Goal: Task Accomplishment & Management: Use online tool/utility

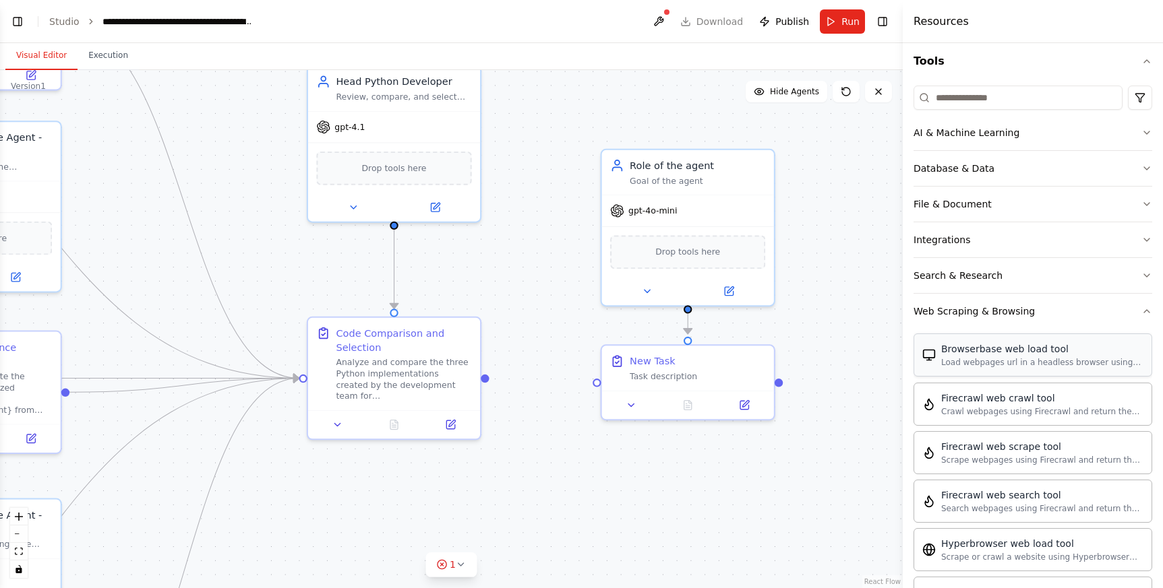
scroll to position [125, 0]
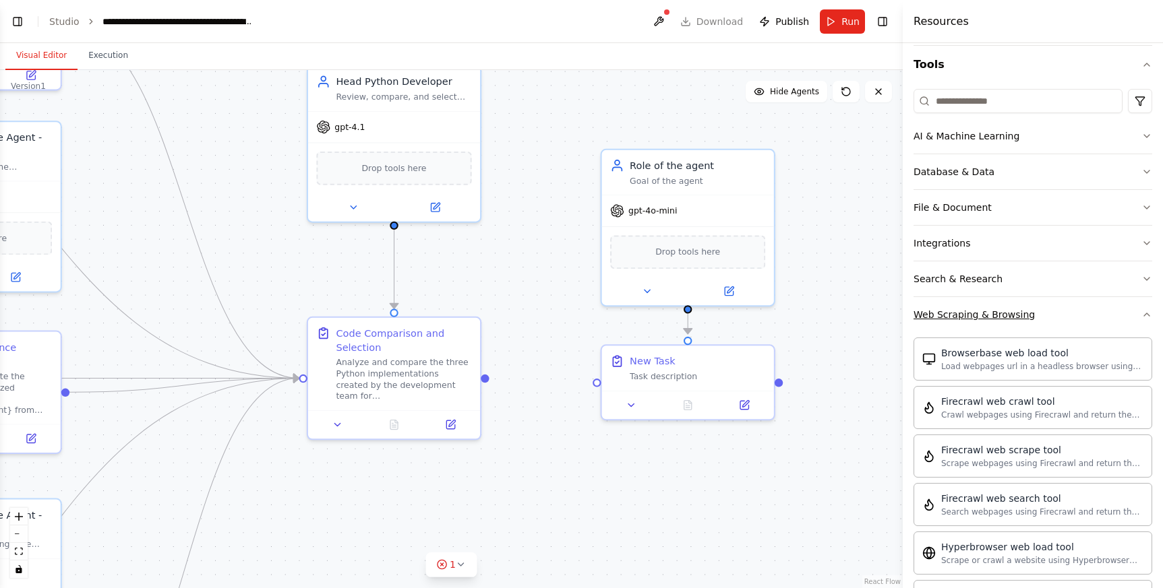
click at [1020, 323] on button "Web Scraping & Browsing" at bounding box center [1032, 314] width 239 height 35
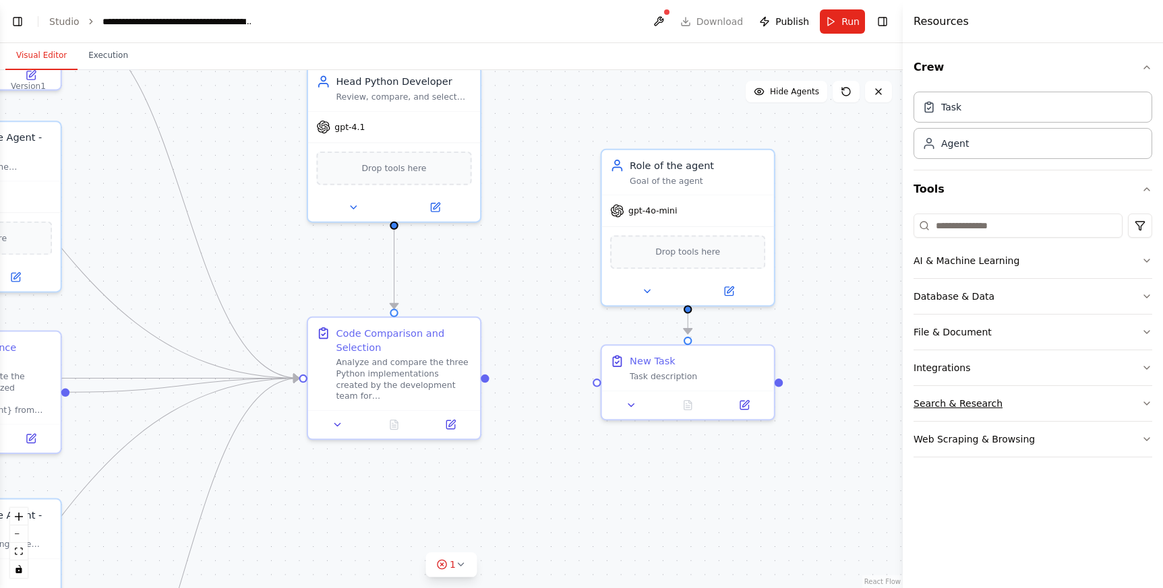
click at [1019, 407] on button "Search & Research" at bounding box center [1032, 403] width 239 height 35
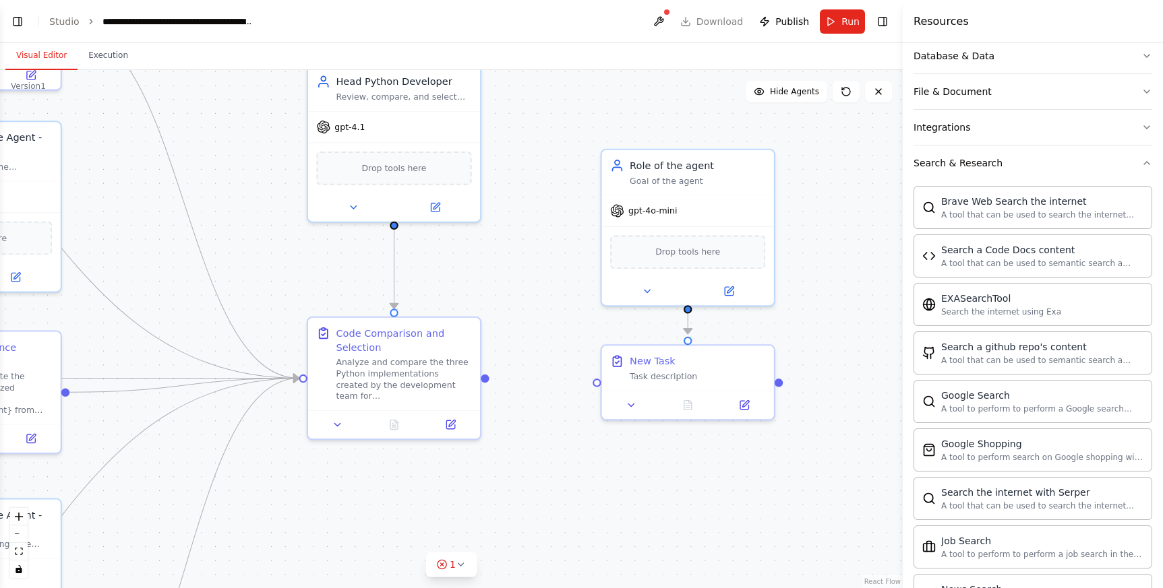
scroll to position [217, 0]
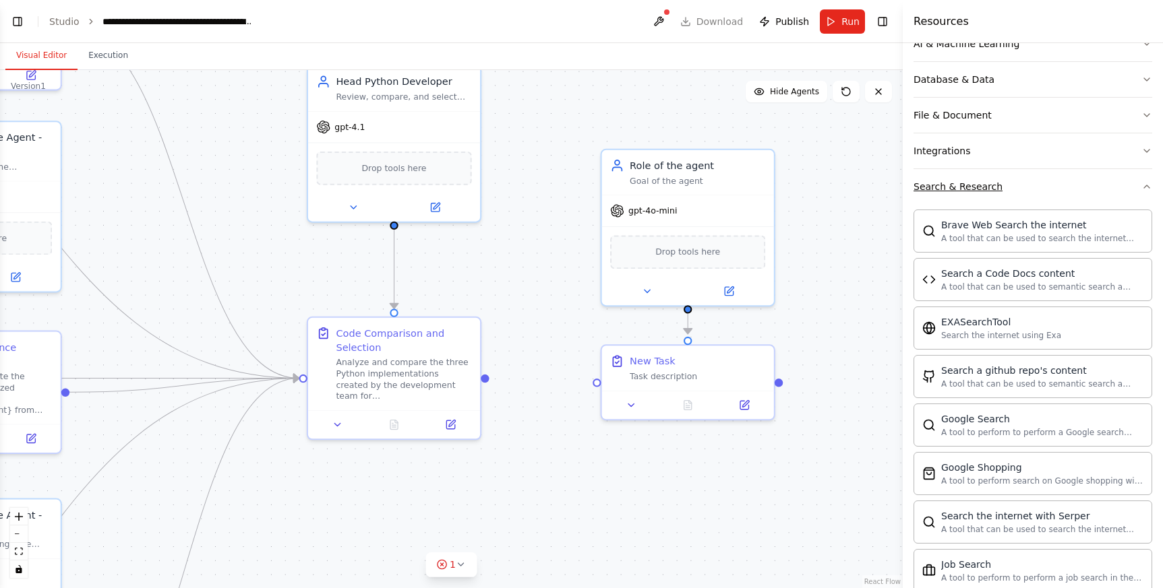
click at [1009, 189] on button "Search & Research" at bounding box center [1032, 186] width 239 height 35
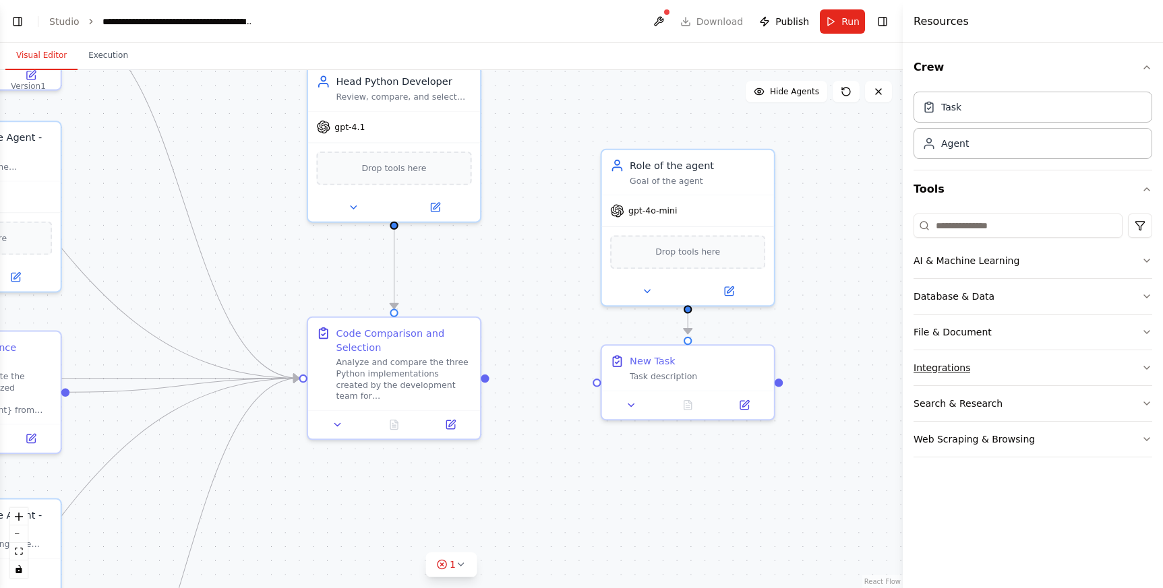
click at [993, 367] on button "Integrations" at bounding box center [1032, 368] width 239 height 35
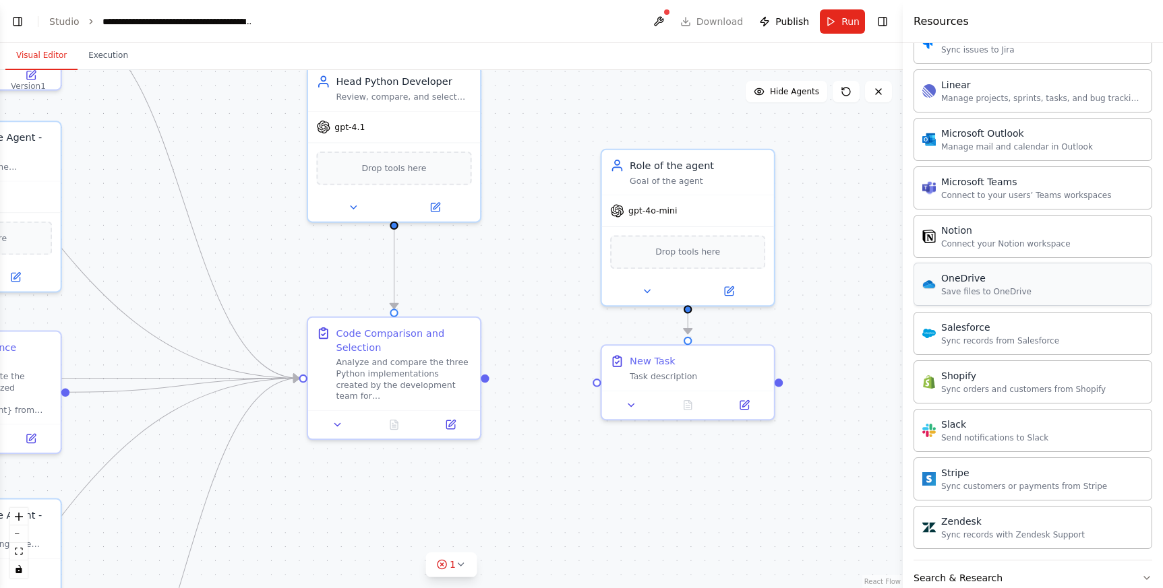
scroll to position [892, 0]
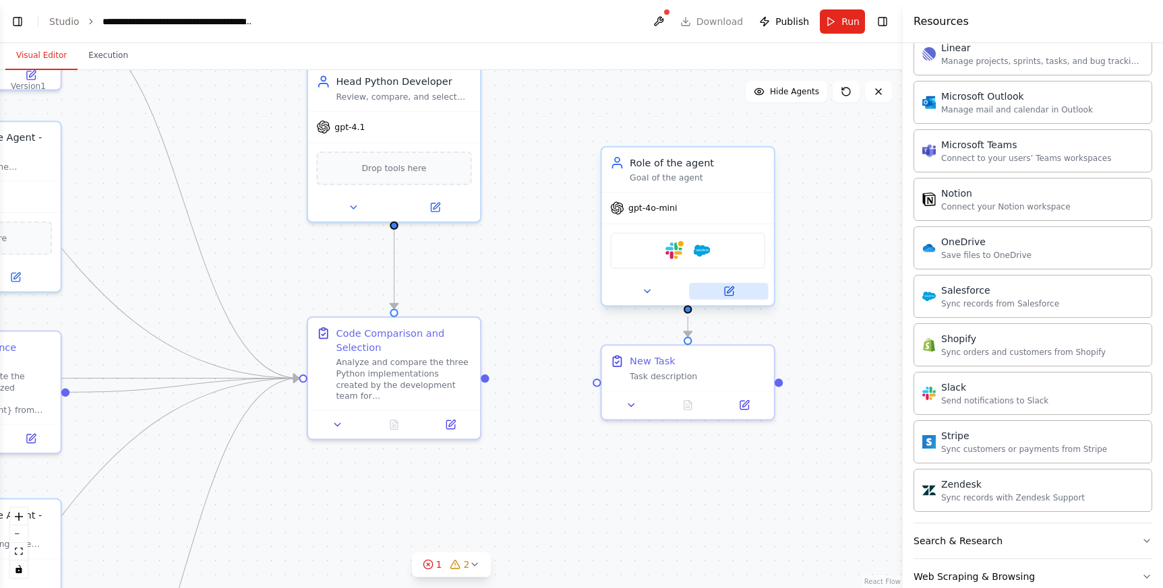
click at [741, 288] on button at bounding box center [728, 291] width 79 height 17
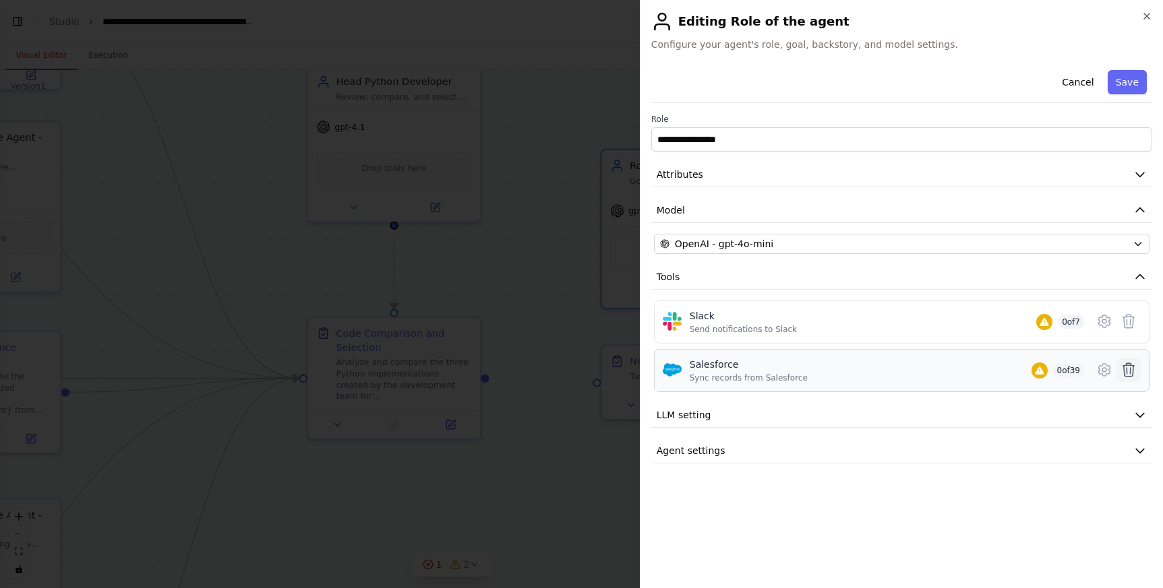
click at [1132, 370] on icon at bounding box center [1128, 369] width 11 height 13
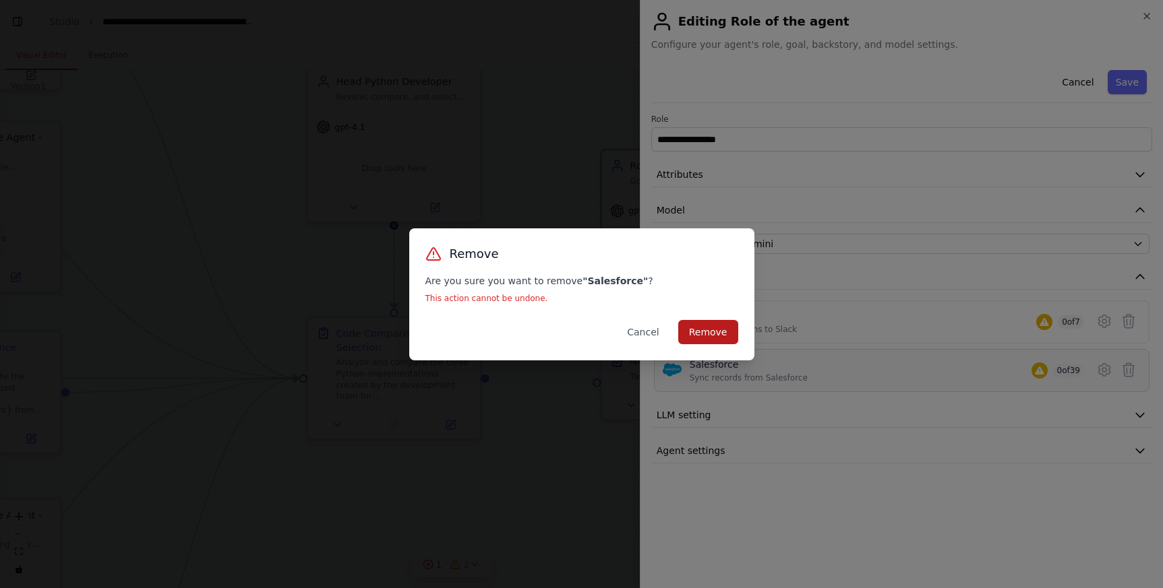
click at [723, 338] on button "Remove" at bounding box center [708, 332] width 60 height 24
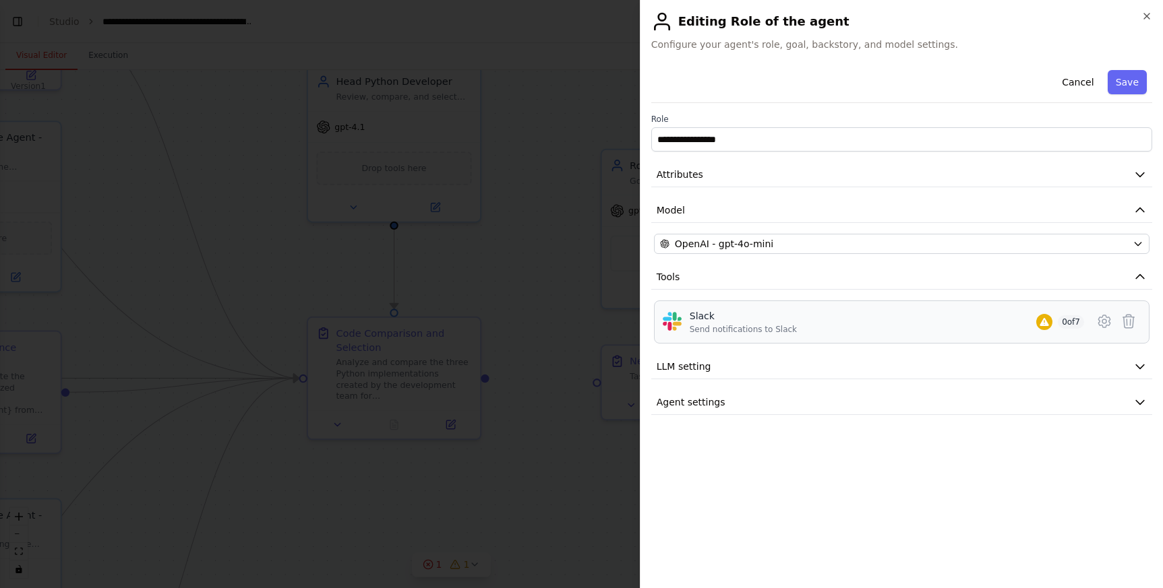
click at [1049, 323] on div "Slack Send notifications to Slack 0 of 7" at bounding box center [887, 322] width 394 height 26
click at [1101, 323] on icon at bounding box center [1104, 321] width 16 height 16
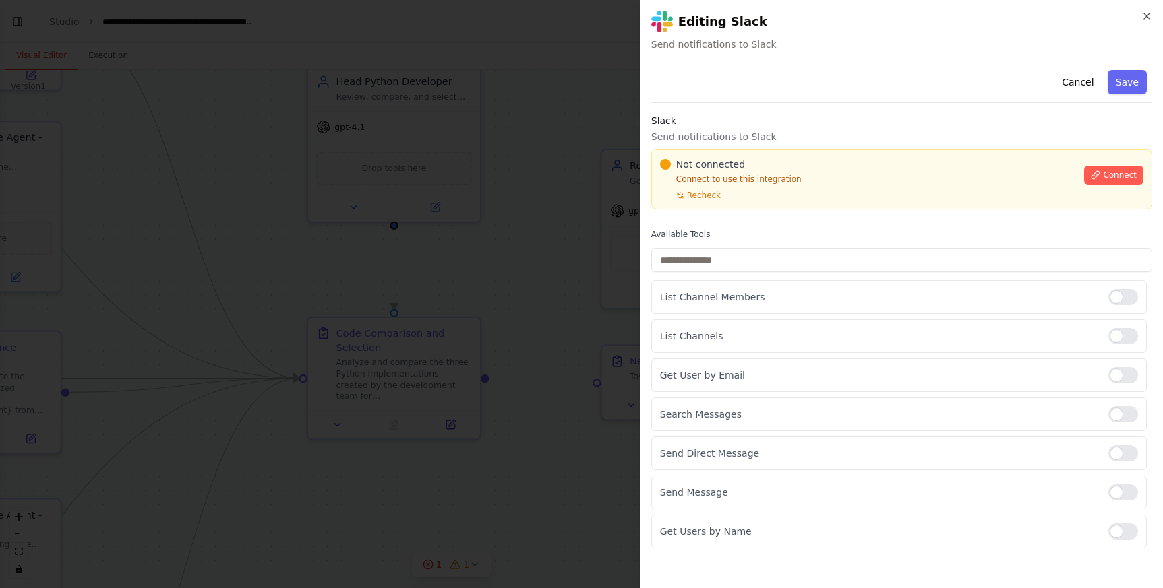
click at [793, 235] on label "Available Tools" at bounding box center [901, 234] width 501 height 11
click at [1095, 80] on button "Cancel" at bounding box center [1078, 82] width 48 height 24
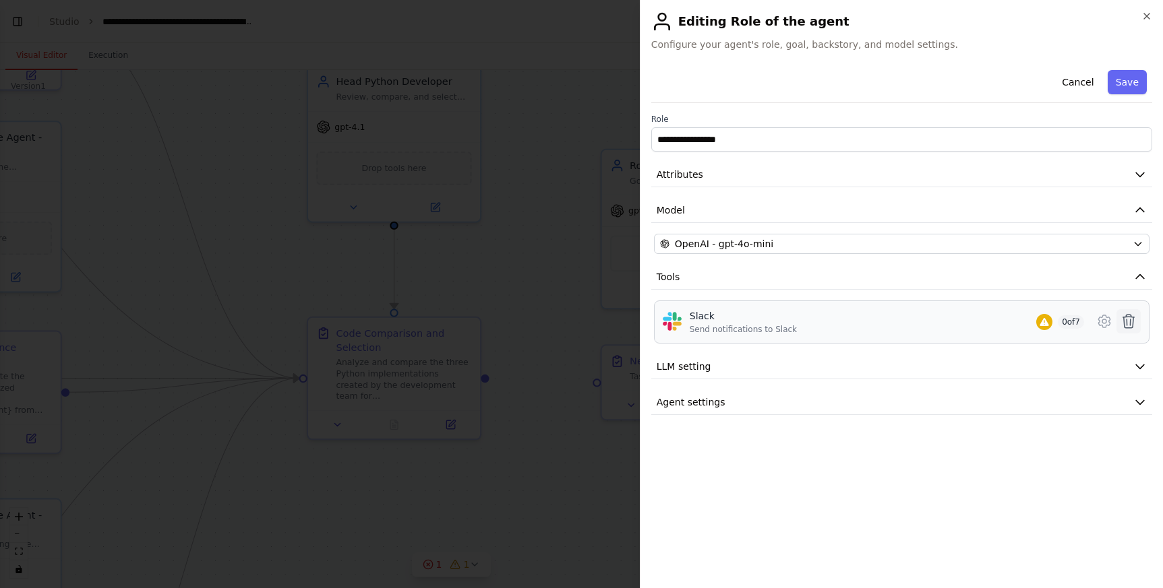
click at [1128, 326] on icon at bounding box center [1128, 321] width 16 height 16
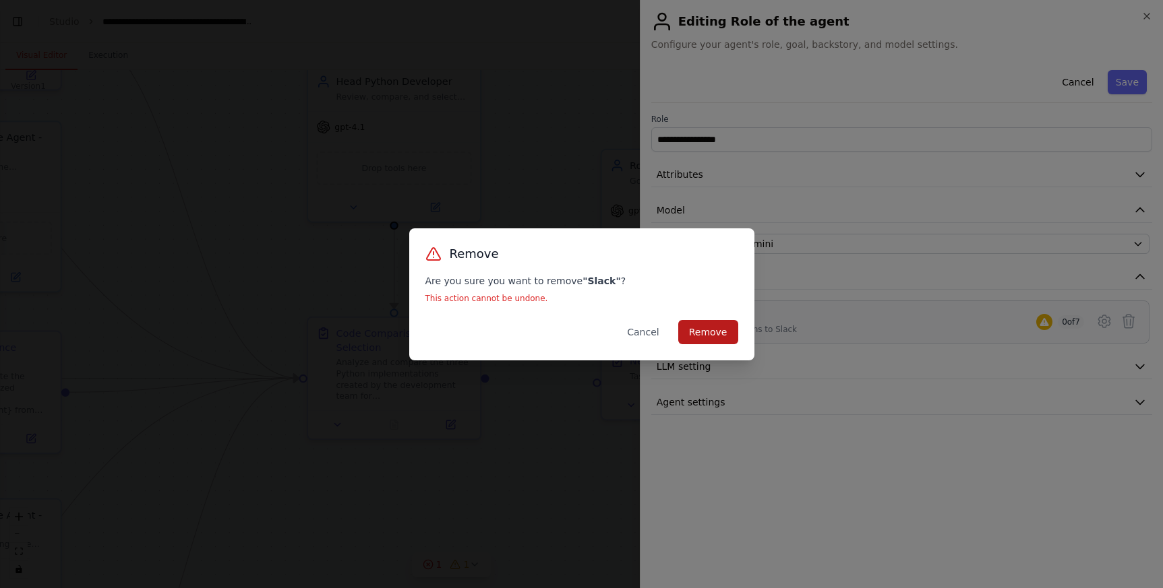
click at [714, 330] on button "Remove" at bounding box center [708, 332] width 60 height 24
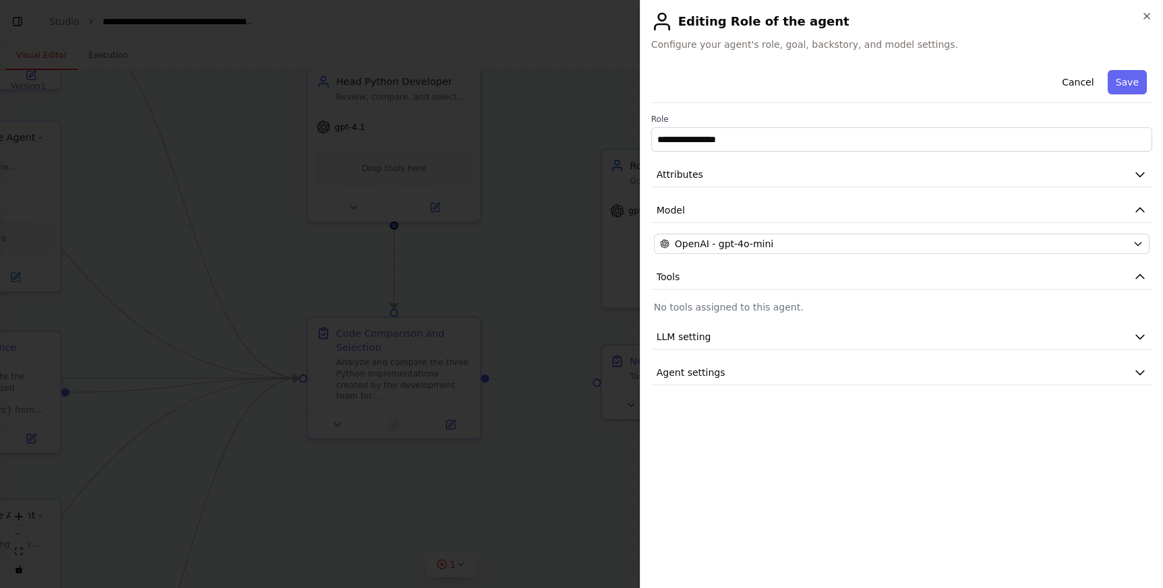
click at [552, 286] on div at bounding box center [581, 294] width 1163 height 588
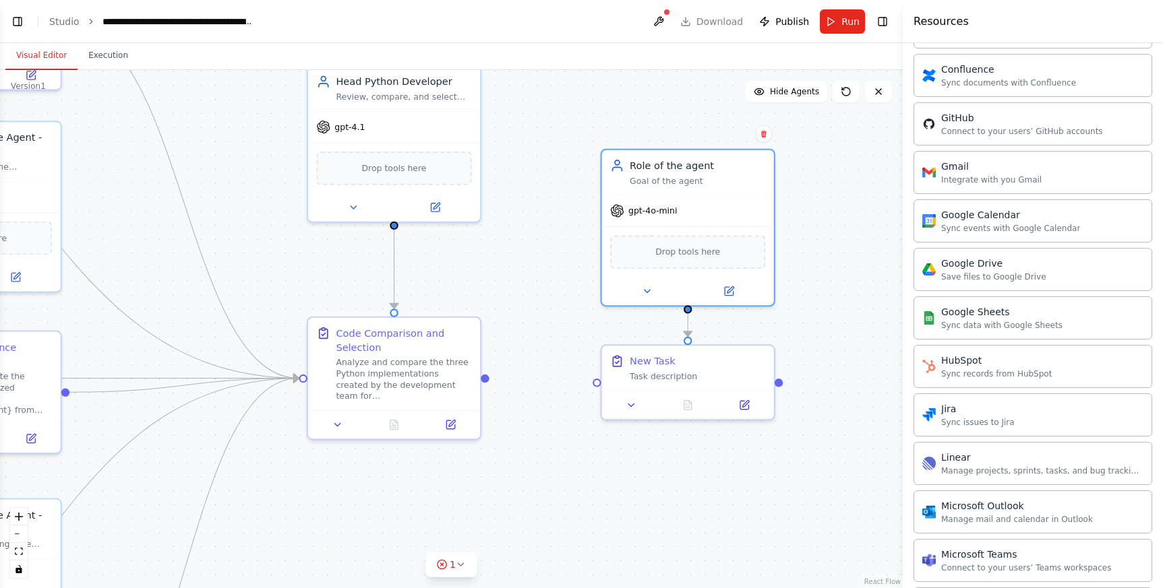
scroll to position [403, 0]
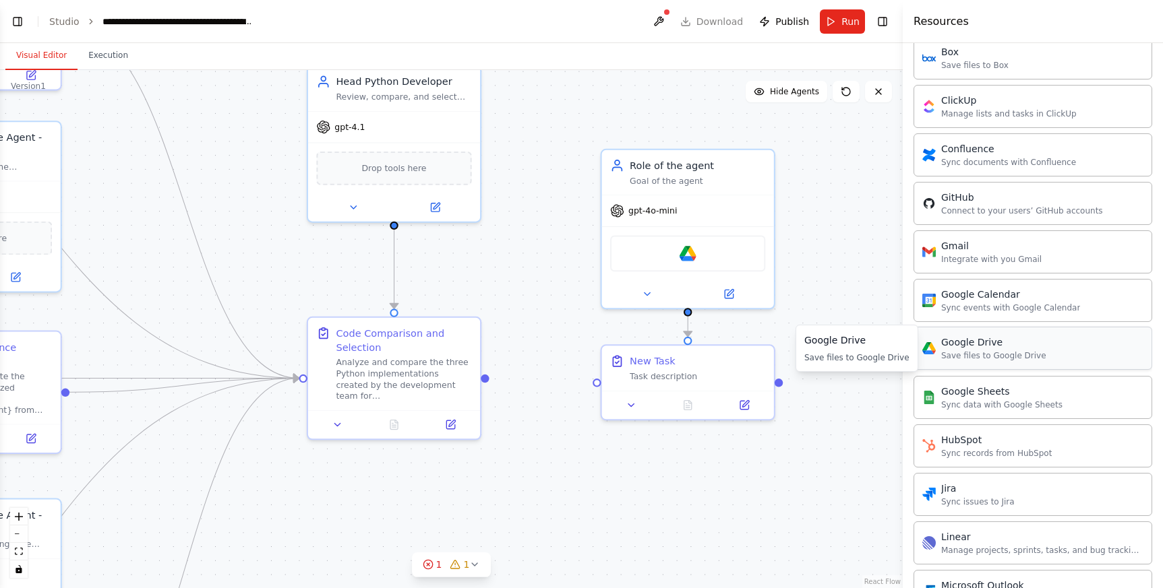
click at [730, 253] on div "Google Drive" at bounding box center [687, 253] width 155 height 36
click at [723, 300] on div at bounding box center [688, 292] width 172 height 28
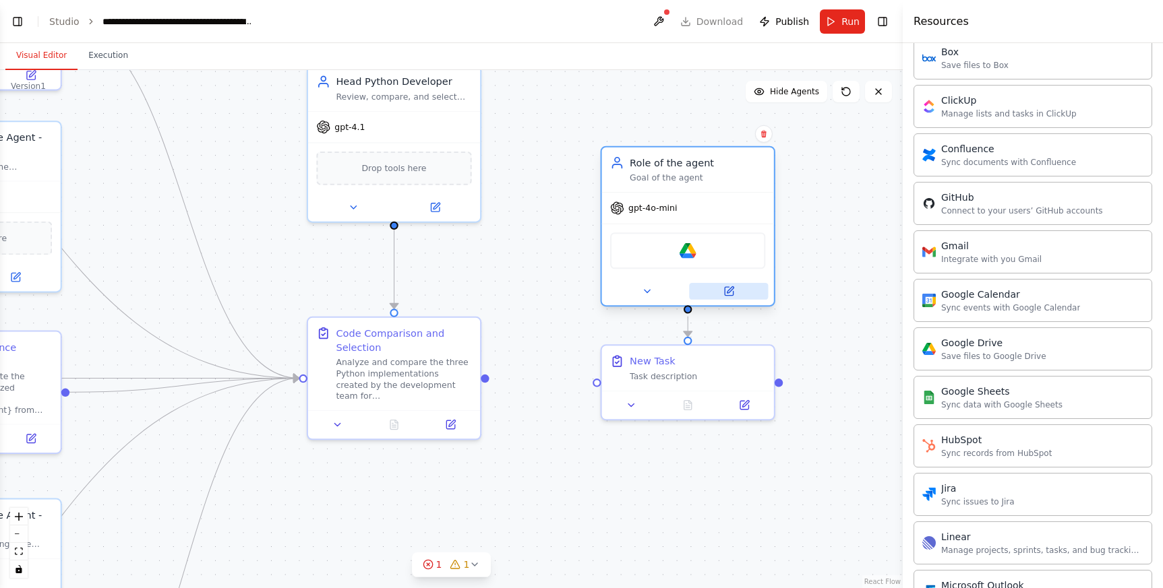
click at [731, 292] on icon at bounding box center [729, 291] width 8 height 8
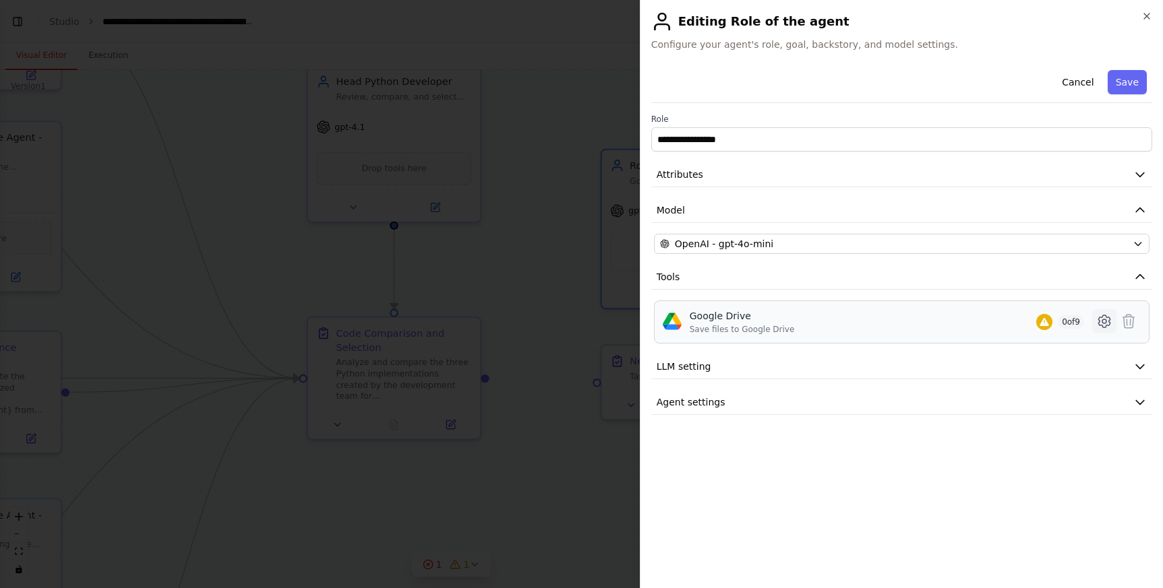
click at [1105, 324] on icon at bounding box center [1104, 321] width 16 height 16
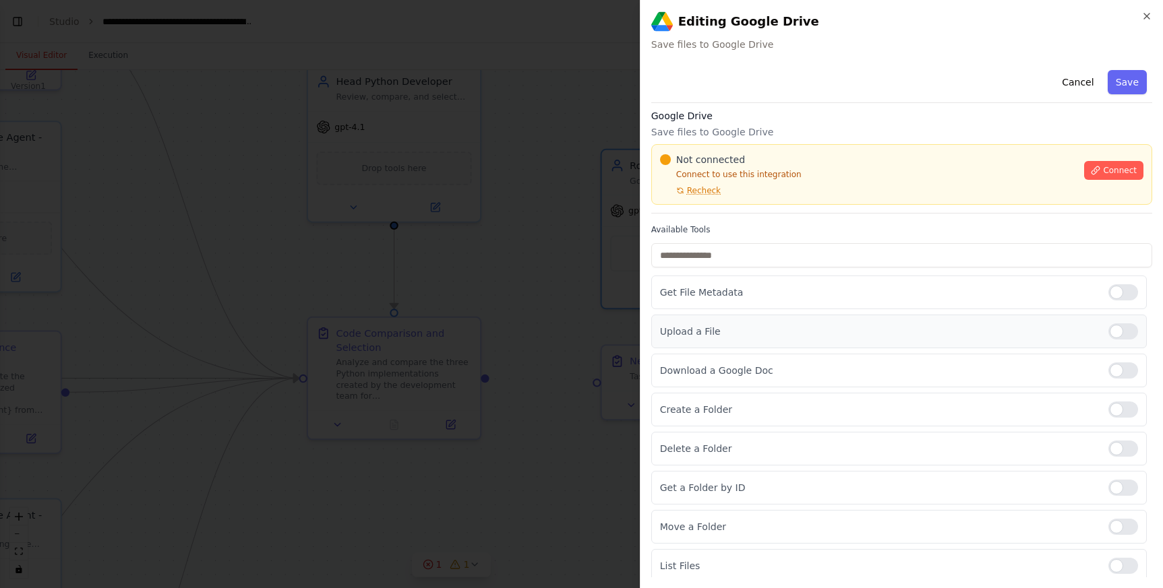
scroll to position [0, 0]
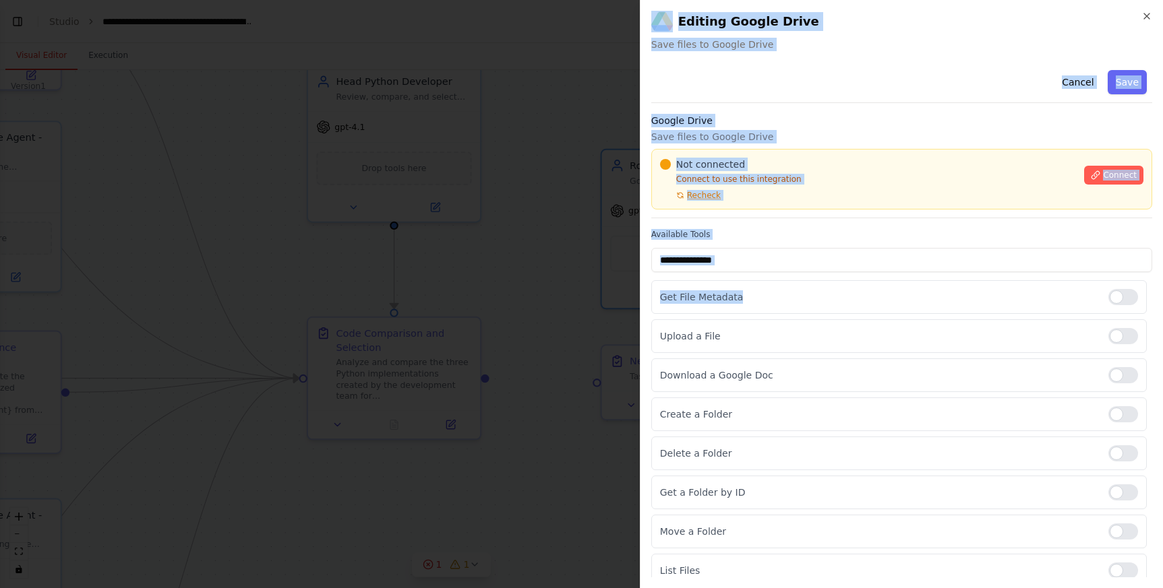
drag, startPoint x: 747, startPoint y: 300, endPoint x: 630, endPoint y: 299, distance: 117.3
click at [630, 299] on body "BETA Python developers crew can create in parallel code and a head developper c…" at bounding box center [581, 294] width 1163 height 588
click at [832, 98] on div "Cancel Save" at bounding box center [901, 84] width 501 height 38
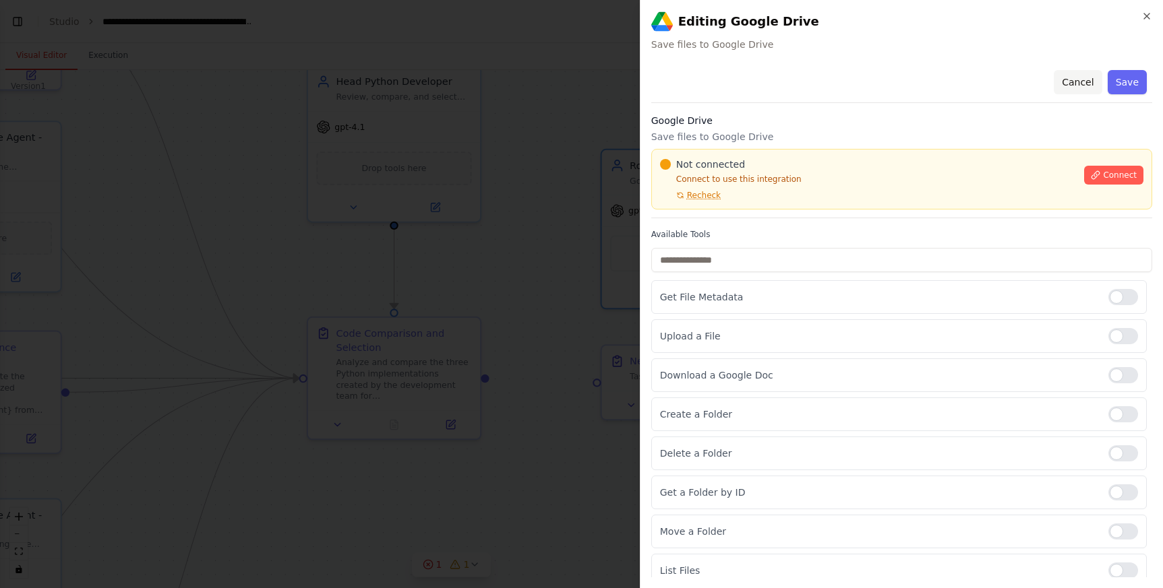
click at [1065, 84] on button "Cancel" at bounding box center [1078, 82] width 48 height 24
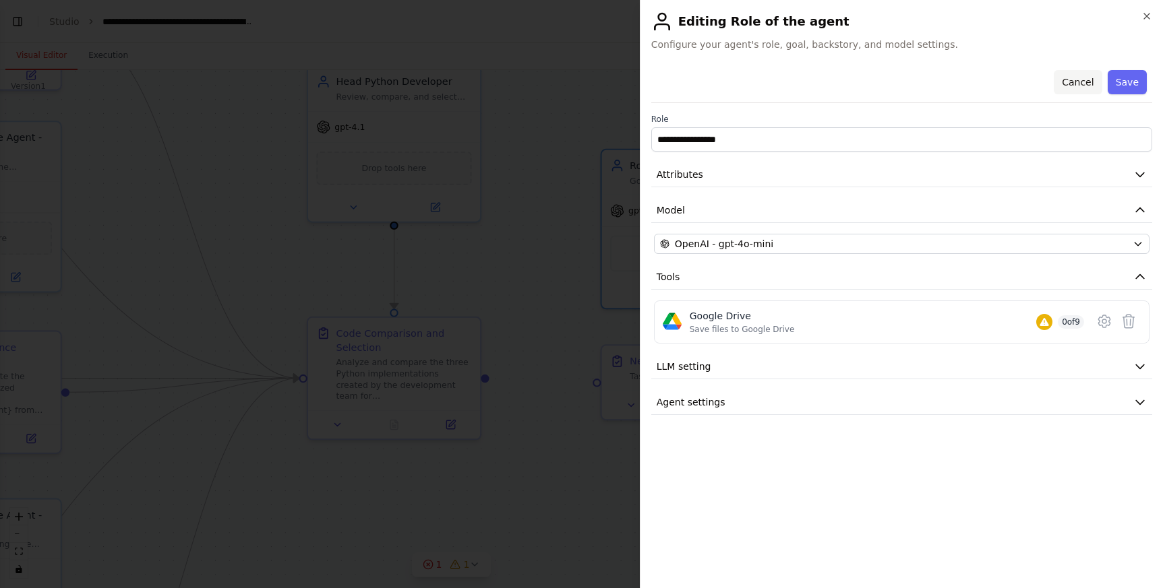
click at [1070, 84] on button "Cancel" at bounding box center [1078, 82] width 48 height 24
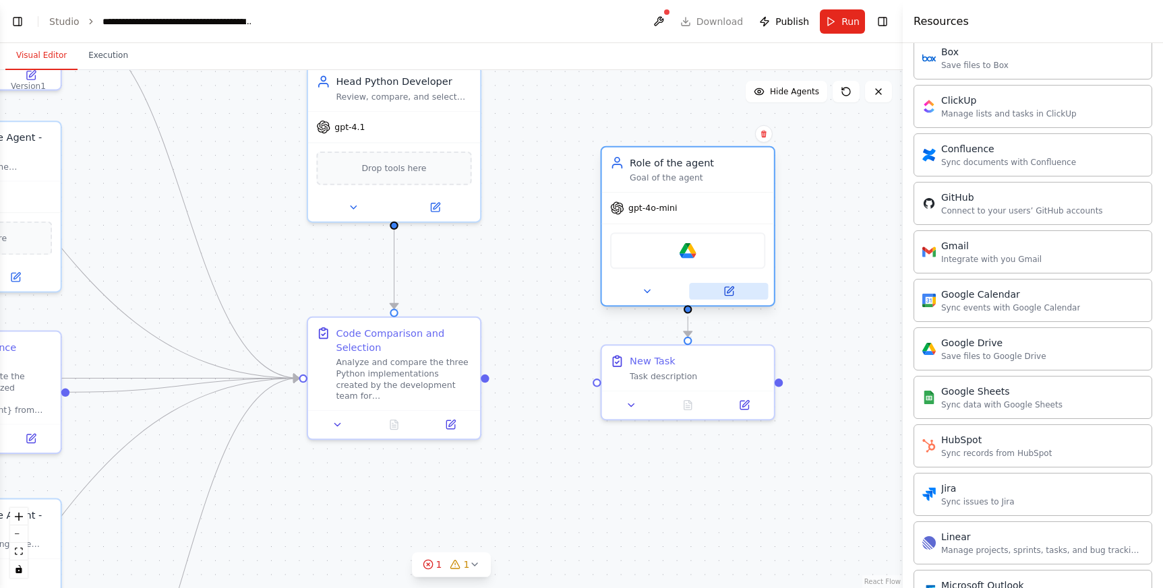
click at [723, 298] on button at bounding box center [728, 291] width 79 height 17
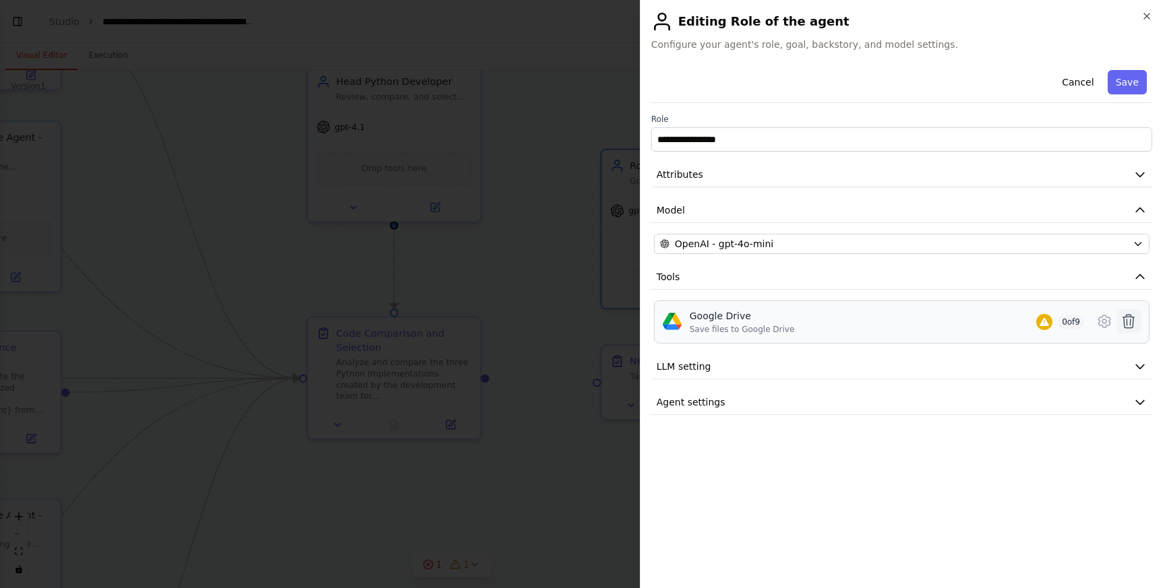
click at [1122, 323] on icon at bounding box center [1128, 321] width 16 height 16
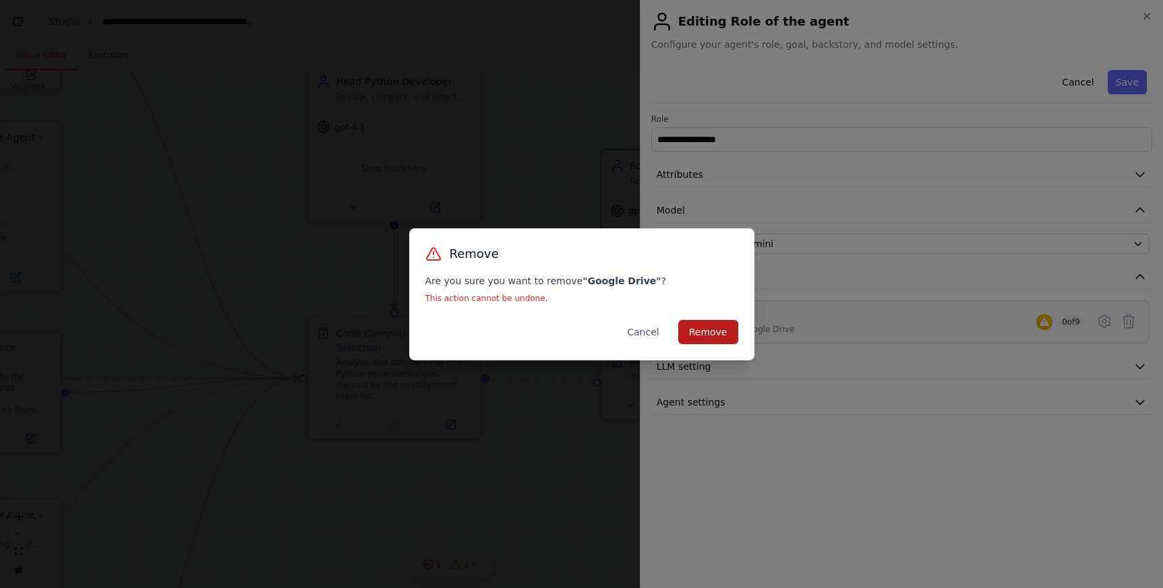
click at [717, 332] on button "Remove" at bounding box center [708, 332] width 60 height 24
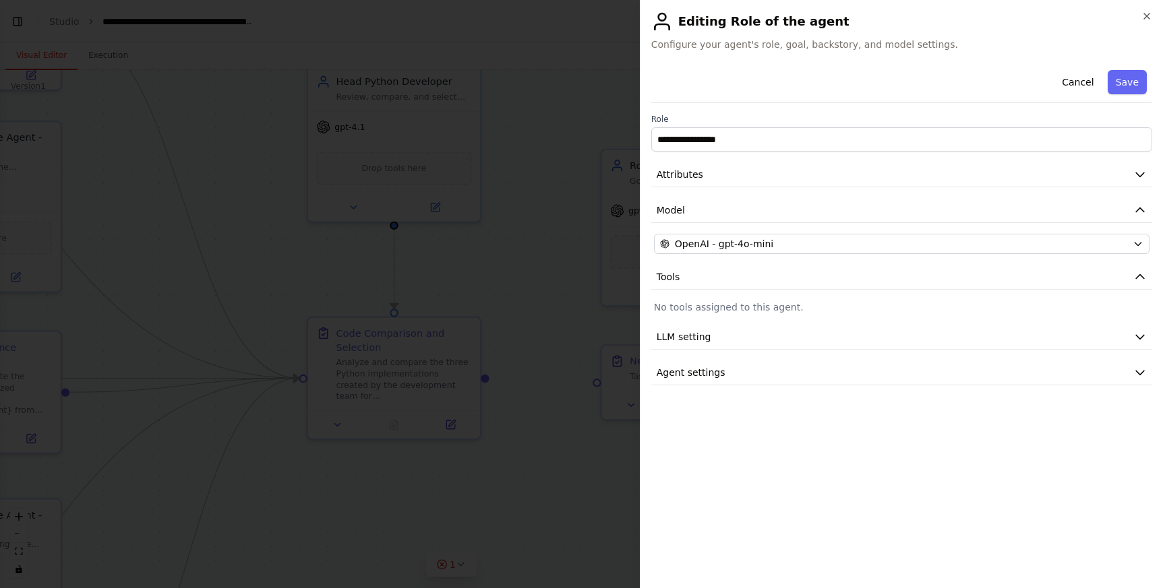
click at [599, 100] on div at bounding box center [581, 294] width 1163 height 588
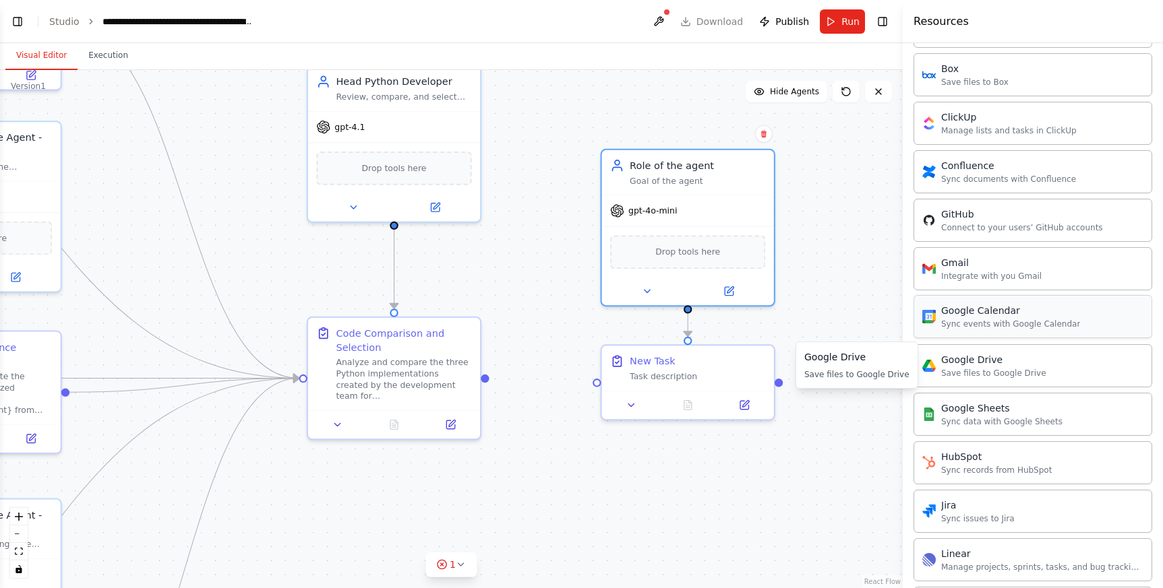
scroll to position [386, 0]
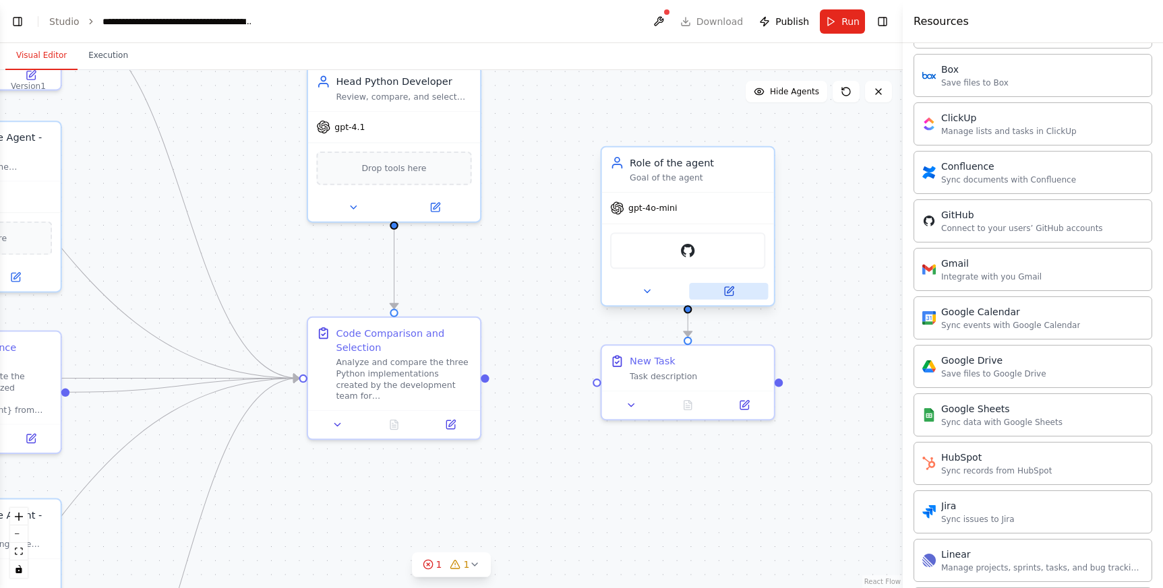
click at [720, 286] on button at bounding box center [728, 291] width 79 height 17
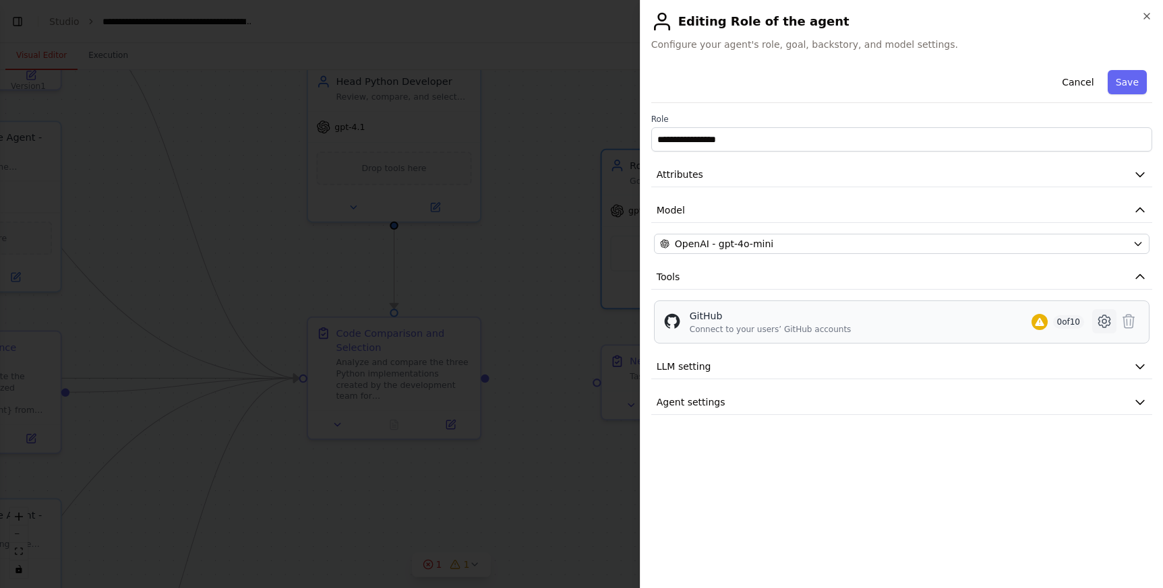
click at [1101, 324] on icon at bounding box center [1104, 321] width 16 height 16
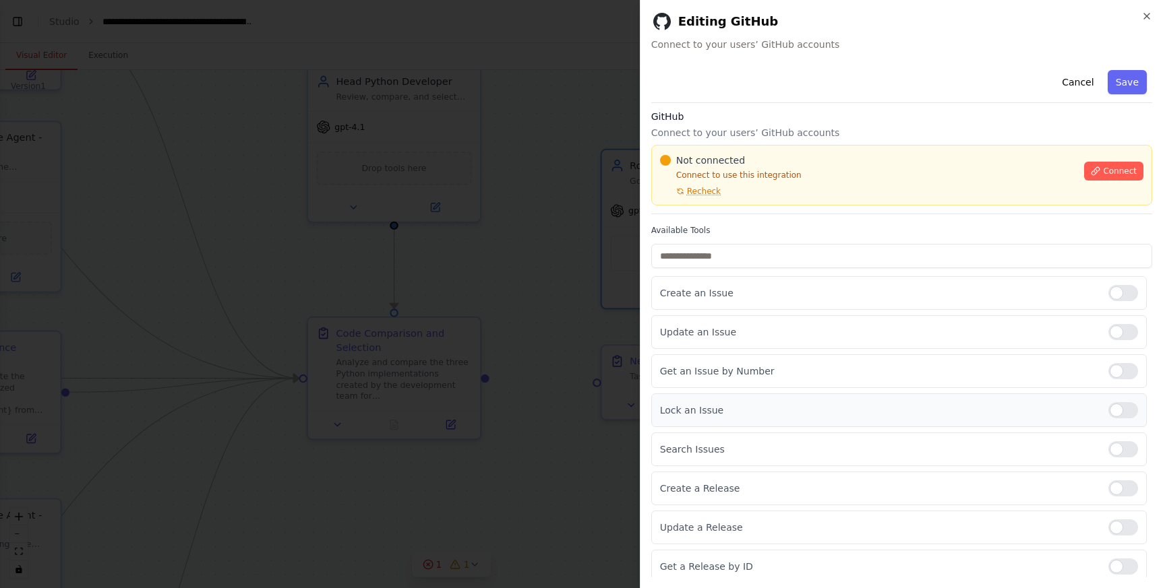
scroll to position [0, 0]
click at [1074, 83] on button "Cancel" at bounding box center [1078, 82] width 48 height 24
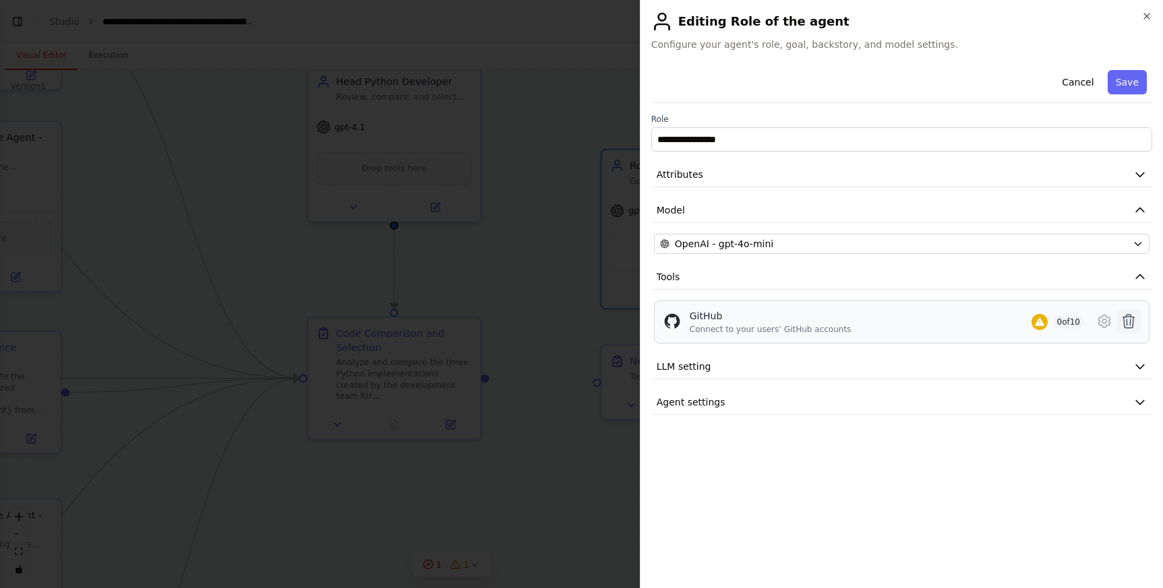
click at [1129, 320] on icon at bounding box center [1128, 321] width 16 height 16
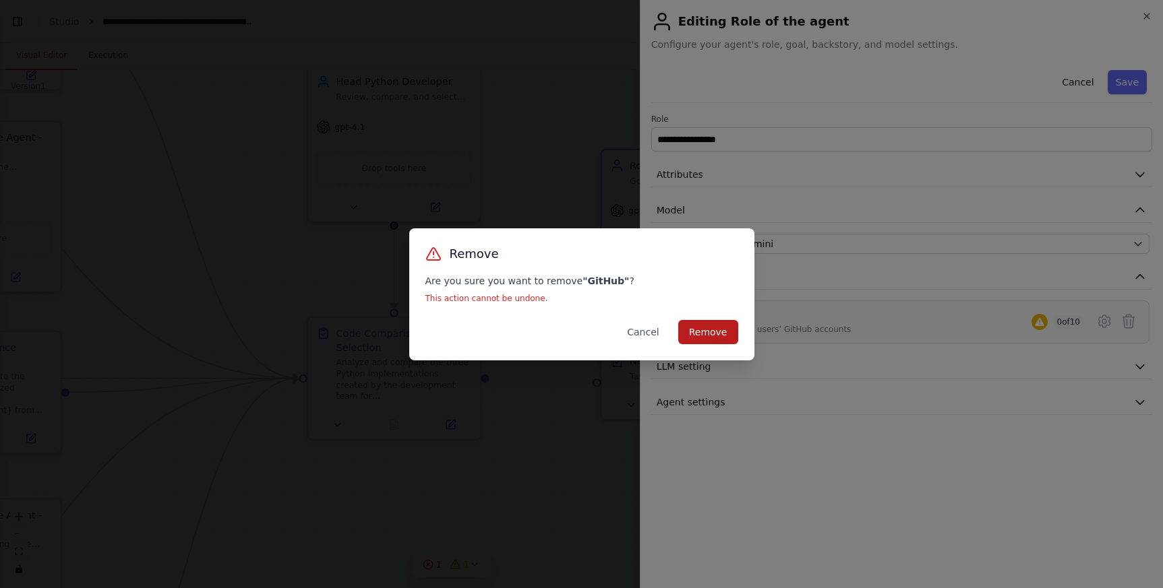
click at [708, 332] on button "Remove" at bounding box center [708, 332] width 60 height 24
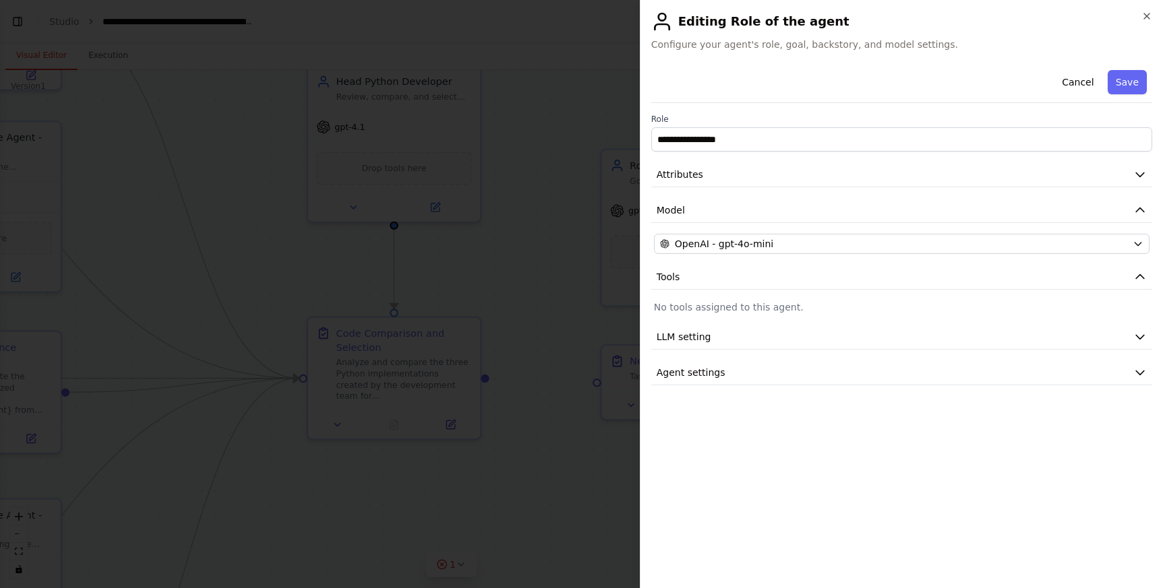
click at [558, 269] on div at bounding box center [581, 294] width 1163 height 588
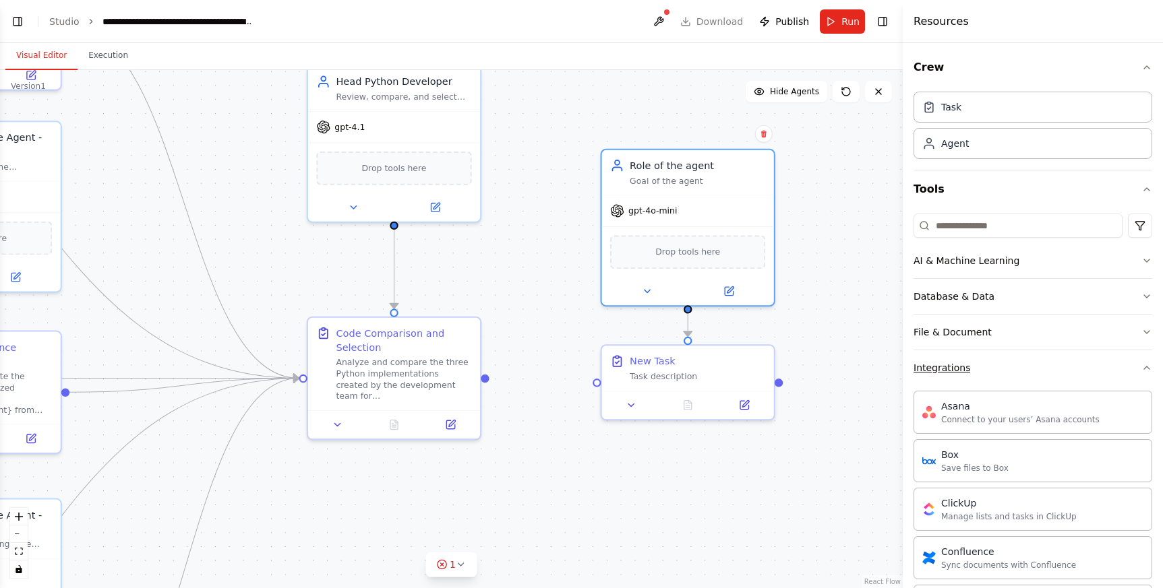
click at [937, 375] on button "Integrations" at bounding box center [1032, 368] width 239 height 35
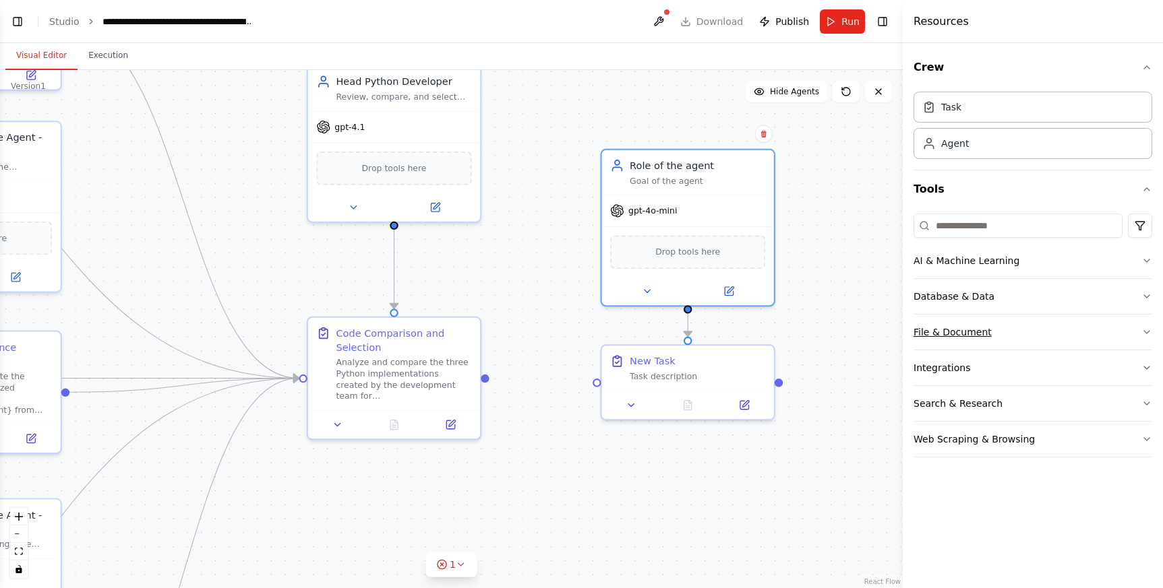
click at [992, 337] on button "File & Document" at bounding box center [1032, 332] width 239 height 35
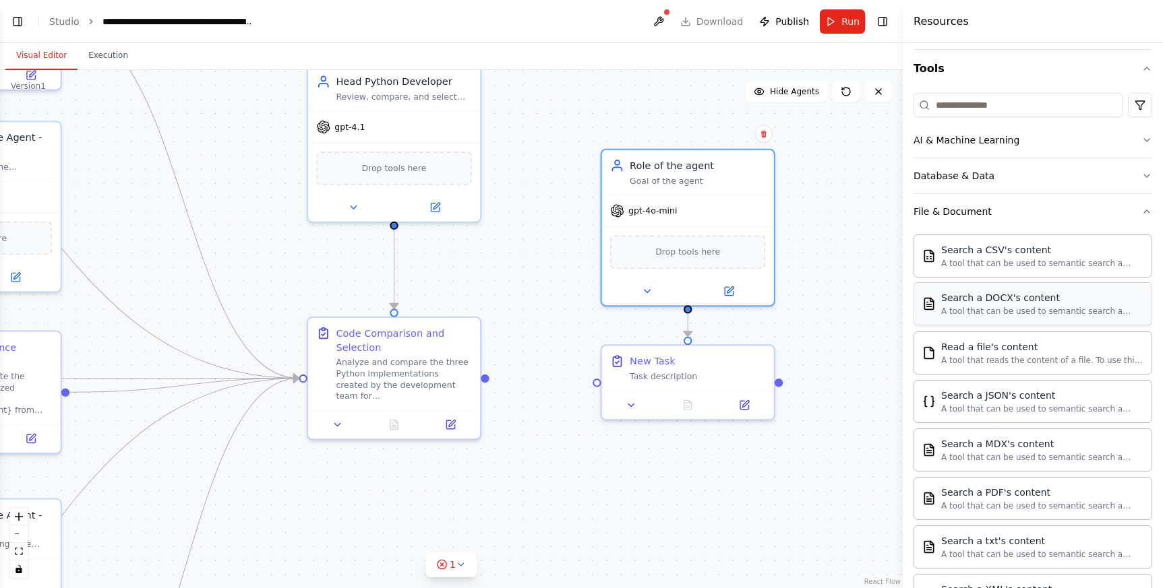
scroll to position [120, 0]
click at [1025, 210] on button "File & Document" at bounding box center [1032, 212] width 239 height 35
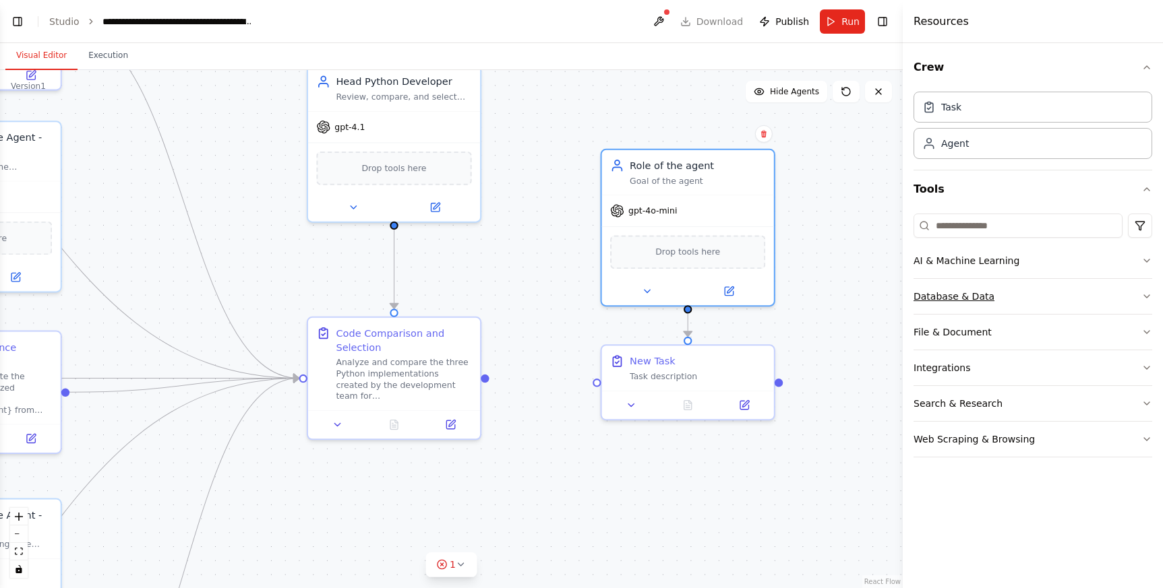
click at [1020, 293] on button "Database & Data" at bounding box center [1032, 296] width 239 height 35
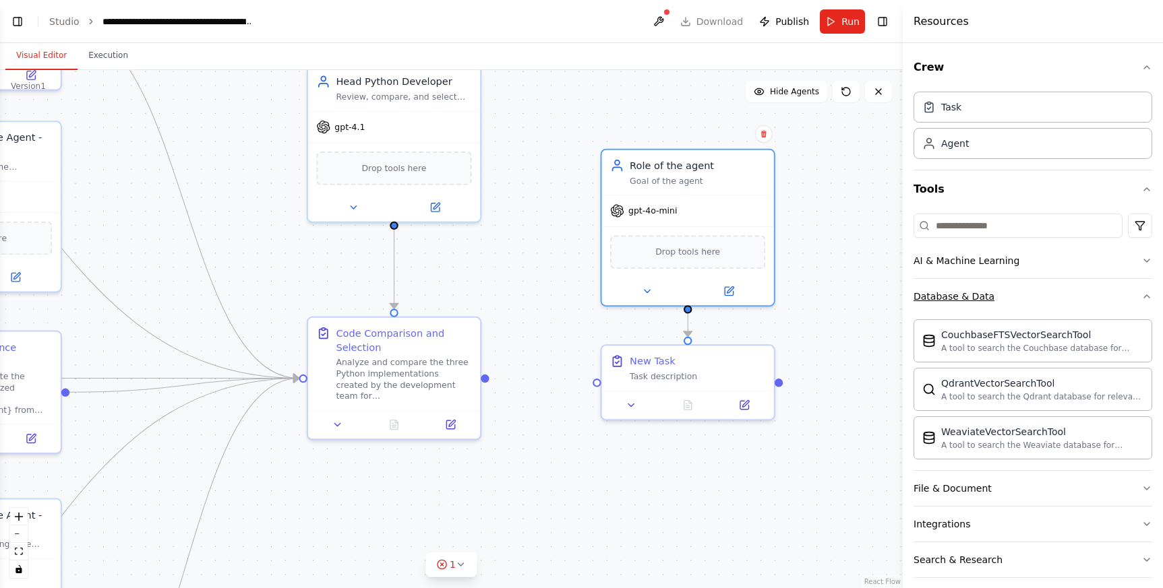
click at [1066, 286] on button "Database & Data" at bounding box center [1032, 296] width 239 height 35
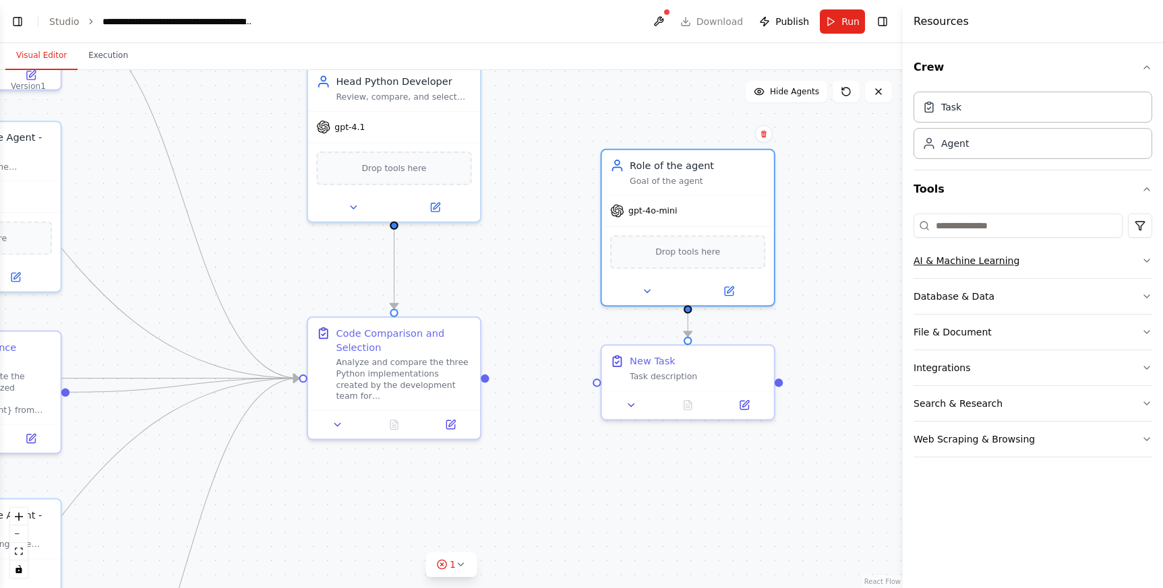
click at [1075, 262] on button "AI & Machine Learning" at bounding box center [1032, 260] width 239 height 35
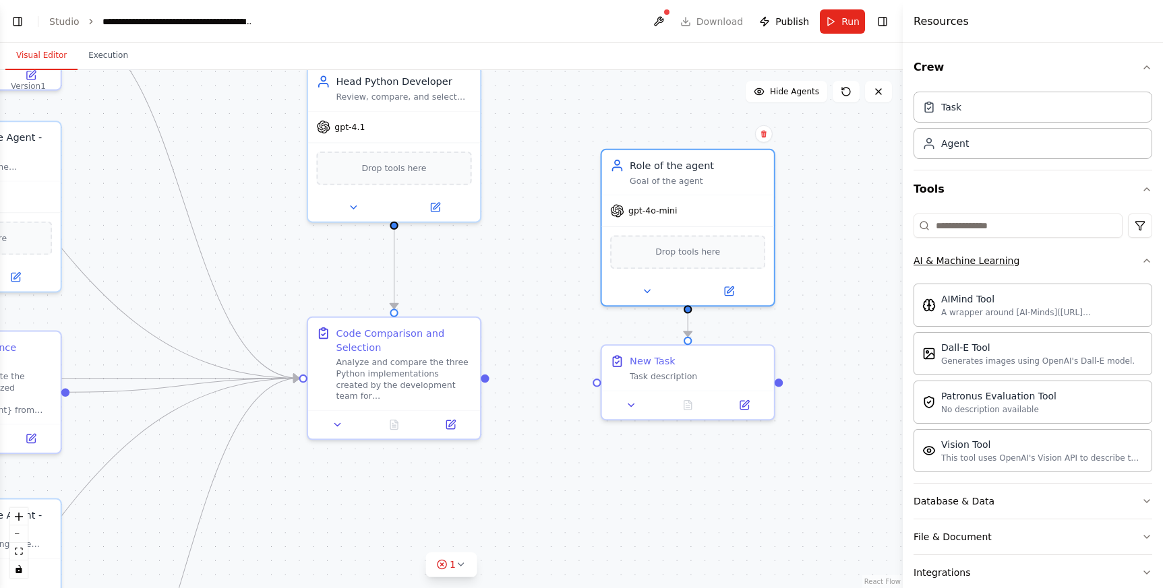
click at [1052, 264] on button "AI & Machine Learning" at bounding box center [1032, 260] width 239 height 35
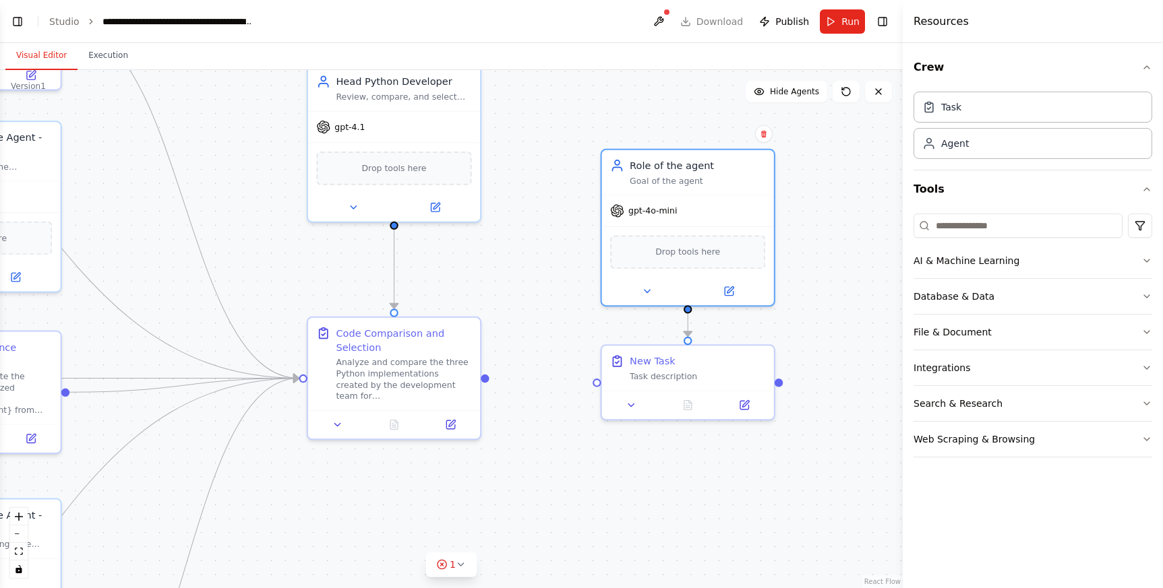
click at [843, 280] on div ".deletable-edge-delete-btn { width: 20px; height: 20px; border: 0px solid #ffff…" at bounding box center [451, 329] width 903 height 518
click at [876, 94] on icon at bounding box center [878, 91] width 11 height 11
click at [881, 21] on button "Toggle Right Sidebar" at bounding box center [882, 21] width 19 height 19
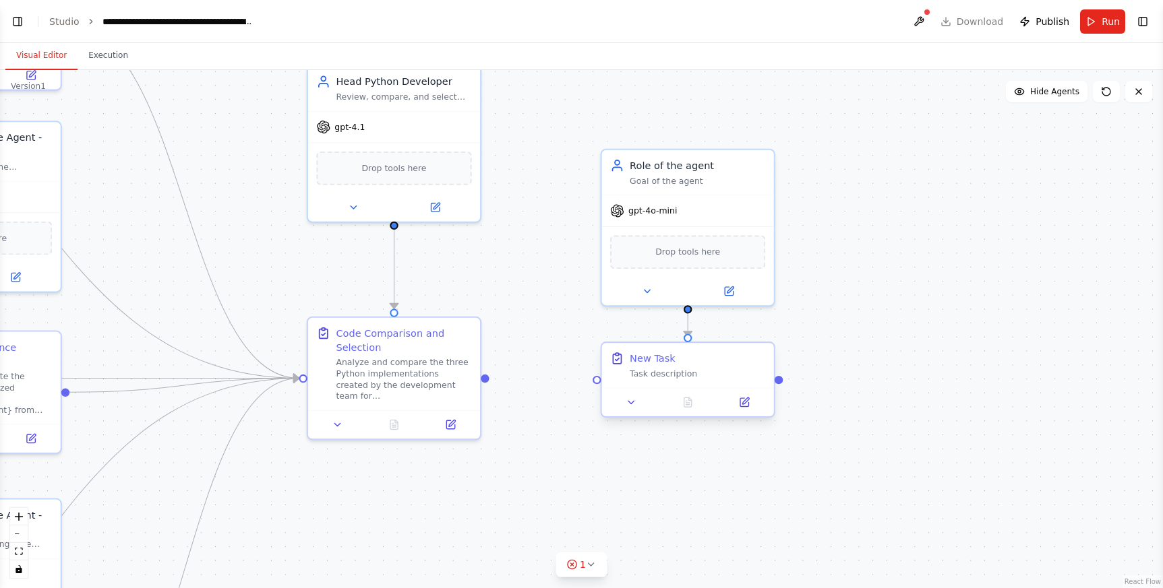
click at [706, 367] on div "New Task Task description" at bounding box center [697, 366] width 135 height 28
click at [766, 331] on icon at bounding box center [764, 331] width 8 height 8
click at [729, 327] on button "Confirm" at bounding box center [726, 331] width 48 height 16
click at [733, 192] on div "gpt-4o-mini Drop tools here" at bounding box center [688, 247] width 172 height 111
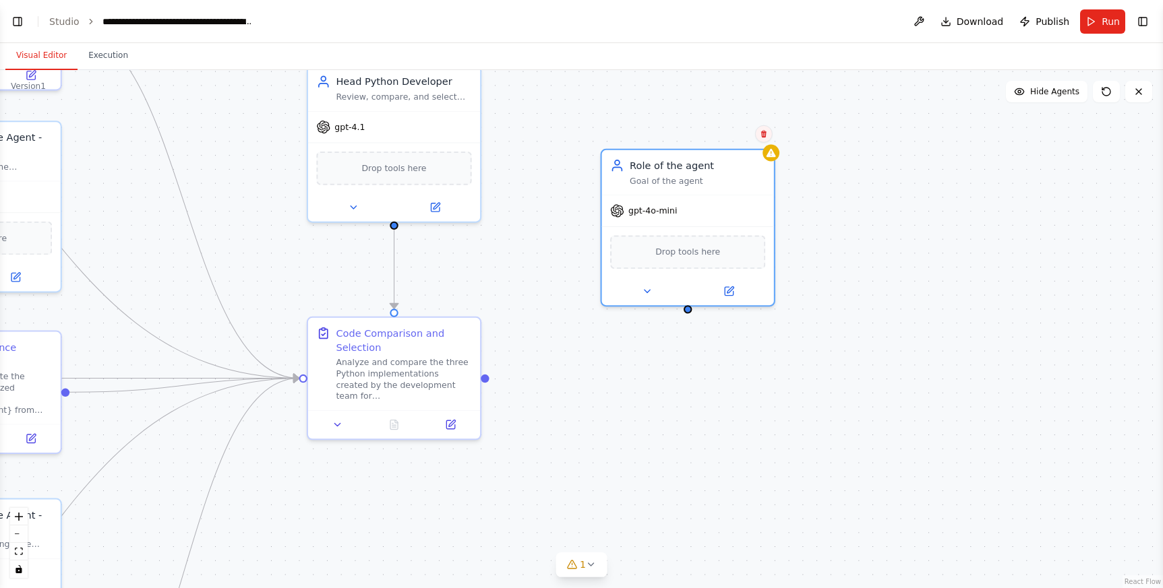
click at [766, 131] on icon at bounding box center [764, 134] width 8 height 8
click at [762, 129] on icon at bounding box center [764, 133] width 8 height 8
click at [729, 133] on button "Confirm" at bounding box center [726, 133] width 48 height 16
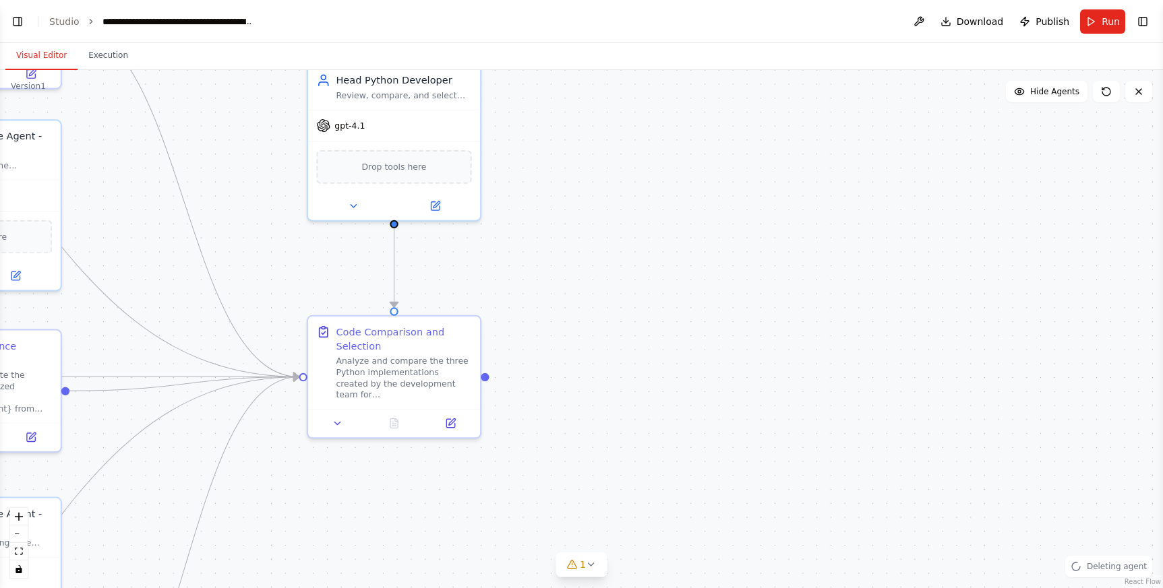
click at [893, 137] on div ".deletable-edge-delete-btn { width: 20px; height: 20px; border: 0px solid #ffff…" at bounding box center [581, 329] width 1163 height 518
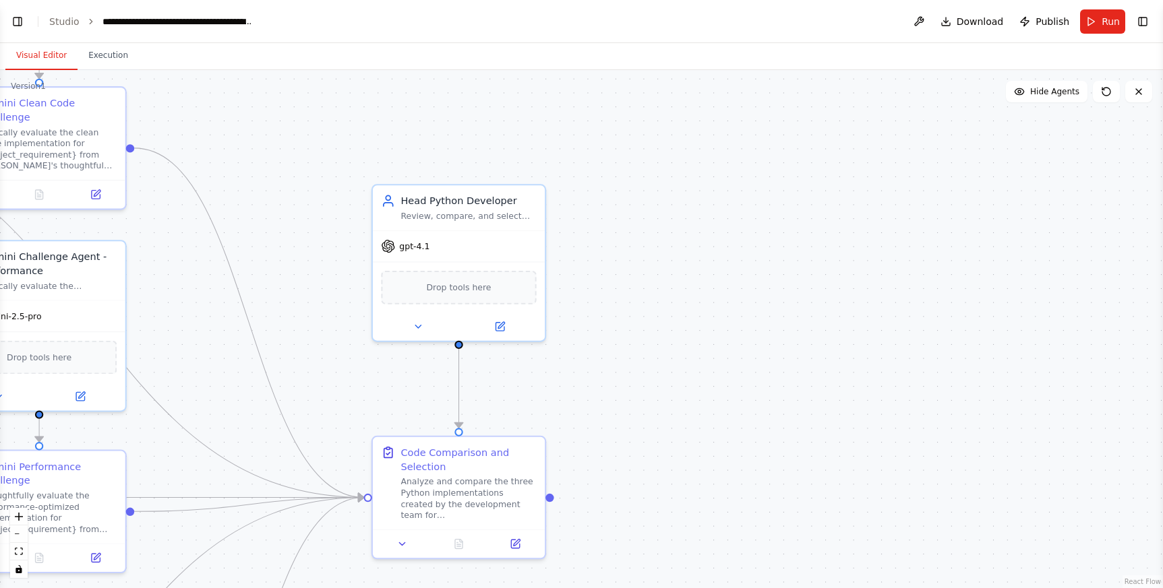
drag, startPoint x: 892, startPoint y: 135, endPoint x: 956, endPoint y: 251, distance: 132.2
click at [956, 255] on div ".deletable-edge-delete-btn { width: 20px; height: 20px; border: 0px solid #ffff…" at bounding box center [581, 329] width 1163 height 518
click at [919, 17] on button at bounding box center [919, 21] width 22 height 24
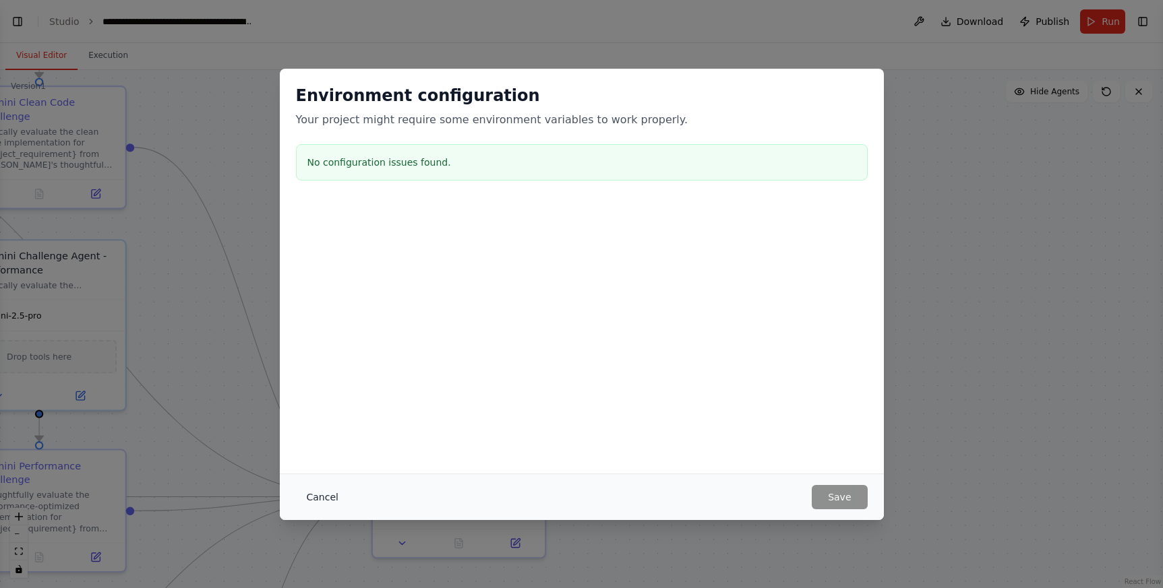
click at [330, 493] on button "Cancel" at bounding box center [322, 497] width 53 height 24
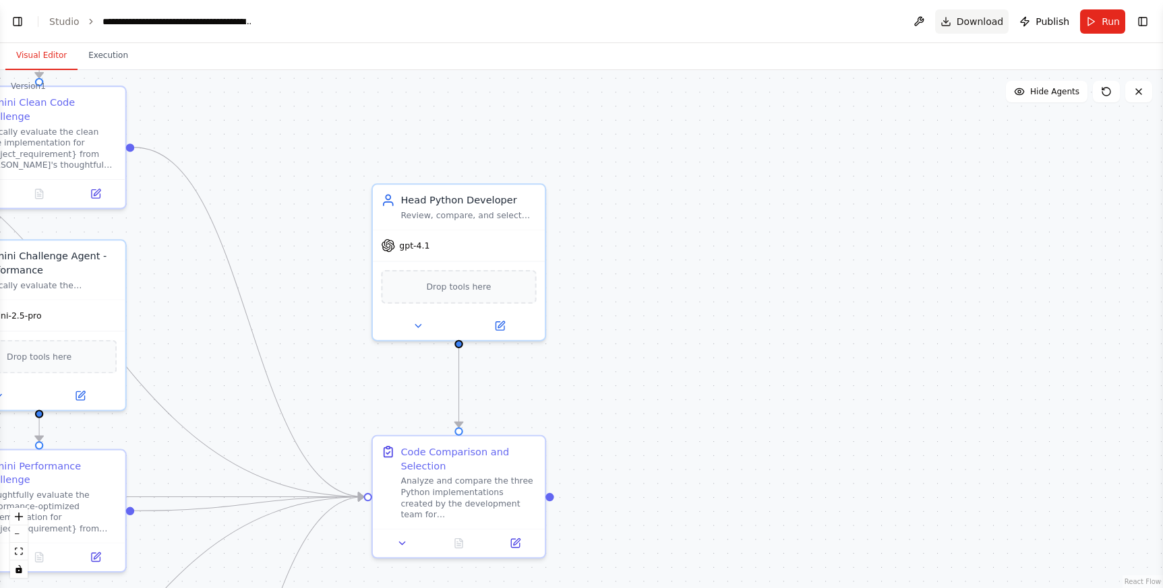
click at [992, 20] on span "Download" at bounding box center [979, 21] width 47 height 13
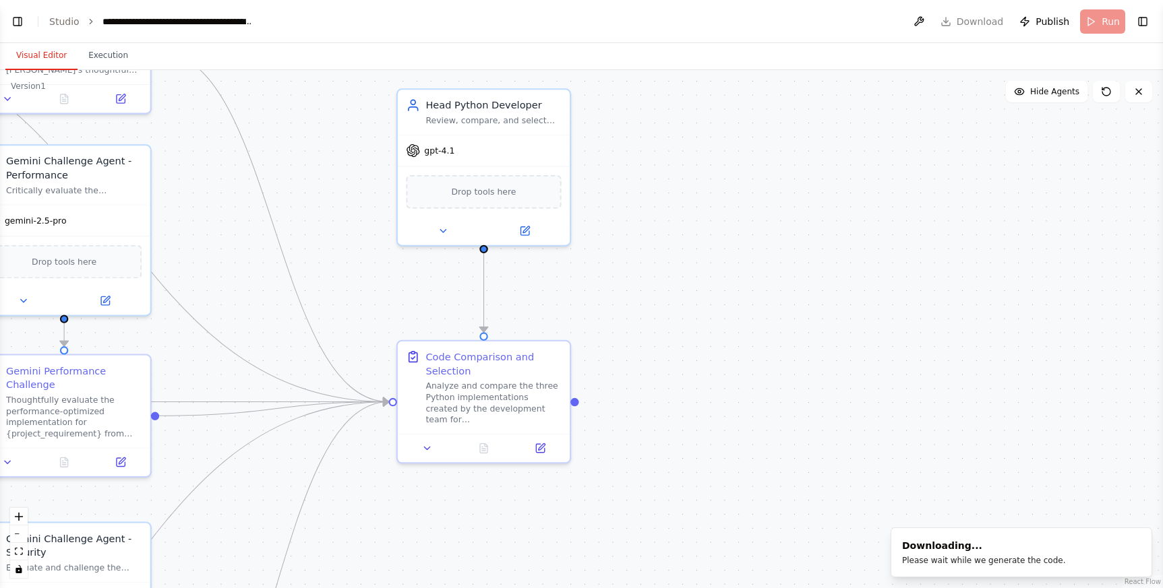
drag, startPoint x: 704, startPoint y: 473, endPoint x: 731, endPoint y: 376, distance: 100.7
click at [731, 376] on div ".deletable-edge-delete-btn { width: 20px; height: 20px; border: 0px solid #ffff…" at bounding box center [581, 329] width 1163 height 518
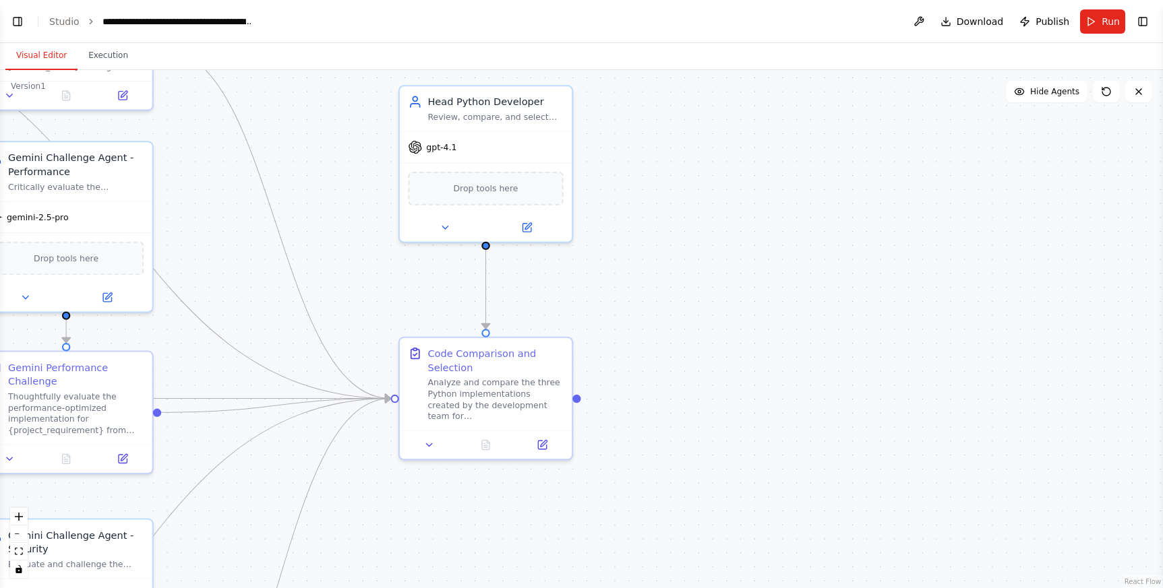
click at [27, 24] on header "**********" at bounding box center [581, 21] width 1163 height 43
click at [843, 383] on div ".deletable-edge-delete-btn { width: 20px; height: 20px; border: 0px solid #ffff…" at bounding box center [581, 329] width 1163 height 518
click at [1041, 26] on span "Publish" at bounding box center [1052, 21] width 34 height 13
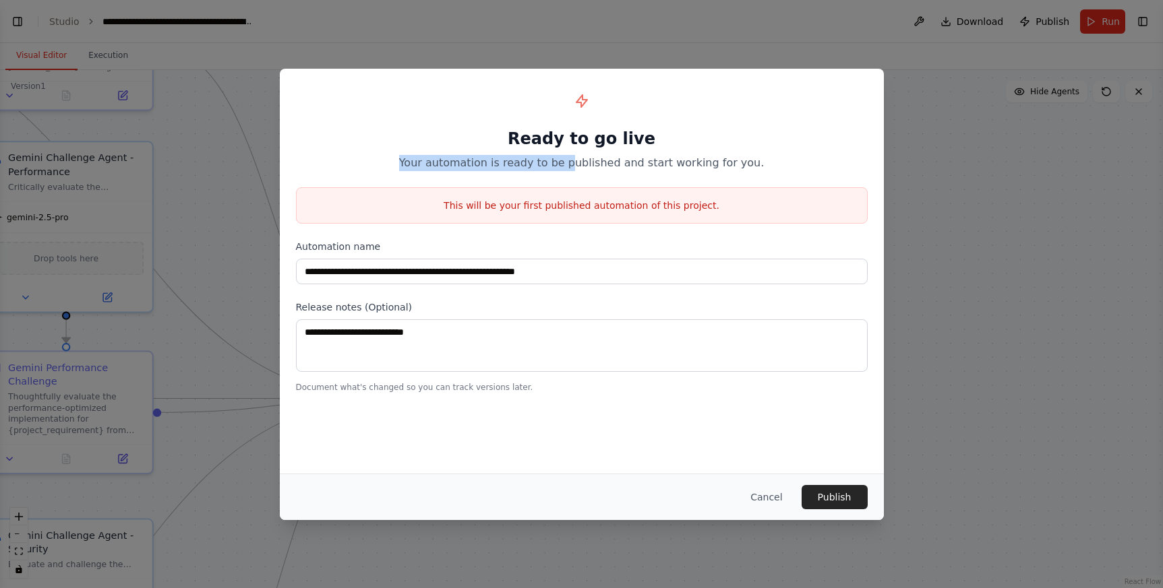
drag, startPoint x: 435, startPoint y: 160, endPoint x: 572, endPoint y: 165, distance: 136.9
click at [572, 165] on p "Your automation is ready to be published and start working for you." at bounding box center [582, 163] width 572 height 16
drag, startPoint x: 714, startPoint y: 160, endPoint x: 745, endPoint y: 162, distance: 31.7
click at [734, 162] on p "Your automation is ready to be published and start working for you." at bounding box center [582, 163] width 572 height 16
drag, startPoint x: 760, startPoint y: 162, endPoint x: 699, endPoint y: 158, distance: 60.8
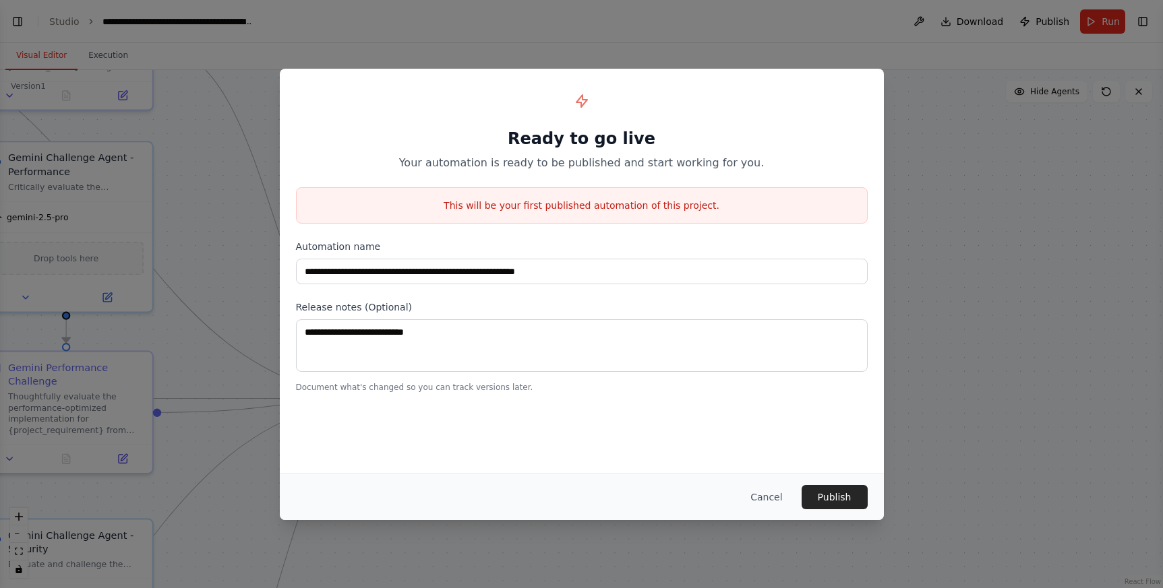
click at [759, 162] on p "Your automation is ready to be published and start working for you." at bounding box center [582, 163] width 572 height 16
drag, startPoint x: 624, startPoint y: 160, endPoint x: 553, endPoint y: 165, distance: 71.0
click at [561, 164] on p "Your automation is ready to be published and start working for you." at bounding box center [582, 163] width 572 height 16
drag, startPoint x: 438, startPoint y: 207, endPoint x: 672, endPoint y: 211, distance: 233.9
click at [672, 212] on p "This will be your first published automation of this project." at bounding box center [582, 205] width 570 height 13
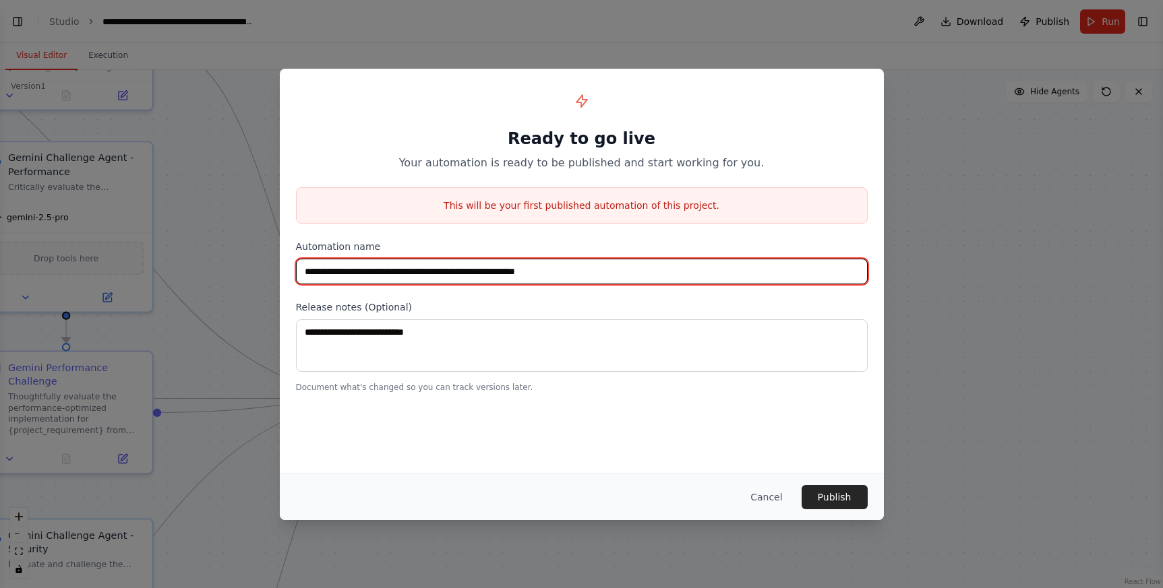
click at [342, 267] on input "**********" at bounding box center [582, 272] width 572 height 26
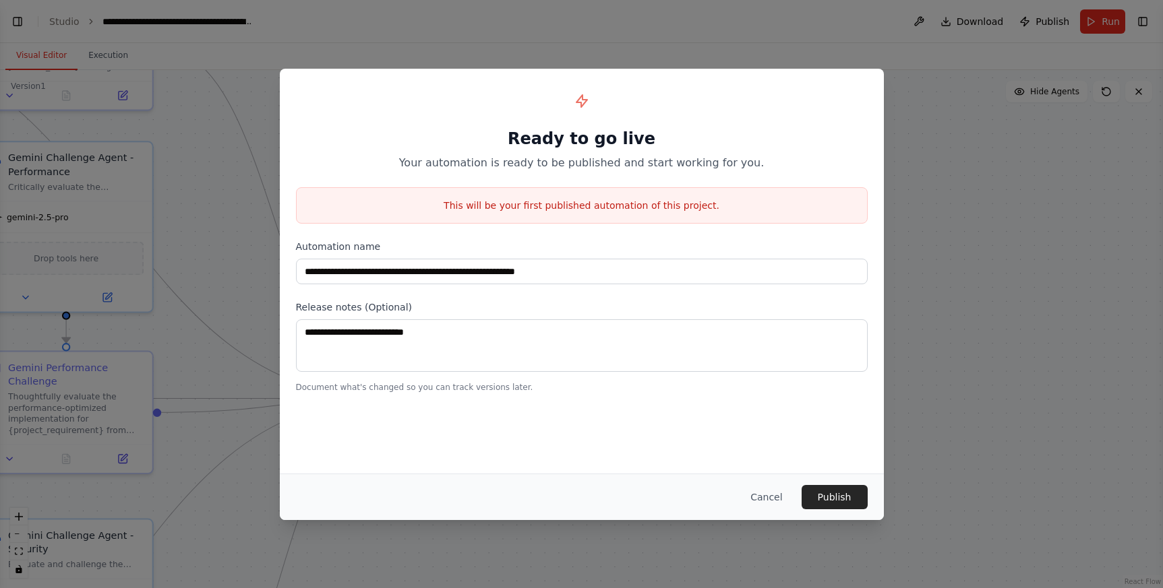
click at [334, 248] on label "Automation name" at bounding box center [582, 246] width 572 height 13
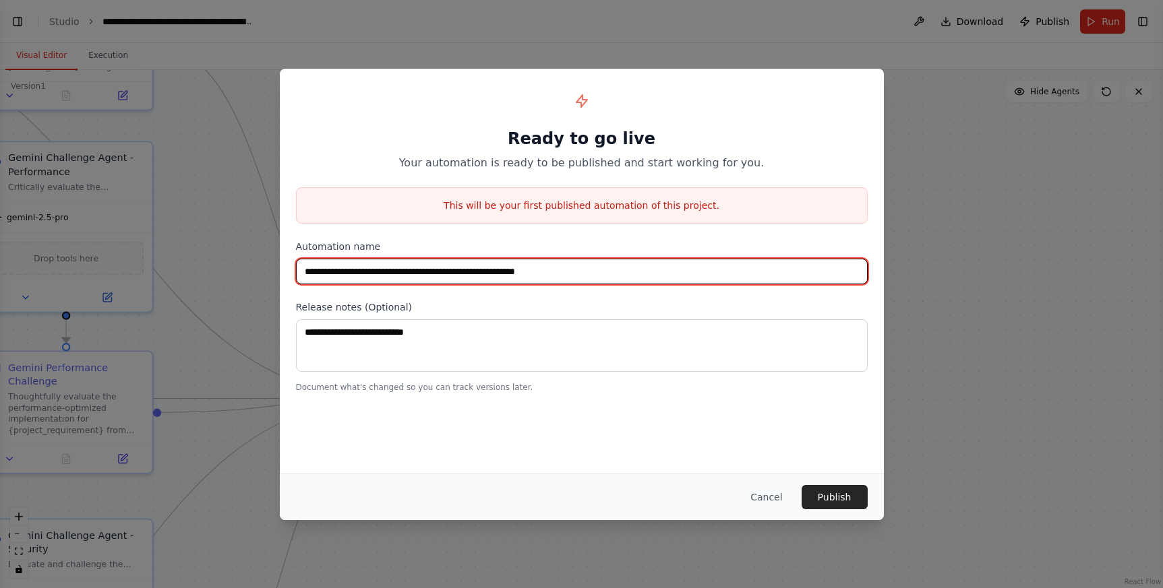
click at [346, 273] on input "**********" at bounding box center [582, 272] width 572 height 26
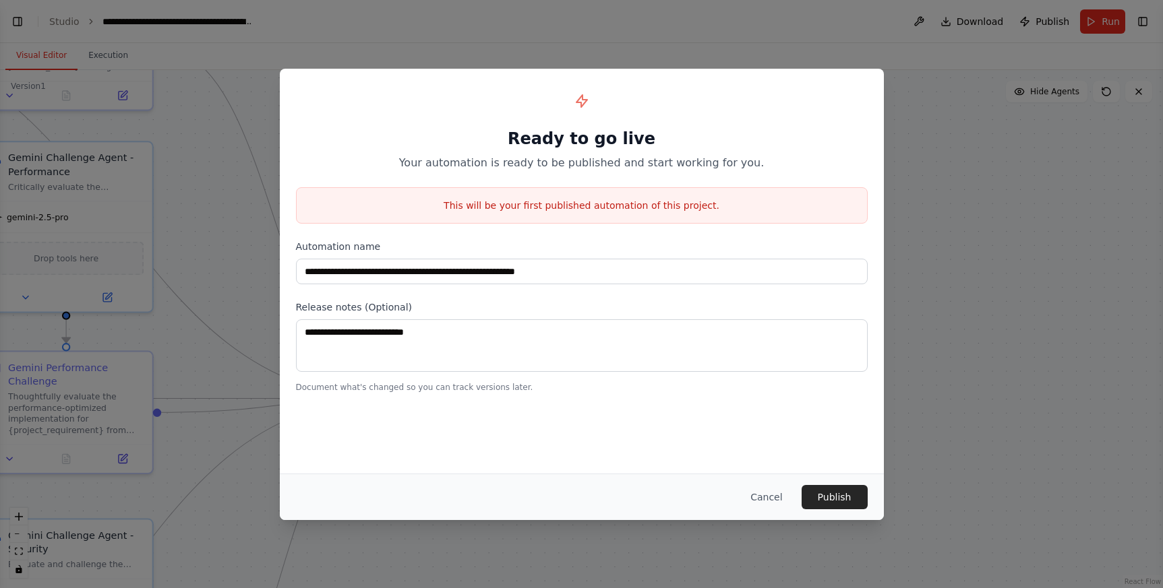
click at [476, 411] on div "**********" at bounding box center [582, 271] width 604 height 405
click at [820, 493] on button "Publish" at bounding box center [834, 497] width 66 height 24
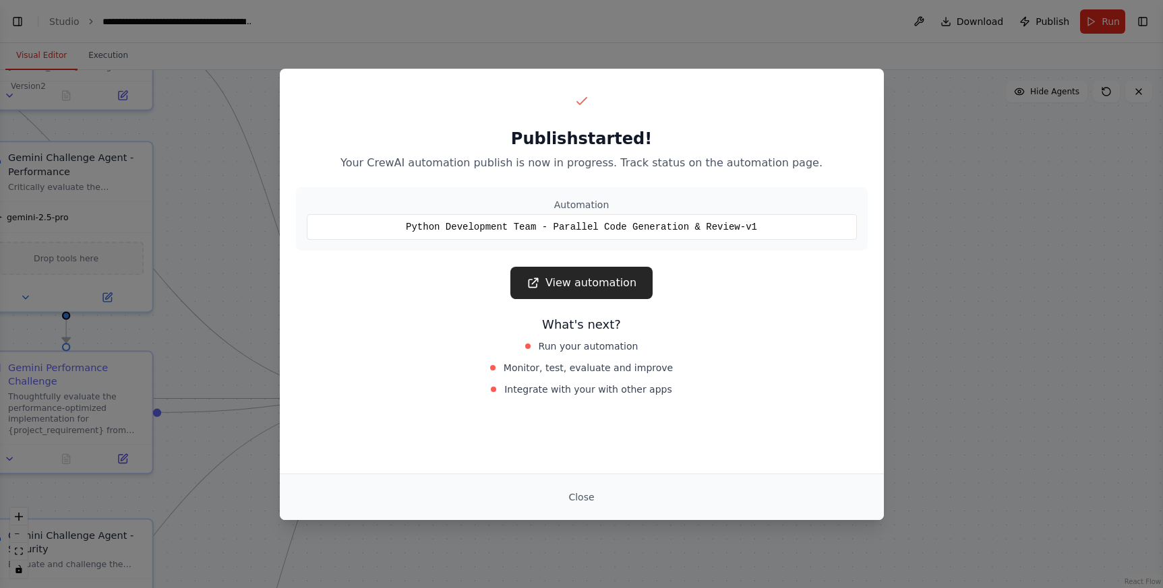
drag, startPoint x: 468, startPoint y: 167, endPoint x: 559, endPoint y: 164, distance: 91.0
click at [552, 164] on p "Your CrewAI automation publish is now in progress. Track status on the automati…" at bounding box center [582, 163] width 572 height 16
drag, startPoint x: 609, startPoint y: 162, endPoint x: 543, endPoint y: 162, distance: 66.1
click at [543, 162] on p "Your CrewAI automation publish is now in progress. Track status on the automati…" at bounding box center [582, 163] width 572 height 16
drag, startPoint x: 654, startPoint y: 159, endPoint x: 783, endPoint y: 156, distance: 129.5
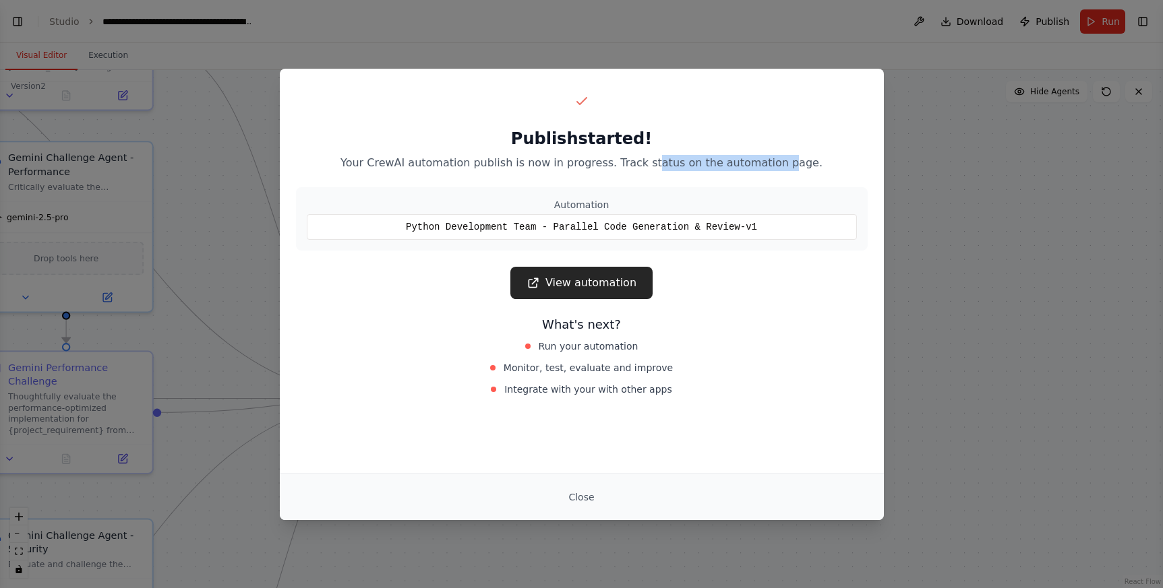
click at [783, 156] on p "Your CrewAI automation publish is now in progress. Track status on the automati…" at bounding box center [582, 163] width 572 height 16
click at [785, 156] on p "Your CrewAI automation publish is now in progress. Track status on the automati…" at bounding box center [582, 163] width 572 height 16
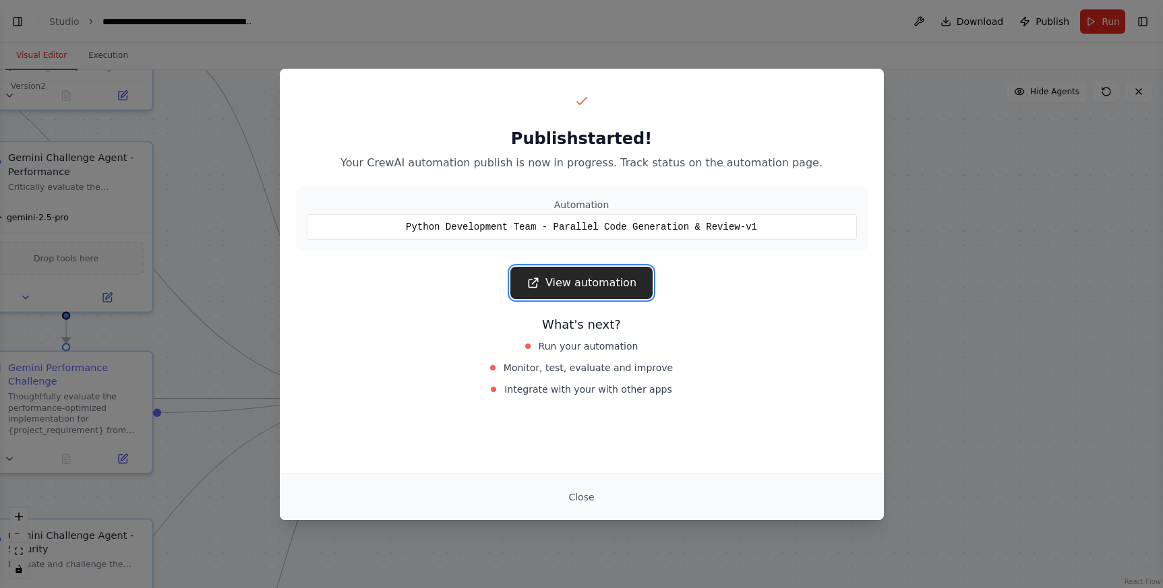
click at [595, 282] on link "View automation" at bounding box center [581, 283] width 142 height 32
click at [579, 500] on button "Close" at bounding box center [580, 497] width 47 height 24
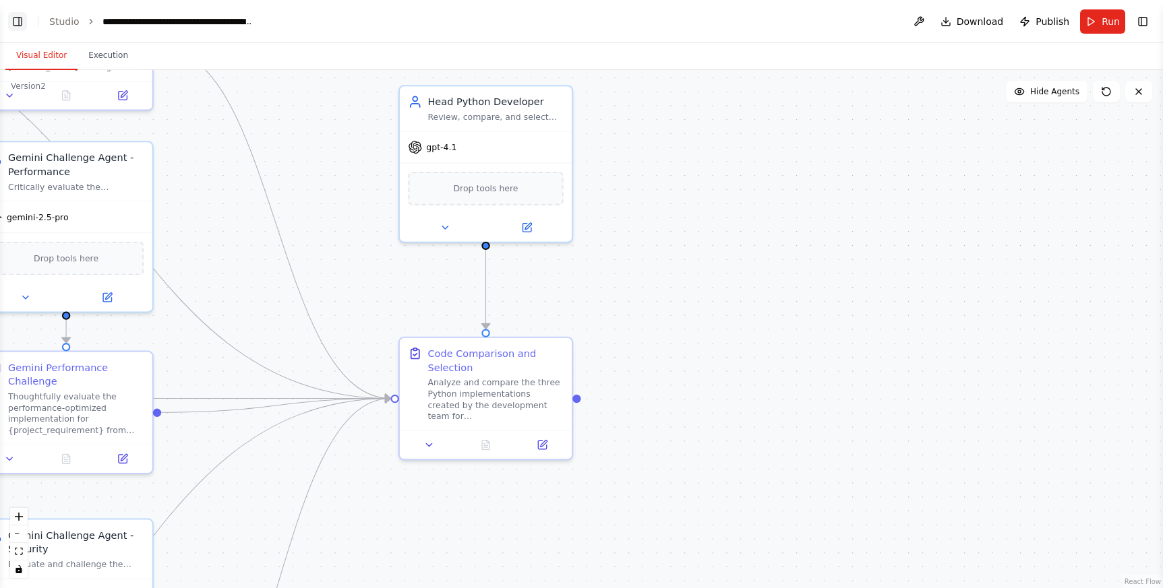
click at [18, 27] on button "Toggle Left Sidebar" at bounding box center [17, 21] width 19 height 19
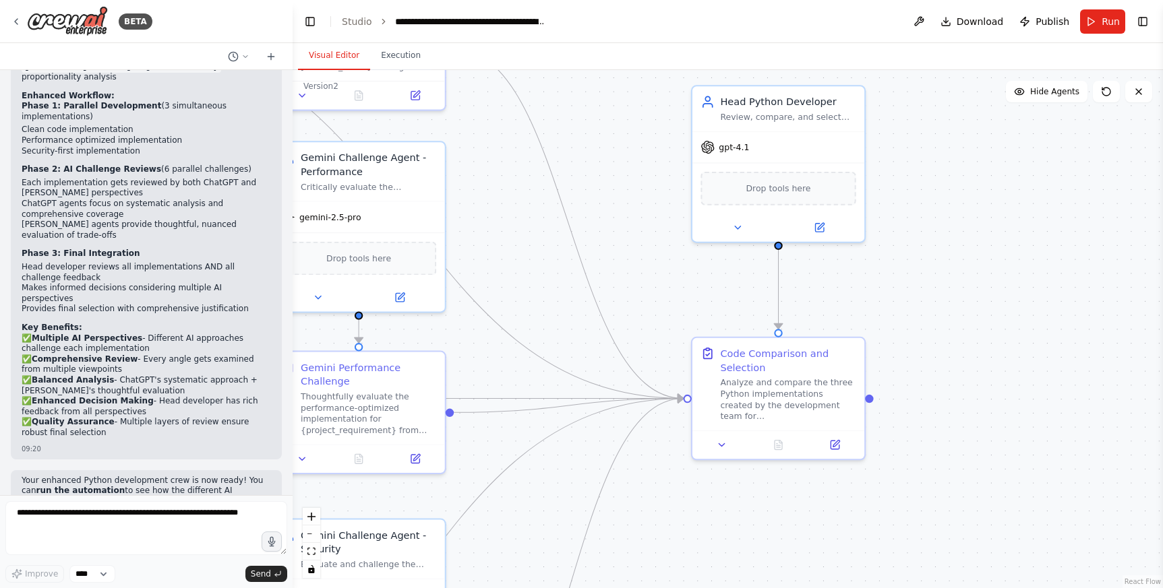
click at [9, 19] on div "BETA" at bounding box center [146, 21] width 293 height 43
click at [17, 22] on icon at bounding box center [16, 21] width 11 height 11
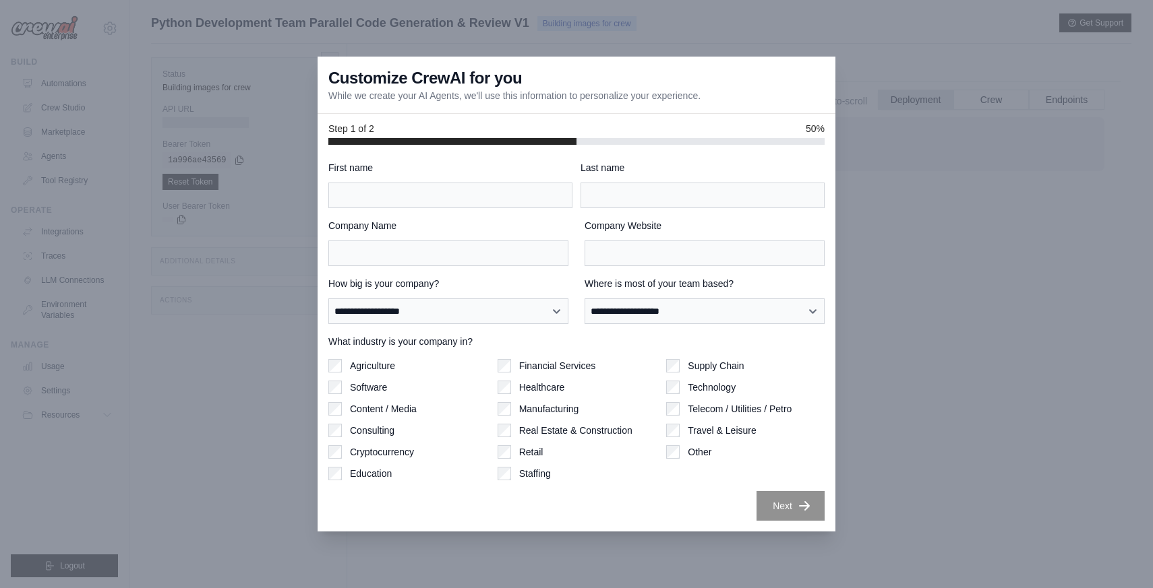
scroll to position [57, 0]
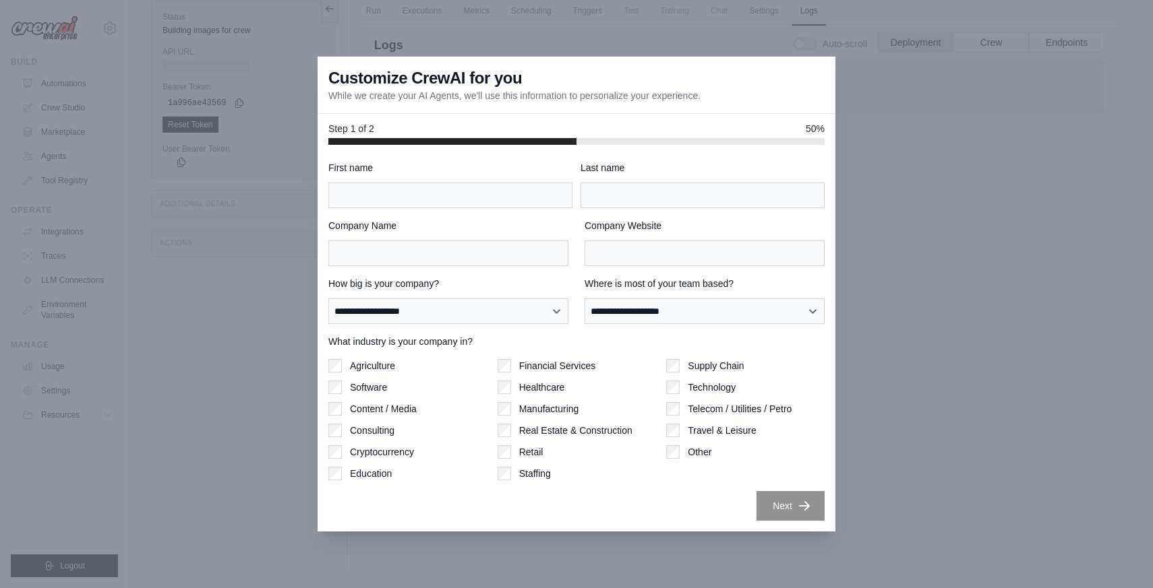
drag, startPoint x: 334, startPoint y: 82, endPoint x: 466, endPoint y: 80, distance: 131.5
click at [466, 80] on h3 "Customize CrewAI for you" at bounding box center [424, 78] width 193 height 22
click at [528, 78] on div "Customize CrewAI for you While we create your AI Agents, we'll use this informa…" at bounding box center [576, 85] width 518 height 57
drag, startPoint x: 432, startPoint y: 97, endPoint x: 462, endPoint y: 97, distance: 30.3
click at [462, 97] on p "While we create your AI Agents, we'll use this information to personalize your …" at bounding box center [514, 95] width 372 height 13
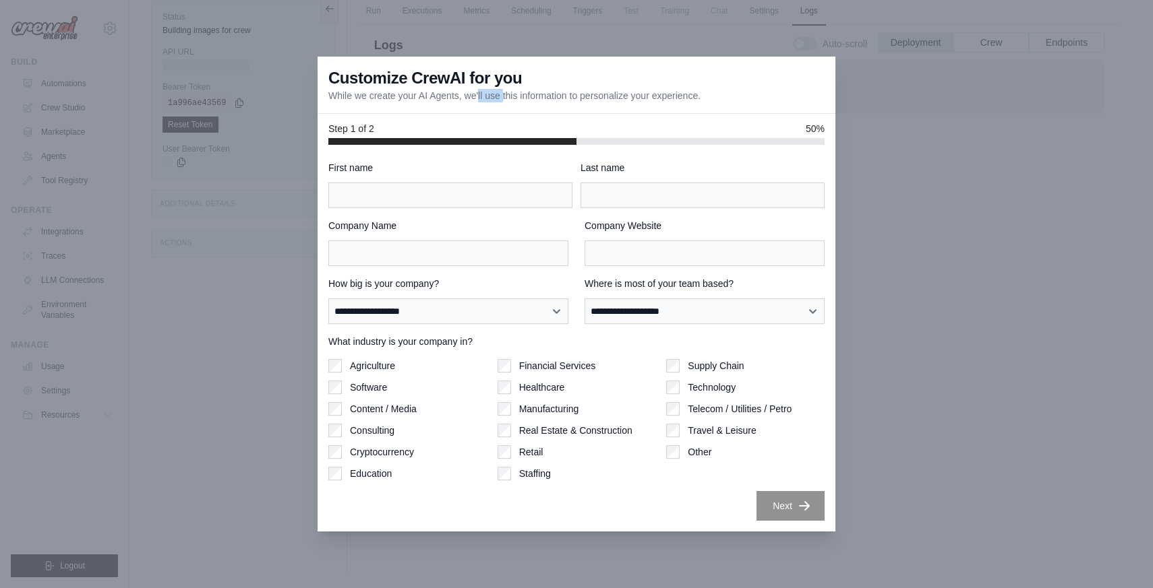
drag, startPoint x: 471, startPoint y: 97, endPoint x: 684, endPoint y: 93, distance: 213.0
click at [675, 93] on p "While we create your AI Agents, we'll use this information to personalize your …" at bounding box center [514, 95] width 372 height 13
click at [694, 95] on p "While we create your AI Agents, we'll use this information to personalize your …" at bounding box center [514, 95] width 372 height 13
click at [482, 199] on input "First name" at bounding box center [450, 196] width 244 height 26
type input "**"
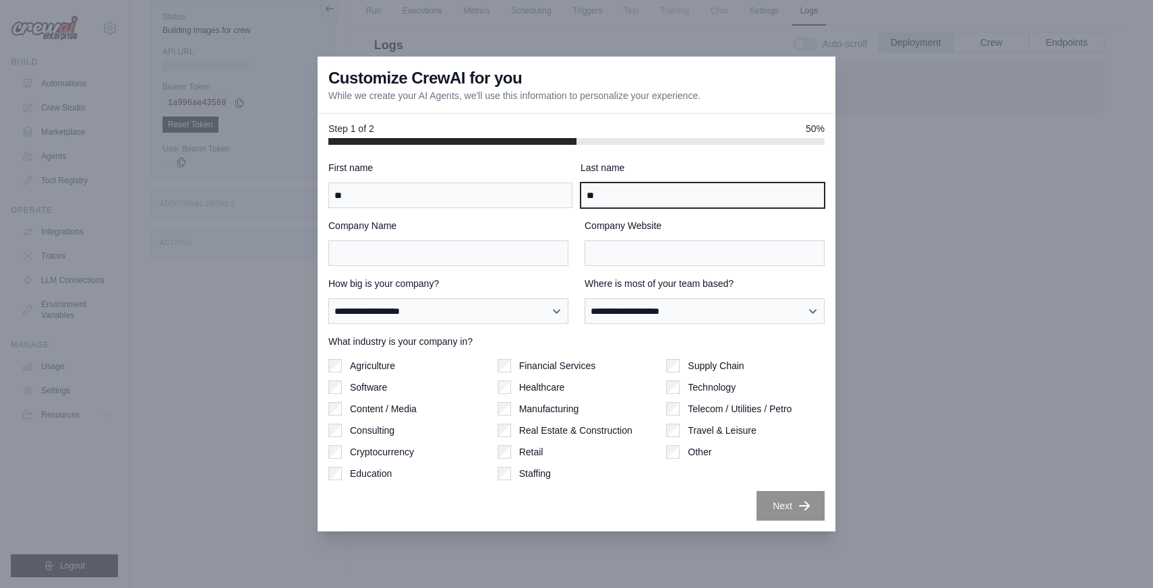
type input "**"
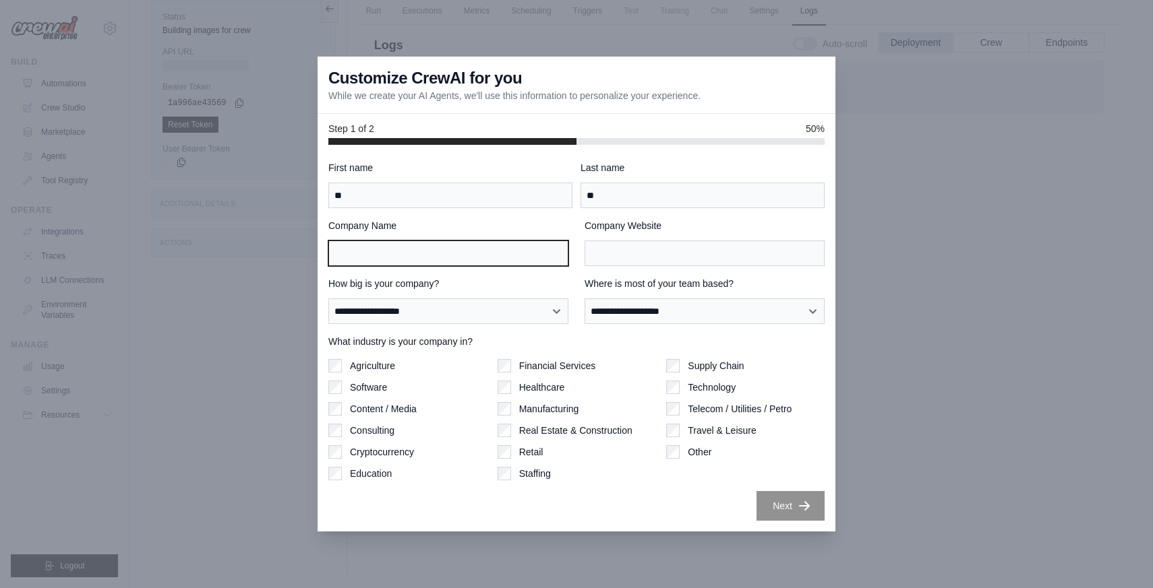
click at [491, 257] on input "Company Name" at bounding box center [448, 254] width 240 height 26
type input "**"
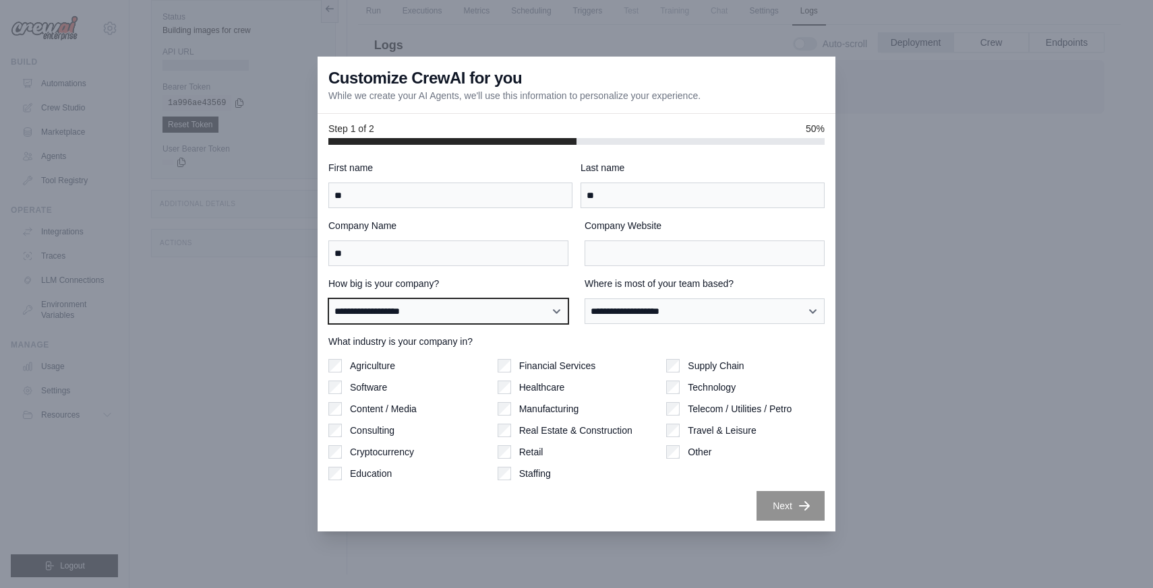
click at [530, 309] on select "**********" at bounding box center [448, 312] width 240 height 26
select select "**********"
click at [328, 299] on select "**********" at bounding box center [448, 312] width 240 height 26
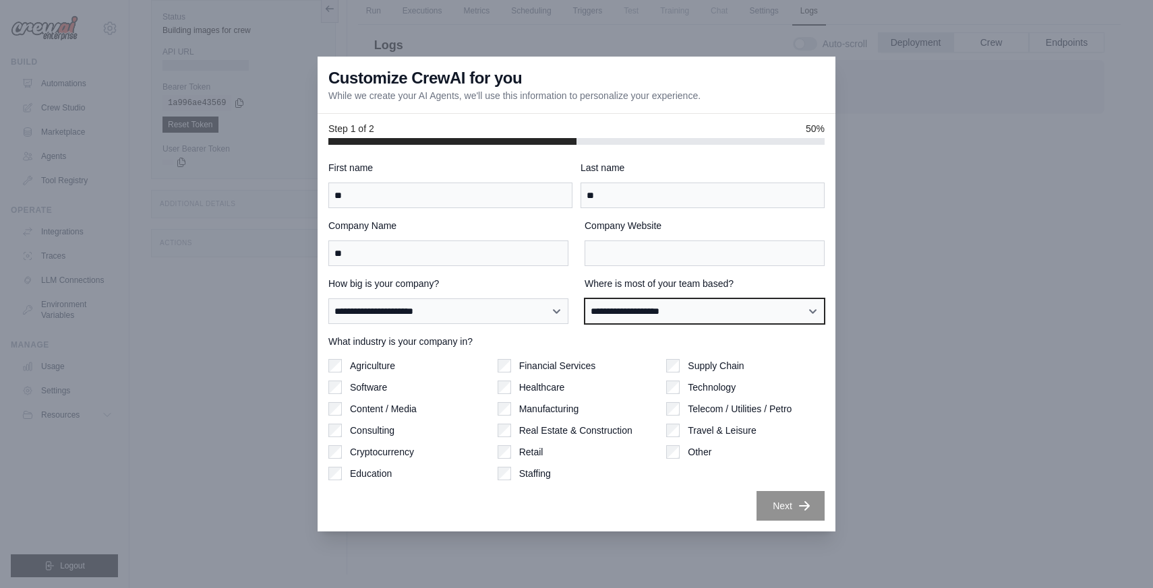
click at [642, 315] on select "**********" at bounding box center [704, 312] width 240 height 26
select select "******"
click at [584, 299] on select "**********" at bounding box center [704, 312] width 240 height 26
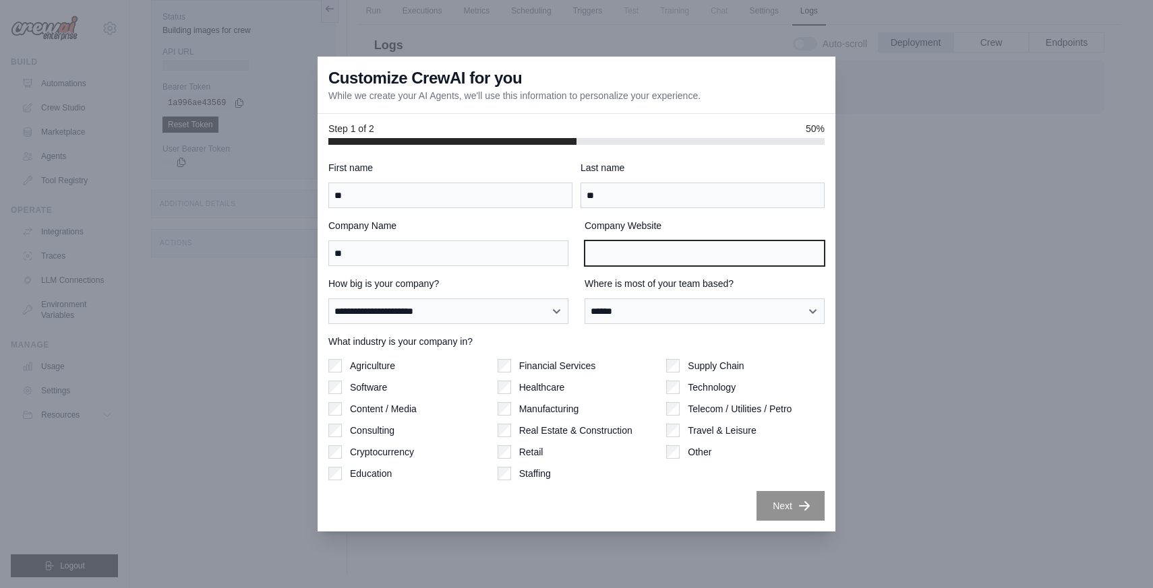
click at [657, 244] on input "Company Website" at bounding box center [704, 254] width 240 height 26
type input "****"
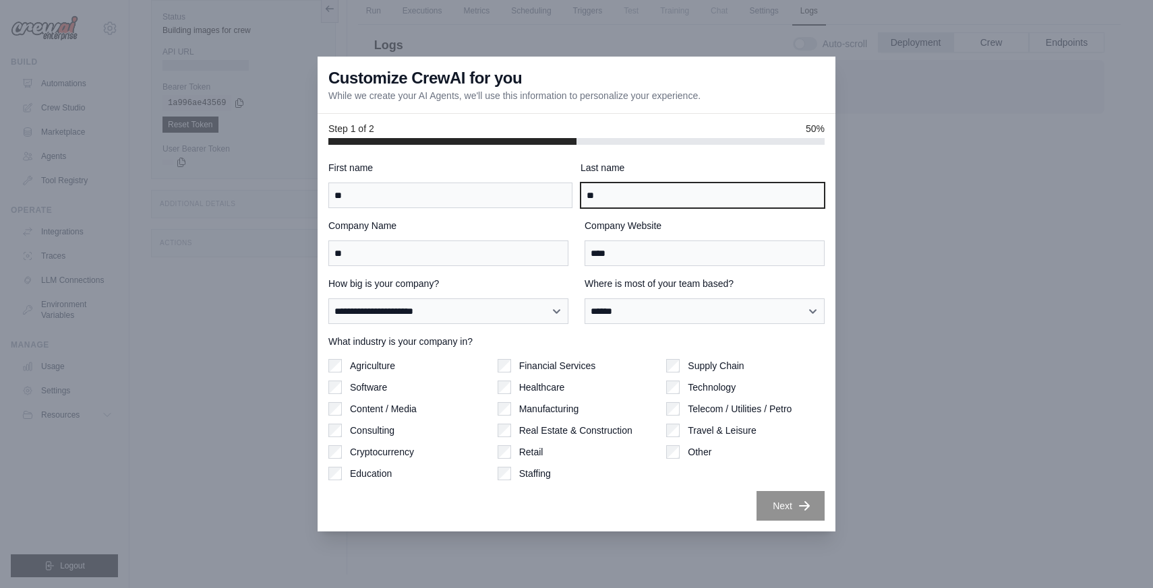
click at [655, 191] on input "**" at bounding box center [702, 196] width 244 height 26
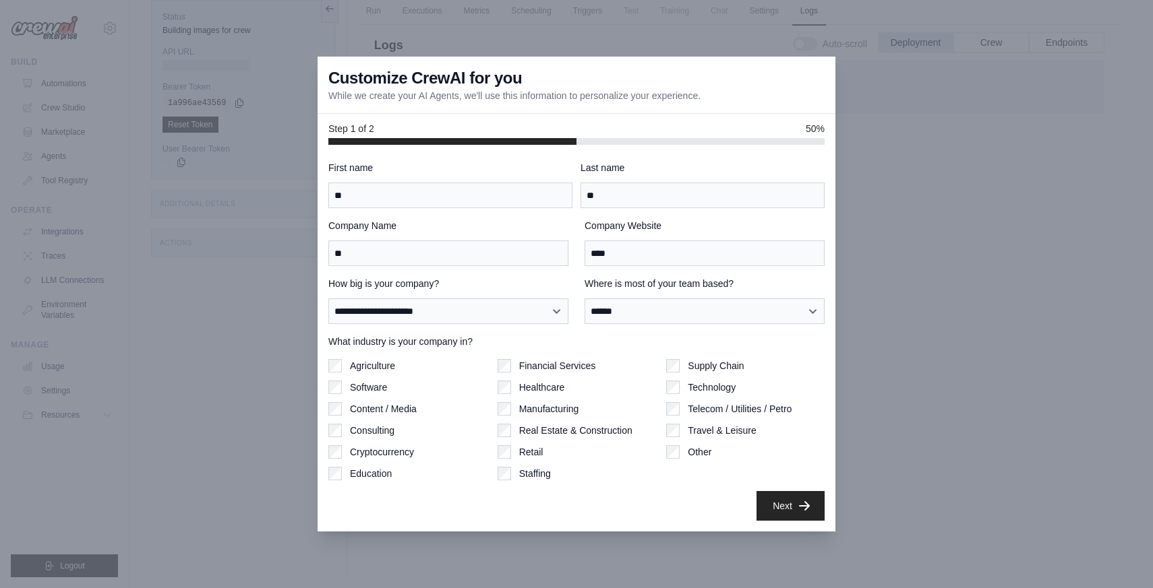
click at [497, 239] on div "Company Name **" at bounding box center [448, 242] width 240 height 47
click at [511, 249] on input "**" at bounding box center [448, 254] width 240 height 26
type input "****"
click at [613, 500] on div "Next" at bounding box center [576, 506] width 496 height 30
click at [354, 427] on label "Consulting" at bounding box center [372, 430] width 44 height 13
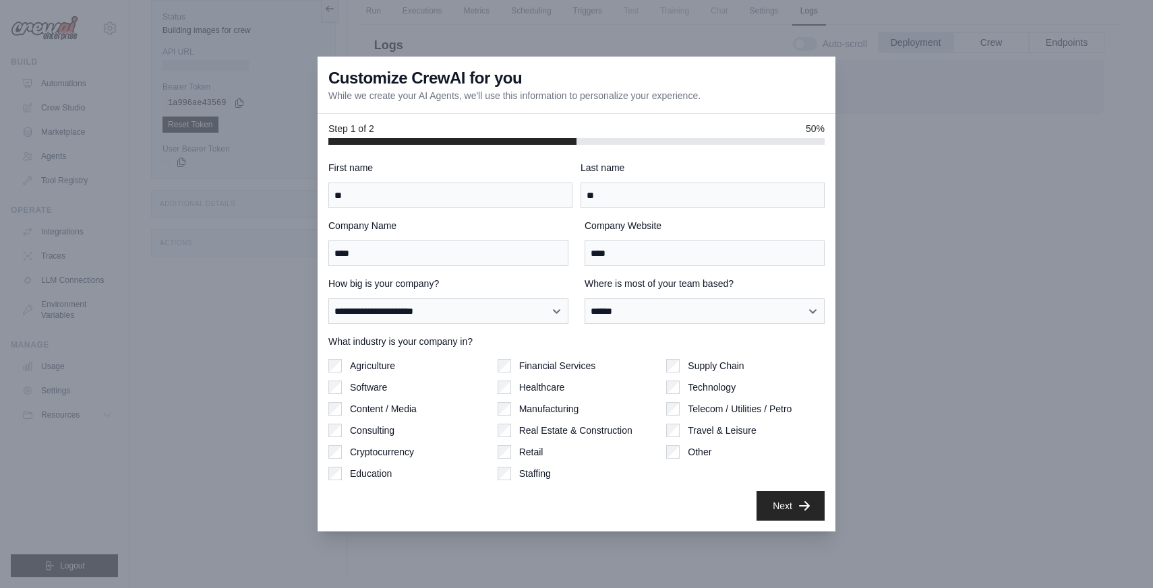
click at [331, 444] on div "Agriculture Software Content / Media Consulting Cryptocurrency Education" at bounding box center [407, 419] width 158 height 121
click at [337, 401] on div "Agriculture Software Content / Media Consulting Cryptocurrency Education" at bounding box center [407, 419] width 158 height 121
click at [794, 503] on button "Next" at bounding box center [790, 506] width 68 height 30
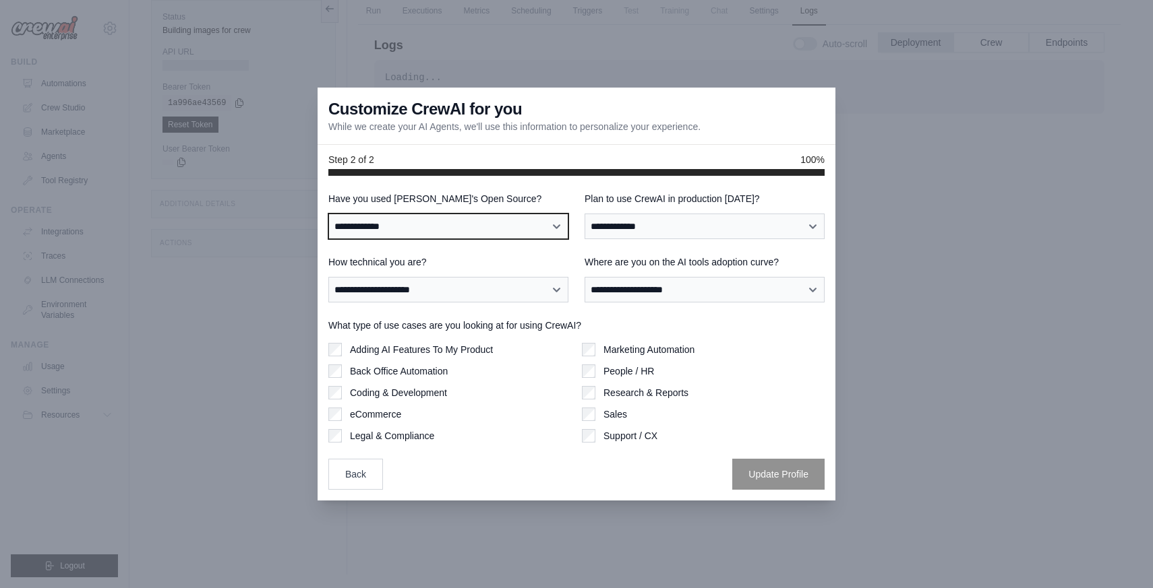
click at [555, 220] on select "**********" at bounding box center [448, 227] width 240 height 26
click at [328, 214] on select "**********" at bounding box center [448, 227] width 240 height 26
click at [555, 220] on select "**********" at bounding box center [448, 227] width 240 height 26
click at [328, 214] on select "**********" at bounding box center [448, 227] width 240 height 26
click at [555, 220] on select "**********" at bounding box center [448, 227] width 240 height 26
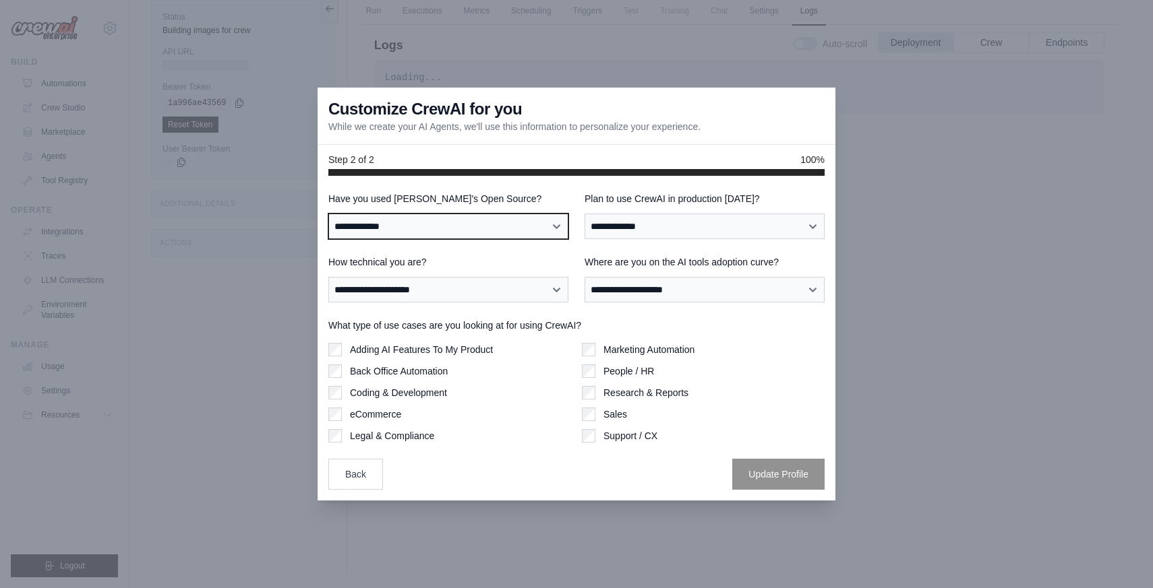
select select "**"
click at [328, 214] on select "**********" at bounding box center [448, 227] width 240 height 26
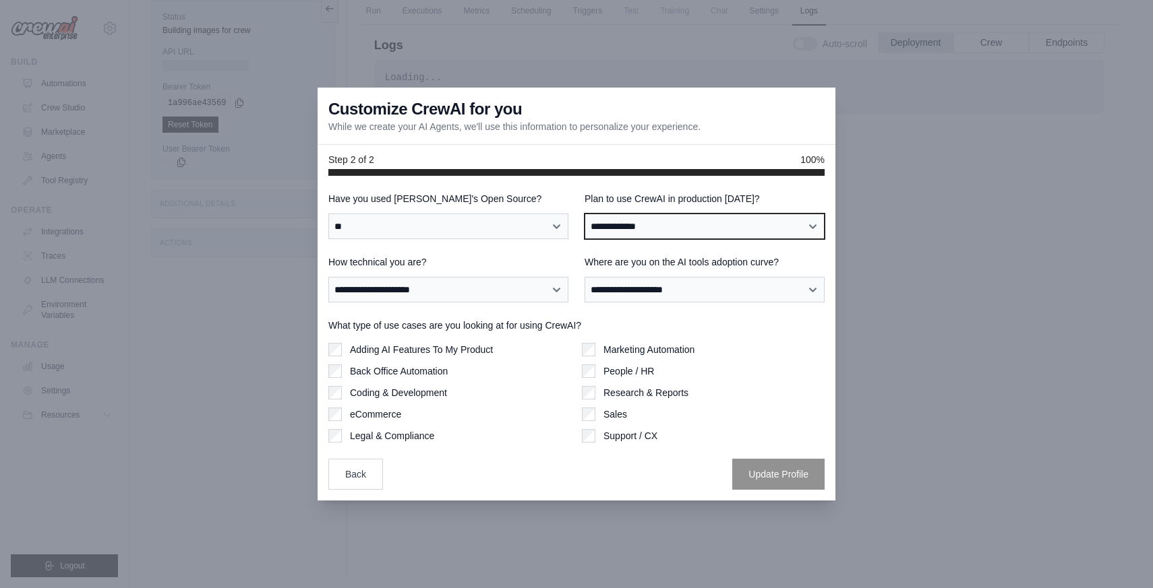
click at [609, 232] on select "**********" at bounding box center [704, 227] width 240 height 26
click at [659, 226] on select "**********" at bounding box center [704, 227] width 240 height 26
select select "*****"
click at [584, 214] on select "**********" at bounding box center [704, 227] width 240 height 26
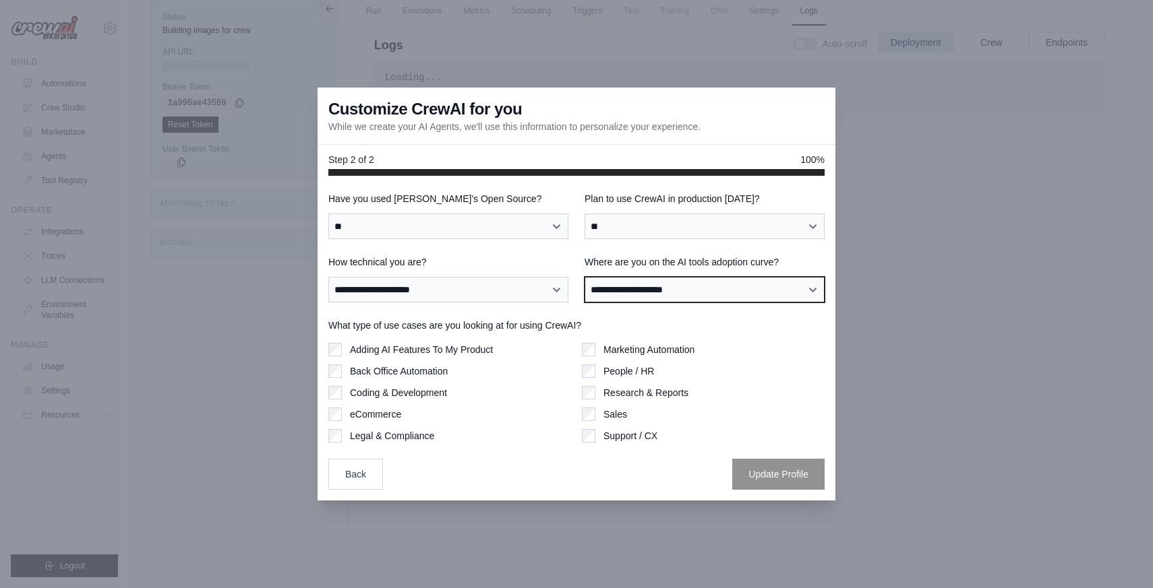
click at [636, 284] on select "**********" at bounding box center [704, 290] width 240 height 26
select select "**********"
click at [584, 277] on select "**********" at bounding box center [704, 290] width 240 height 26
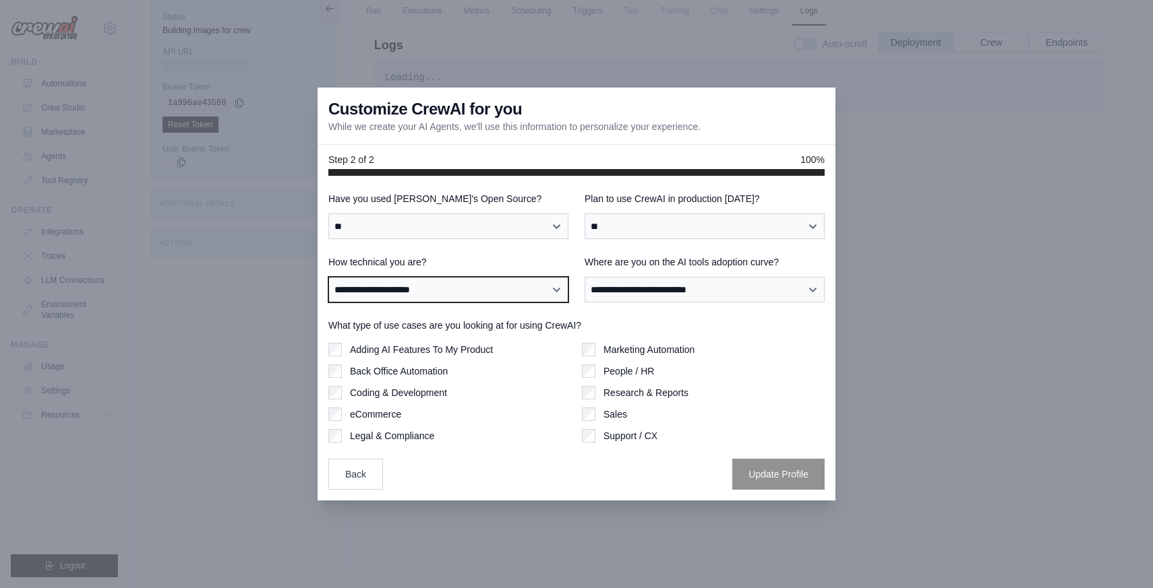
click at [511, 295] on select "**********" at bounding box center [448, 290] width 240 height 26
select select "**********"
click at [328, 277] on select "**********" at bounding box center [448, 290] width 240 height 26
click at [785, 346] on div "Marketing Automation" at bounding box center [703, 349] width 243 height 13
drag, startPoint x: 464, startPoint y: 457, endPoint x: 453, endPoint y: 456, distance: 11.5
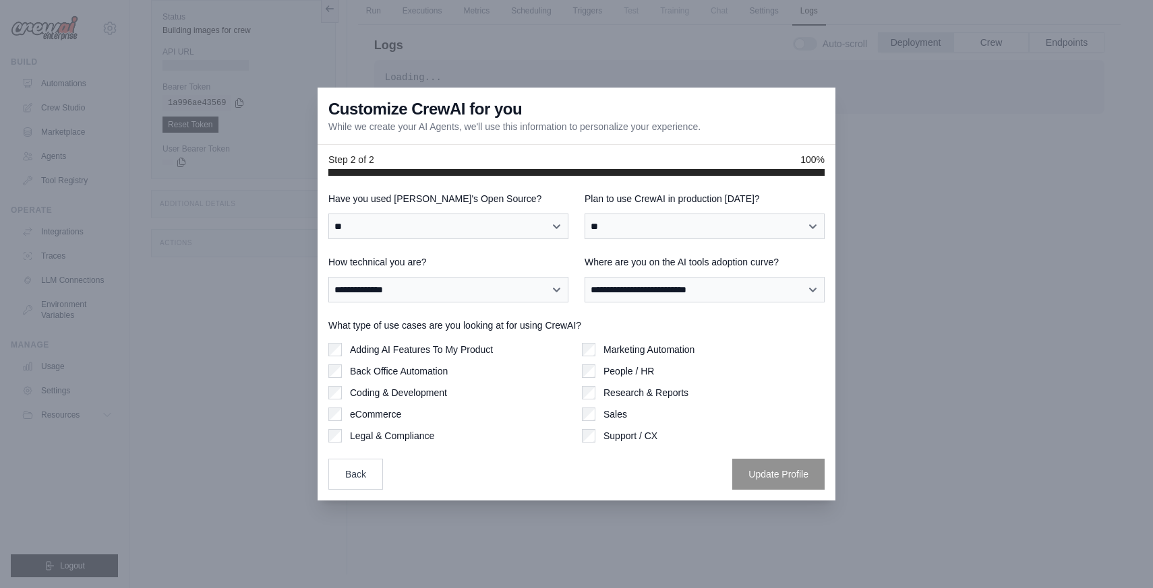
click at [464, 457] on div "**********" at bounding box center [576, 341] width 496 height 298
click at [767, 465] on button "Update Profile" at bounding box center [778, 473] width 92 height 31
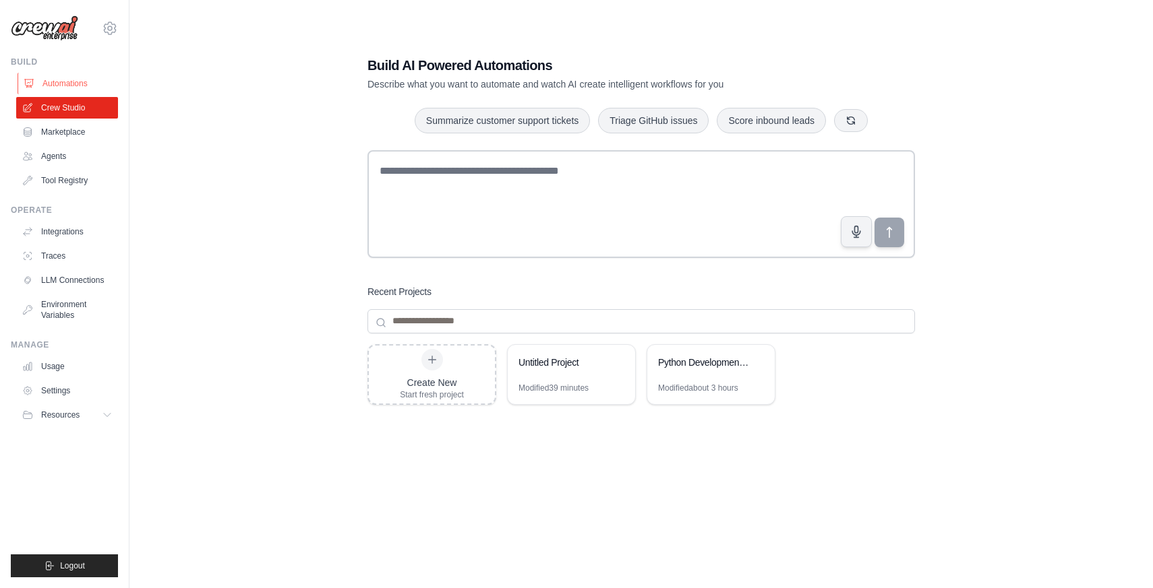
click at [59, 82] on link "Automations" at bounding box center [69, 84] width 102 height 22
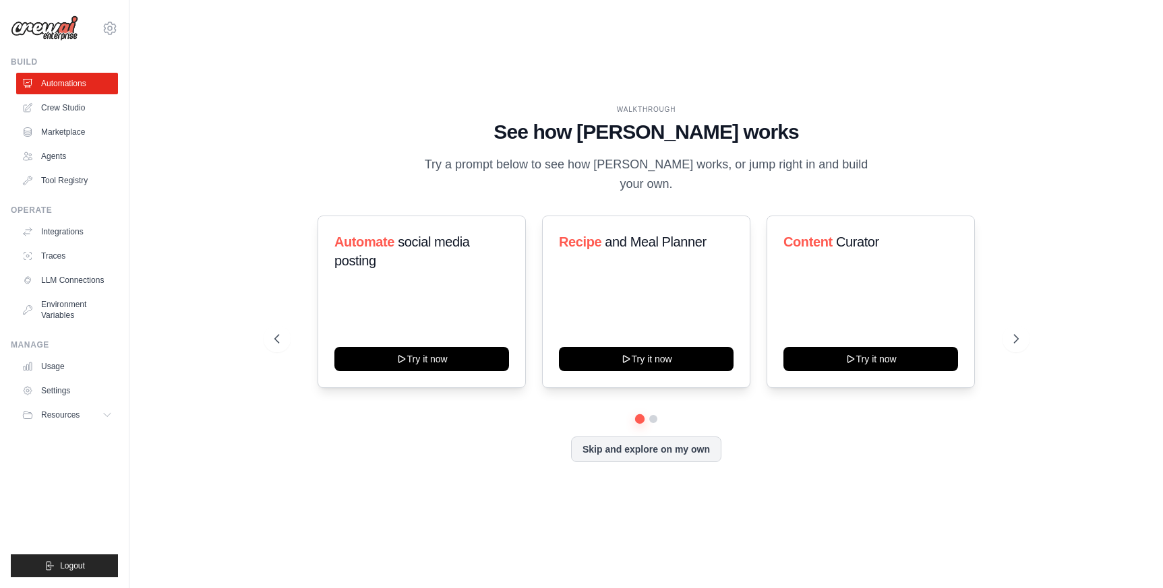
click at [294, 109] on div "WALKTHROUGH See how CrewAI works Try a prompt below to see how CrewAI works, or…" at bounding box center [646, 293] width 990 height 561
click at [74, 84] on link "Automations" at bounding box center [69, 84] width 102 height 22
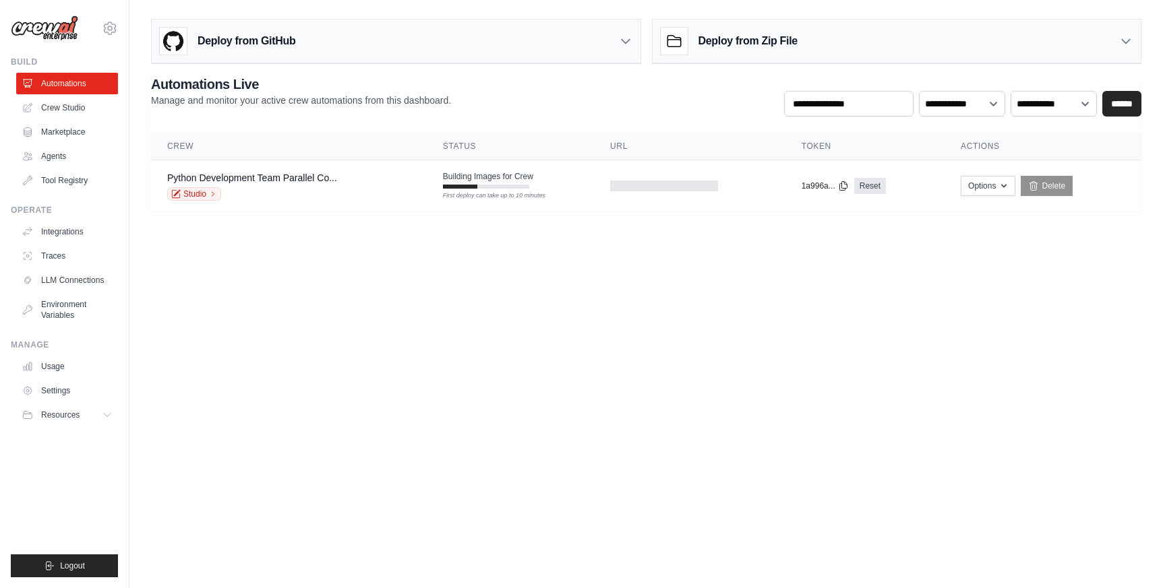
click at [627, 47] on icon at bounding box center [625, 40] width 13 height 13
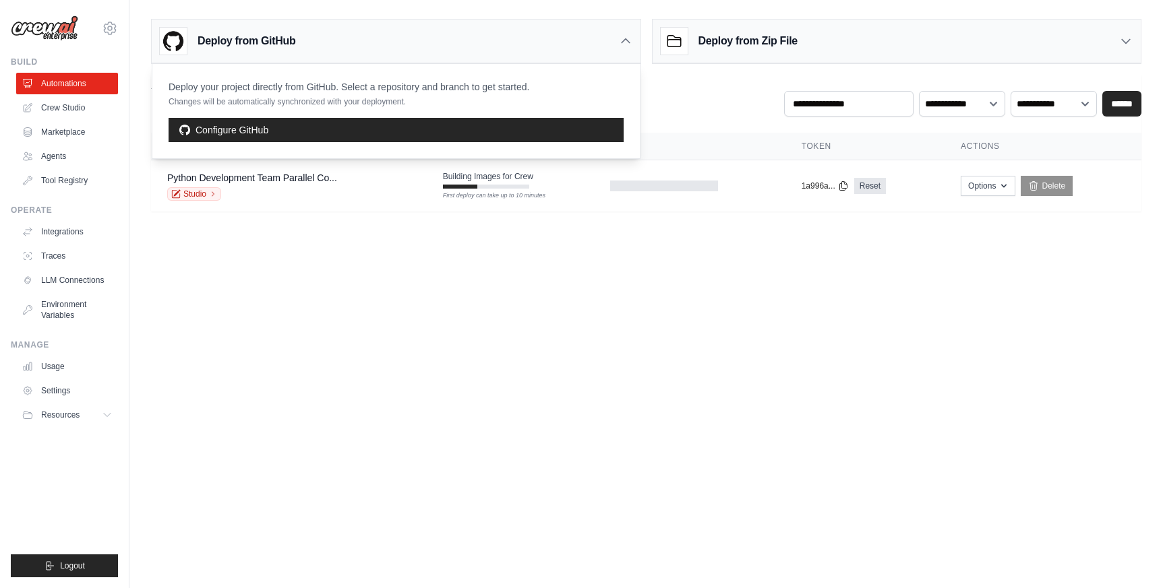
click at [699, 94] on div "**********" at bounding box center [646, 96] width 990 height 42
click at [762, 49] on div "Deploy from Zip File" at bounding box center [729, 41] width 137 height 27
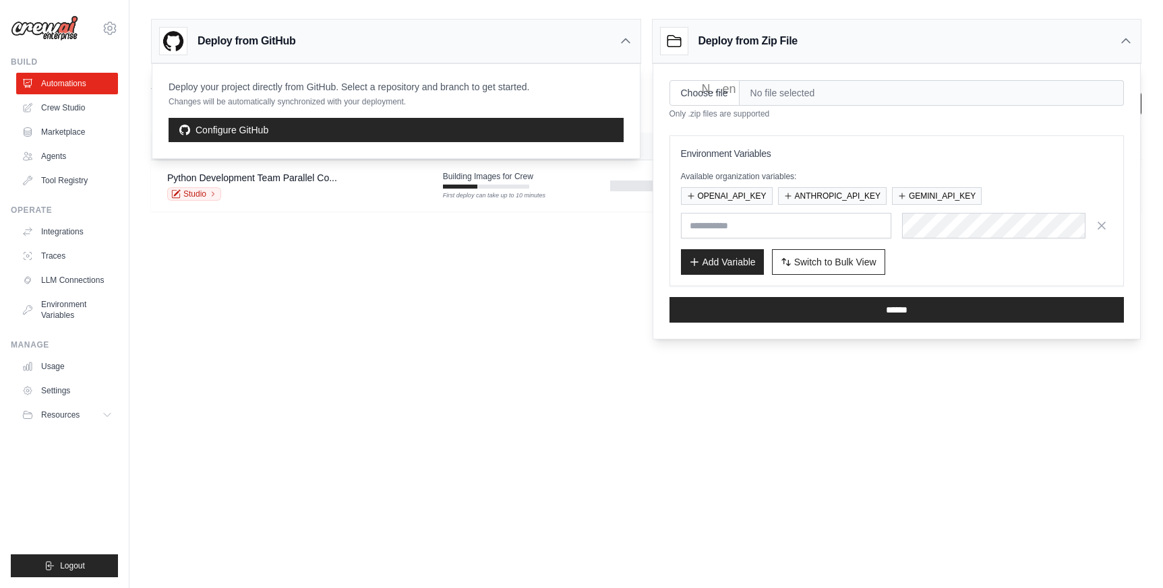
click at [762, 49] on div "Deploy from Zip File" at bounding box center [729, 41] width 137 height 27
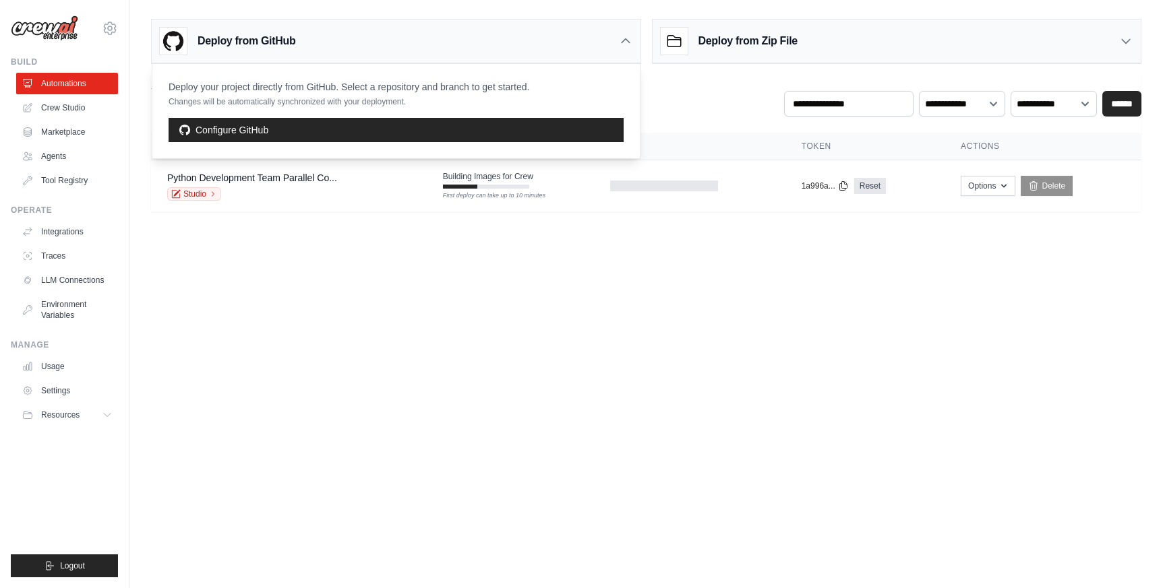
click at [611, 33] on div "Deploy from GitHub" at bounding box center [396, 42] width 489 height 44
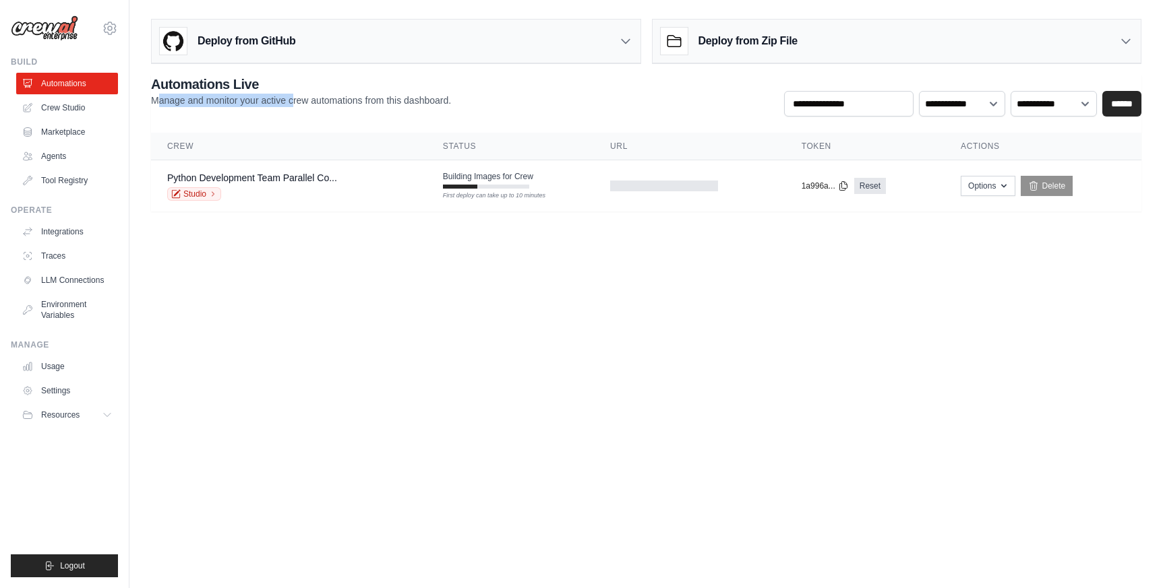
drag, startPoint x: 157, startPoint y: 98, endPoint x: 293, endPoint y: 98, distance: 136.2
click at [293, 98] on p "Manage and monitor your active crew automations from this dashboard." at bounding box center [301, 100] width 300 height 13
click at [299, 98] on p "Manage and monitor your active crew automations from this dashboard." at bounding box center [301, 100] width 300 height 13
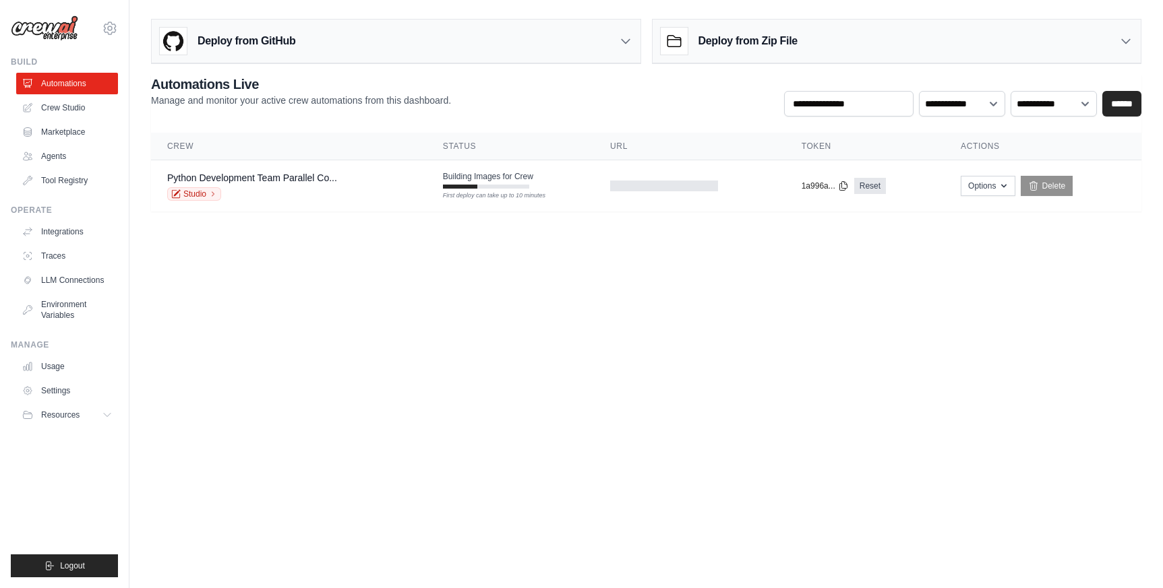
drag, startPoint x: 466, startPoint y: 97, endPoint x: 473, endPoint y: 95, distance: 7.0
click at [468, 96] on div "**********" at bounding box center [646, 96] width 990 height 42
drag, startPoint x: 371, startPoint y: 332, endPoint x: 322, endPoint y: 303, distance: 57.1
click at [371, 332] on body "kalogr@gmail.com Settings Build Automations Crew Studio" at bounding box center [581, 294] width 1163 height 588
click at [69, 107] on link "Crew Studio" at bounding box center [69, 108] width 102 height 22
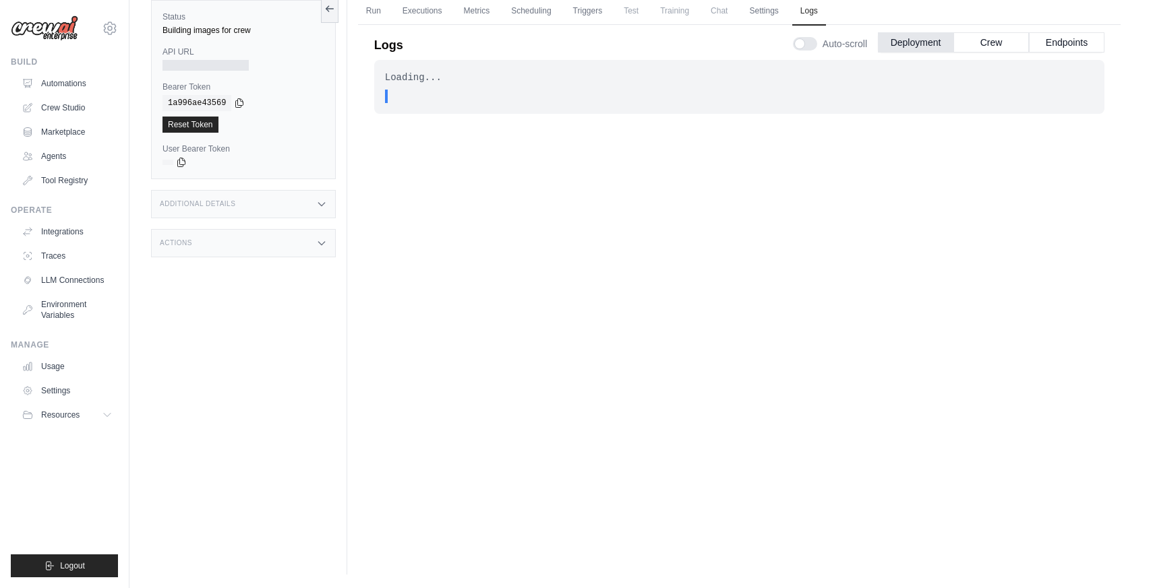
click at [418, 211] on div "Loading... . . . In Progress" at bounding box center [739, 286] width 730 height 452
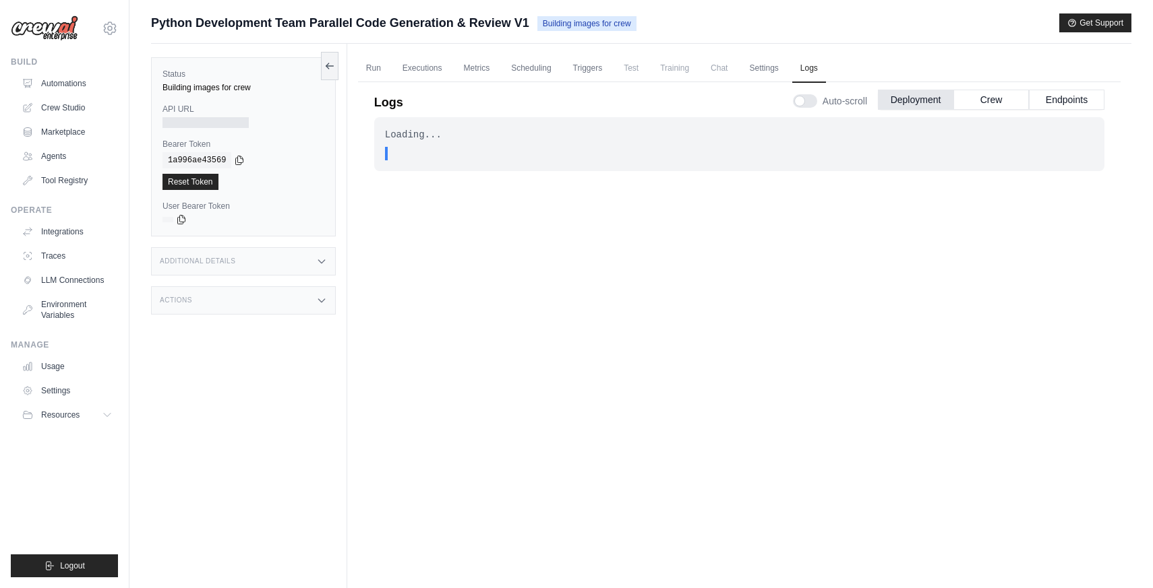
click at [686, 22] on div "Python Development Team Parallel Code Generation & Review V1 Building images fo…" at bounding box center [641, 22] width 980 height 19
drag, startPoint x: 150, startPoint y: 87, endPoint x: 272, endPoint y: 88, distance: 122.0
click at [214, 88] on div "Status Building images for crew API URL Bearer Token copied 1a996ae43569 Reset …" at bounding box center [243, 146] width 185 height 179
drag, startPoint x: 273, startPoint y: 88, endPoint x: 162, endPoint y: 88, distance: 111.2
click at [162, 88] on div "Building images for crew" at bounding box center [243, 87] width 162 height 11
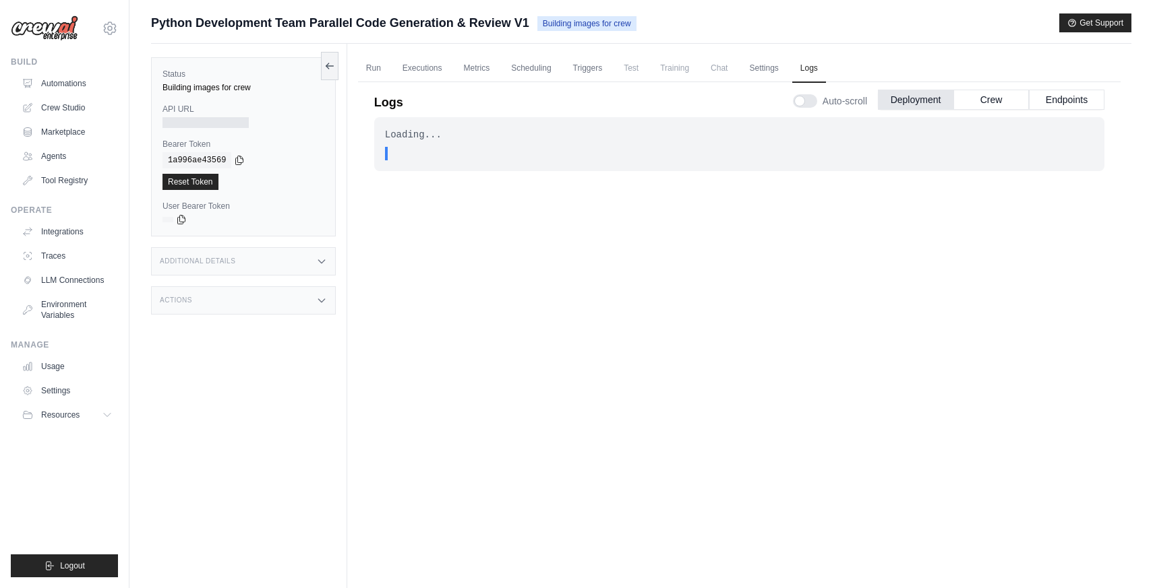
click at [290, 255] on div "Additional Details" at bounding box center [243, 261] width 185 height 28
click at [293, 374] on div "Status Building images for crew API URL Bearer Token copied 1a996ae43569 Reset …" at bounding box center [249, 338] width 196 height 588
click at [294, 393] on div "Actions" at bounding box center [243, 380] width 185 height 28
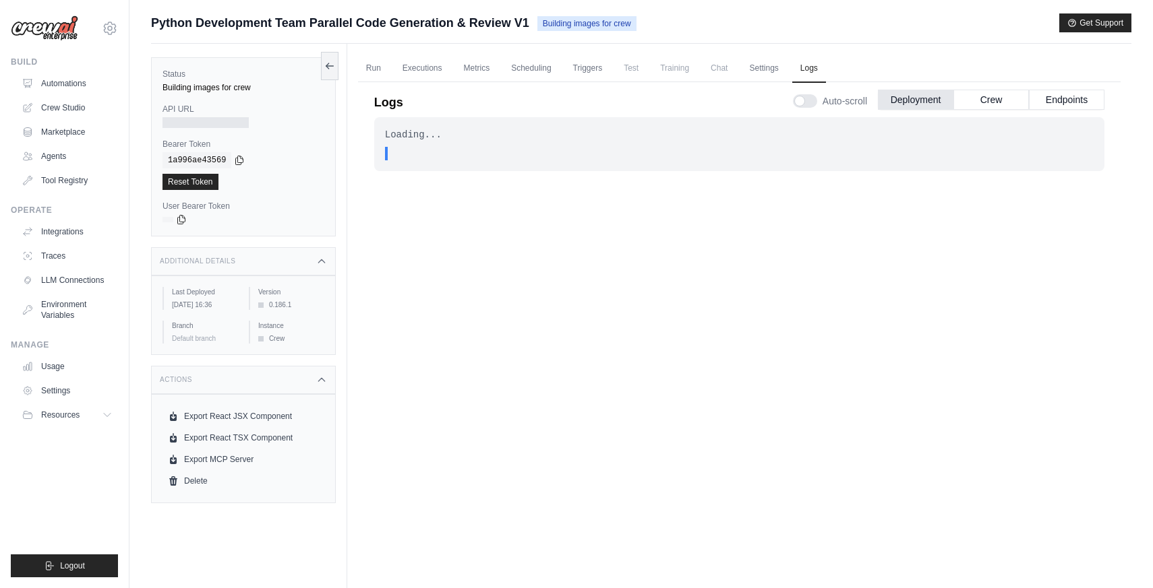
click at [509, 336] on div "Loading... . . . In Progress" at bounding box center [739, 343] width 730 height 452
click at [977, 98] on button "Crew" at bounding box center [990, 99] width 75 height 20
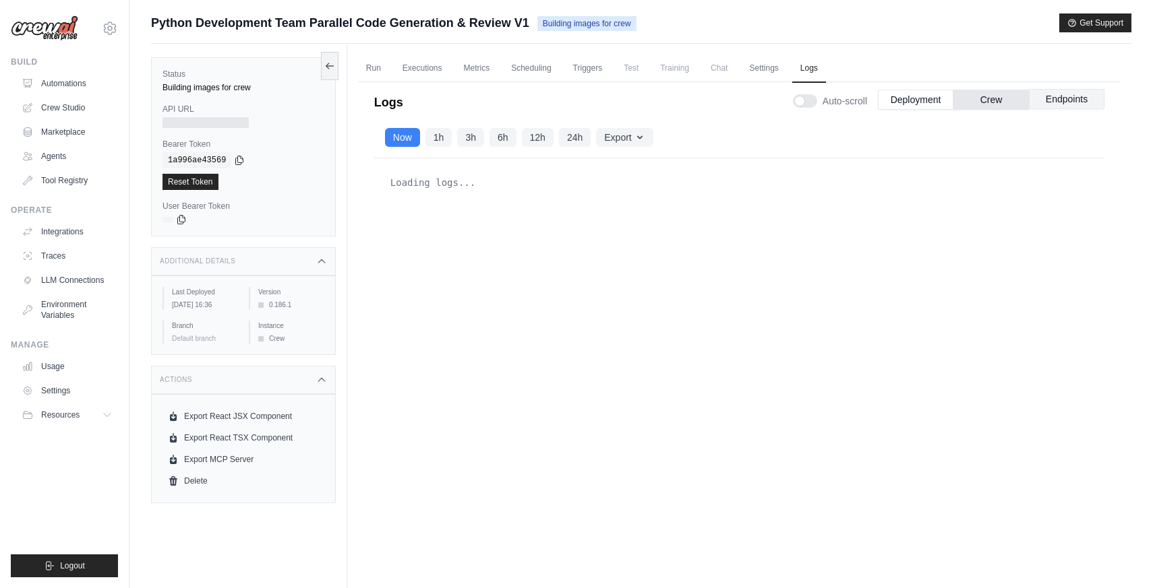
click at [1050, 100] on button "Endpoints" at bounding box center [1066, 99] width 75 height 20
click at [906, 96] on button "Deployment" at bounding box center [915, 99] width 75 height 20
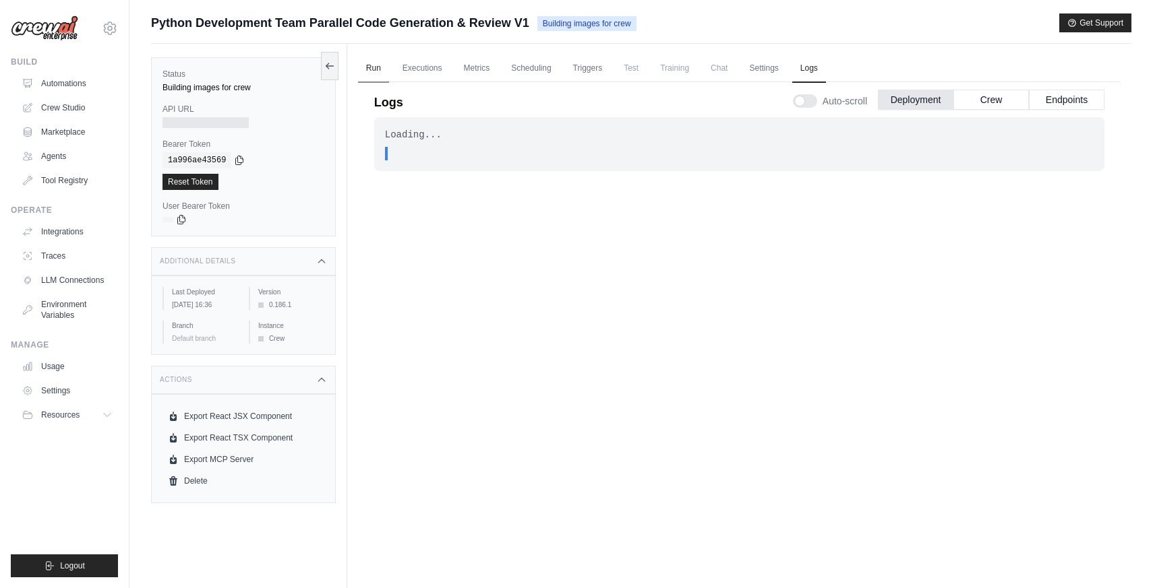
click at [378, 69] on link "Run" at bounding box center [373, 69] width 31 height 28
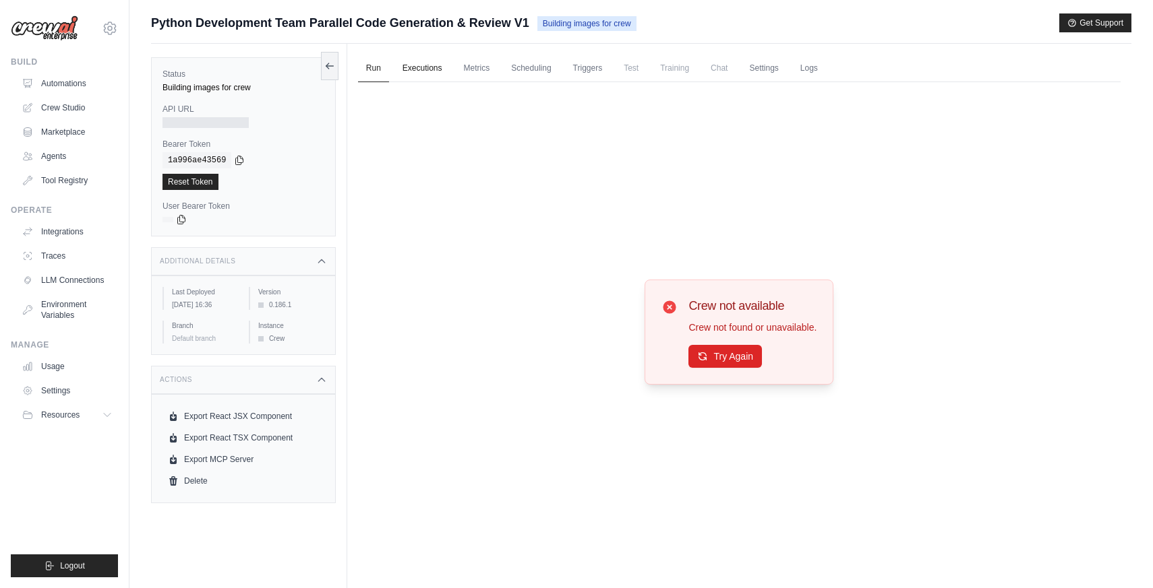
click at [410, 70] on link "Executions" at bounding box center [422, 69] width 56 height 28
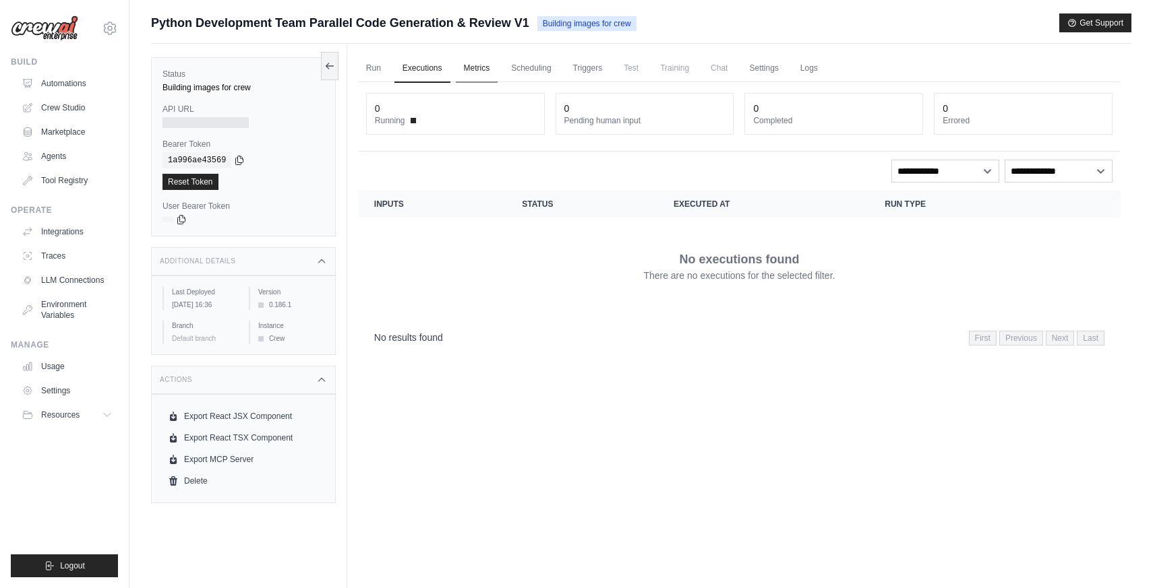
click at [466, 66] on link "Metrics" at bounding box center [477, 69] width 42 height 28
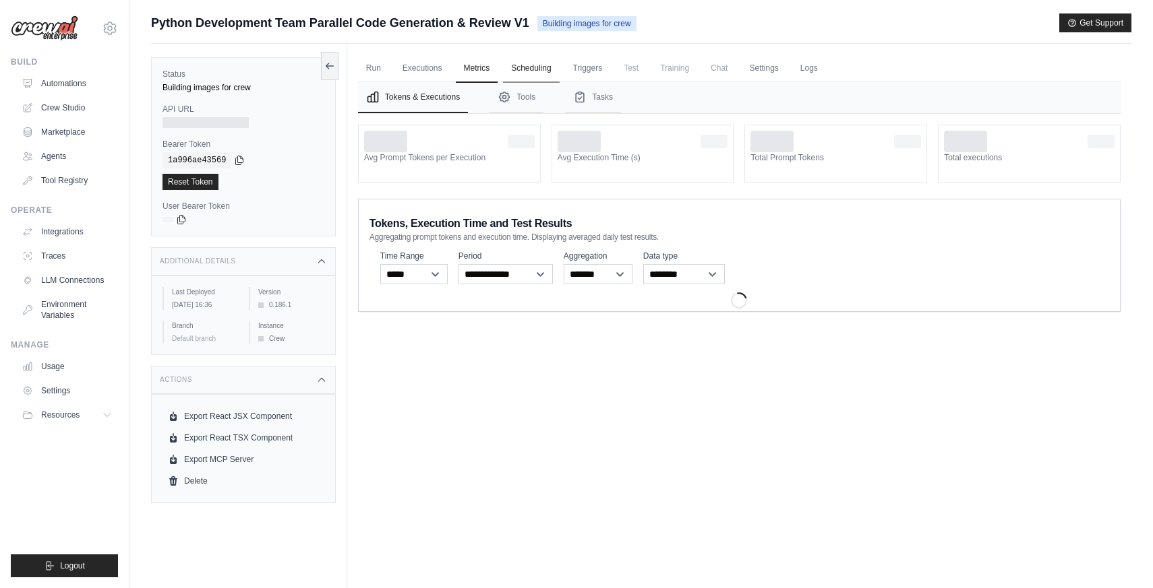
click at [531, 70] on link "Scheduling" at bounding box center [531, 69] width 56 height 28
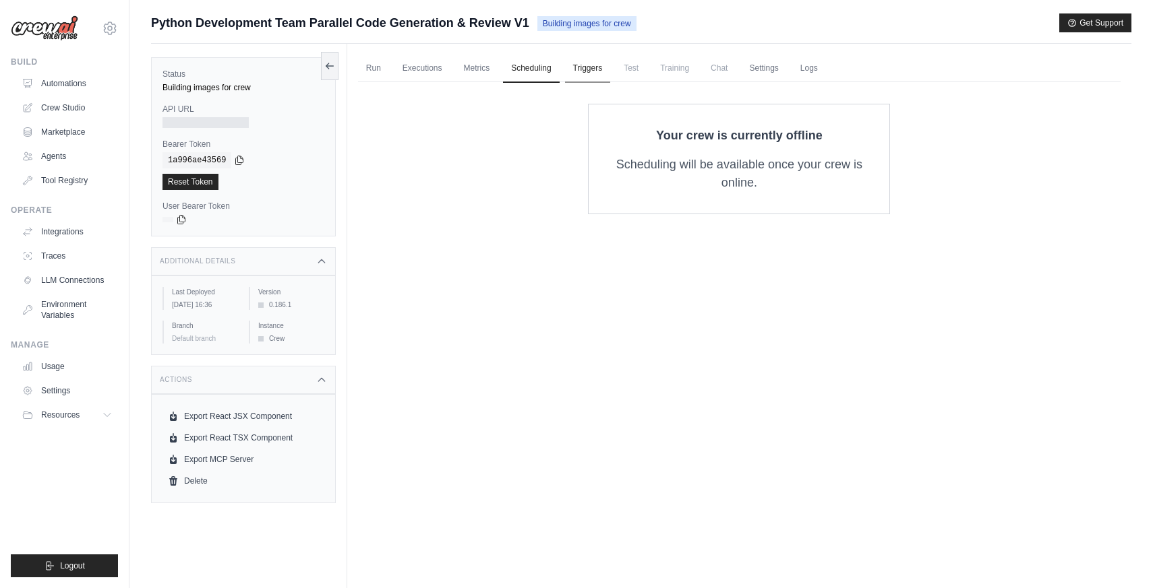
click at [580, 70] on link "Triggers" at bounding box center [588, 69] width 46 height 28
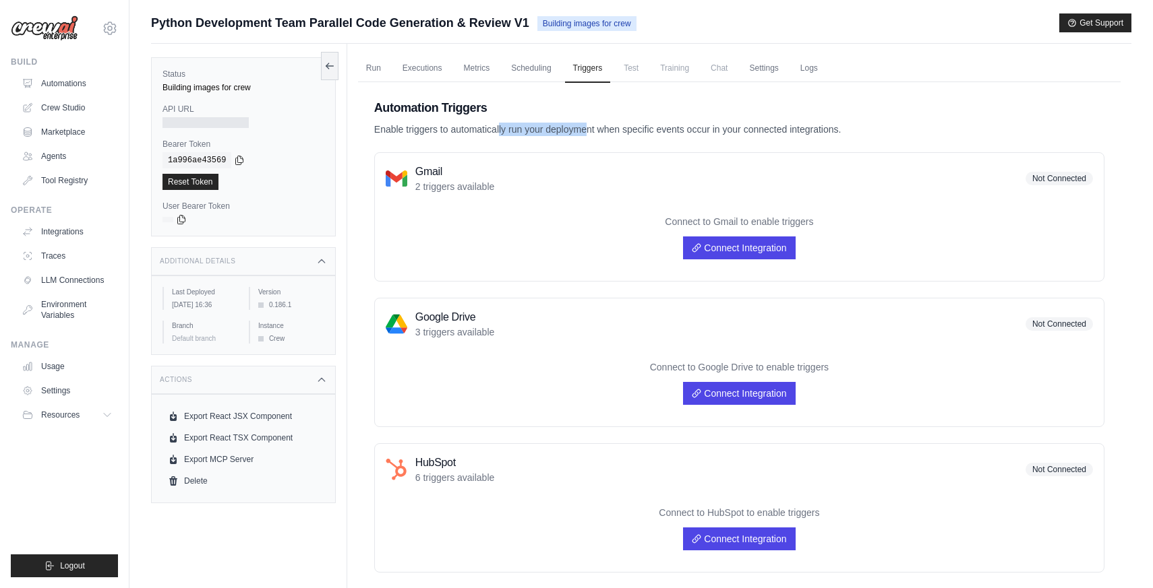
drag, startPoint x: 510, startPoint y: 132, endPoint x: 541, endPoint y: 133, distance: 31.0
click at [536, 132] on p "Enable triggers to automatically run your deployment when specific events occur…" at bounding box center [739, 129] width 730 height 13
click at [566, 131] on p "Enable triggers to automatically run your deployment when specific events occur…" at bounding box center [739, 129] width 730 height 13
click at [634, 131] on p "Enable triggers to automatically run your deployment when specific events occur…" at bounding box center [739, 129] width 730 height 13
drag, startPoint x: 667, startPoint y: 133, endPoint x: 700, endPoint y: 133, distance: 33.7
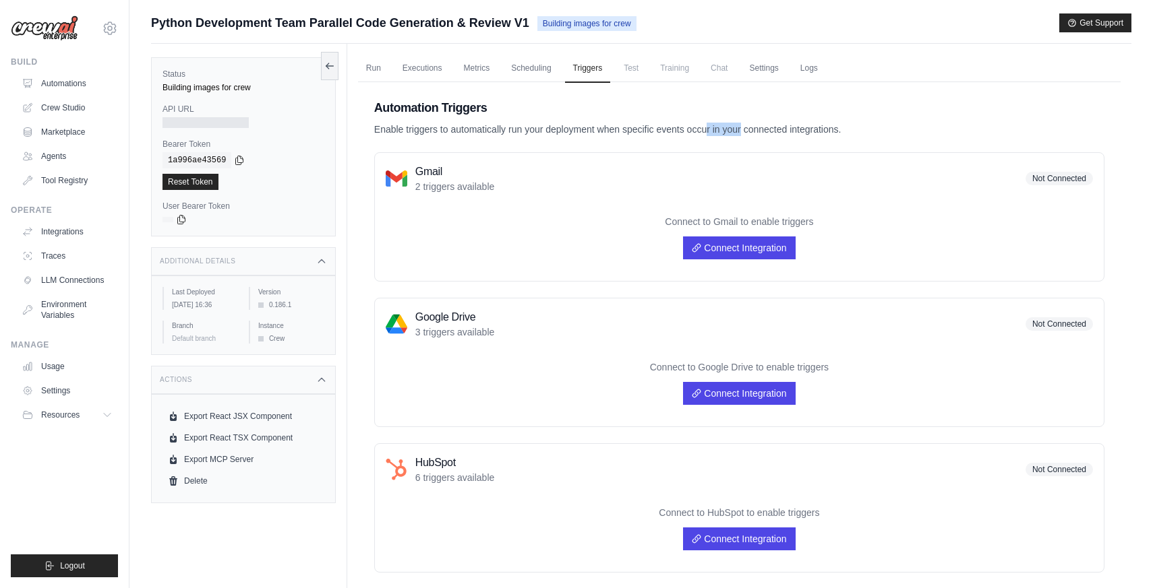
click at [699, 133] on p "Enable triggers to automatically run your deployment when specific events occur…" at bounding box center [739, 129] width 730 height 13
drag, startPoint x: 822, startPoint y: 127, endPoint x: 731, endPoint y: 127, distance: 90.3
click at [762, 127] on p "Enable triggers to automatically run your deployment when specific events occur…" at bounding box center [739, 129] width 730 height 13
click at [731, 127] on p "Enable triggers to automatically run your deployment when specific events occur…" at bounding box center [739, 129] width 730 height 13
click at [636, 68] on span "Test" at bounding box center [630, 68] width 31 height 27
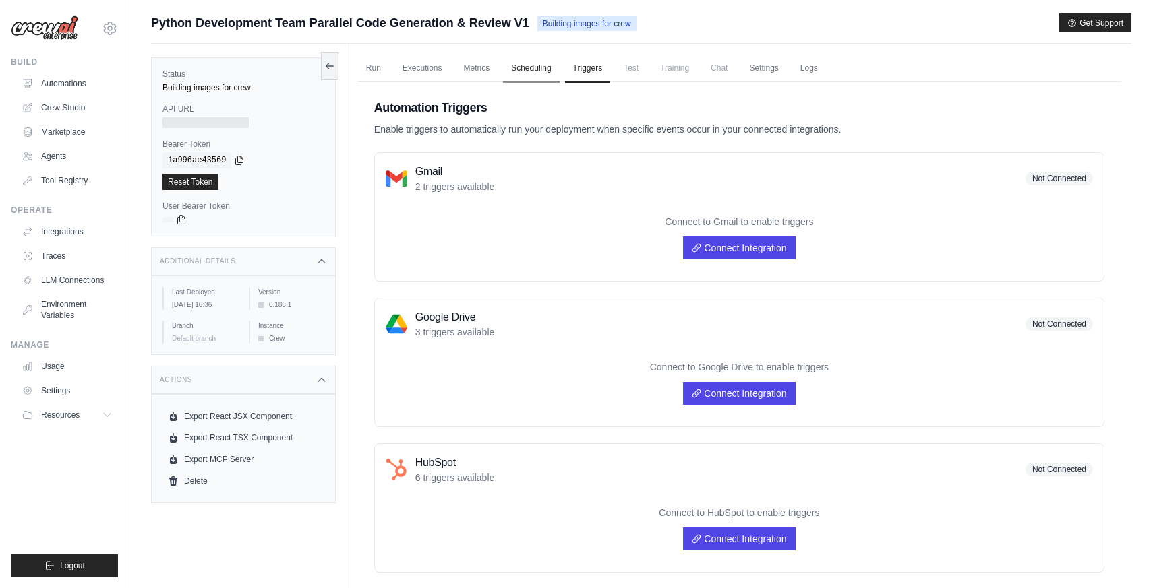
click at [544, 68] on link "Scheduling" at bounding box center [531, 69] width 56 height 28
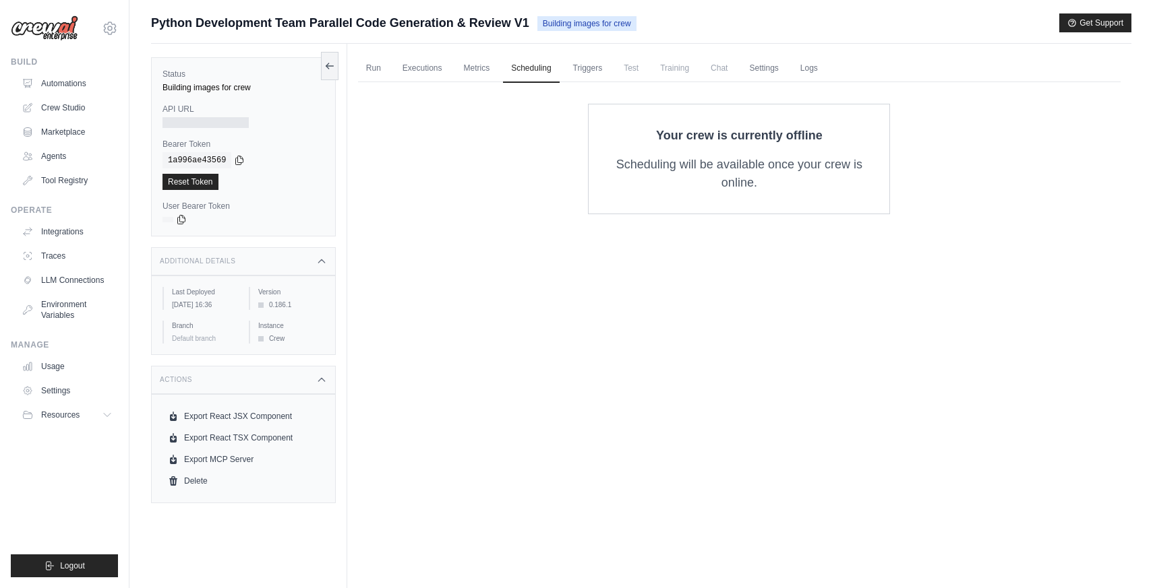
click at [716, 69] on span "Chat" at bounding box center [718, 68] width 33 height 27
click at [768, 69] on link "Settings" at bounding box center [763, 69] width 45 height 28
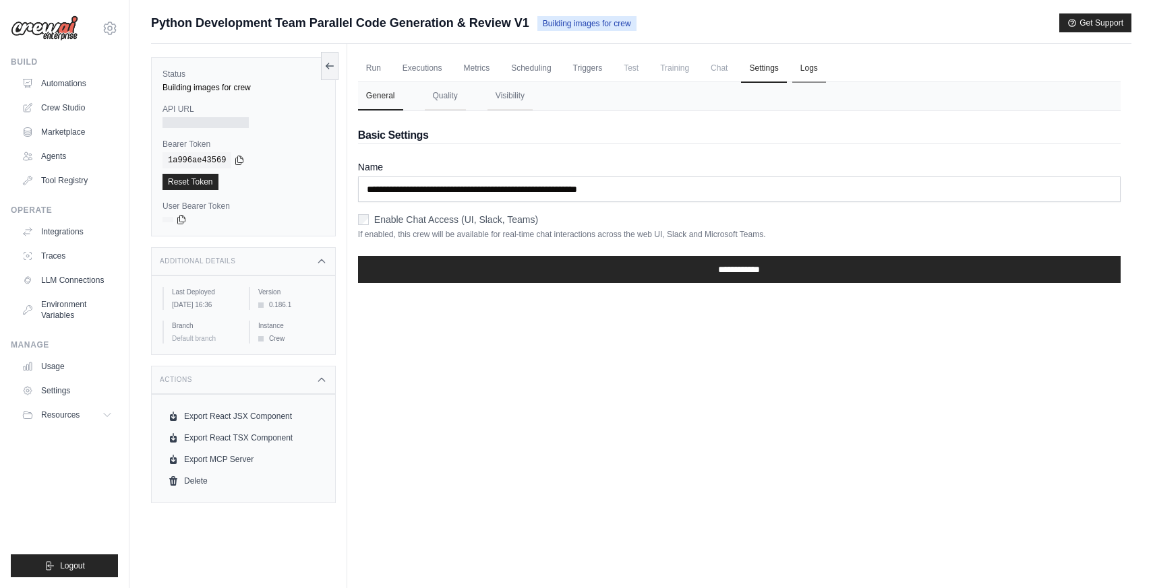
click at [822, 68] on link "Logs" at bounding box center [809, 69] width 34 height 28
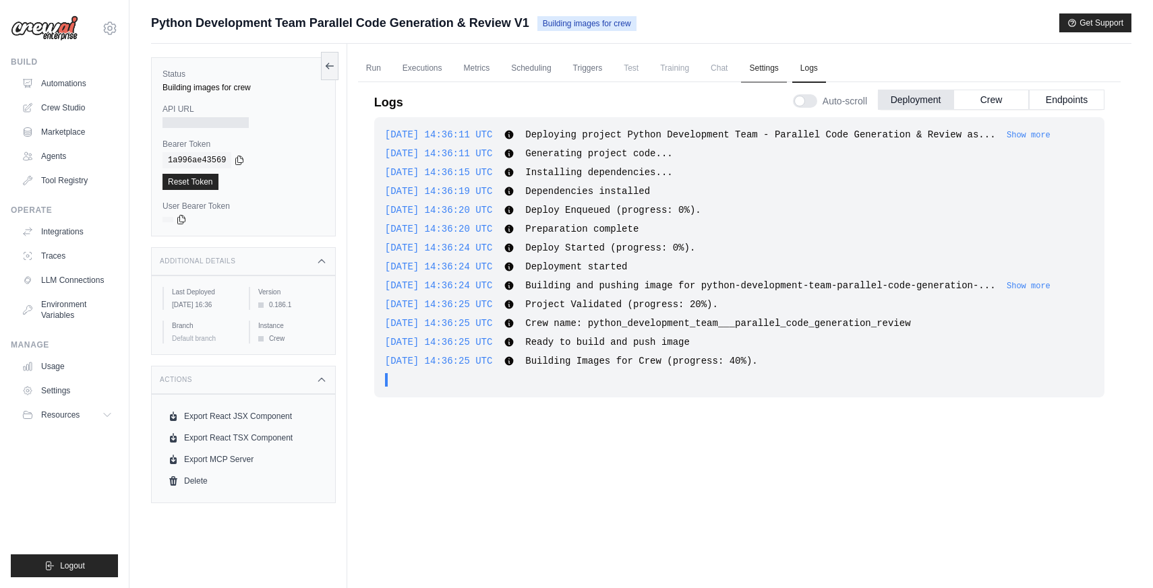
click at [772, 65] on link "Settings" at bounding box center [763, 69] width 45 height 28
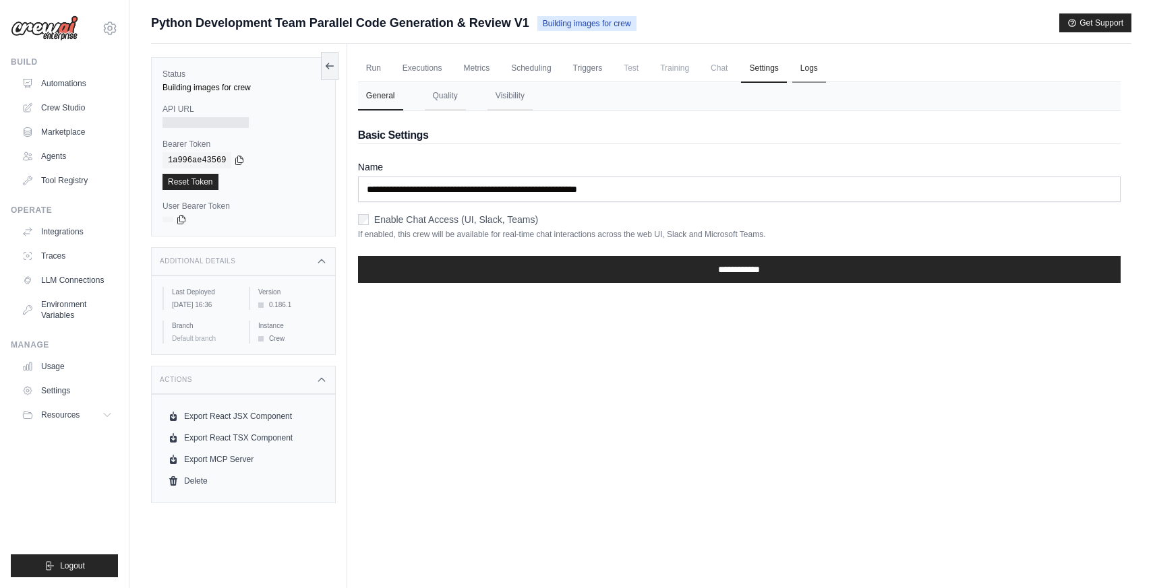
click at [808, 65] on link "Logs" at bounding box center [809, 69] width 34 height 28
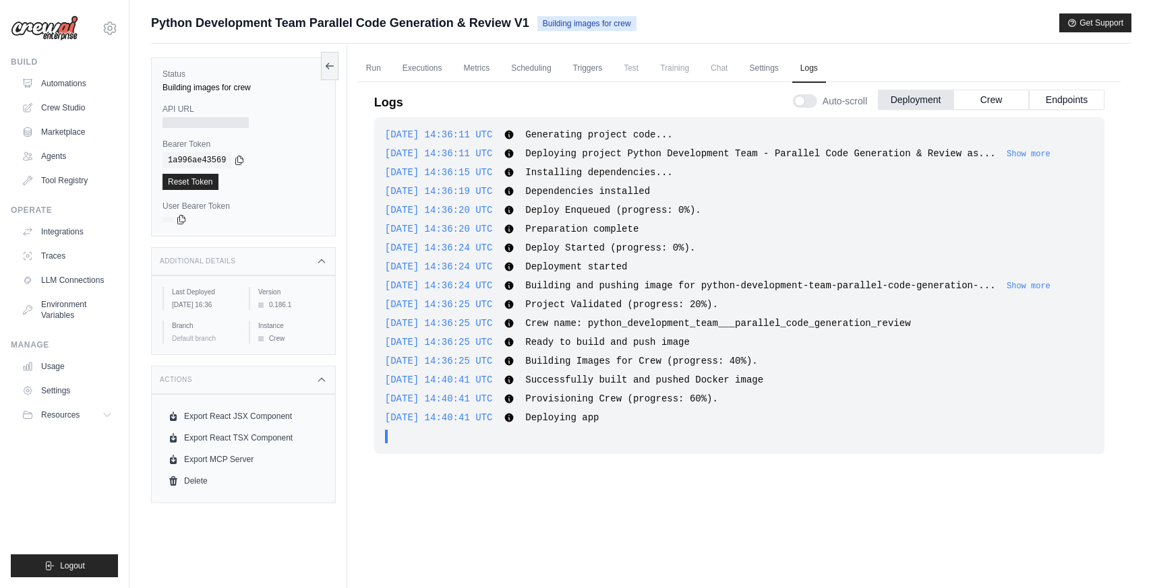
click at [473, 528] on div "2025-09-15 14:36:11 UTC Generating project code... Show more Show less 2025-09-…" at bounding box center [739, 343] width 730 height 452
drag, startPoint x: 644, startPoint y: 523, endPoint x: 680, endPoint y: 487, distance: 51.5
click at [644, 522] on div "2025-09-15 14:36:11 UTC Generating project code... Show more Show less 2025-09-…" at bounding box center [739, 343] width 730 height 452
click at [364, 71] on link "Run" at bounding box center [373, 69] width 31 height 28
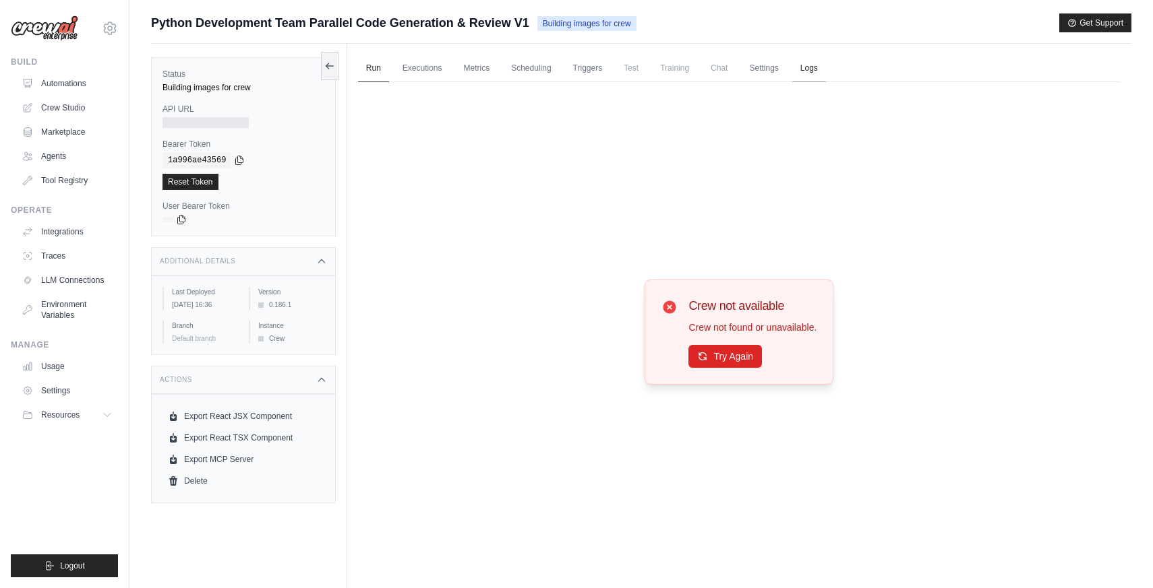
click at [801, 69] on link "Logs" at bounding box center [809, 69] width 34 height 28
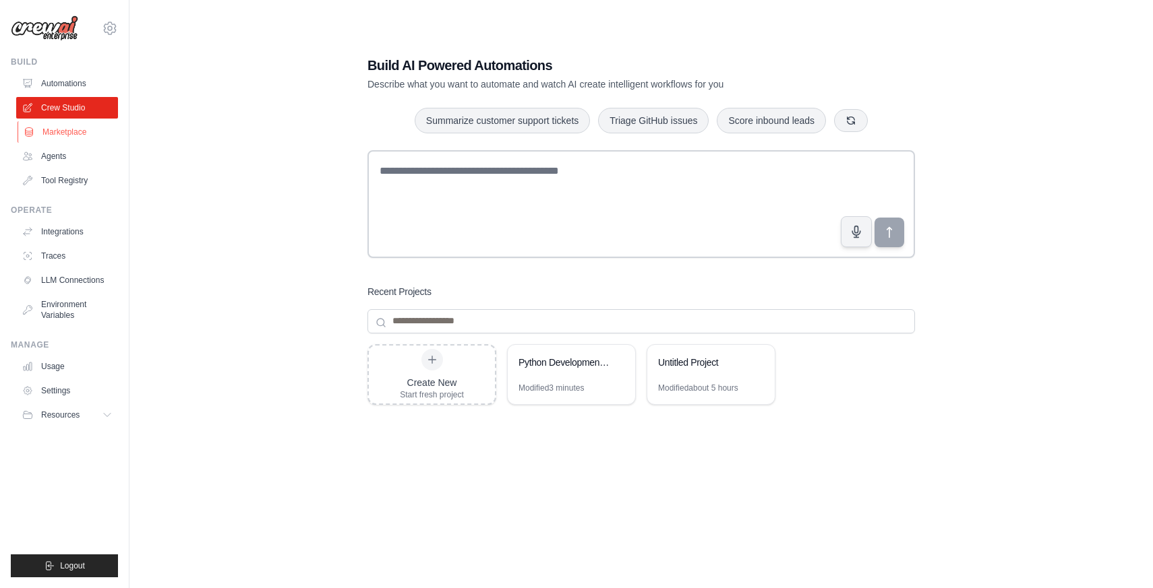
click at [77, 139] on link "Marketplace" at bounding box center [69, 132] width 102 height 22
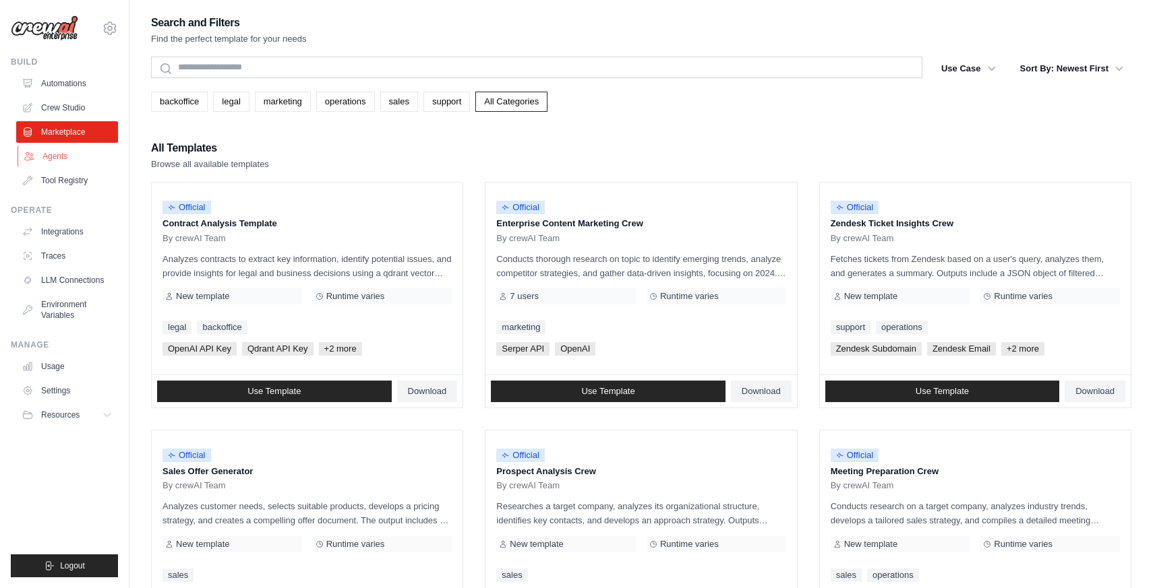
click at [69, 156] on link "Agents" at bounding box center [69, 157] width 102 height 22
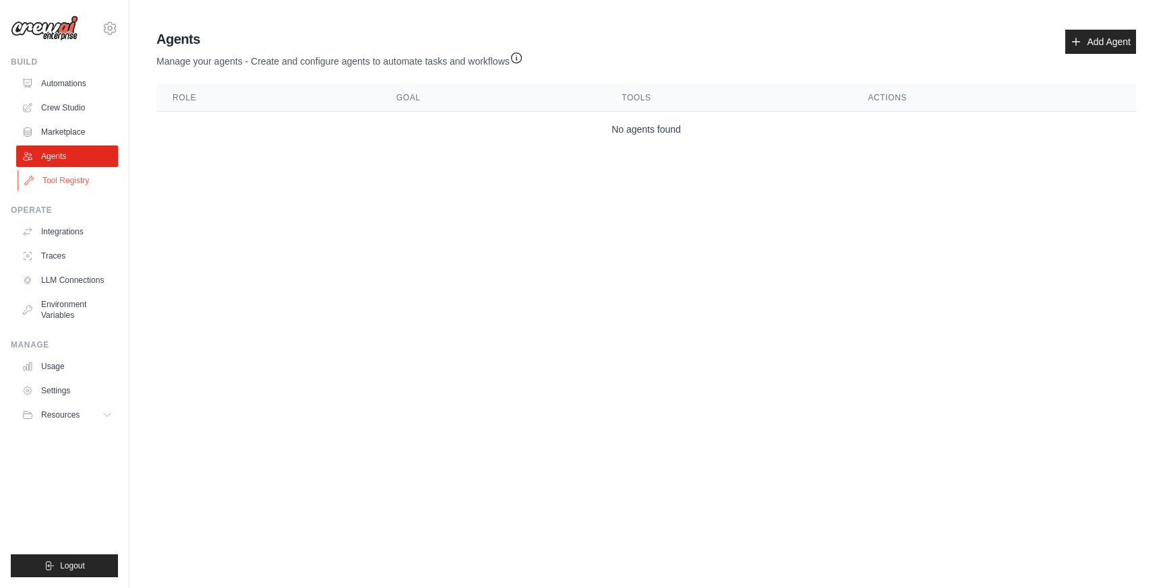
click at [67, 178] on link "Tool Registry" at bounding box center [69, 181] width 102 height 22
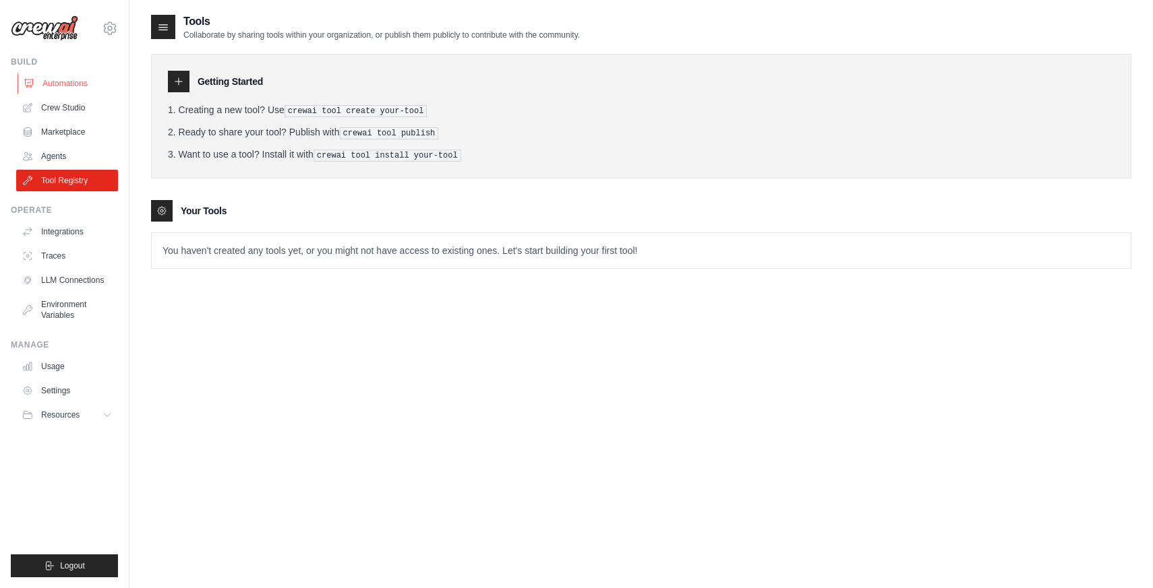
click at [71, 74] on link "Automations" at bounding box center [69, 84] width 102 height 22
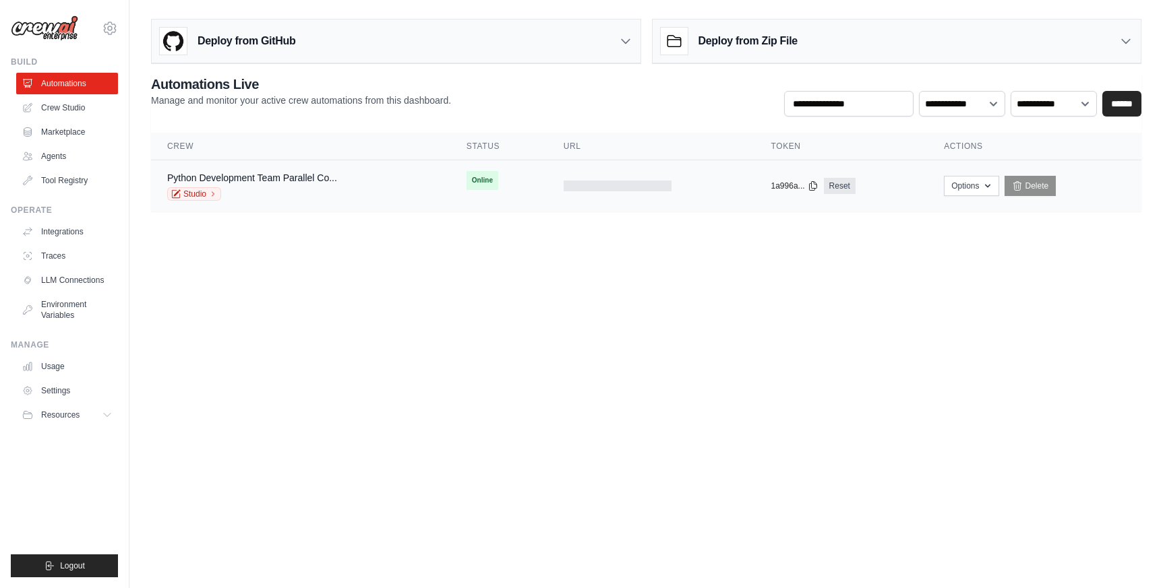
click at [295, 186] on div "Python Development Team Parallel Co... Studio" at bounding box center [252, 186] width 170 height 30
click at [65, 369] on link "Usage" at bounding box center [69, 367] width 102 height 22
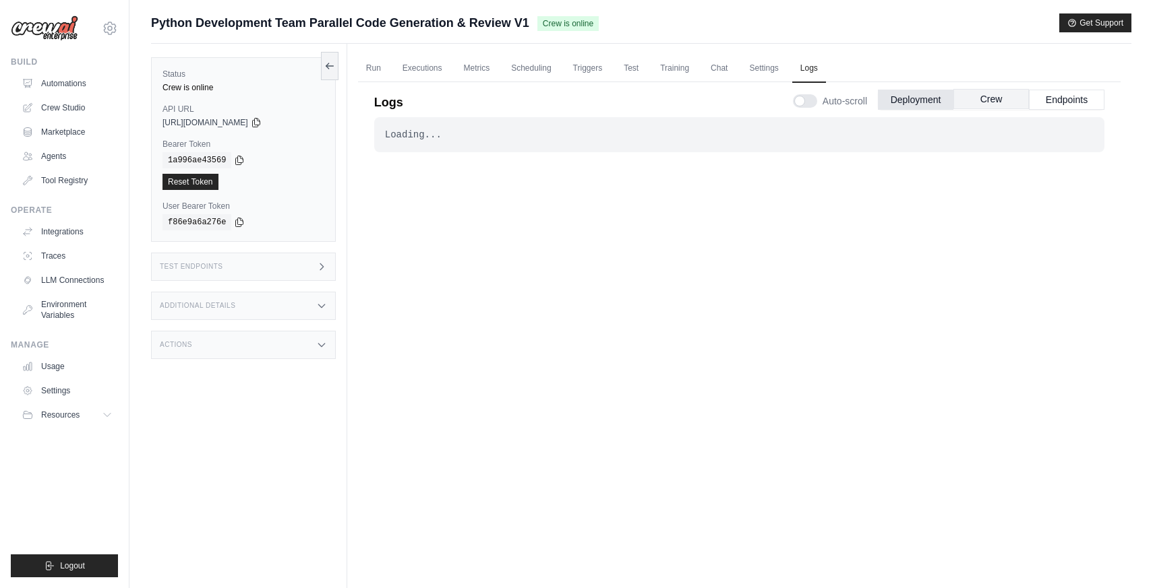
click at [998, 102] on button "Crew" at bounding box center [990, 99] width 75 height 20
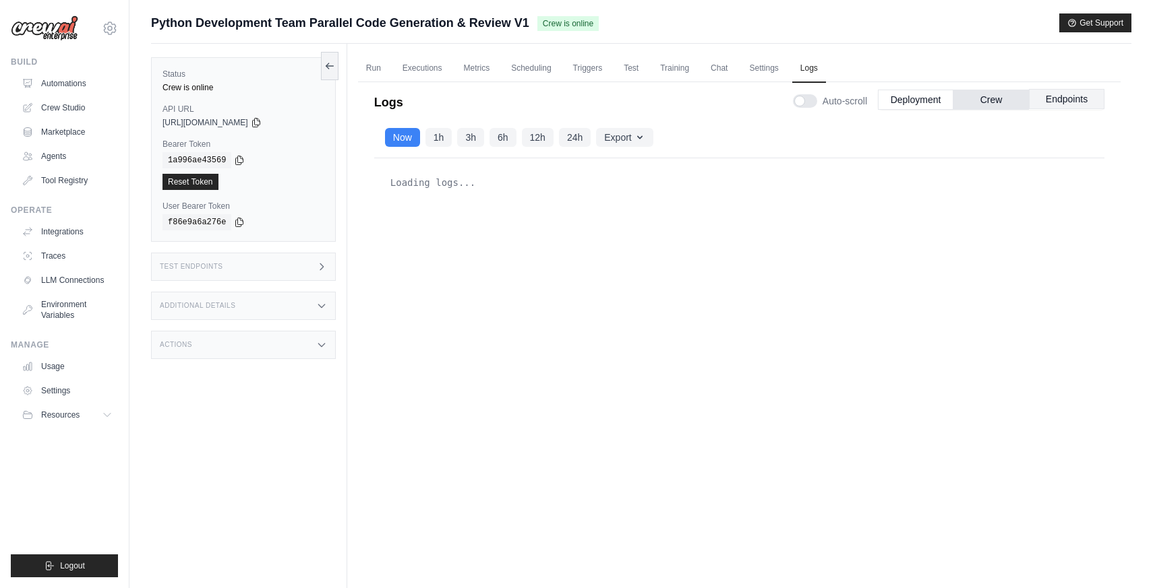
click at [1056, 97] on button "Endpoints" at bounding box center [1066, 99] width 75 height 20
click at [367, 59] on link "Run" at bounding box center [373, 69] width 31 height 28
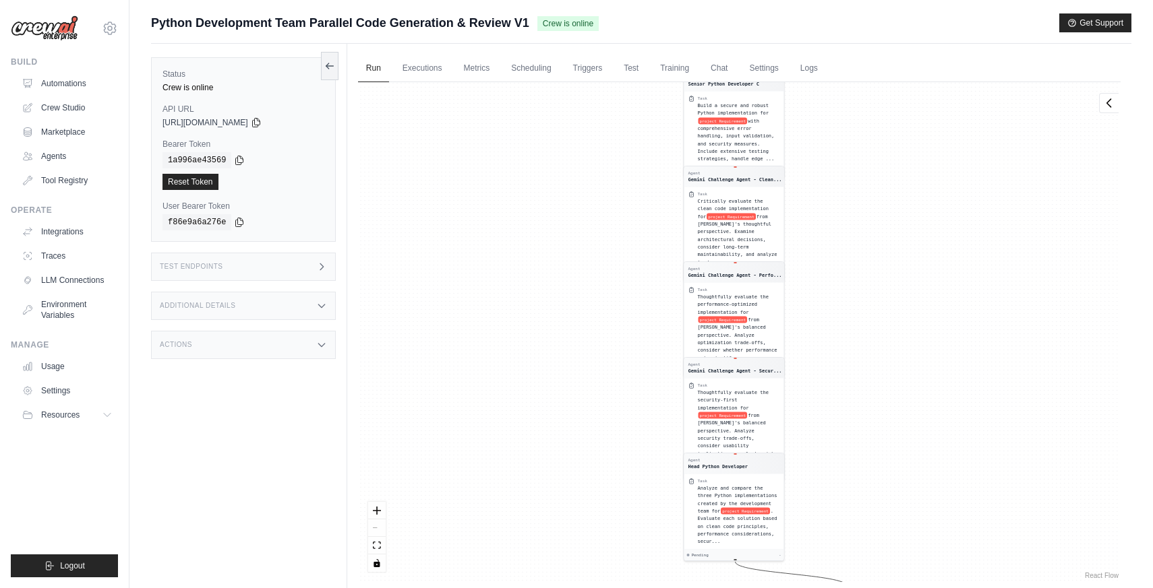
drag, startPoint x: 598, startPoint y: 407, endPoint x: 605, endPoint y: 305, distance: 102.7
click at [599, 389] on div "Agent Senior Python Developer A Task Develop a Python implementation for projec…" at bounding box center [739, 332] width 762 height 500
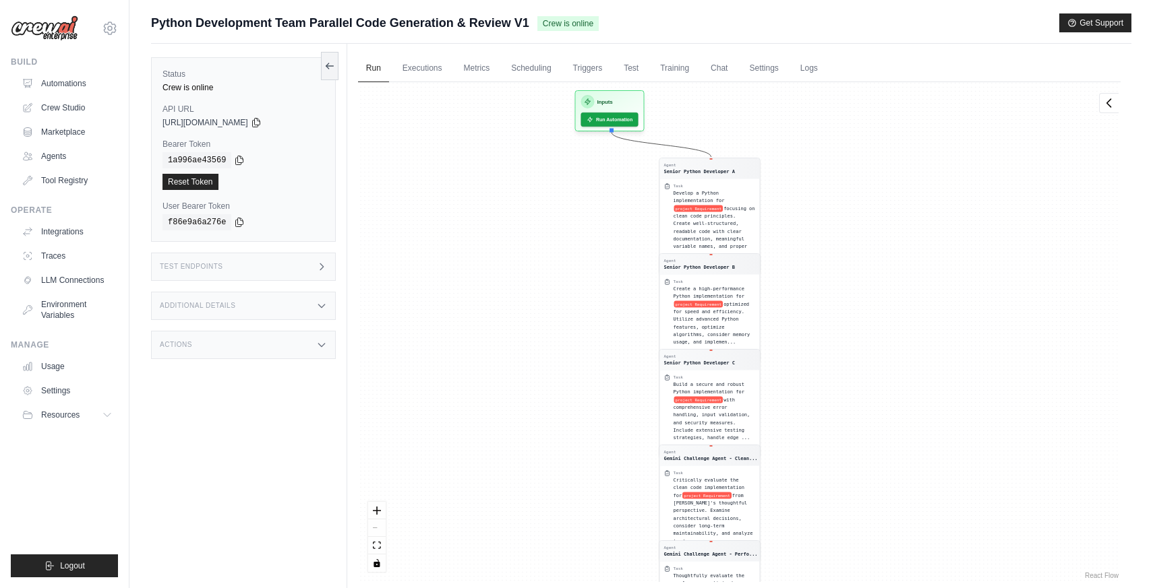
drag, startPoint x: 636, startPoint y: 102, endPoint x: 609, endPoint y: 303, distance: 203.3
click at [609, 303] on div "Agent Senior Python Developer A Task Develop a Python implementation for projec…" at bounding box center [739, 332] width 762 height 500
drag, startPoint x: 565, startPoint y: 172, endPoint x: 561, endPoint y: 183, distance: 11.3
click at [561, 183] on div "Agent Senior Python Developer A Task Develop a Python implementation for projec…" at bounding box center [739, 332] width 762 height 500
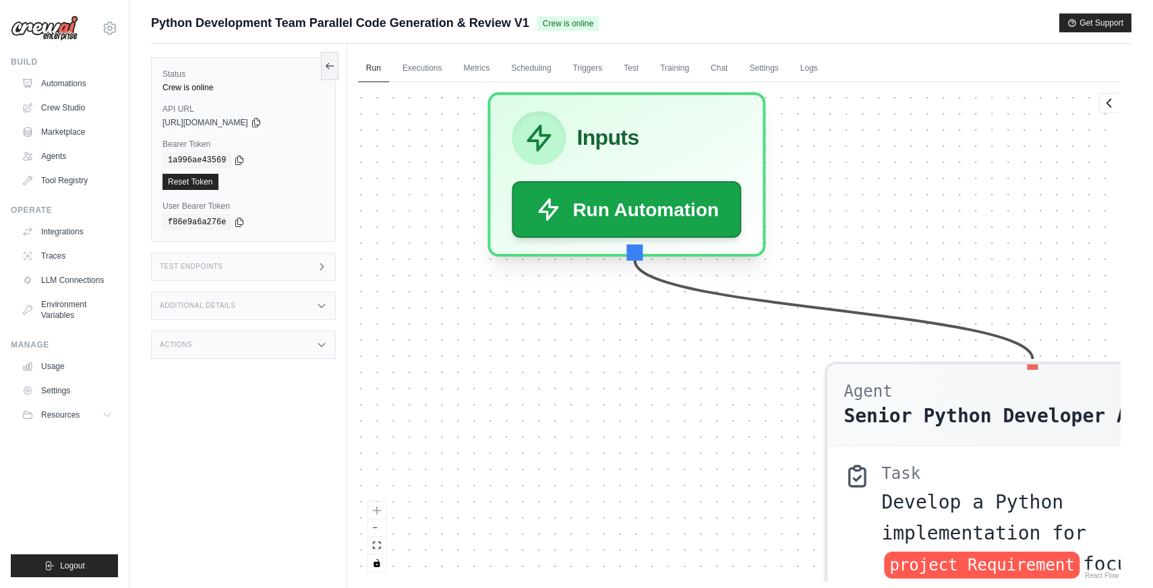
drag, startPoint x: 761, startPoint y: 193, endPoint x: 673, endPoint y: 319, distance: 154.5
click at [673, 319] on div "Agent Senior Python Developer A Task Develop a Python implementation for projec…" at bounding box center [739, 332] width 762 height 500
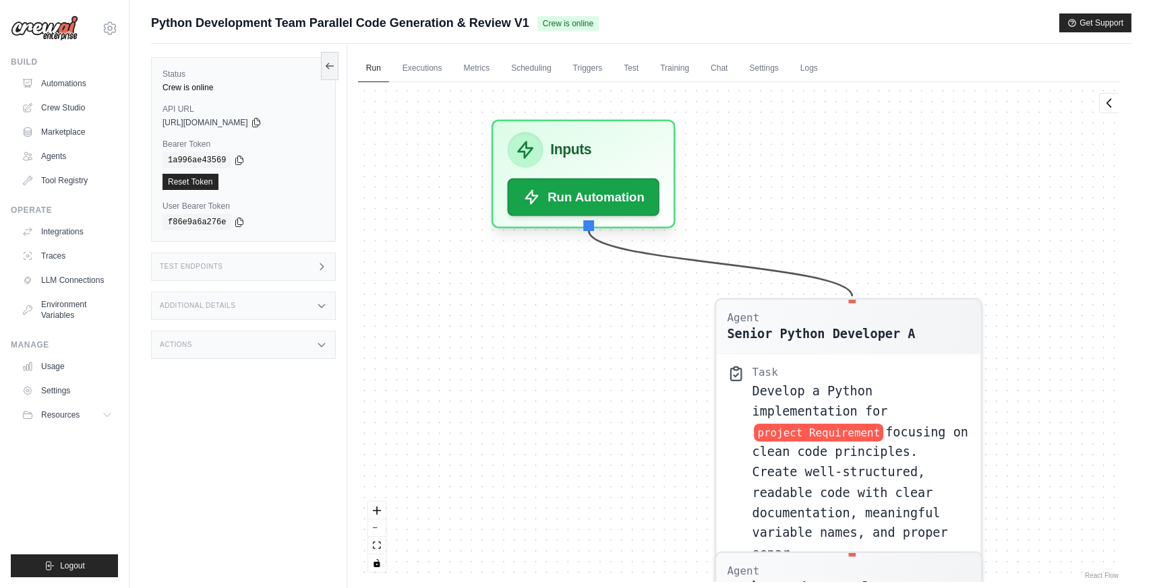
drag, startPoint x: 849, startPoint y: 234, endPoint x: 702, endPoint y: 173, distance: 159.6
click at [702, 173] on div "Agent Senior Python Developer A Task Develop a Python implementation for projec…" at bounding box center [739, 332] width 762 height 500
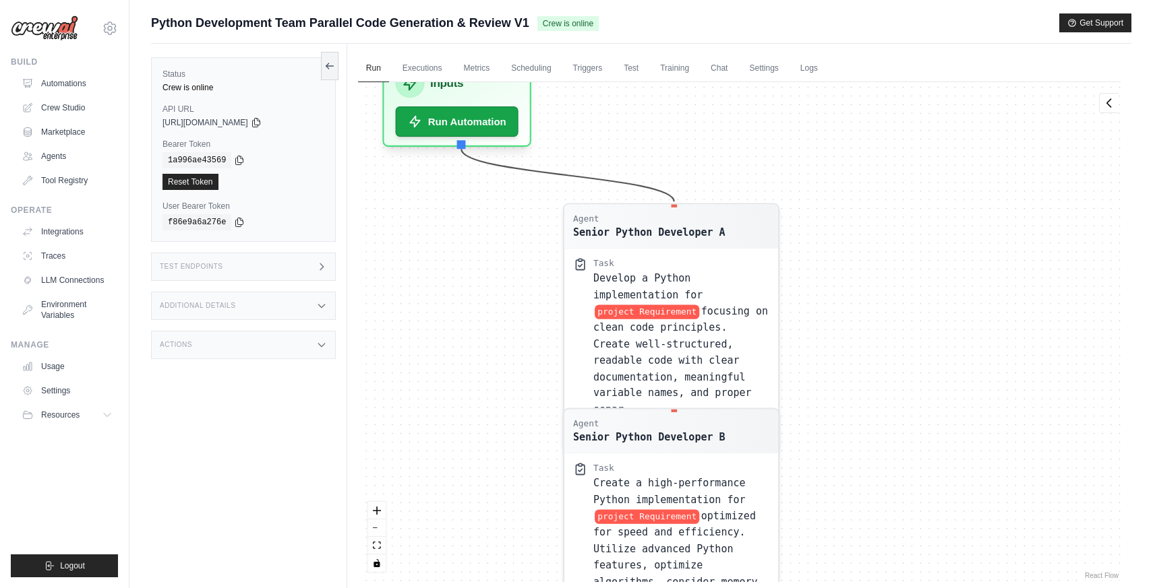
drag, startPoint x: 861, startPoint y: 307, endPoint x: 846, endPoint y: 239, distance: 69.2
click at [847, 240] on div "Agent Senior Python Developer A Task Develop a Python implementation for projec…" at bounding box center [739, 332] width 762 height 500
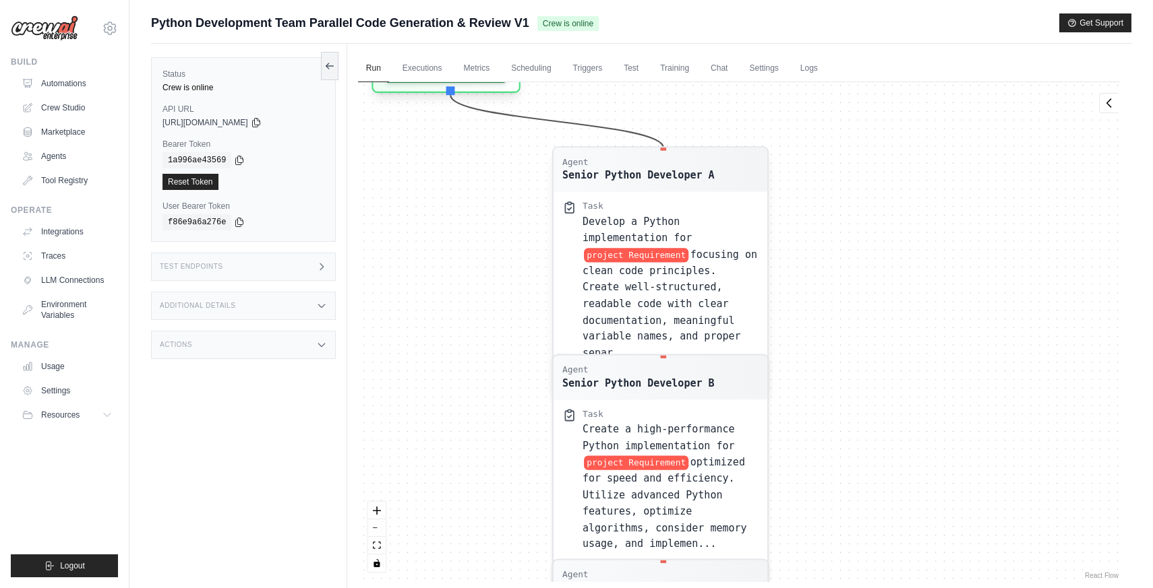
click at [706, 169] on div "Senior Python Developer A" at bounding box center [638, 175] width 152 height 14
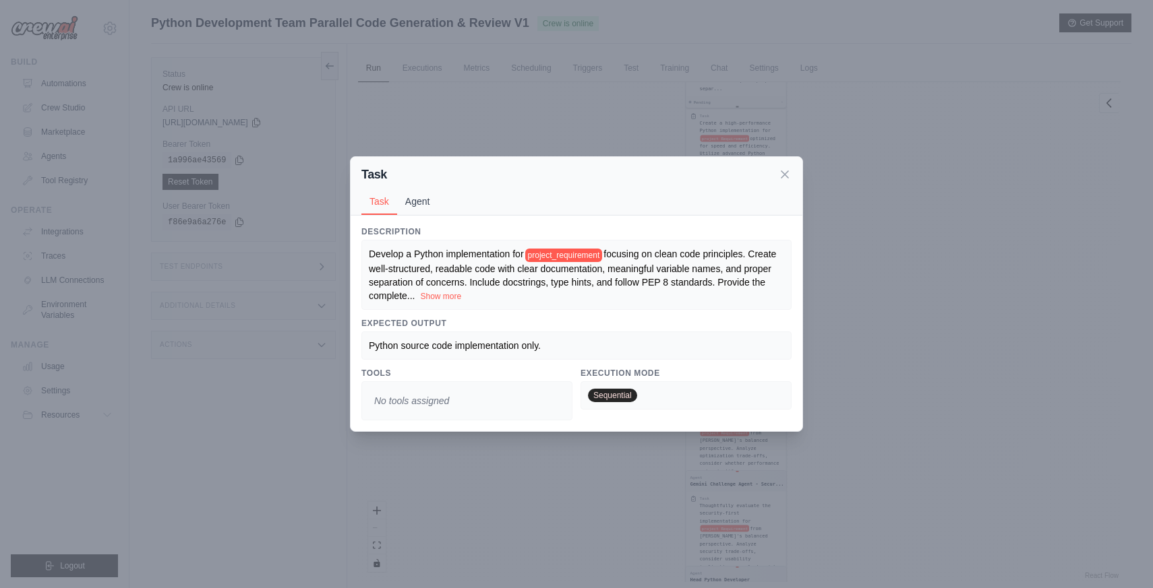
click at [405, 198] on button "Agent" at bounding box center [417, 202] width 41 height 26
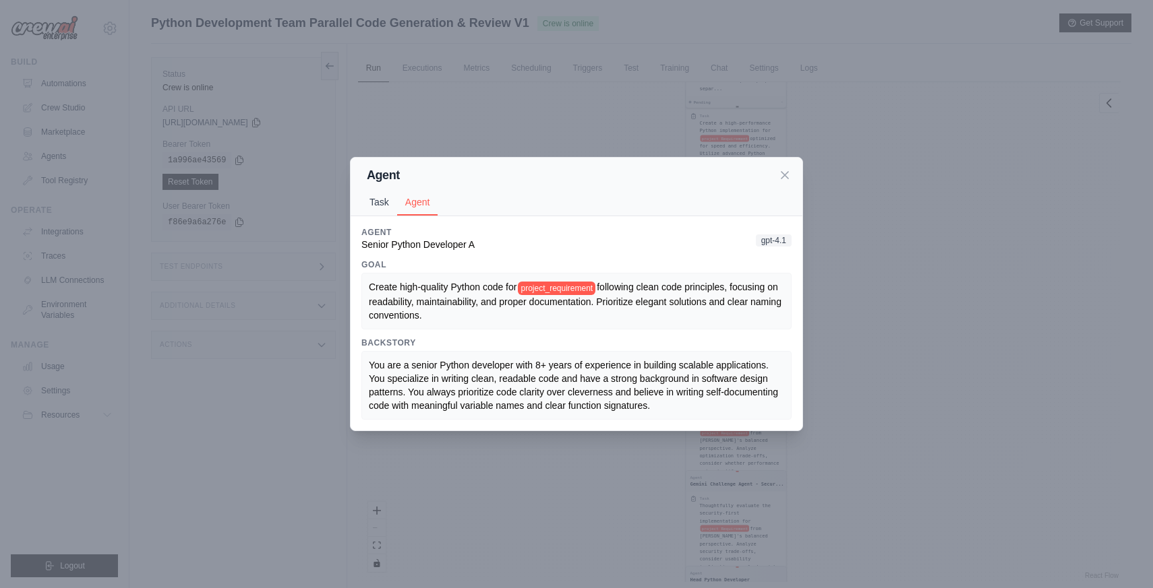
click at [385, 202] on button "Task" at bounding box center [379, 202] width 36 height 26
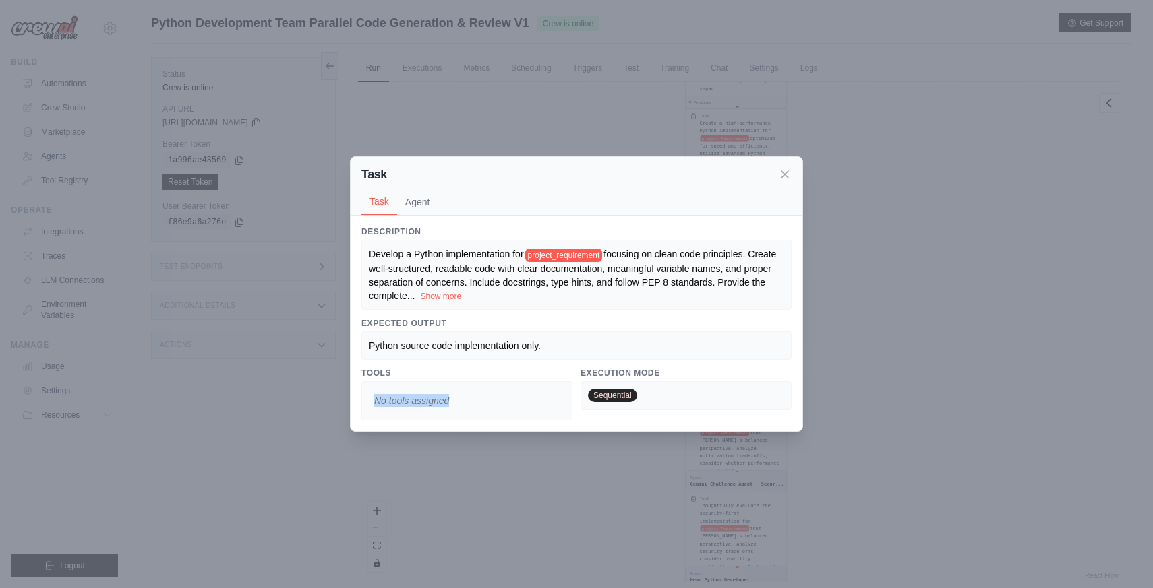
drag, startPoint x: 369, startPoint y: 399, endPoint x: 452, endPoint y: 400, distance: 82.9
click at [452, 400] on span "No tools assigned" at bounding box center [412, 401] width 86 height 24
drag, startPoint x: 452, startPoint y: 400, endPoint x: 493, endPoint y: 384, distance: 44.4
click at [452, 400] on span "No tools assigned" at bounding box center [412, 401] width 86 height 24
click at [783, 177] on icon at bounding box center [784, 173] width 13 height 13
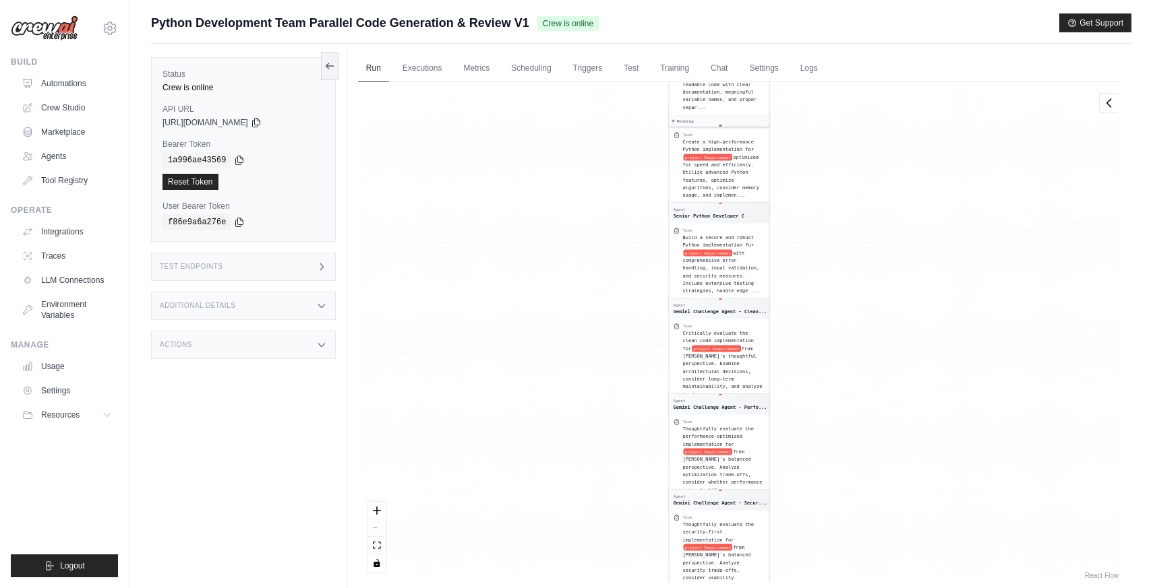
drag, startPoint x: 940, startPoint y: 190, endPoint x: 923, endPoint y: 208, distance: 24.8
click at [923, 208] on div "Agent Senior Python Developer A Task Develop a Python implementation for projec…" at bounding box center [739, 332] width 762 height 500
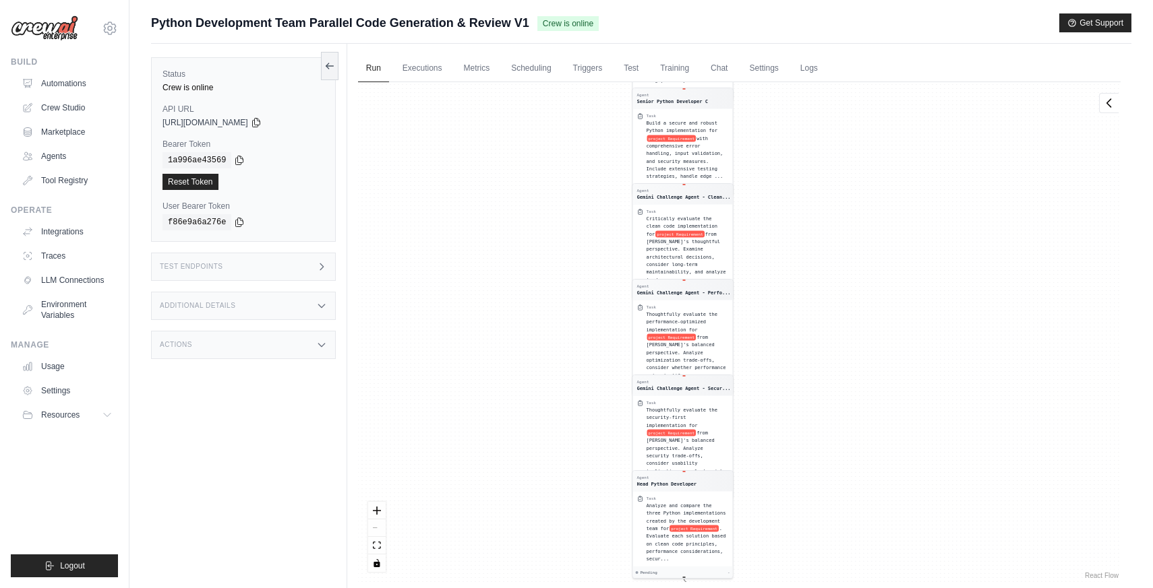
drag, startPoint x: 861, startPoint y: 357, endPoint x: 826, endPoint y: 245, distance: 116.6
click at [825, 244] on div "Agent Senior Python Developer A Task Develop a Python implementation for projec…" at bounding box center [739, 332] width 762 height 500
drag, startPoint x: 835, startPoint y: 337, endPoint x: 845, endPoint y: 219, distance: 118.3
click at [841, 234] on div "Agent Senior Python Developer A Task Develop a Python implementation for projec…" at bounding box center [739, 332] width 762 height 500
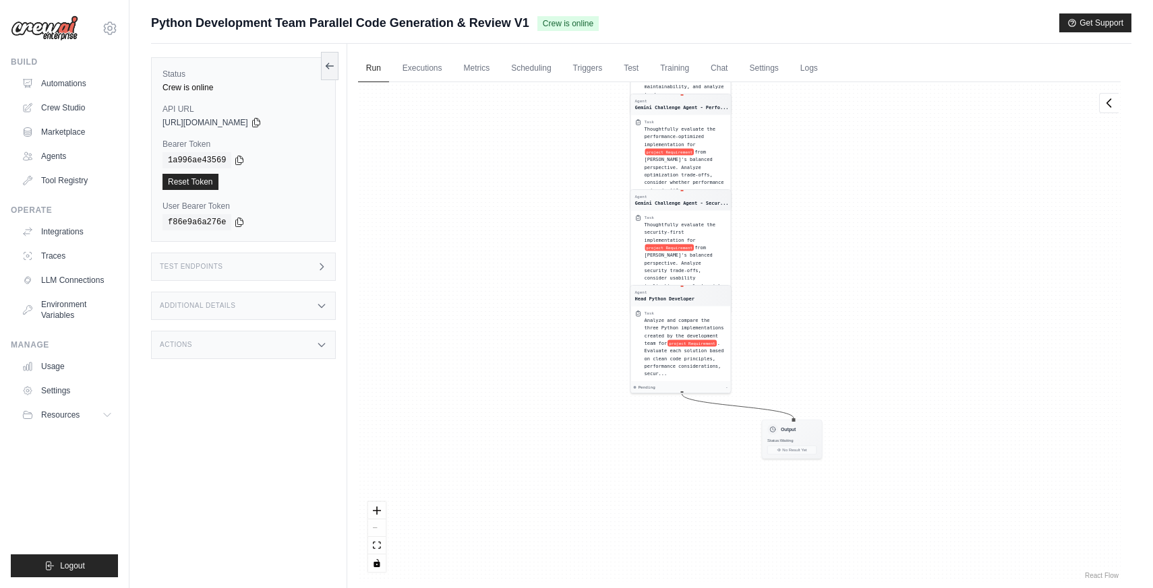
drag, startPoint x: 832, startPoint y: 324, endPoint x: 831, endPoint y: 303, distance: 21.6
click at [831, 303] on div "Agent Senior Python Developer A Task Develop a Python implementation for projec…" at bounding box center [739, 332] width 762 height 500
click at [801, 429] on div "Output" at bounding box center [791, 428] width 49 height 11
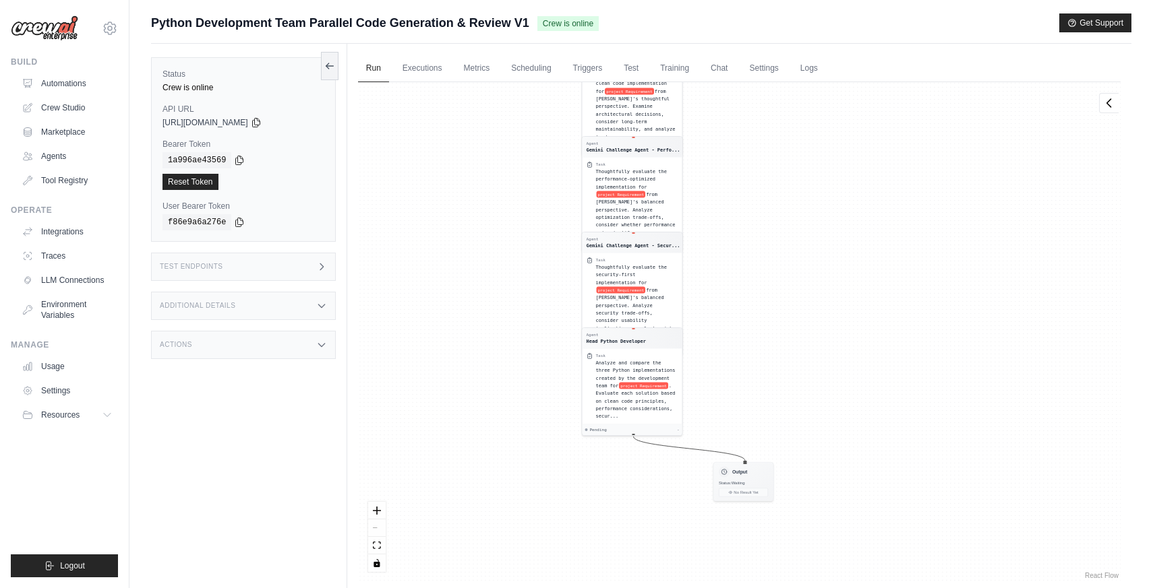
drag, startPoint x: 895, startPoint y: 473, endPoint x: 794, endPoint y: 242, distance: 251.7
click at [793, 241] on div "Agent Senior Python Developer A Task Develop a Python implementation for projec…" at bounding box center [739, 332] width 762 height 500
click at [737, 480] on span "Status: Waiting" at bounding box center [732, 481] width 26 height 5
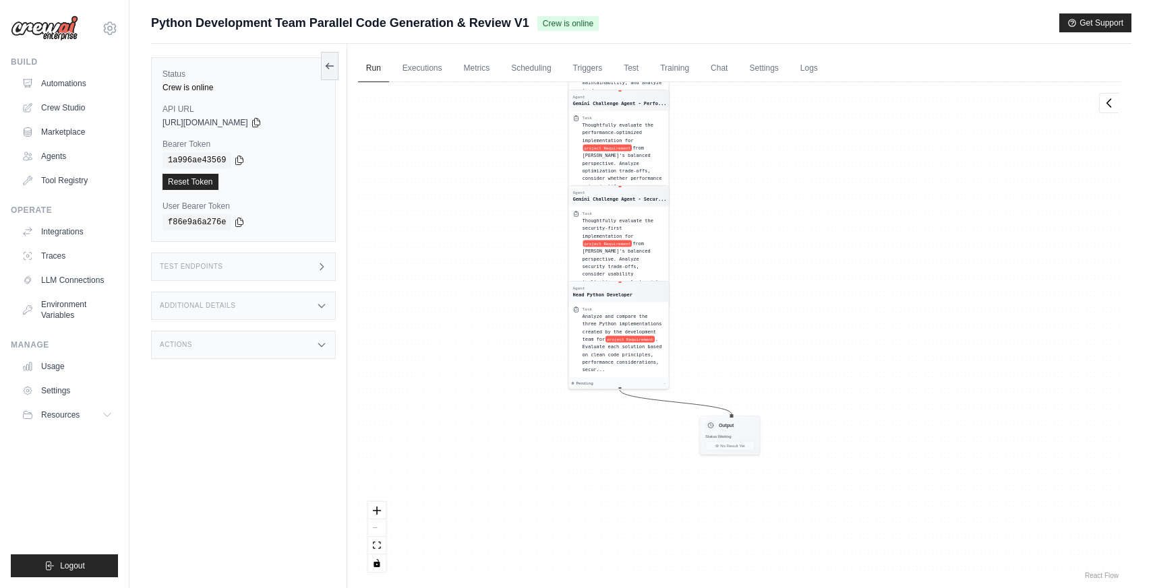
drag, startPoint x: 821, startPoint y: 503, endPoint x: 781, endPoint y: 431, distance: 82.4
click at [806, 440] on div "Agent Senior Python Developer A Task Develop a Python implementation for projec…" at bounding box center [739, 332] width 762 height 500
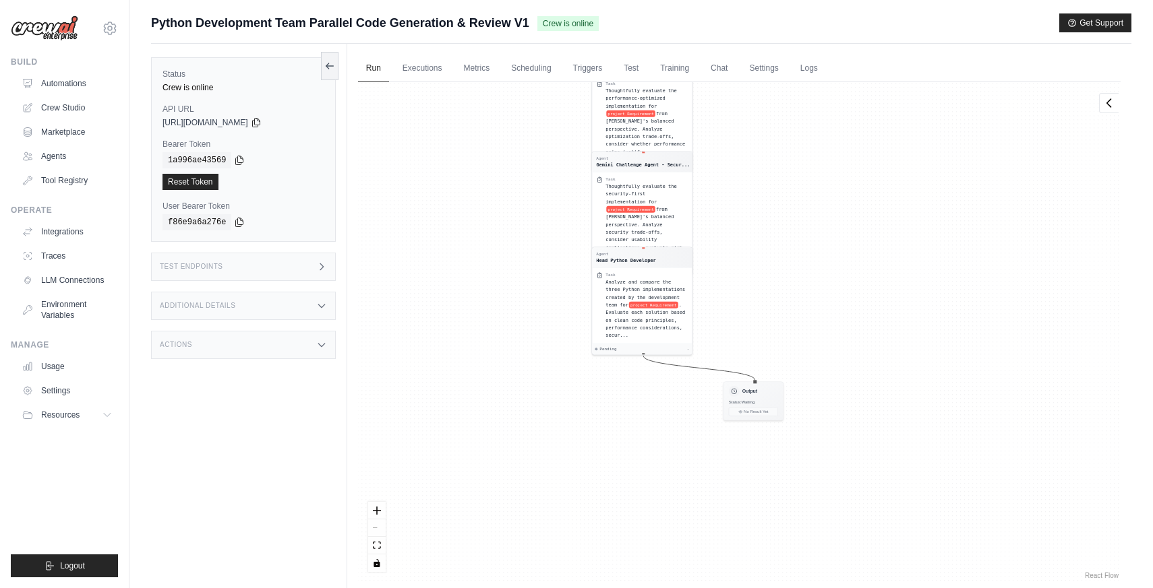
drag, startPoint x: 768, startPoint y: 173, endPoint x: 857, endPoint y: 483, distance: 322.8
click at [853, 468] on div "Agent Senior Python Developer A Task Develop a Python implementation for projec…" at bounding box center [739, 332] width 762 height 500
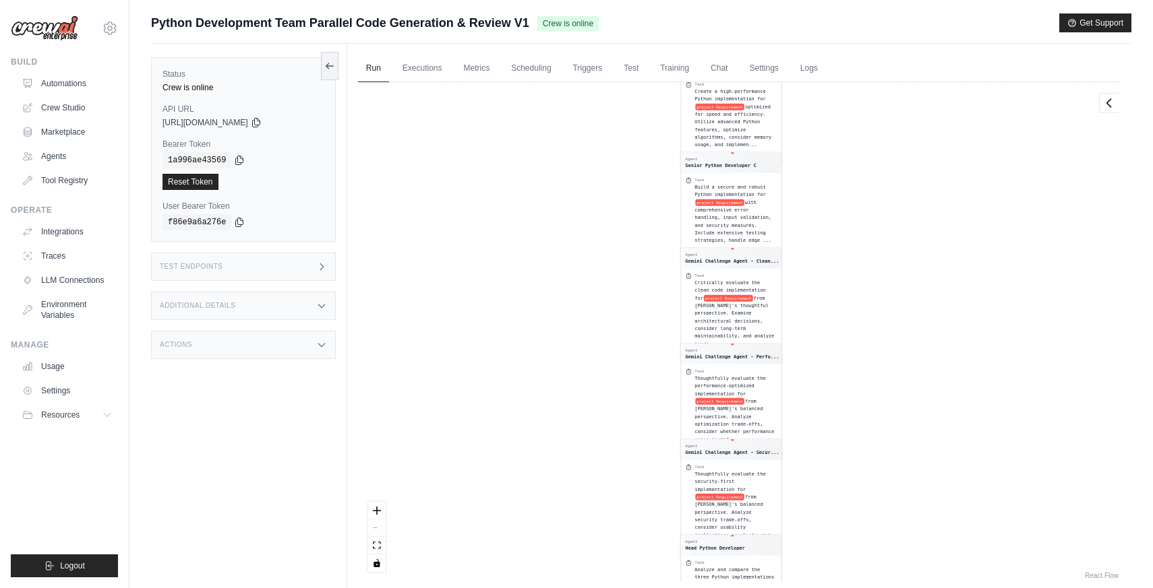
drag, startPoint x: 876, startPoint y: 275, endPoint x: 876, endPoint y: 394, distance: 119.3
click at [876, 366] on div "Agent Senior Python Developer A Task Develop a Python implementation for projec…" at bounding box center [739, 332] width 762 height 500
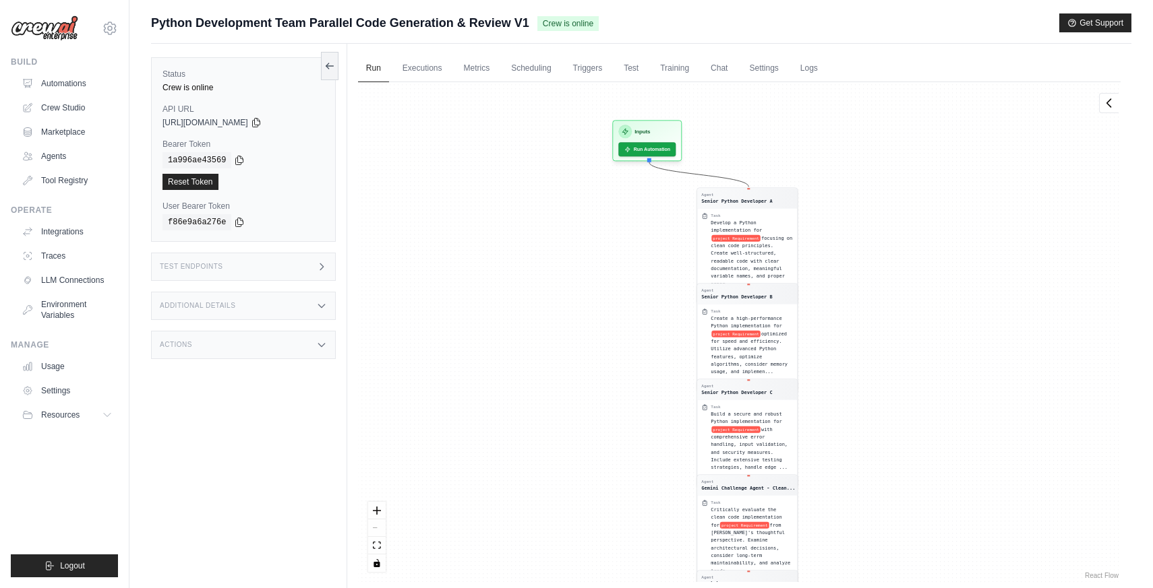
drag, startPoint x: 910, startPoint y: 224, endPoint x: 911, endPoint y: 417, distance: 192.8
click at [916, 438] on div "Agent Senior Python Developer A Task Develop a Python implementation for projec…" at bounding box center [739, 332] width 762 height 500
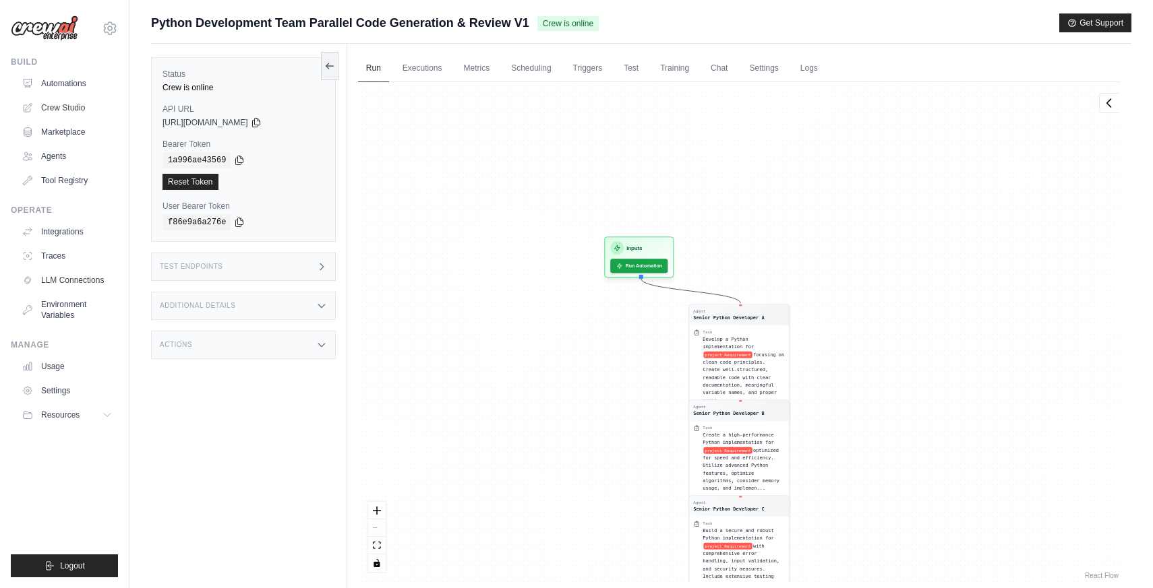
drag, startPoint x: 907, startPoint y: 302, endPoint x: 849, endPoint y: 261, distance: 71.1
click at [861, 266] on div "Agent Senior Python Developer A Task Develop a Python implementation for projec…" at bounding box center [739, 332] width 762 height 500
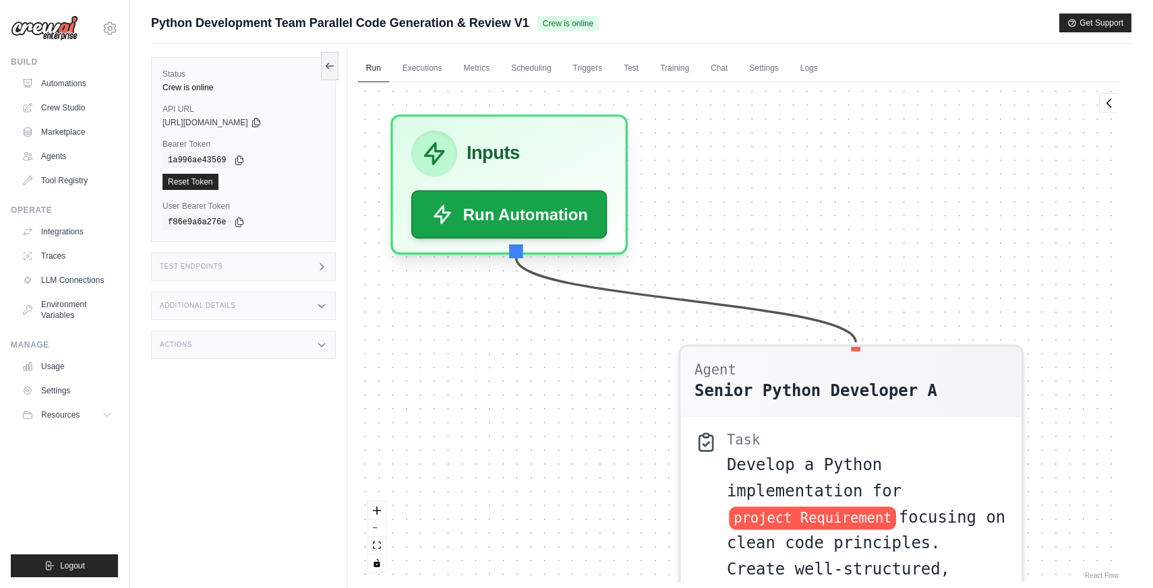
drag, startPoint x: 859, startPoint y: 239, endPoint x: 740, endPoint y: 208, distance: 123.3
click at [740, 208] on div "Agent Senior Python Developer A Task Develop a Python implementation for projec…" at bounding box center [739, 332] width 762 height 500
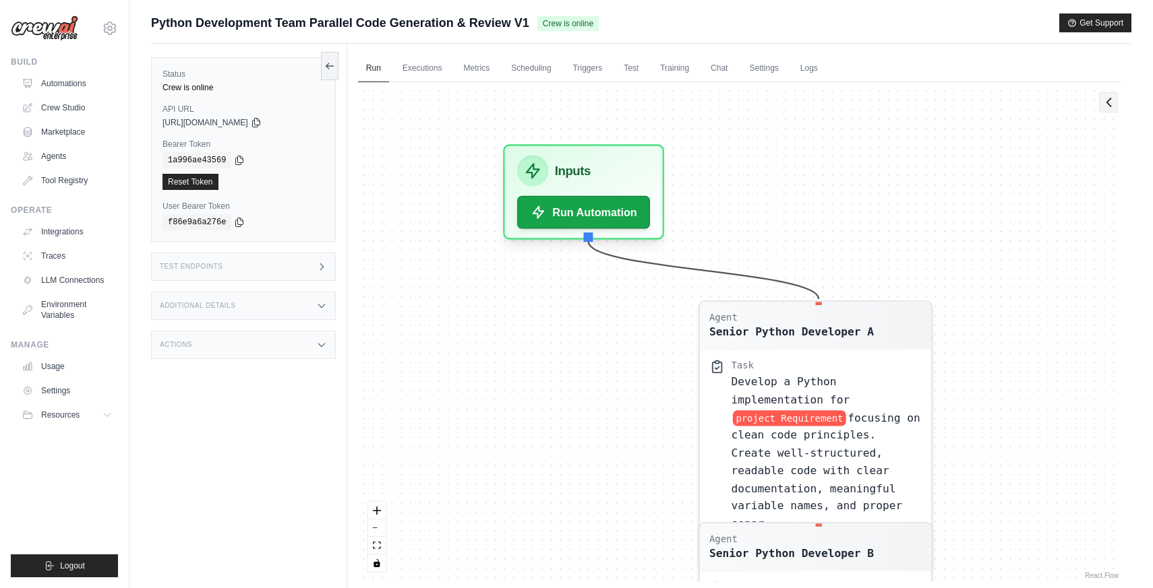
drag, startPoint x: 1097, startPoint y: 109, endPoint x: 1107, endPoint y: 103, distance: 11.5
click at [1098, 109] on div "Agent Senior Python Developer A Task Develop a Python implementation for projec…" at bounding box center [739, 332] width 762 height 500
click at [1107, 102] on icon at bounding box center [1109, 102] width 4 height 8
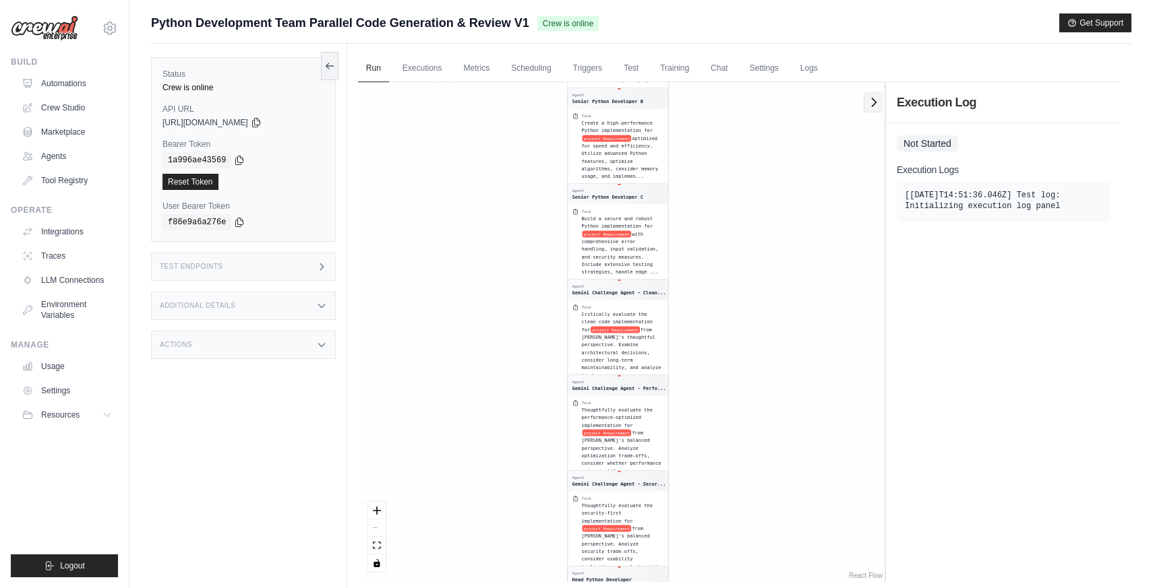
click at [874, 106] on icon at bounding box center [873, 102] width 13 height 13
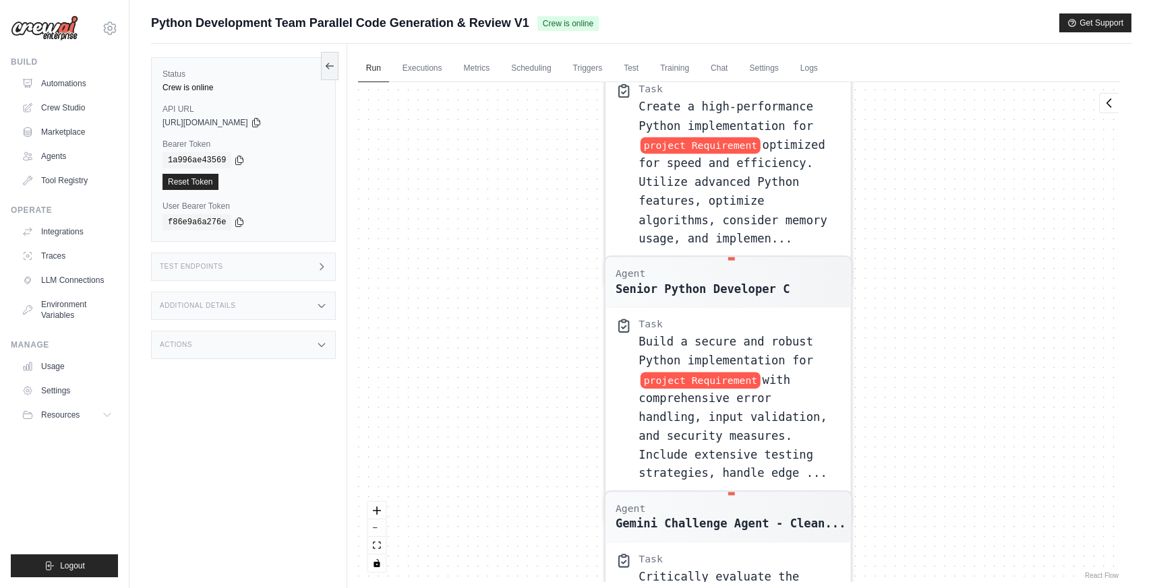
drag, startPoint x: 544, startPoint y: 133, endPoint x: 527, endPoint y: 226, distance: 93.9
click at [541, 225] on div "Agent Senior Python Developer A Task Develop a Python implementation for projec…" at bounding box center [739, 332] width 762 height 500
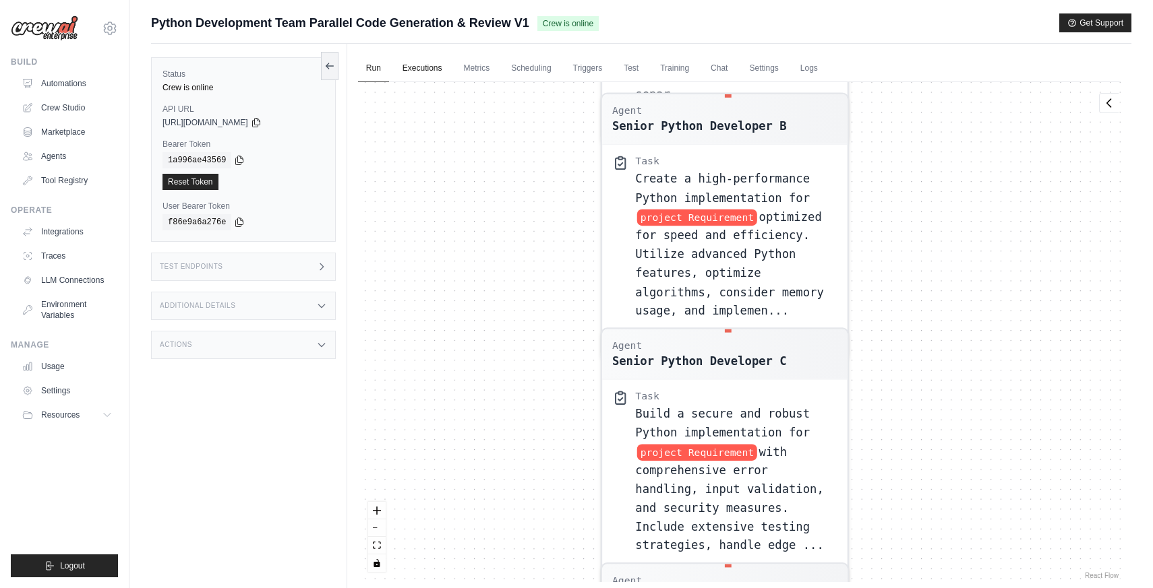
click at [433, 69] on link "Executions" at bounding box center [422, 69] width 56 height 28
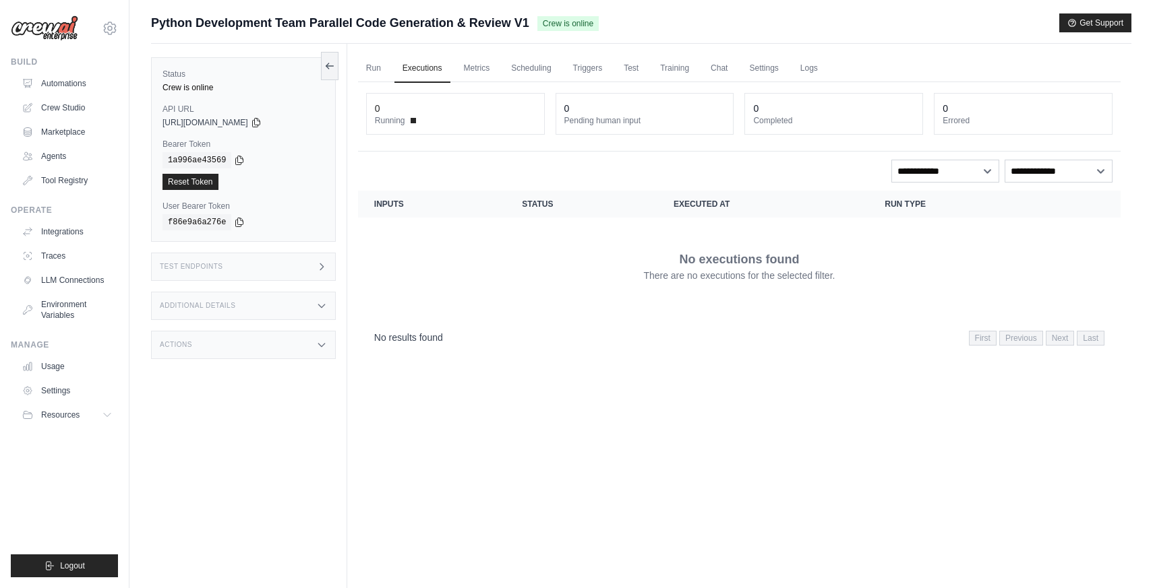
click at [498, 67] on ul "Run Executions Metrics Scheduling Triggers Test Training Chat Settings Logs" at bounding box center [739, 69] width 762 height 28
click at [474, 69] on link "Metrics" at bounding box center [477, 69] width 42 height 28
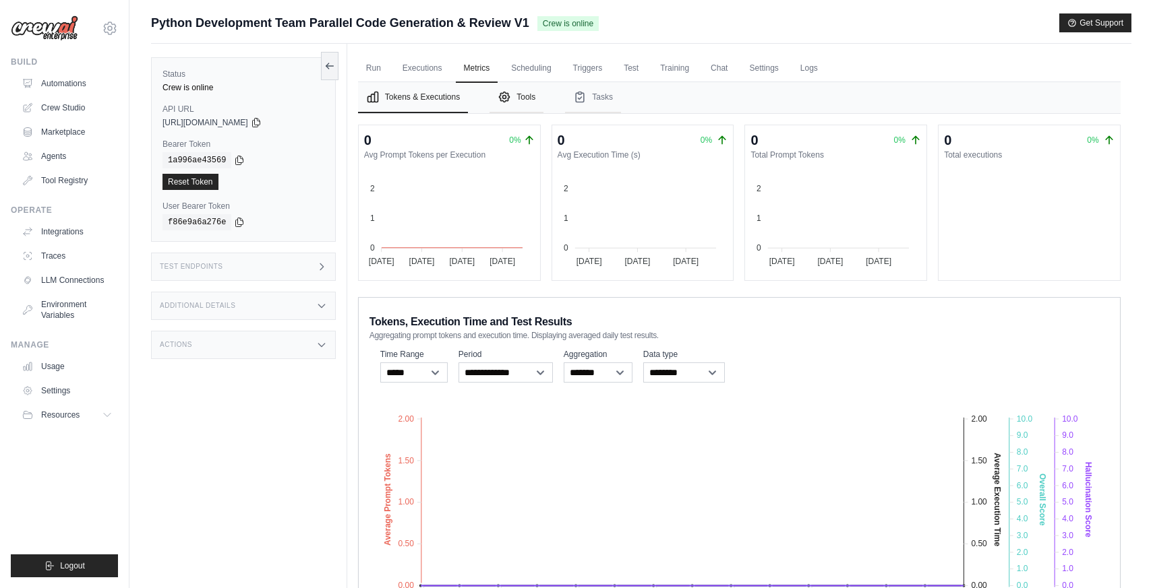
click at [515, 102] on button "Tools" at bounding box center [516, 97] width 54 height 31
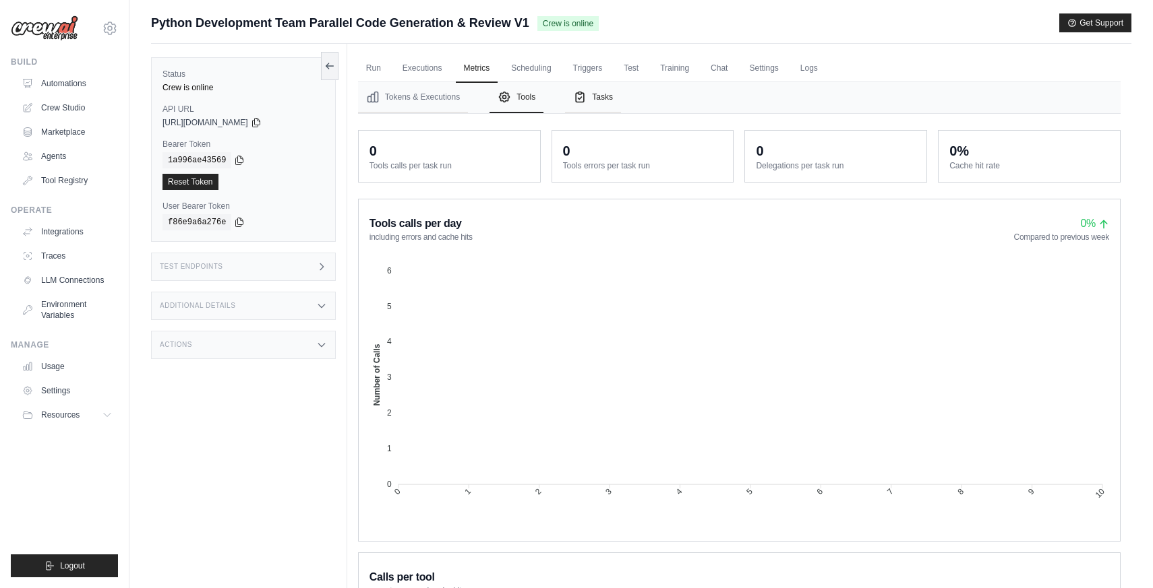
click at [588, 94] on button "Tasks" at bounding box center [593, 97] width 56 height 31
click at [430, 101] on button "Tokens & Executions" at bounding box center [413, 97] width 110 height 31
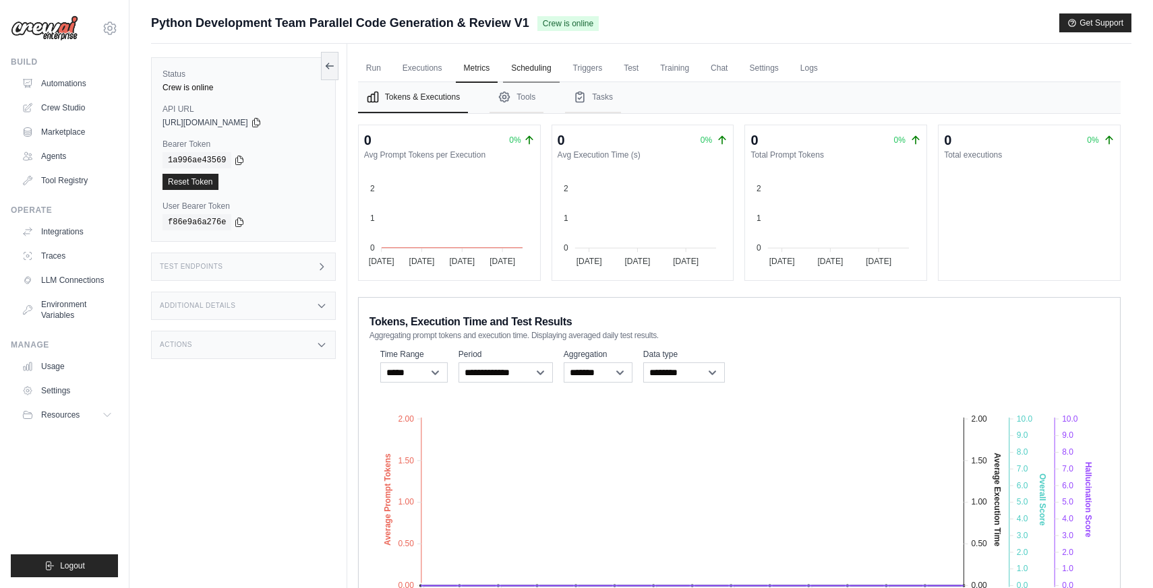
click at [524, 70] on link "Scheduling" at bounding box center [531, 69] width 56 height 28
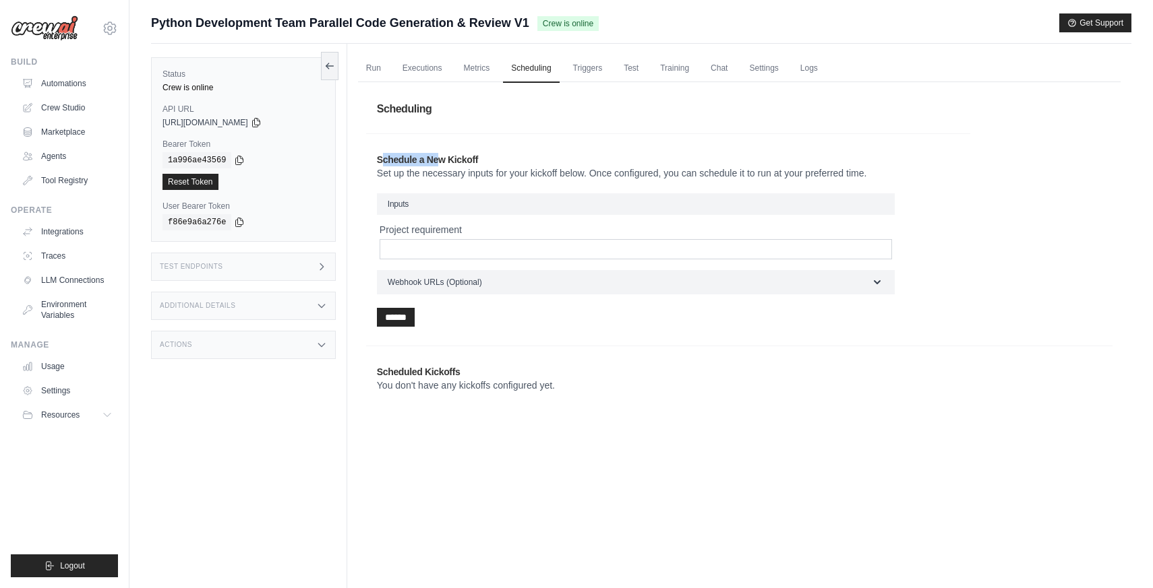
drag, startPoint x: 381, startPoint y: 162, endPoint x: 448, endPoint y: 159, distance: 66.8
click at [439, 158] on h2 "Schedule a New Kickoff" at bounding box center [668, 159] width 582 height 13
click at [490, 160] on h2 "Schedule a New Kickoff" at bounding box center [668, 159] width 582 height 13
drag, startPoint x: 374, startPoint y: 175, endPoint x: 419, endPoint y: 174, distance: 44.5
click at [418, 173] on div "Schedule a New Kickoff Set up the necessary inputs for your kickoff below. Once…" at bounding box center [668, 239] width 604 height 195
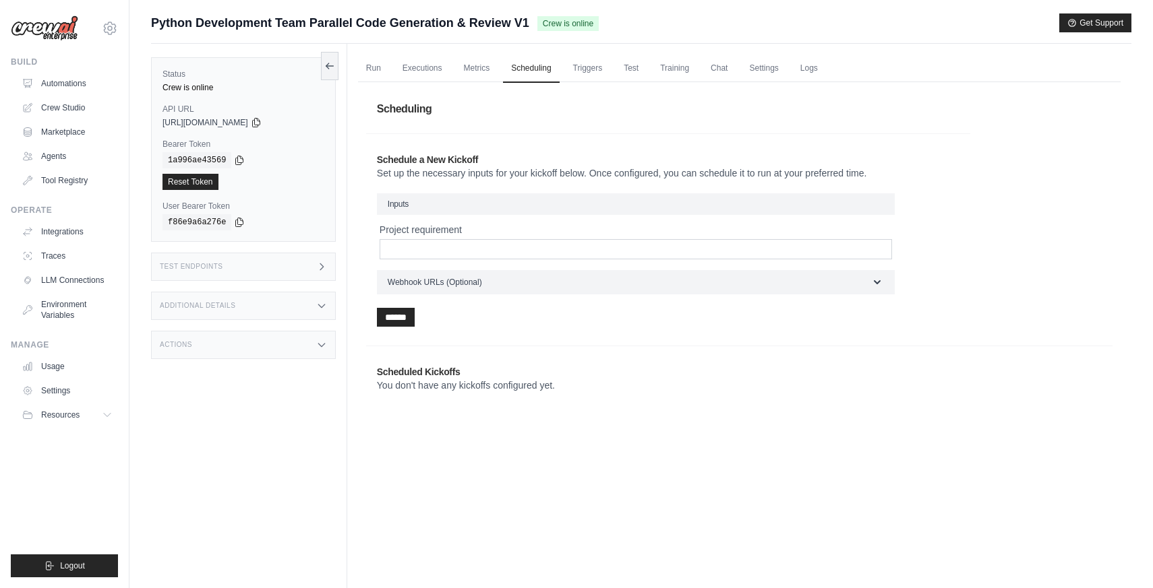
click at [445, 175] on p "Set up the necessary inputs for your kickoff below. Once configured, you can sc…" at bounding box center [668, 172] width 582 height 13
click at [491, 211] on h3 "Inputs" at bounding box center [636, 204] width 518 height 22
click at [505, 245] on input "Project requirement" at bounding box center [635, 249] width 512 height 20
click at [481, 282] on span "Webhook URLs (Optional)" at bounding box center [435, 281] width 94 height 11
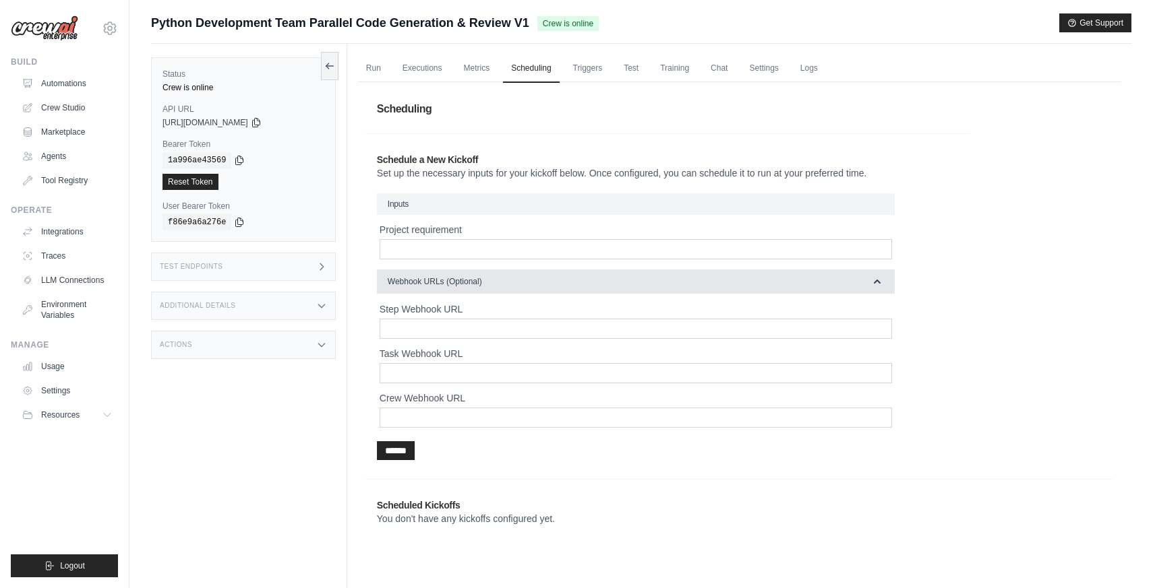
click at [481, 282] on span "Webhook URLs (Optional)" at bounding box center [435, 281] width 94 height 11
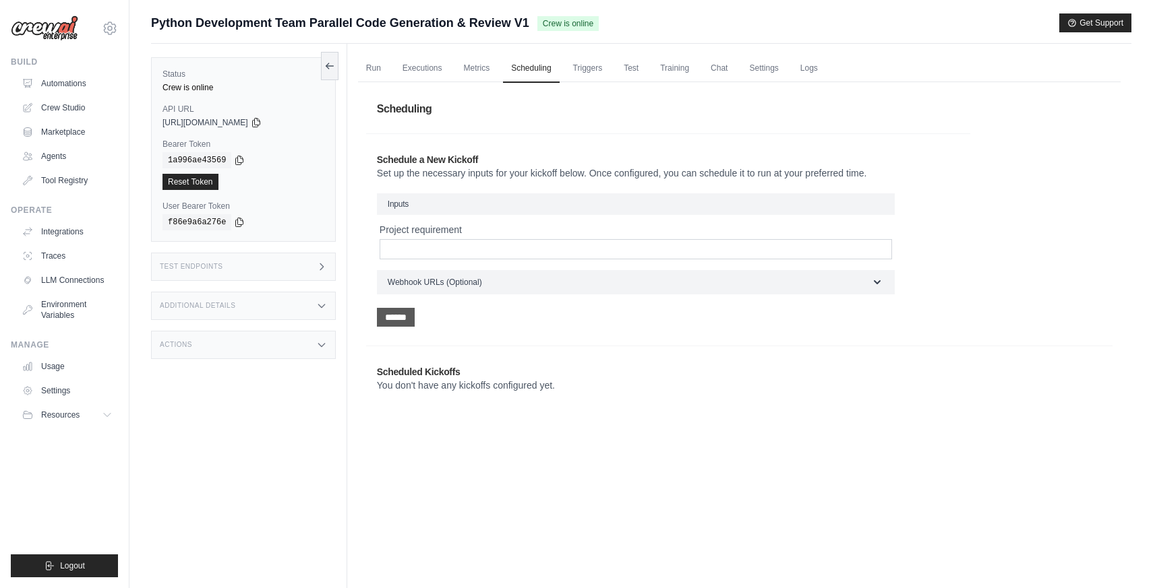
click at [383, 319] on input "******" at bounding box center [396, 317] width 38 height 19
click at [456, 247] on input "Project requirement" at bounding box center [635, 249] width 512 height 20
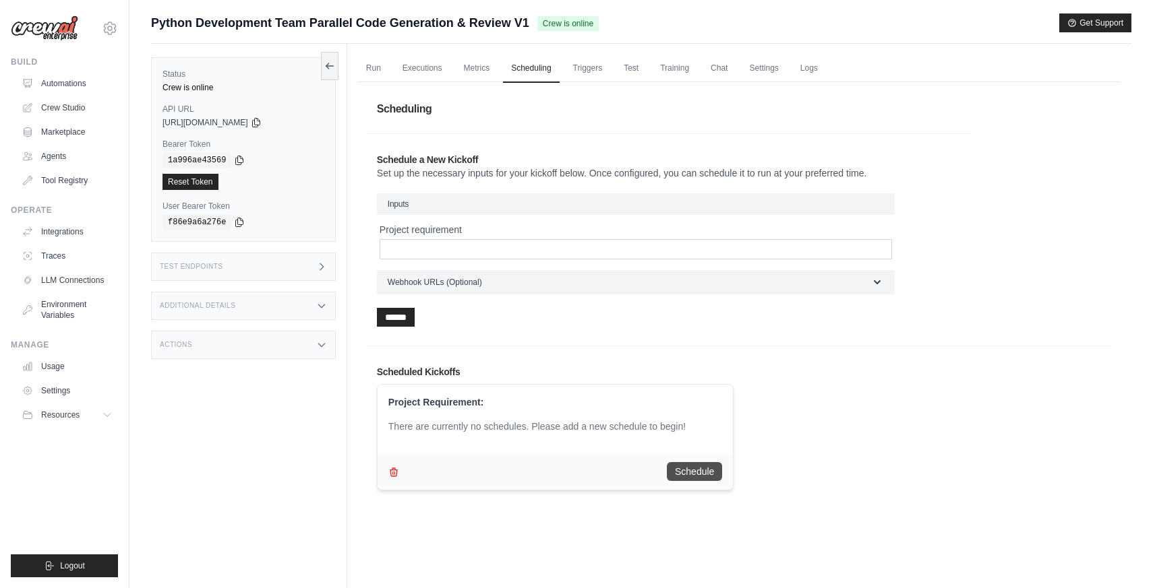
click at [698, 473] on button "Schedule" at bounding box center [694, 471] width 55 height 19
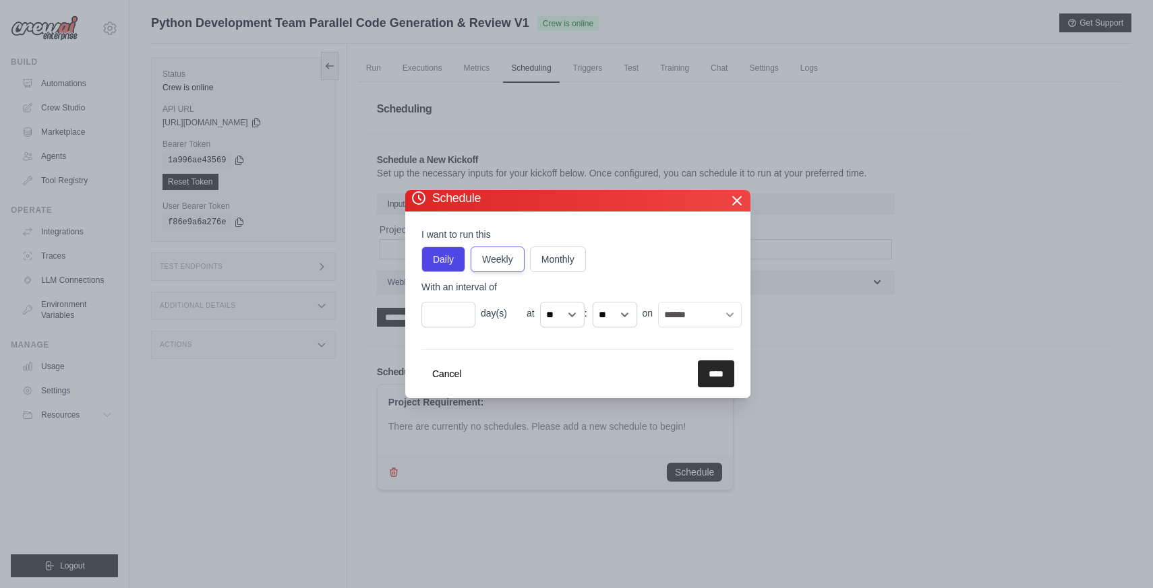
click at [495, 263] on label "Weekly" at bounding box center [497, 260] width 54 height 26
click at [430, 257] on label "Daily" at bounding box center [443, 260] width 44 height 26
click at [521, 257] on label "Weekly" at bounding box center [497, 260] width 54 height 26
click at [570, 262] on label "Monthly" at bounding box center [558, 260] width 56 height 26
click at [442, 373] on button "Cancel" at bounding box center [446, 373] width 51 height 27
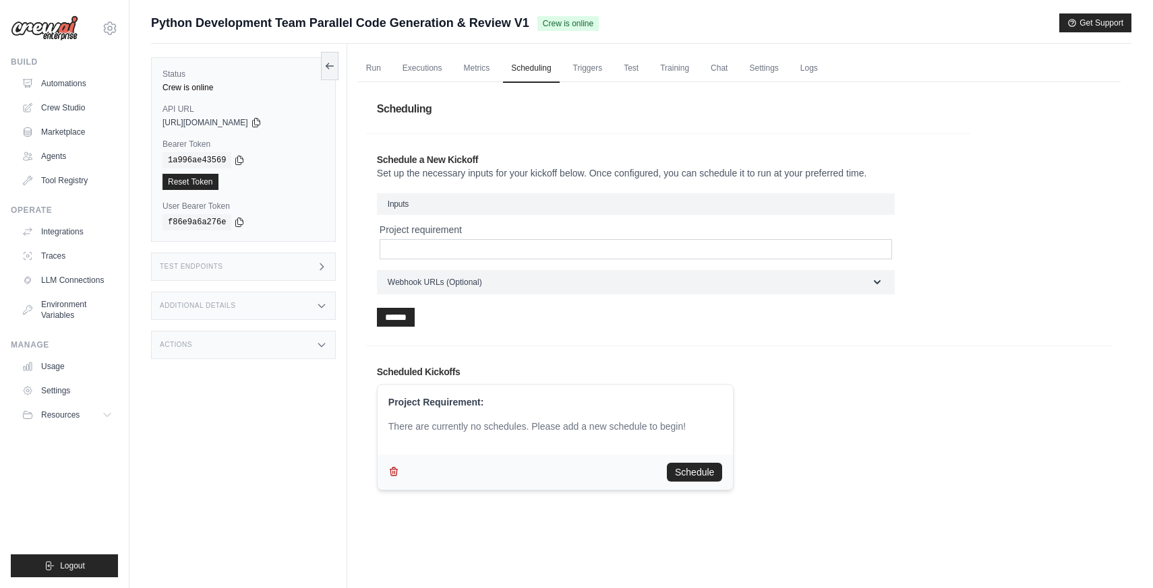
click at [394, 480] on button "button" at bounding box center [393, 471] width 11 height 19
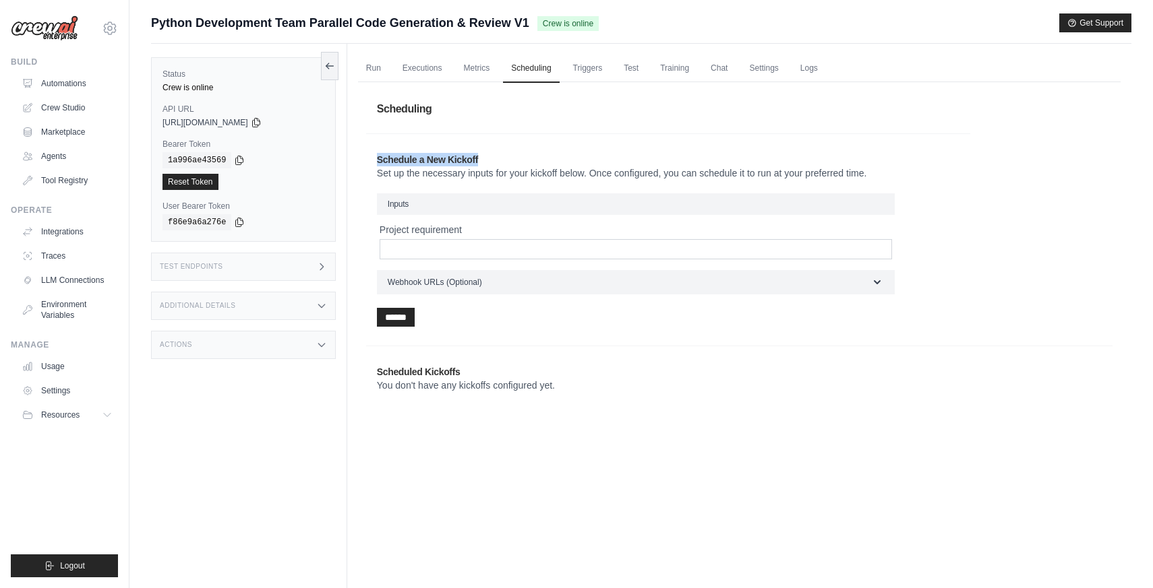
drag, startPoint x: 555, startPoint y: 138, endPoint x: 547, endPoint y: 161, distance: 24.1
click at [554, 162] on section "Schedule a New Kickoff Set up the necessary inputs for your kickoff below. Once…" at bounding box center [668, 239] width 604 height 212
click at [577, 62] on link "Triggers" at bounding box center [588, 69] width 46 height 28
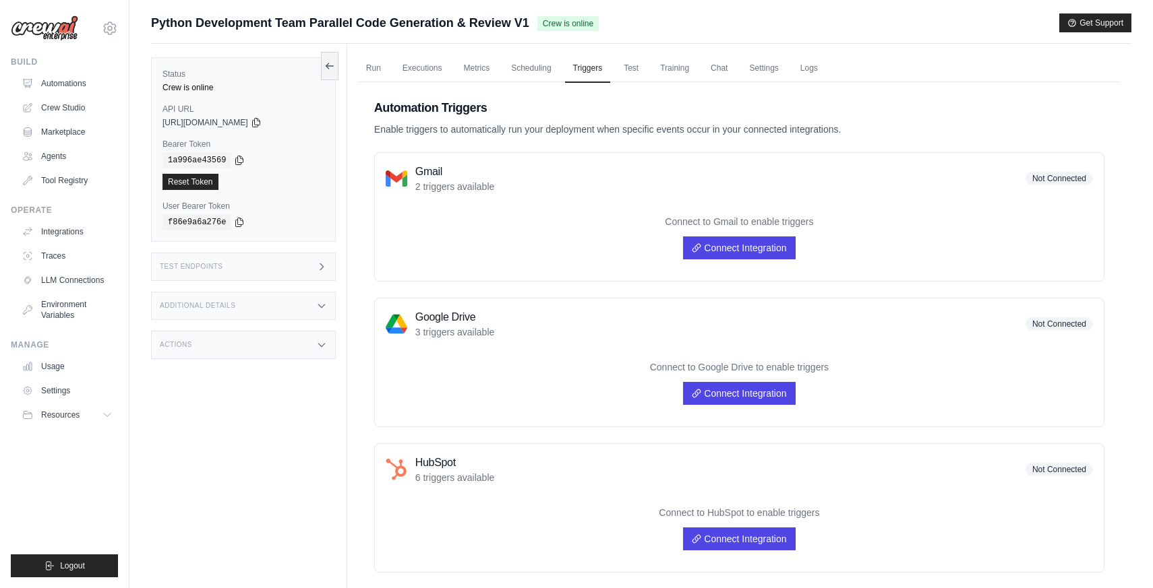
click at [433, 190] on p "2 triggers available" at bounding box center [455, 186] width 80 height 13
drag, startPoint x: 685, startPoint y: 220, endPoint x: 710, endPoint y: 222, distance: 25.6
click at [705, 221] on p "Connect to Gmail to enable triggers" at bounding box center [739, 221] width 707 height 13
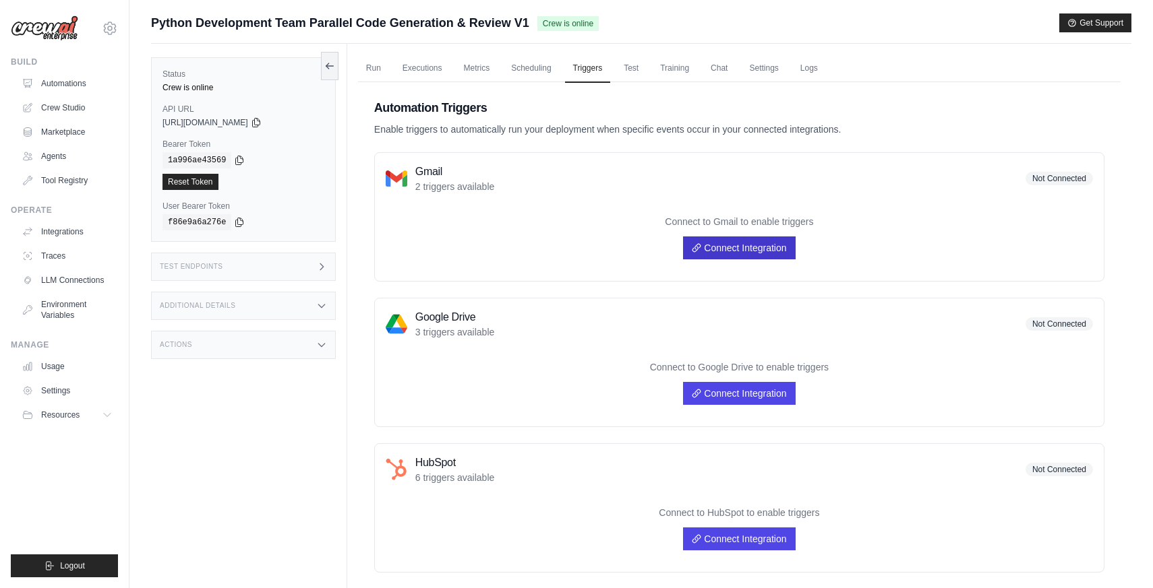
click at [730, 248] on link "Connect Integration" at bounding box center [739, 248] width 112 height 23
click at [524, 245] on div "Connect to Gmail to enable triggers Connect Integration" at bounding box center [739, 237] width 707 height 66
drag, startPoint x: 663, startPoint y: 367, endPoint x: 766, endPoint y: 365, distance: 103.8
click at [762, 365] on p "Connect to Google Drive to enable triggers" at bounding box center [739, 367] width 707 height 13
click at [766, 365] on p "Connect to Google Drive to enable triggers" at bounding box center [739, 367] width 707 height 13
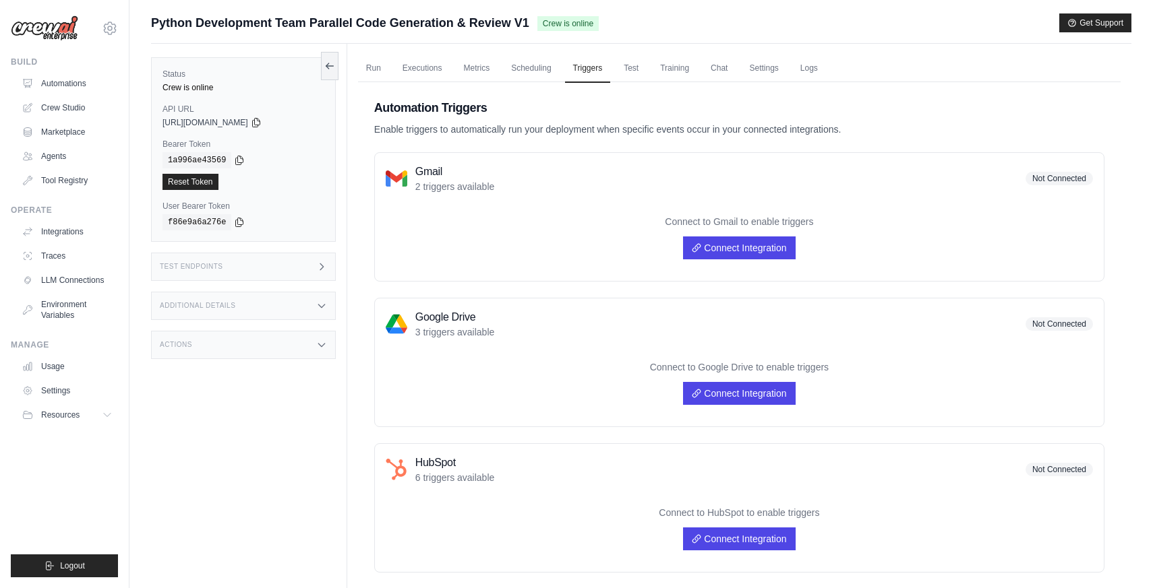
click at [766, 365] on p "Connect to Google Drive to enable triggers" at bounding box center [739, 367] width 707 height 13
click at [503, 355] on div "Connect to Google Drive to enable triggers Connect Integration" at bounding box center [739, 383] width 707 height 66
drag, startPoint x: 422, startPoint y: 334, endPoint x: 464, endPoint y: 330, distance: 41.9
click at [464, 330] on p "3 triggers available" at bounding box center [455, 332] width 80 height 13
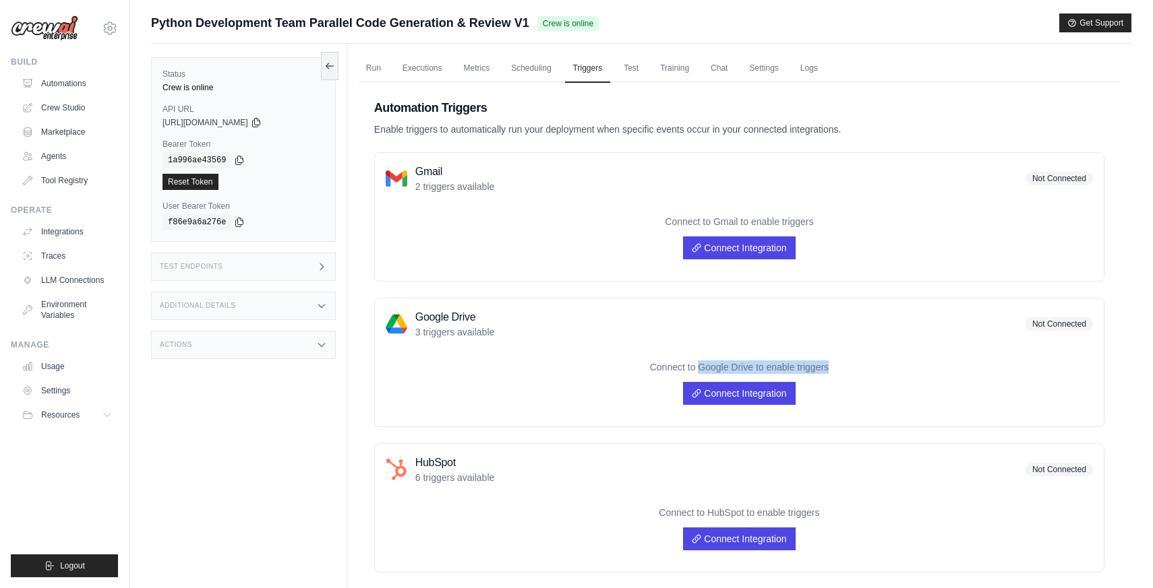
click at [464, 330] on p "3 triggers available" at bounding box center [455, 332] width 80 height 13
click at [623, 75] on link "Test" at bounding box center [630, 69] width 31 height 28
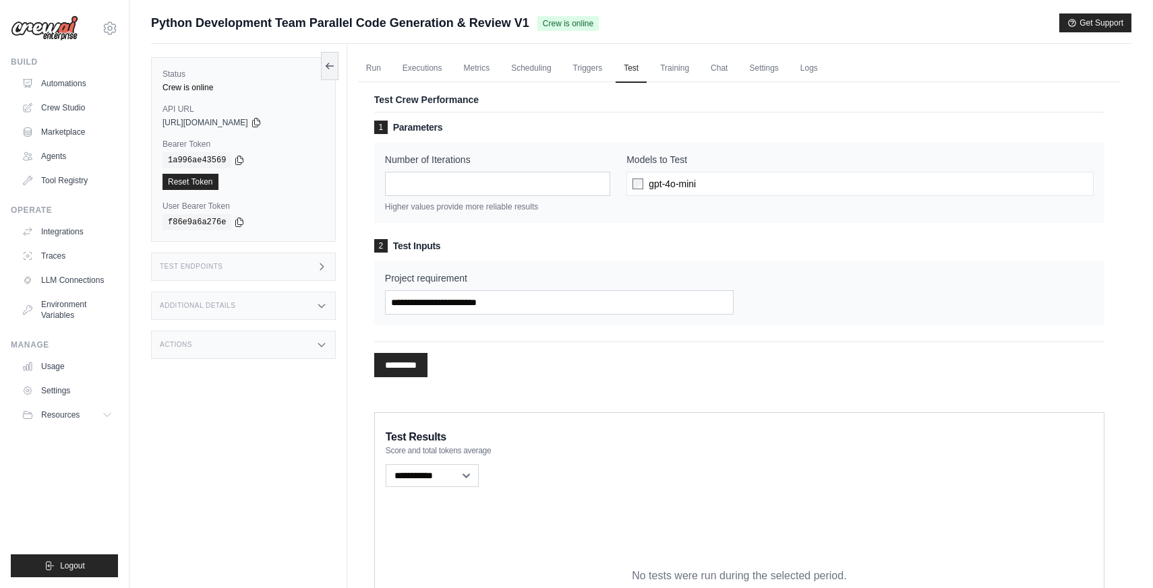
click at [525, 132] on h3 "1 Parameters" at bounding box center [739, 127] width 730 height 13
click at [460, 182] on input "*" at bounding box center [497, 184] width 225 height 24
drag, startPoint x: 439, startPoint y: 208, endPoint x: 510, endPoint y: 206, distance: 70.8
click at [510, 206] on p "Higher values provide more reliable results" at bounding box center [497, 207] width 225 height 11
click at [523, 207] on p "Higher values provide more reliable results" at bounding box center [497, 207] width 225 height 11
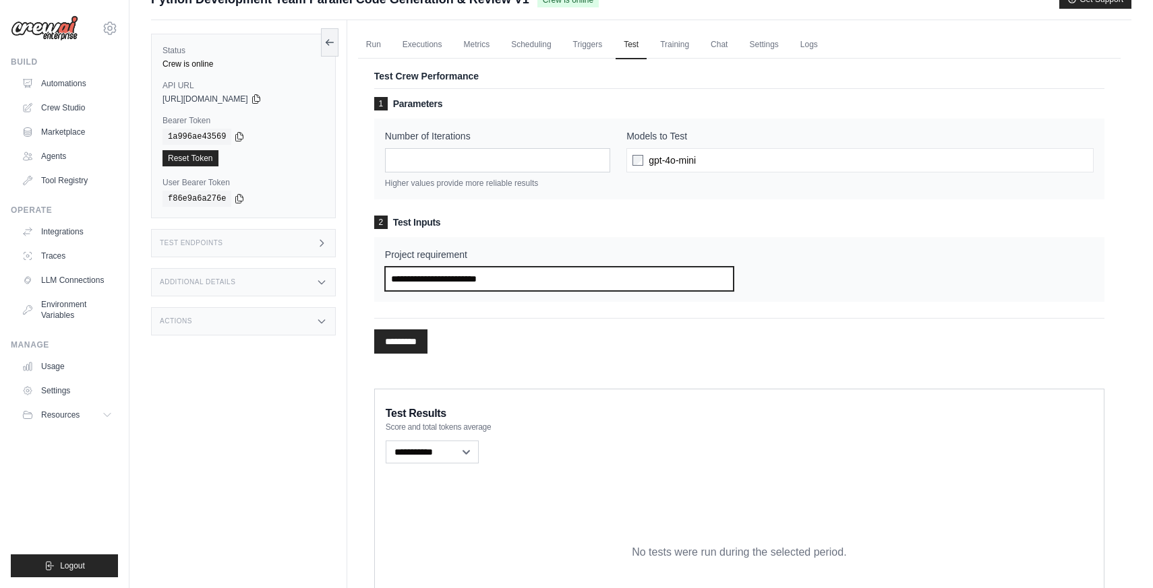
click at [459, 278] on input "Project requirement" at bounding box center [559, 279] width 349 height 24
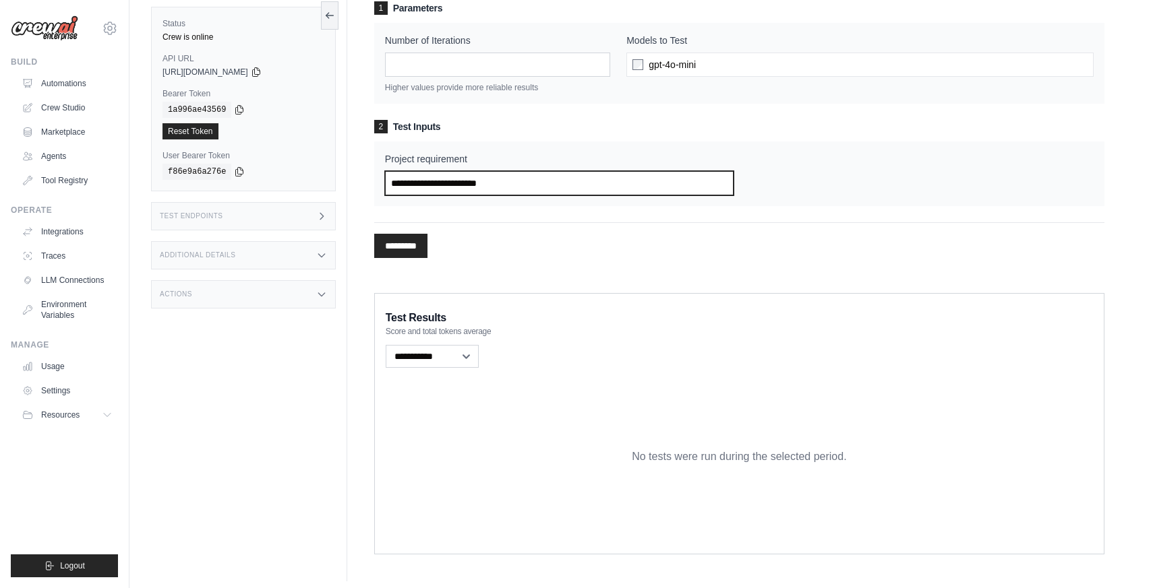
scroll to position [126, 0]
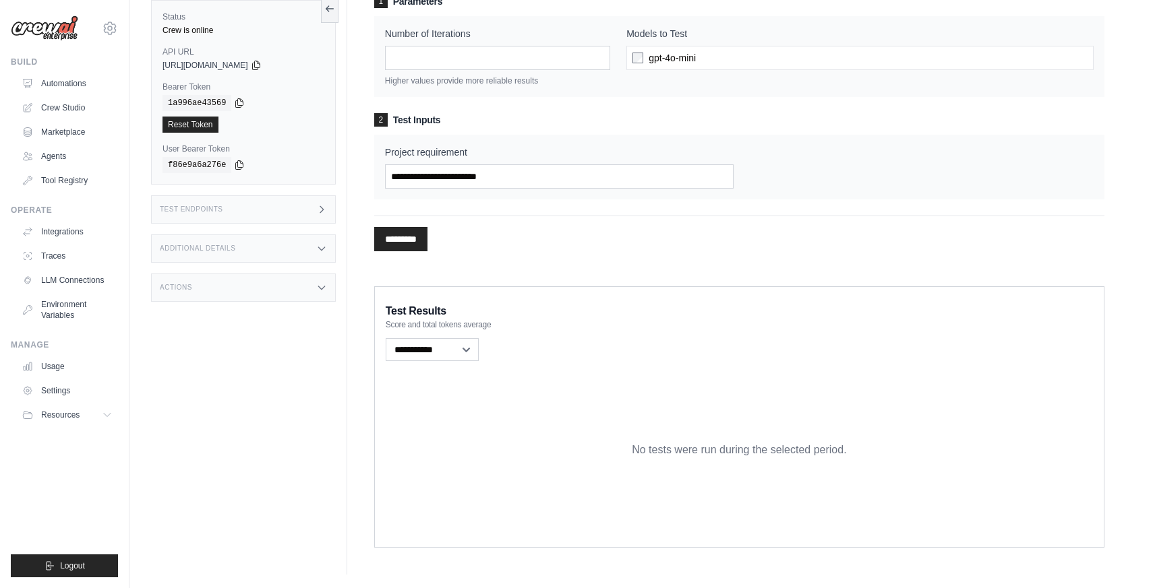
click at [485, 253] on div "1 Parameters Number of Iterations * Higher values provide more reliable results…" at bounding box center [739, 127] width 730 height 265
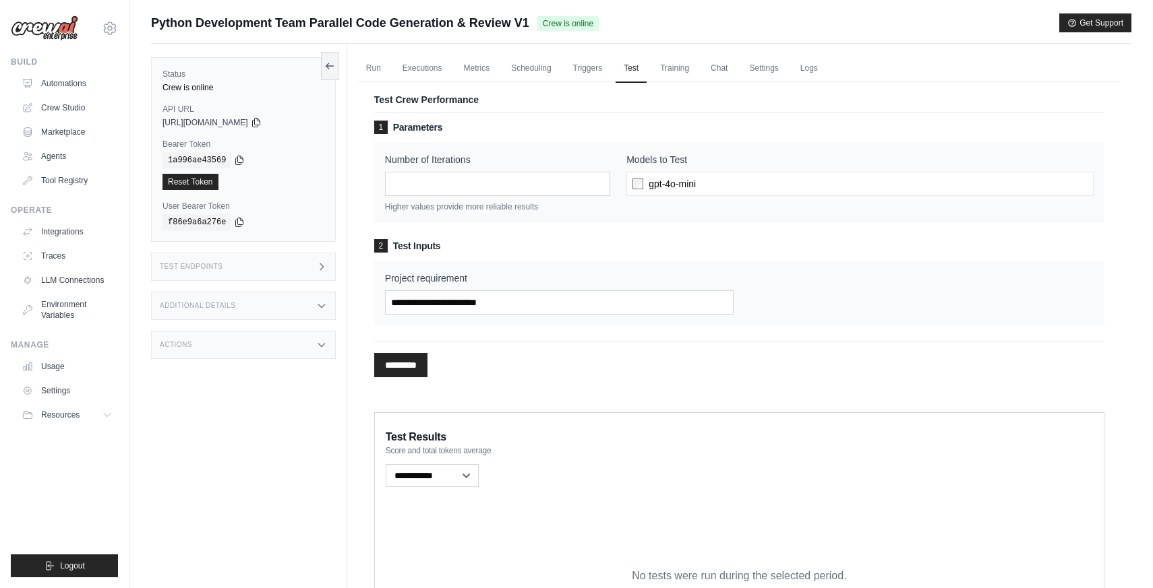
click at [632, 220] on div "Number of Iterations * Higher values provide more reliable results Models to Te…" at bounding box center [739, 182] width 730 height 81
click at [587, 242] on h3 "2 Test Inputs" at bounding box center [739, 245] width 730 height 13
click at [665, 73] on link "Training" at bounding box center [674, 69] width 45 height 28
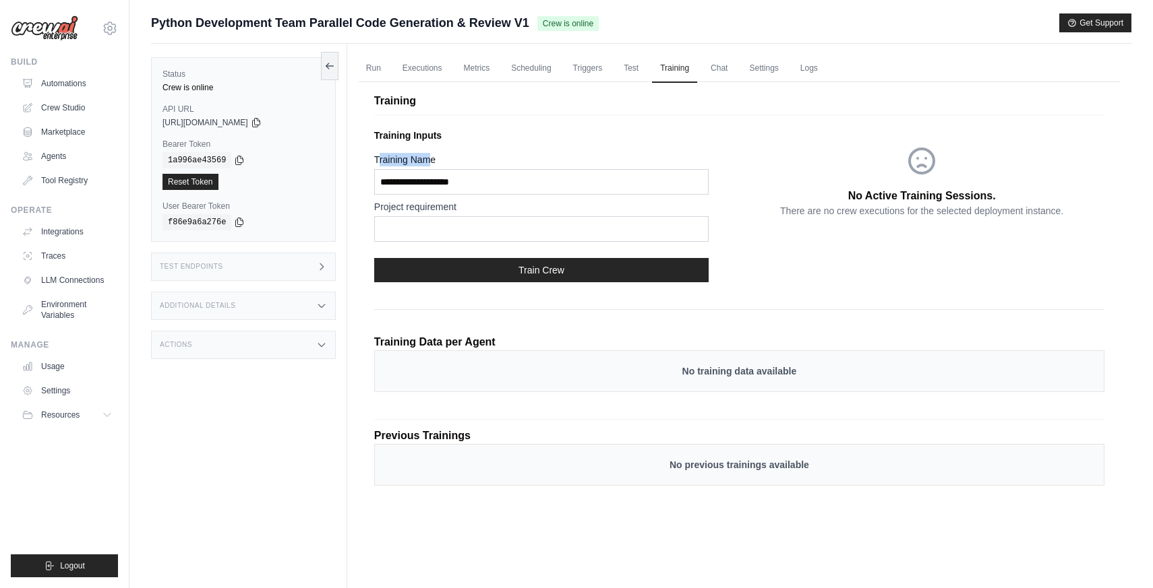
drag, startPoint x: 377, startPoint y: 158, endPoint x: 433, endPoint y: 156, distance: 55.3
click at [433, 156] on label "Training Name" at bounding box center [541, 159] width 334 height 13
click at [424, 186] on input "Training Name" at bounding box center [541, 182] width 334 height 26
click at [508, 183] on input "Training Name" at bounding box center [541, 182] width 334 height 26
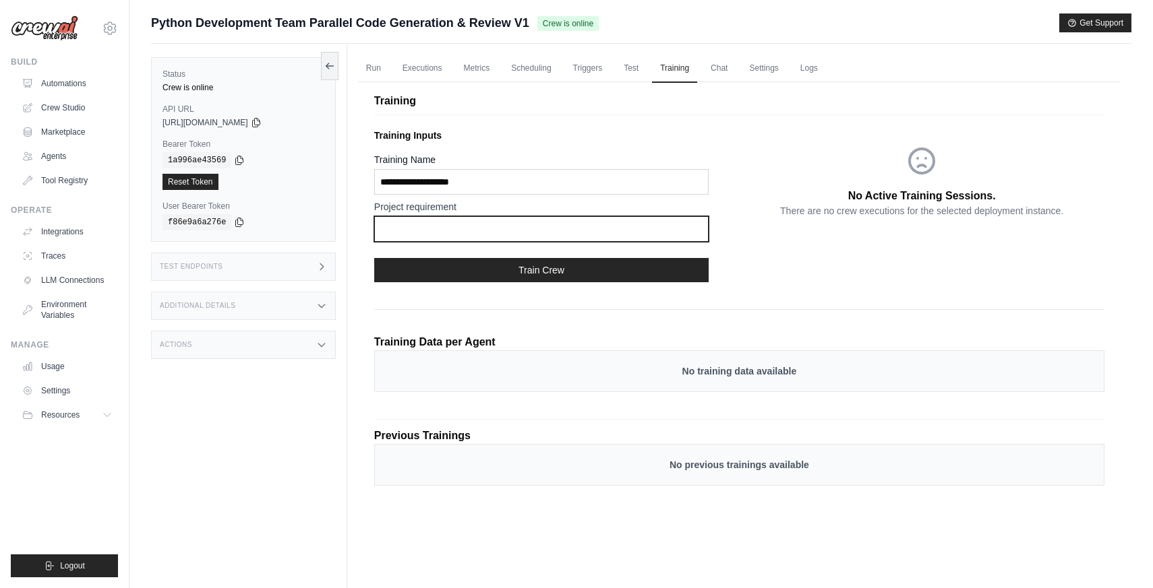
click at [462, 237] on input "text" at bounding box center [541, 229] width 334 height 26
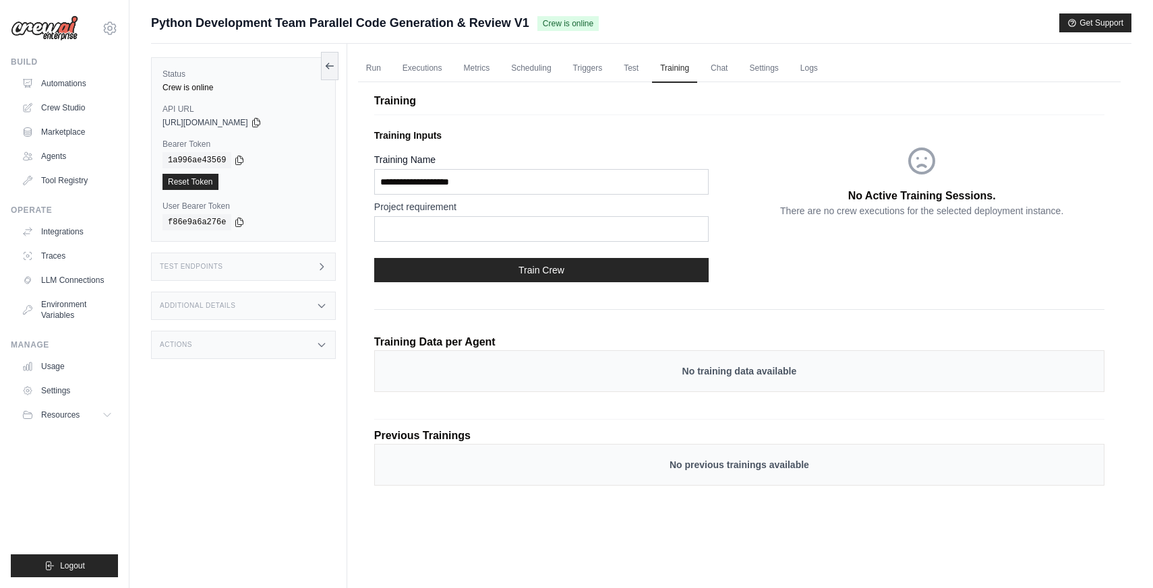
drag, startPoint x: 408, startPoint y: 349, endPoint x: 477, endPoint y: 346, distance: 68.8
click at [477, 346] on p "Training Data per Agent" at bounding box center [434, 342] width 121 height 16
click at [494, 346] on p "Training Data per Agent" at bounding box center [434, 342] width 121 height 16
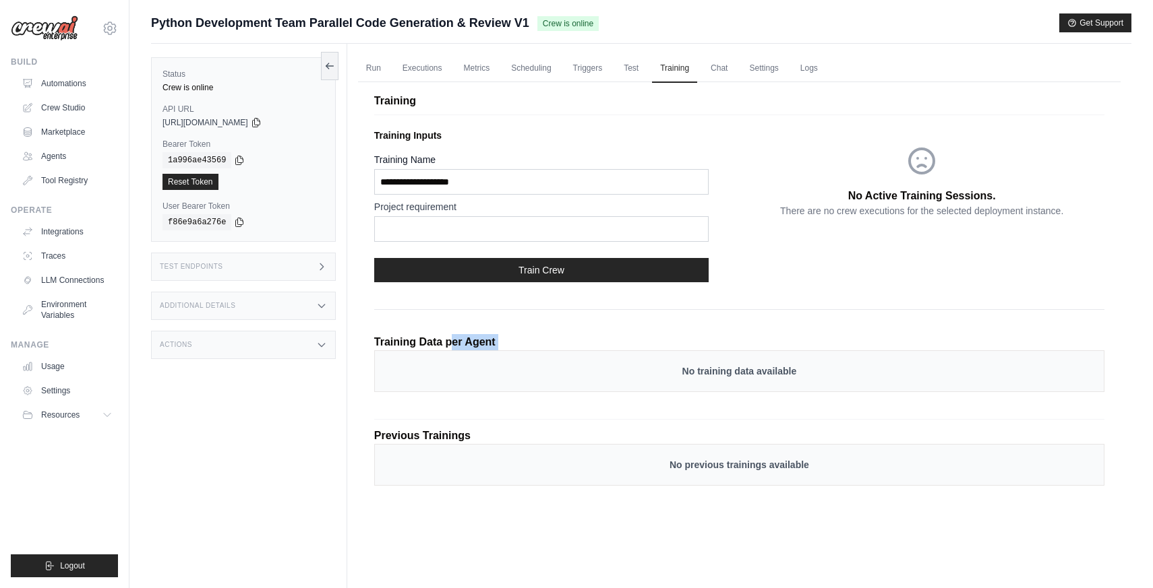
drag, startPoint x: 429, startPoint y: 434, endPoint x: 382, endPoint y: 436, distance: 47.2
click at [382, 436] on p "Previous Trainings" at bounding box center [739, 436] width 730 height 16
click at [720, 63] on link "Chat" at bounding box center [718, 69] width 33 height 28
click at [771, 68] on link "Settings" at bounding box center [763, 69] width 45 height 28
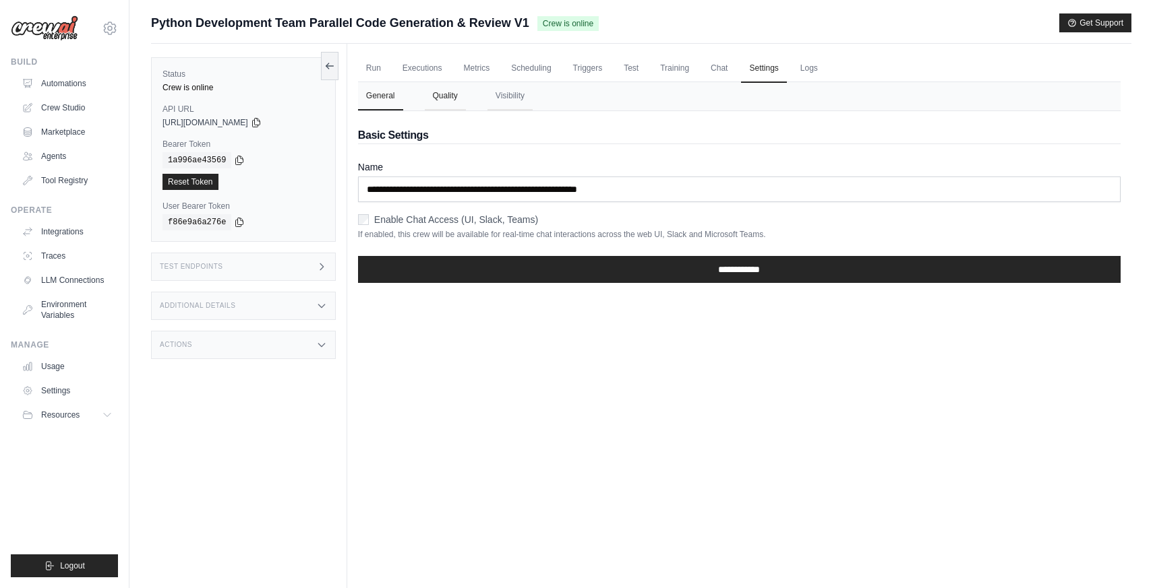
click at [460, 95] on button "Quality" at bounding box center [445, 96] width 41 height 28
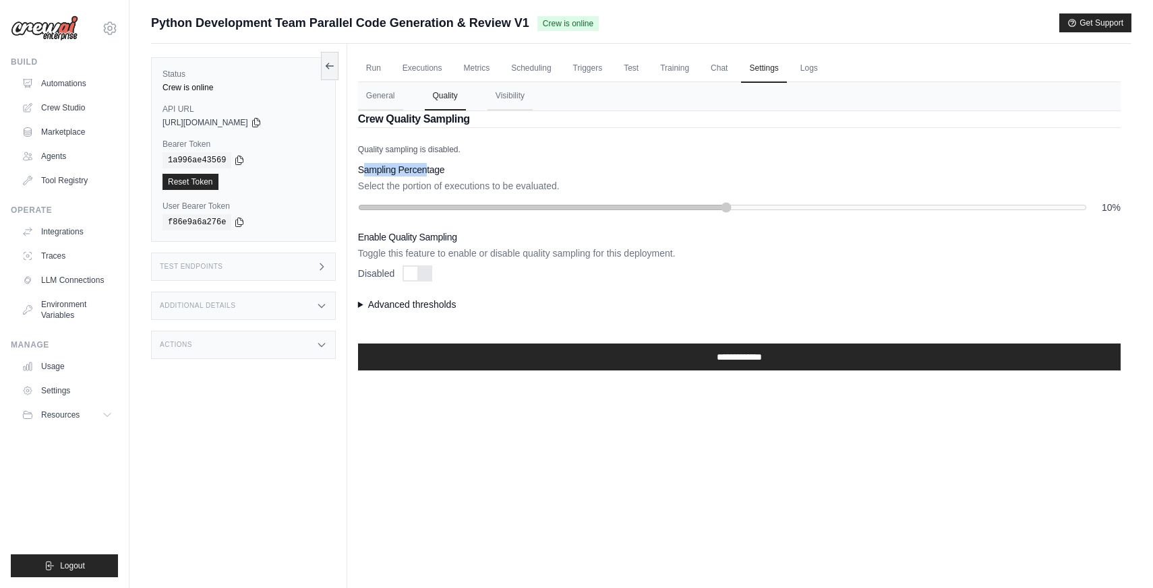
drag, startPoint x: 363, startPoint y: 172, endPoint x: 425, endPoint y: 171, distance: 62.0
click at [425, 171] on h3 "Sampling Percentage" at bounding box center [739, 169] width 762 height 13
drag, startPoint x: 562, startPoint y: 183, endPoint x: 373, endPoint y: 172, distance: 189.1
click at [373, 172] on div "Sampling Percentage Select the portion of executions to be evaluated. 10%" at bounding box center [739, 188] width 762 height 51
click at [359, 300] on summary "Advanced thresholds" at bounding box center [739, 304] width 762 height 13
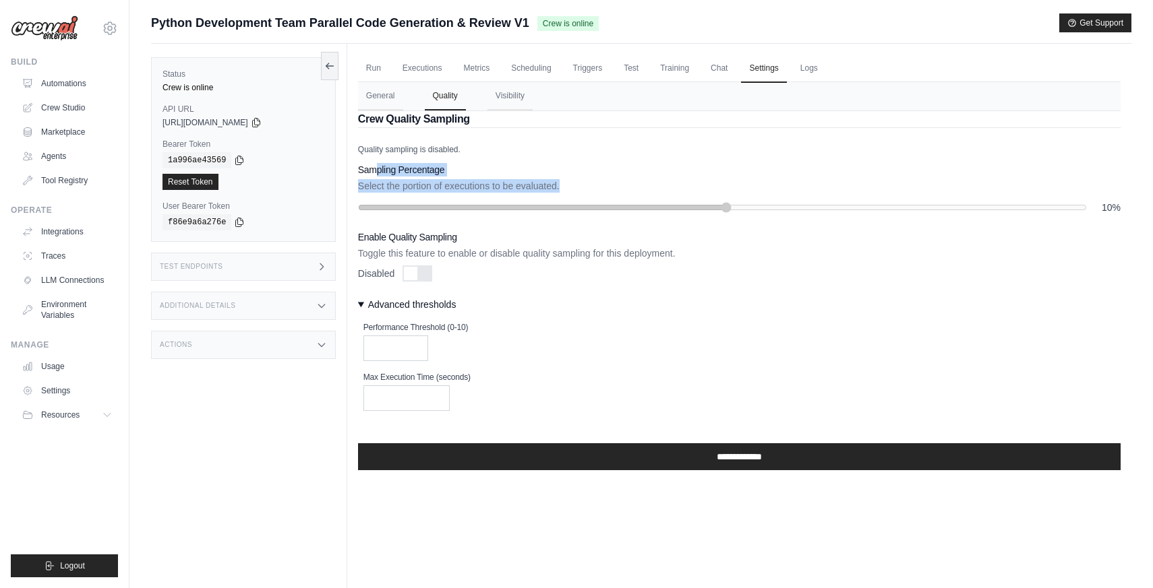
click at [359, 300] on summary "Advanced thresholds" at bounding box center [739, 304] width 762 height 13
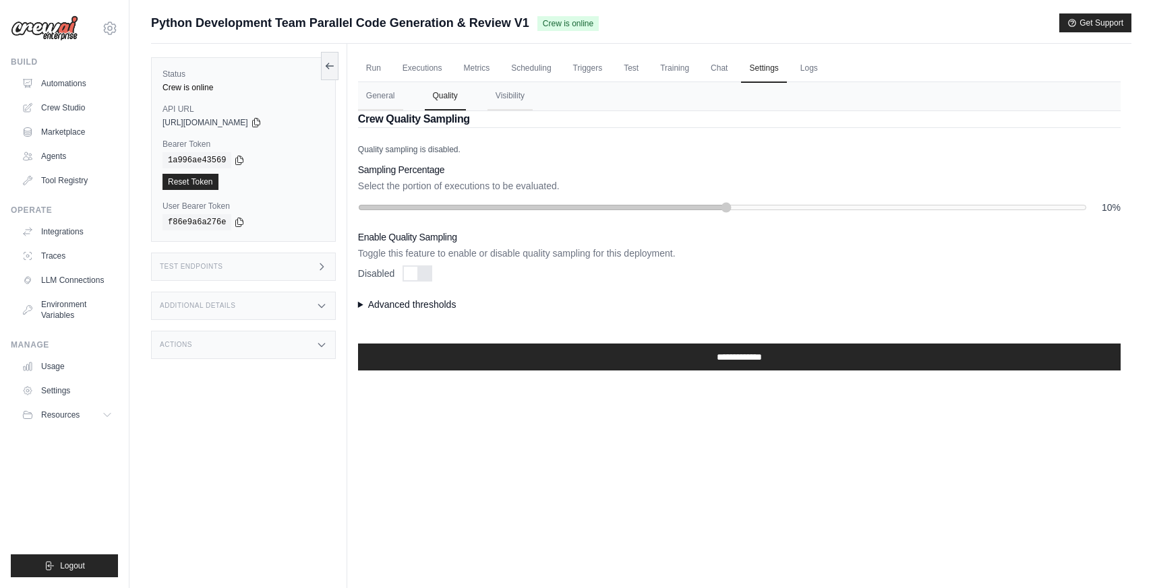
click at [505, 282] on div "**********" at bounding box center [739, 257] width 762 height 226
click at [368, 296] on div "**********" at bounding box center [739, 257] width 762 height 226
click at [367, 299] on summary "Advanced thresholds" at bounding box center [739, 304] width 762 height 13
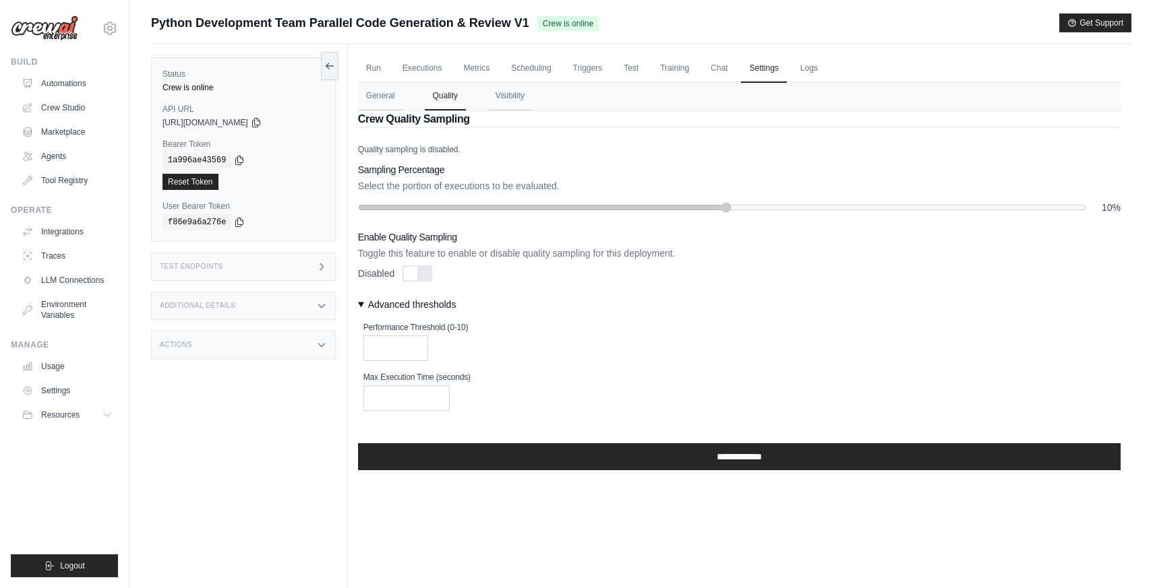
click at [367, 299] on summary "Advanced thresholds" at bounding box center [739, 304] width 762 height 13
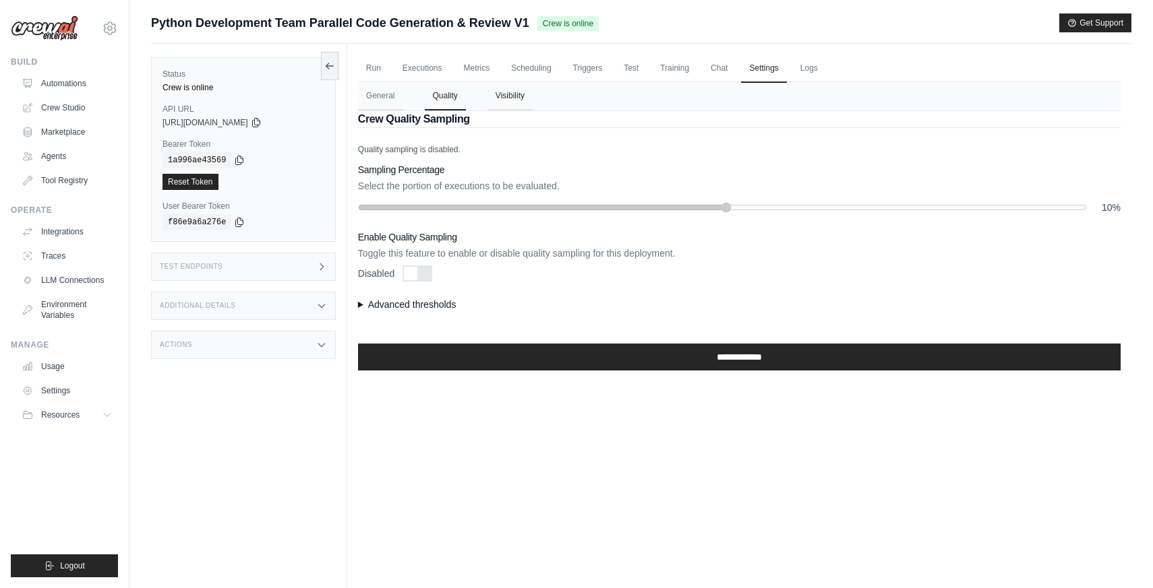
click at [510, 96] on button "Visibility" at bounding box center [509, 96] width 45 height 28
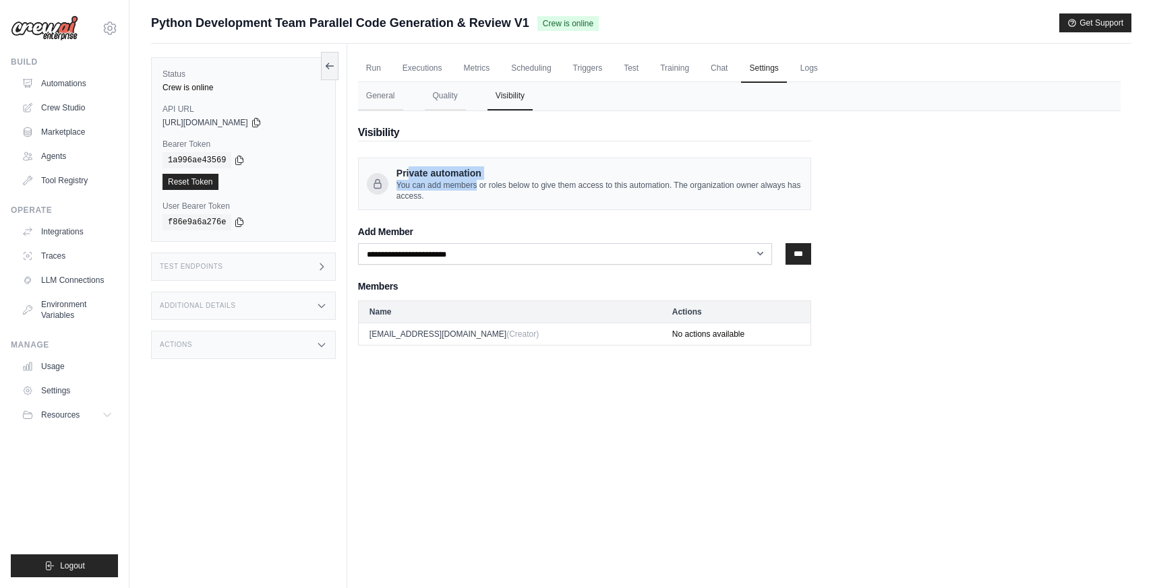
drag, startPoint x: 408, startPoint y: 175, endPoint x: 423, endPoint y: 190, distance: 21.9
click at [422, 189] on div "Private automation You can add members or roles below to give them access to th…" at bounding box center [599, 183] width 406 height 35
click at [426, 193] on span "You can add members or roles below to give them access to this automation. The …" at bounding box center [599, 191] width 406 height 22
drag, startPoint x: 426, startPoint y: 193, endPoint x: 387, endPoint y: 163, distance: 49.5
click at [387, 163] on div "Private automation You can add members or roles below to give them access to th…" at bounding box center [584, 184] width 453 height 53
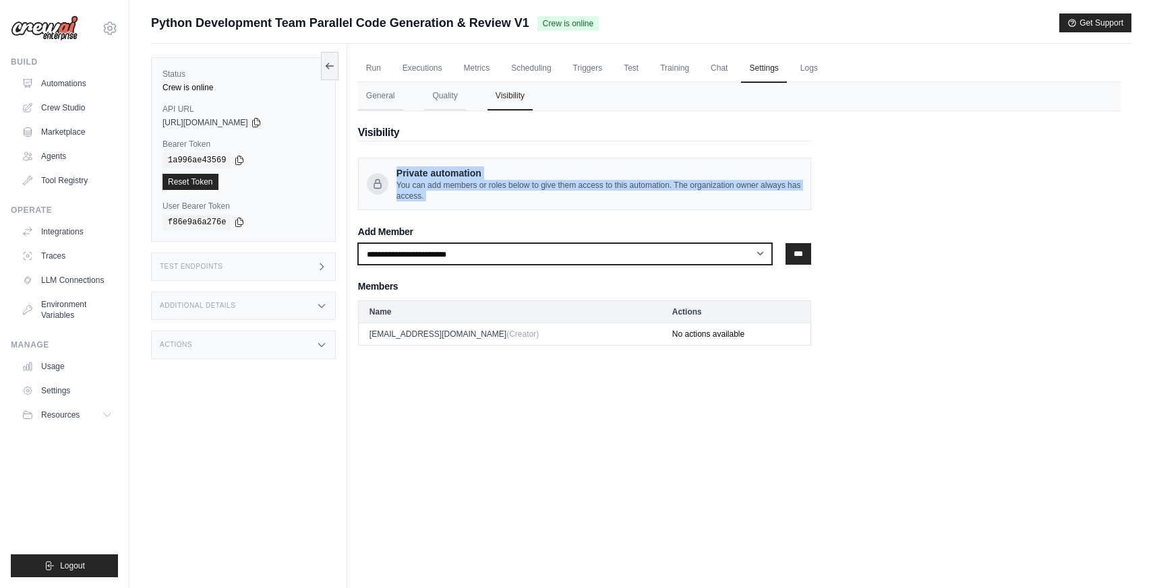
click at [403, 253] on select "**********" at bounding box center [565, 254] width 415 height 22
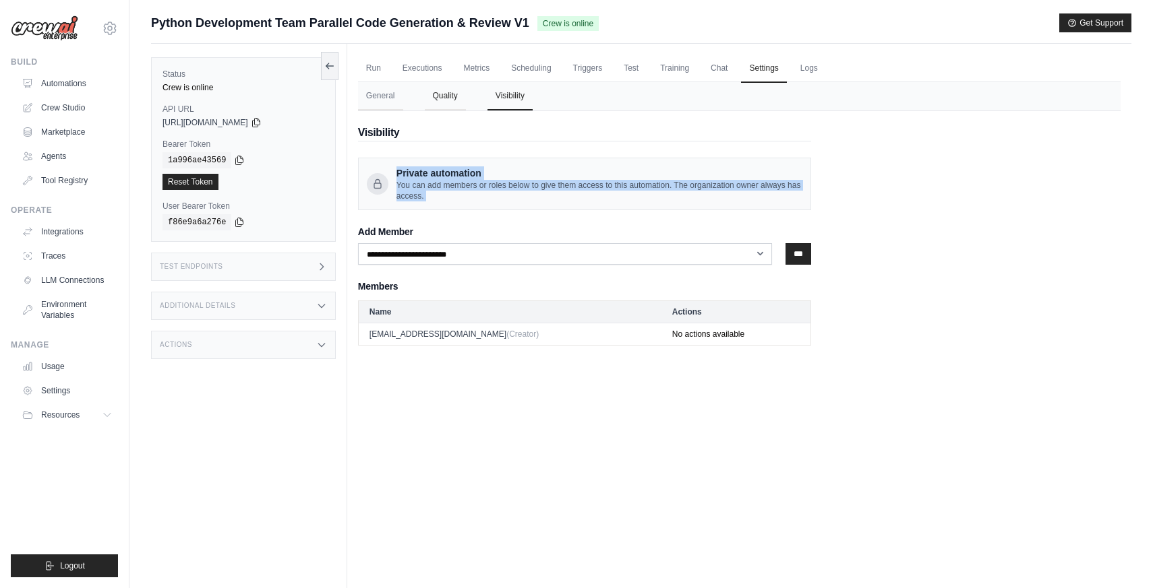
click at [456, 95] on button "Quality" at bounding box center [445, 96] width 41 height 28
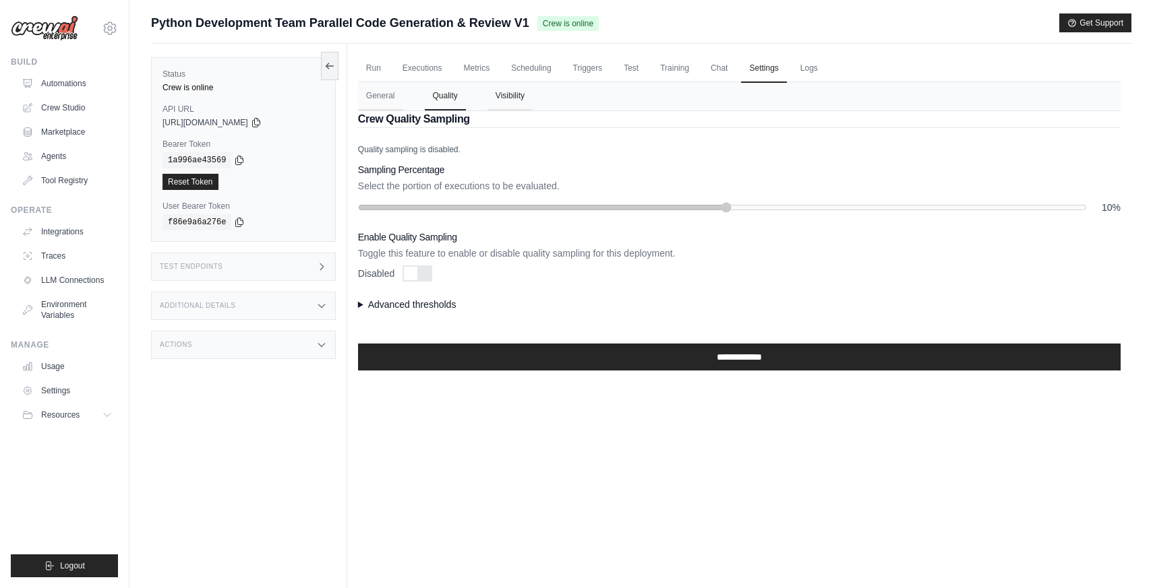
click at [530, 96] on button "Visibility" at bounding box center [509, 96] width 45 height 28
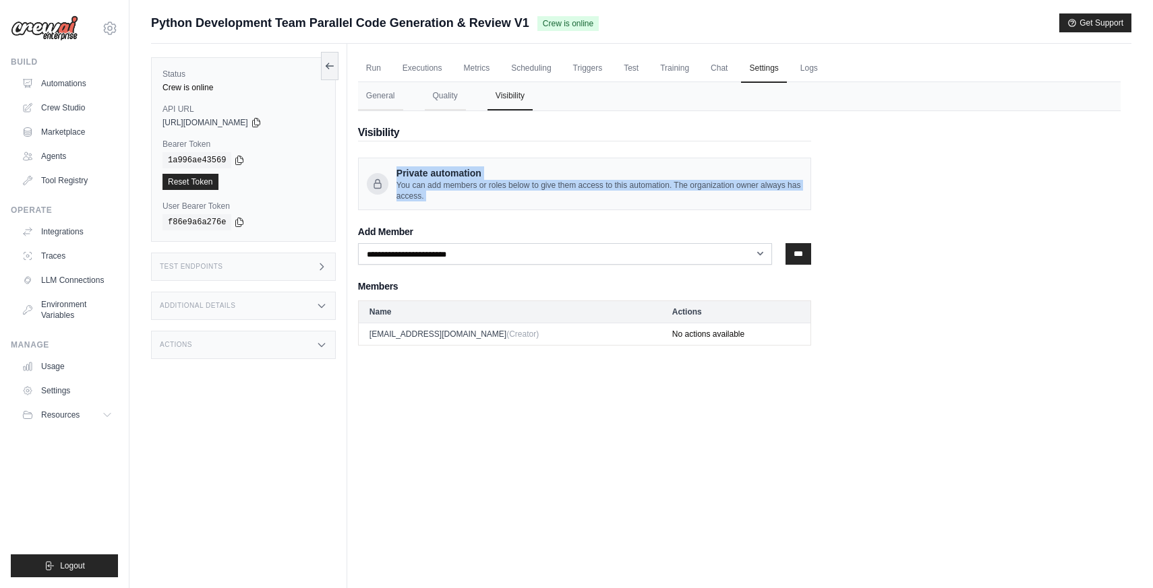
click at [495, 144] on div "**********" at bounding box center [584, 228] width 453 height 235
click at [375, 91] on button "General" at bounding box center [380, 96] width 45 height 28
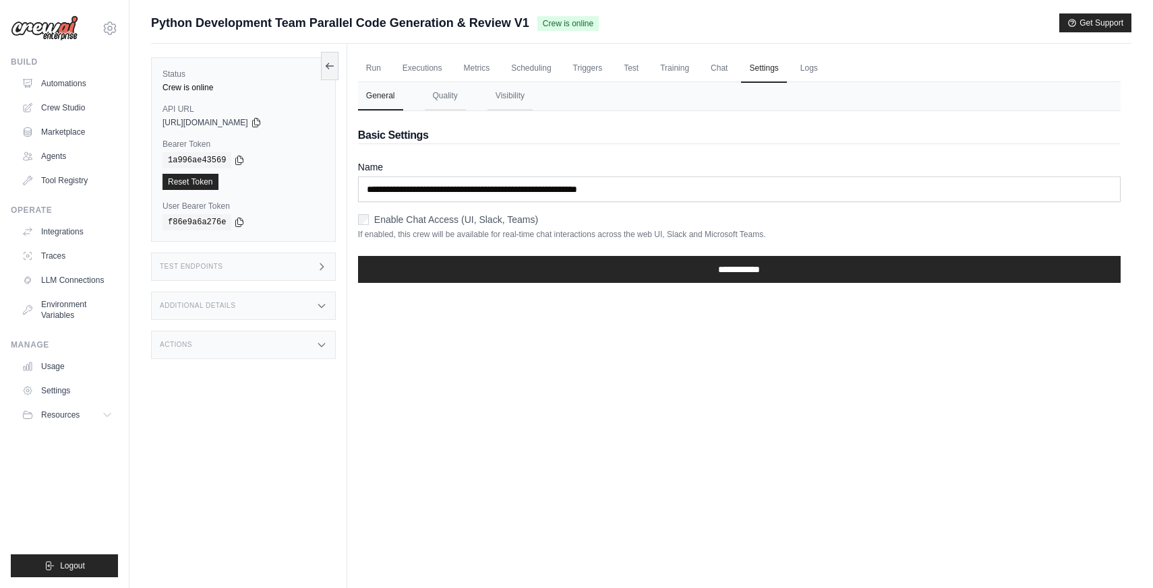
click at [388, 225] on label "Enable Chat Access (UI, Slack, Teams)" at bounding box center [456, 219] width 164 height 13
click at [437, 233] on p "If enabled, this crew will be available for real-time chat interactions across …" at bounding box center [739, 234] width 762 height 11
drag, startPoint x: 546, startPoint y: 236, endPoint x: 617, endPoint y: 235, distance: 70.8
click at [590, 237] on p "If enabled, this crew will be available for real-time chat interactions across …" at bounding box center [739, 234] width 762 height 11
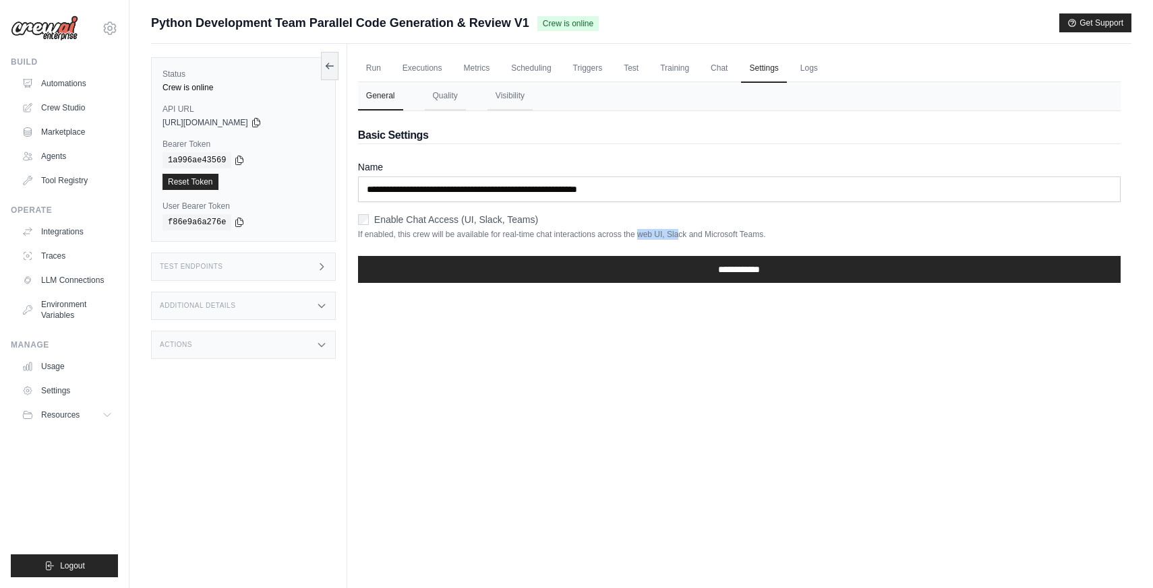
drag, startPoint x: 639, startPoint y: 235, endPoint x: 680, endPoint y: 235, distance: 41.1
click at [680, 235] on p "If enabled, this crew will be available for real-time chat interactions across …" at bounding box center [739, 234] width 762 height 11
drag, startPoint x: 791, startPoint y: 234, endPoint x: 587, endPoint y: 243, distance: 204.5
click at [586, 243] on form "**********" at bounding box center [739, 226] width 762 height 133
click at [605, 70] on link "Triggers" at bounding box center [588, 69] width 46 height 28
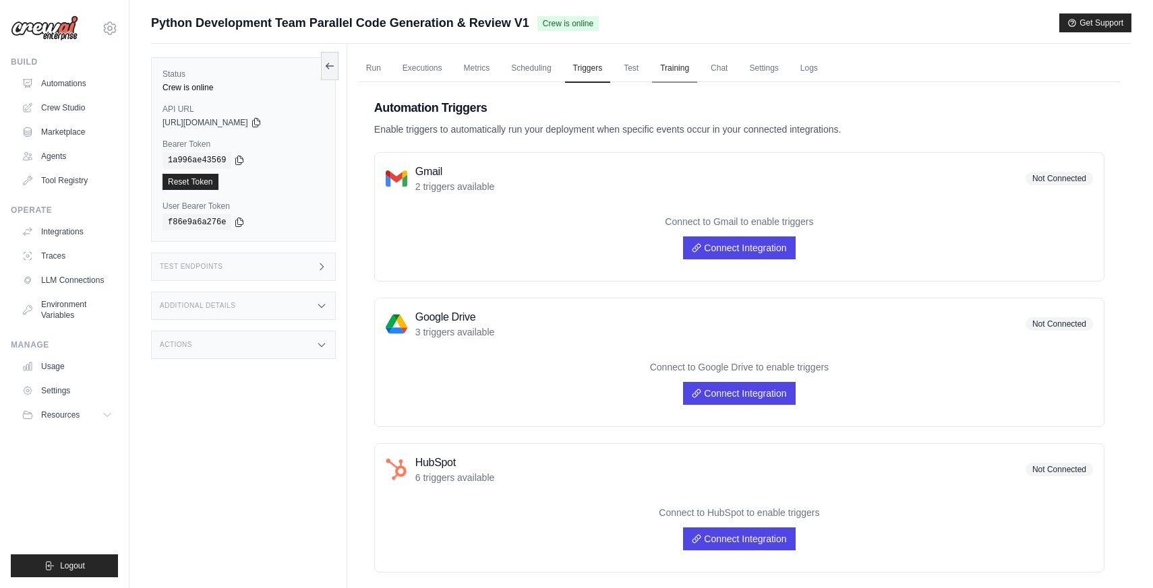
click at [654, 66] on link "Training" at bounding box center [674, 69] width 45 height 28
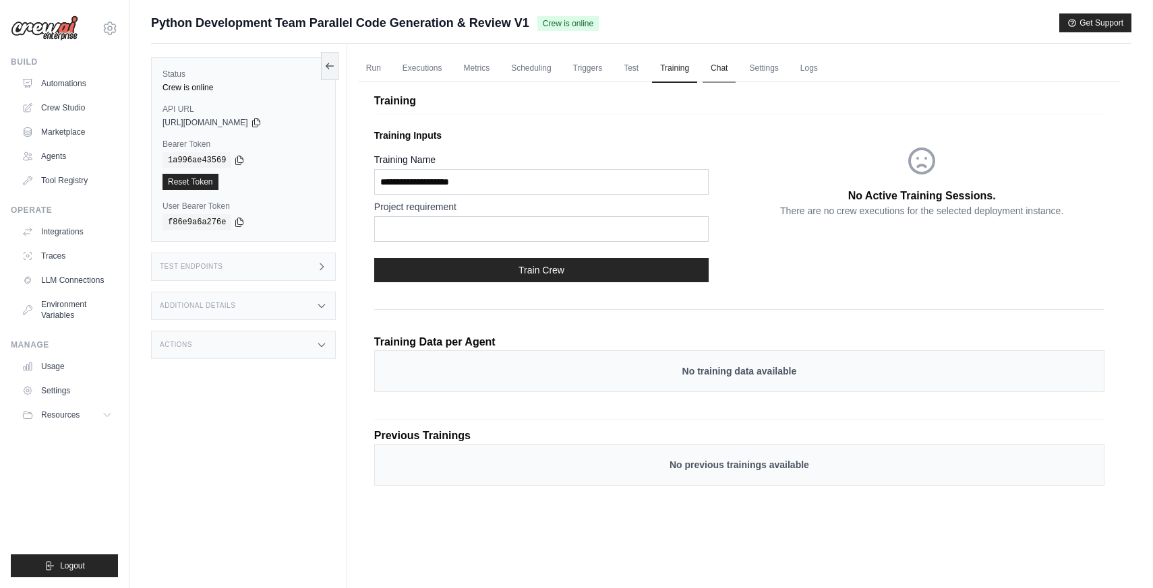
click at [712, 68] on link "Chat" at bounding box center [718, 69] width 33 height 28
click at [725, 40] on div "Submit a support request Describe your issue or question * Please be specific a…" at bounding box center [641, 28] width 980 height 30
click at [810, 65] on link "Logs" at bounding box center [809, 69] width 34 height 28
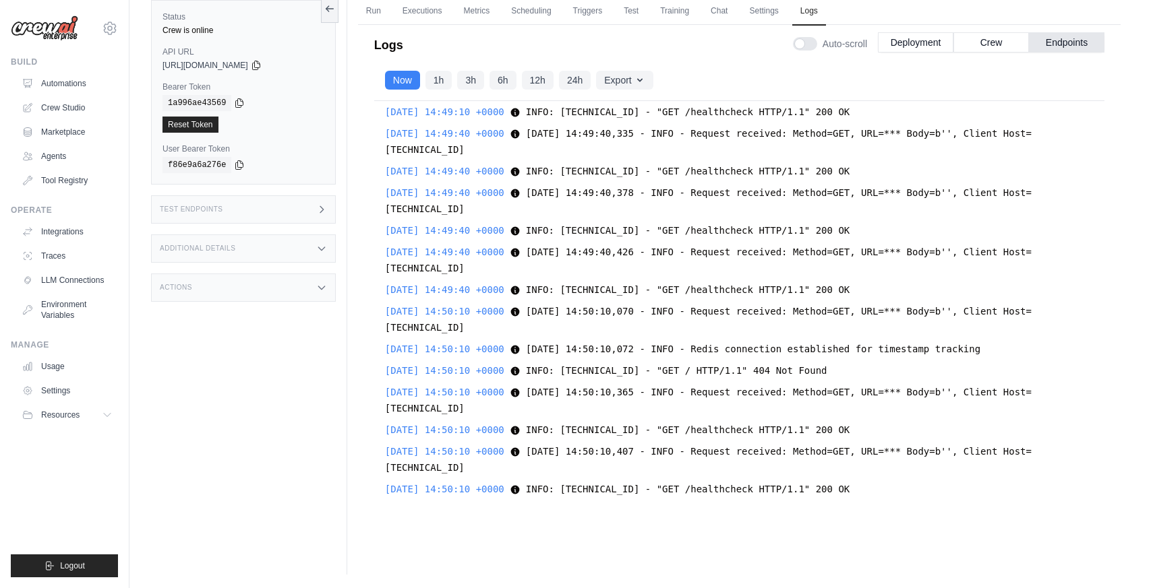
scroll to position [765, 0]
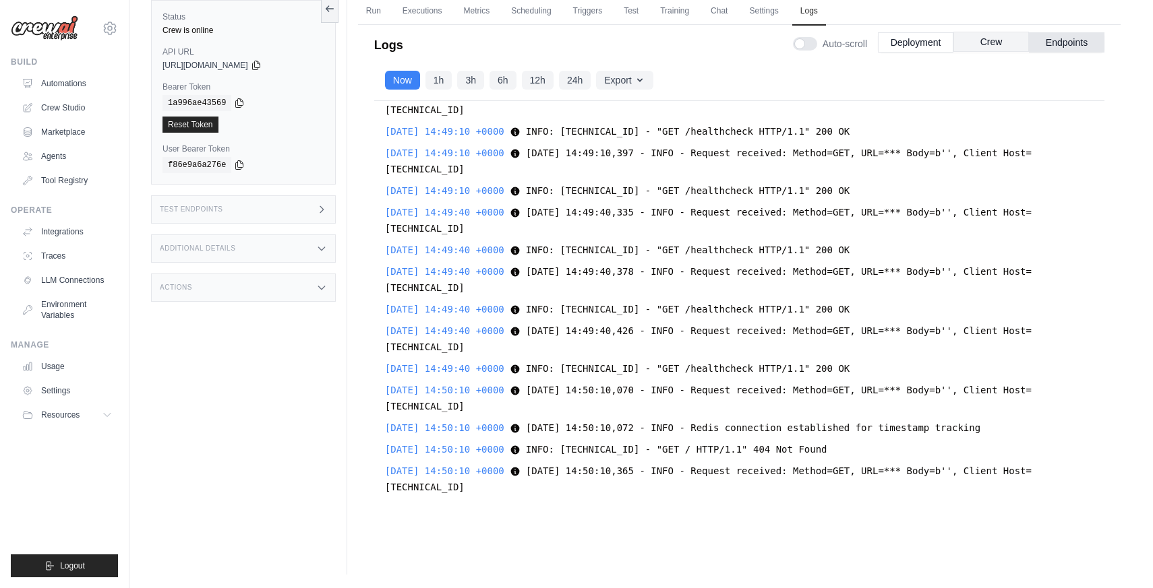
click at [987, 44] on button "Crew" at bounding box center [990, 42] width 75 height 20
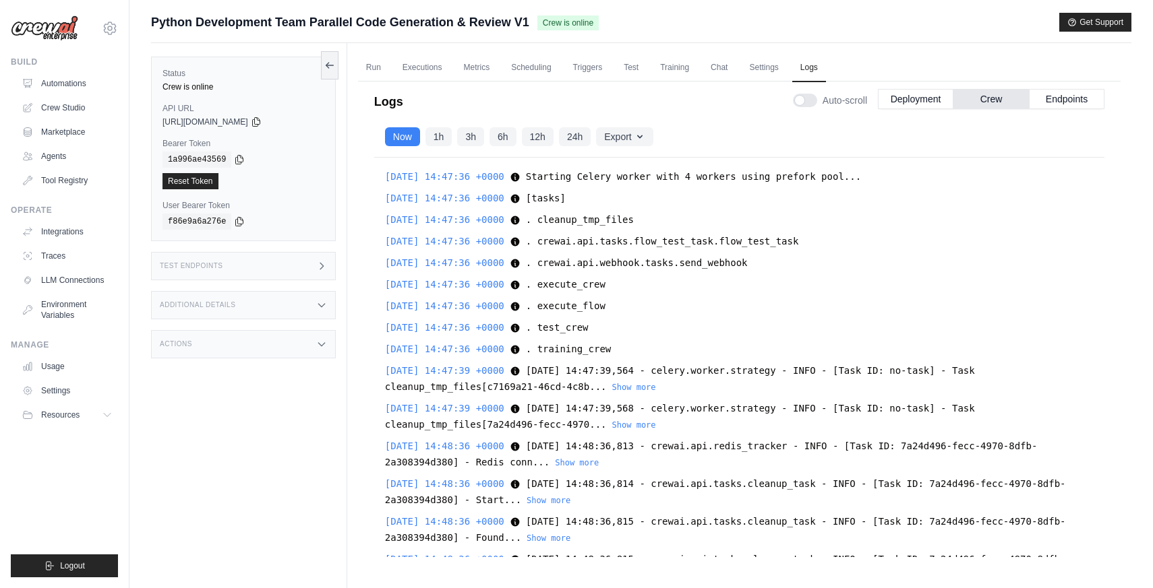
scroll to position [0, 0]
click at [936, 100] on button "Deployment" at bounding box center [915, 99] width 75 height 20
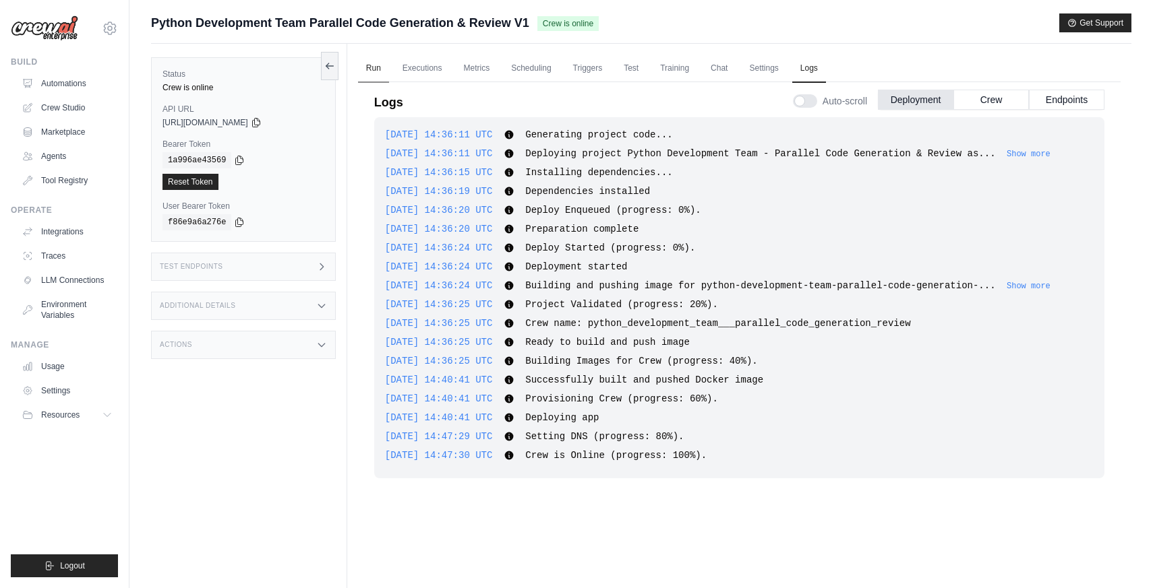
click at [377, 64] on link "Run" at bounding box center [373, 69] width 31 height 28
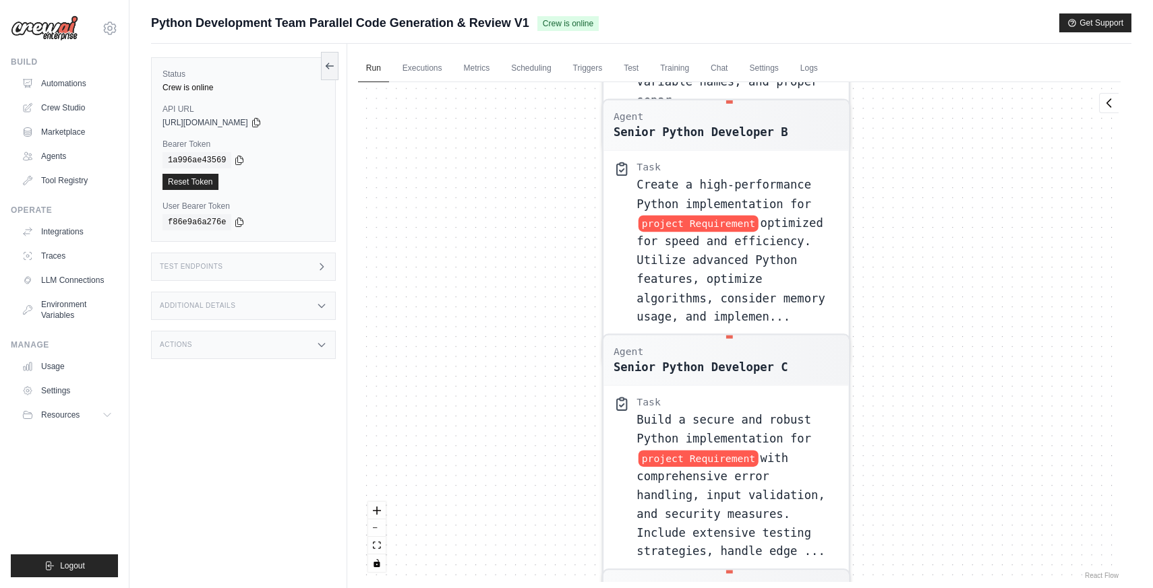
drag, startPoint x: 527, startPoint y: 175, endPoint x: 547, endPoint y: 278, distance: 105.6
click at [548, 280] on div "Agent Senior Python Developer A Task Develop a Python implementation for projec…" at bounding box center [739, 332] width 762 height 500
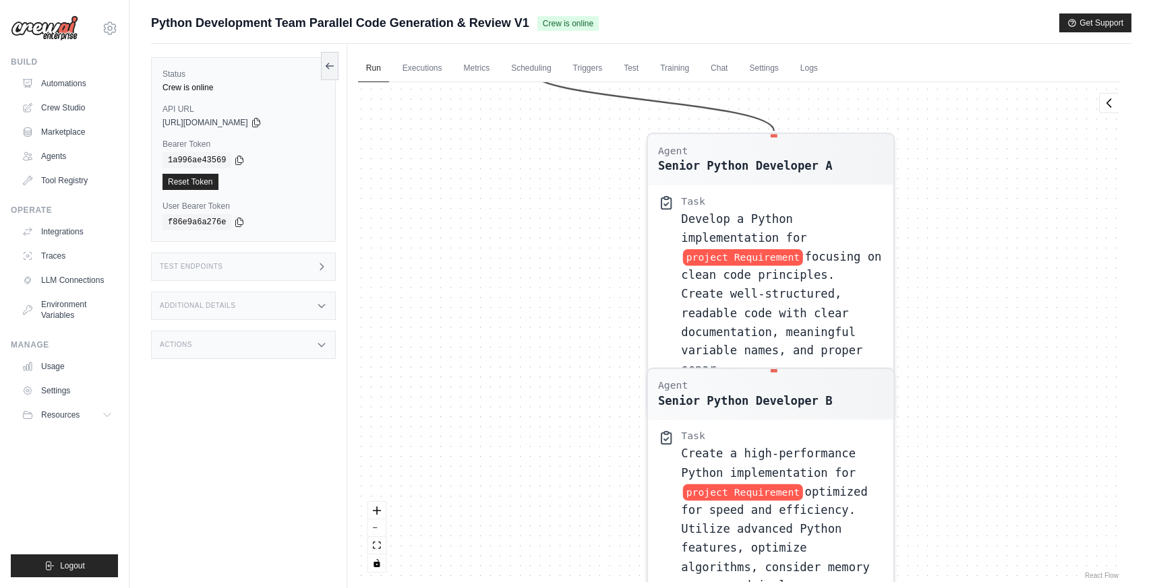
drag, startPoint x: 561, startPoint y: 175, endPoint x: 582, endPoint y: 313, distance: 139.7
click at [586, 342] on div "Agent Senior Python Developer A Task Develop a Python implementation for projec…" at bounding box center [739, 332] width 762 height 500
drag, startPoint x: 579, startPoint y: 134, endPoint x: 605, endPoint y: 308, distance: 175.8
click at [605, 309] on div "Agent Senior Python Developer A Task Develop a Python implementation for projec…" at bounding box center [739, 332] width 762 height 500
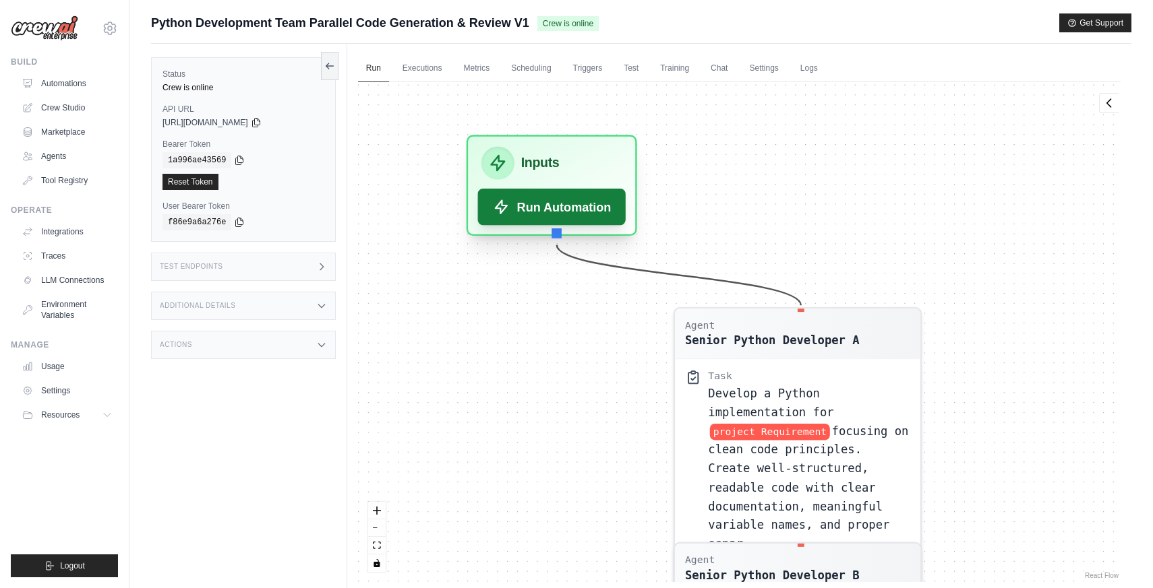
click at [559, 206] on button "Run Automation" at bounding box center [551, 207] width 148 height 36
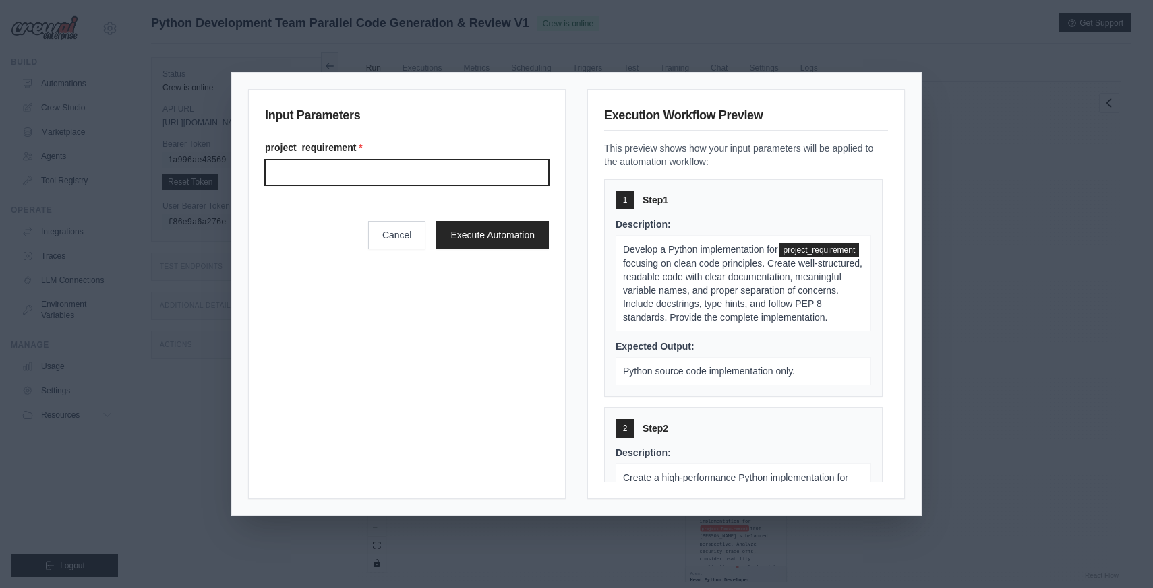
click at [431, 178] on input "Project requirement" at bounding box center [407, 173] width 284 height 26
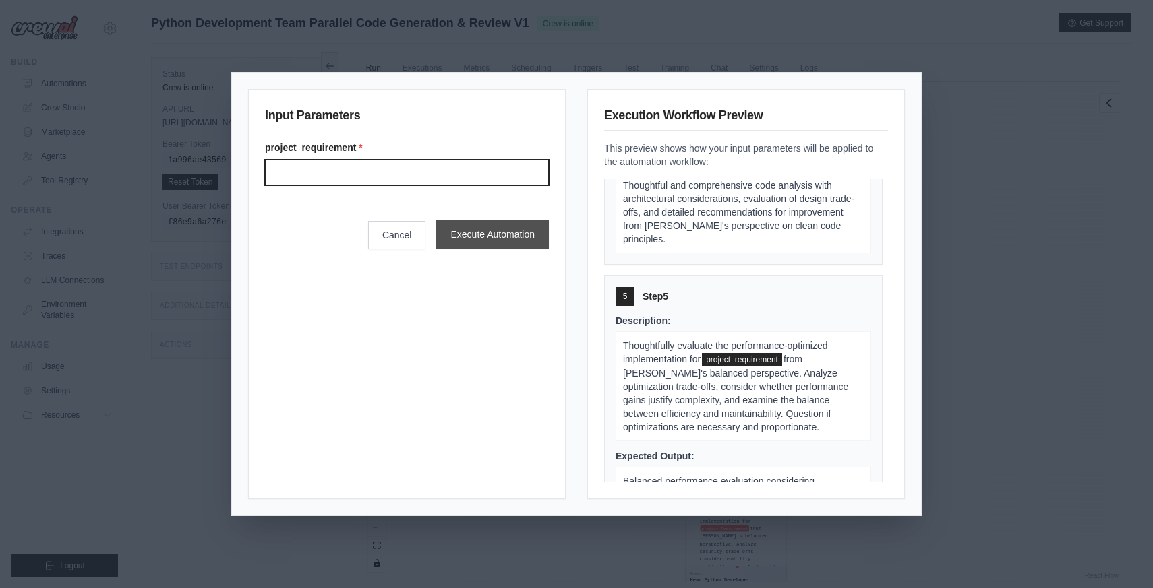
scroll to position [377, 0]
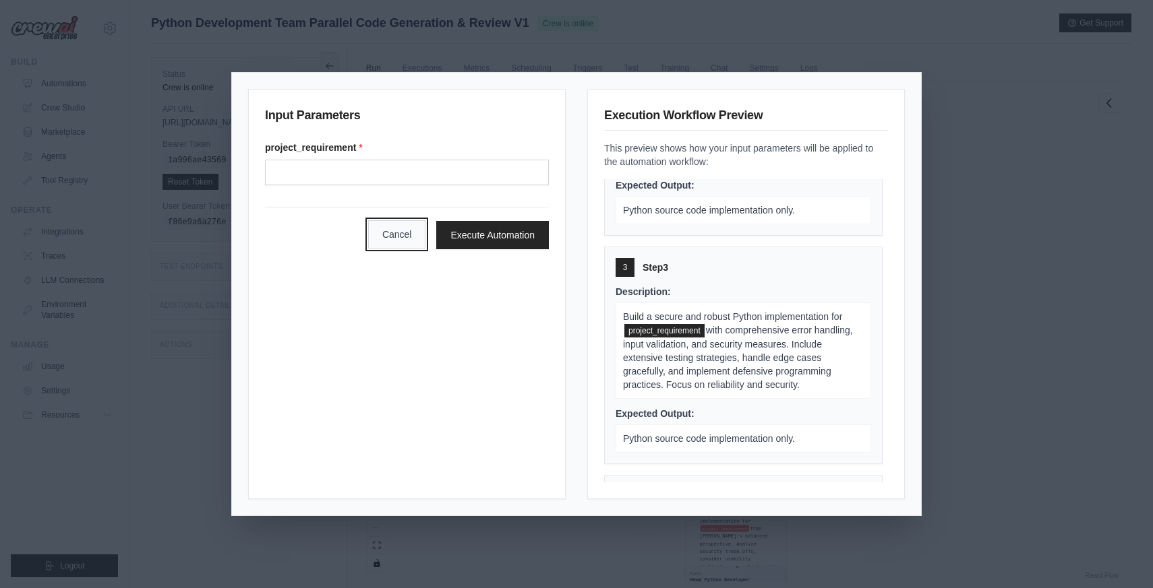
click at [405, 239] on button "Cancel" at bounding box center [397, 234] width 58 height 28
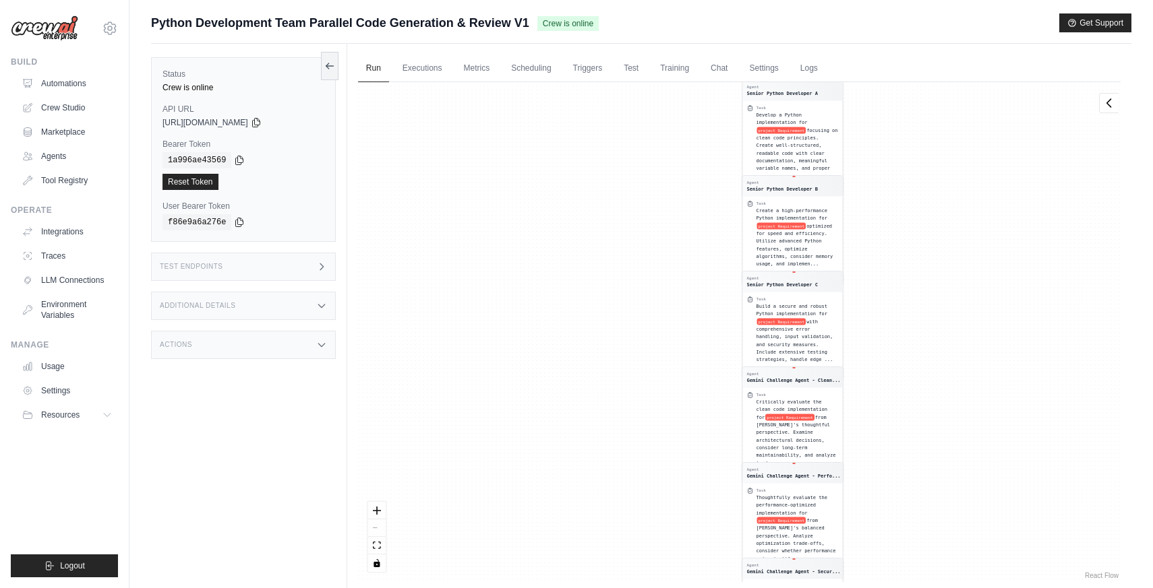
drag, startPoint x: 609, startPoint y: 186, endPoint x: 665, endPoint y: 274, distance: 104.3
click at [665, 274] on div "Agent Senior Python Developer A Task Develop a Python implementation for projec…" at bounding box center [739, 332] width 762 height 500
click at [410, 66] on link "Executions" at bounding box center [422, 69] width 56 height 28
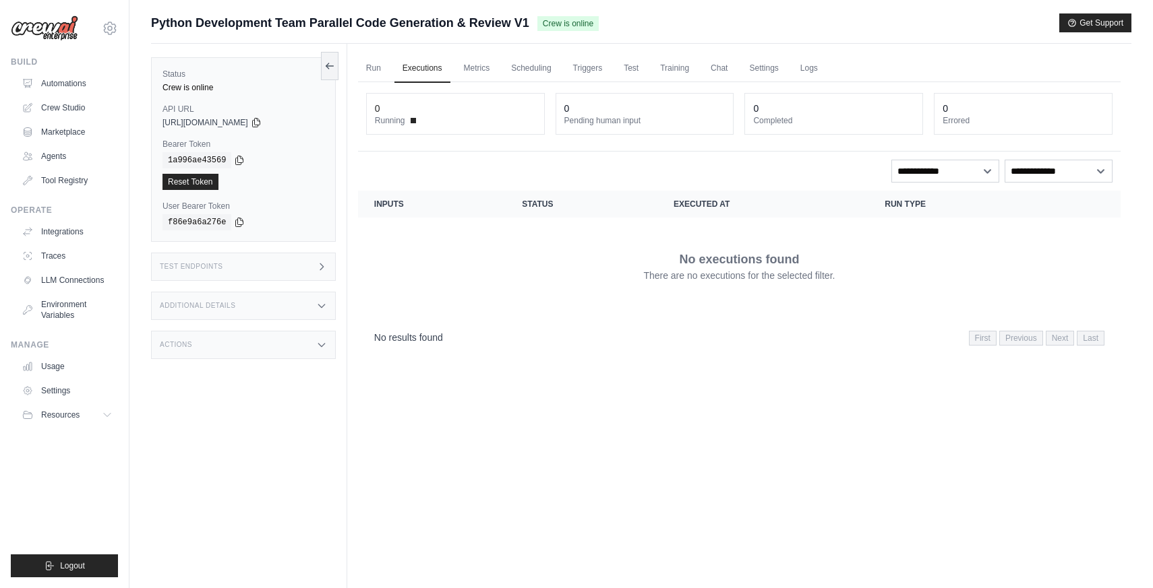
click at [266, 271] on div "Test Endpoints" at bounding box center [243, 267] width 185 height 28
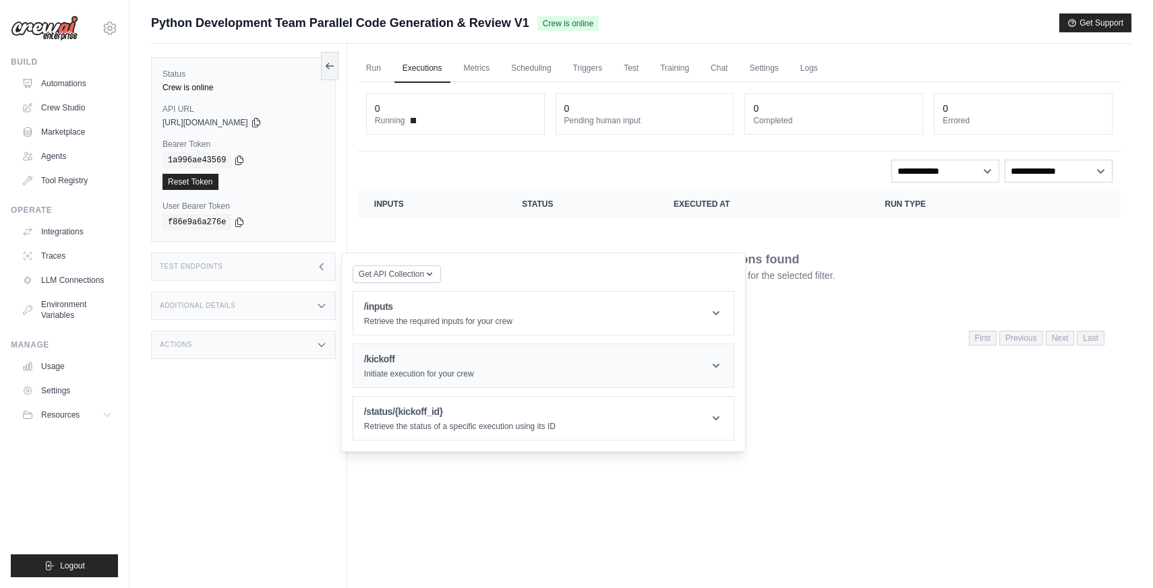
click at [426, 362] on h1 "/kickoff" at bounding box center [419, 359] width 110 height 13
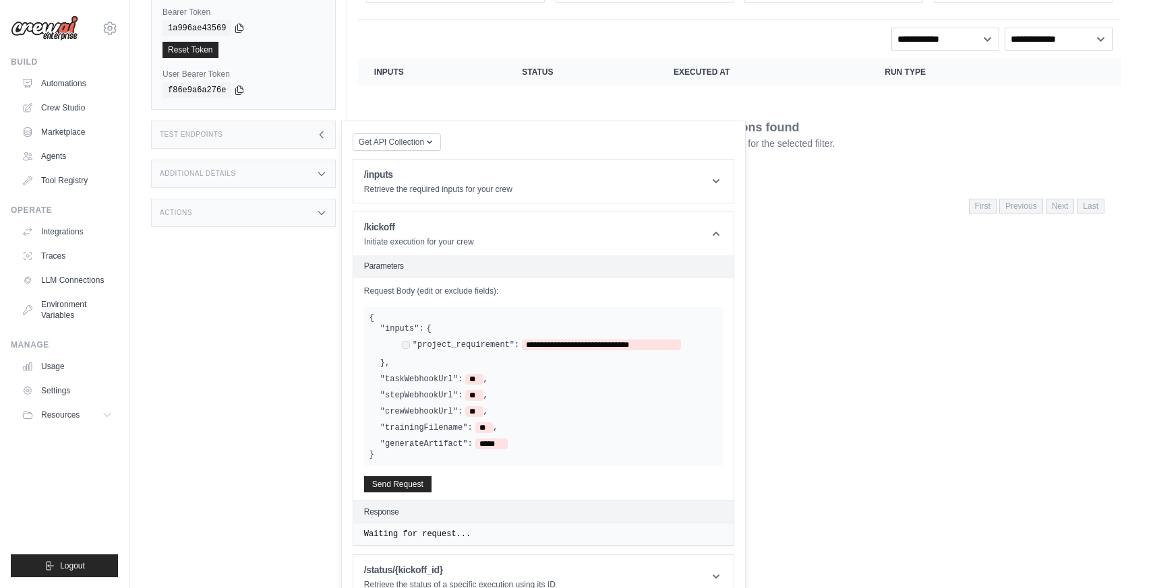
scroll to position [131, 0]
click at [479, 249] on header "/kickoff Initiate execution for your crew" at bounding box center [543, 234] width 380 height 43
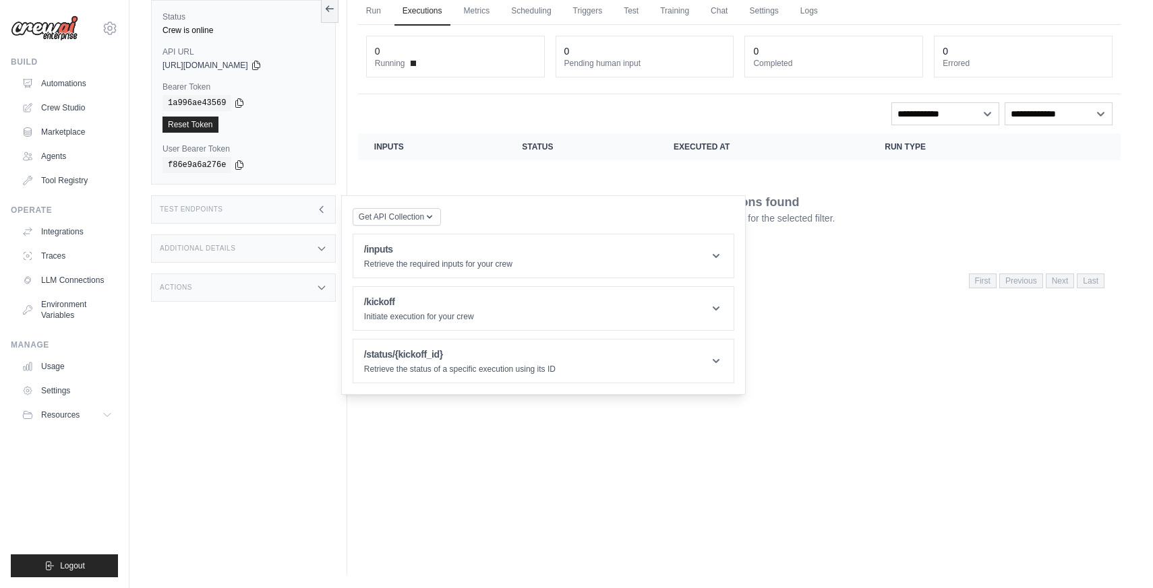
click at [229, 344] on div "Status Crew is online API URL copied https://python-development-team-parallel-c…" at bounding box center [249, 281] width 196 height 588
click at [262, 243] on div "Additional Details" at bounding box center [243, 249] width 185 height 28
click at [316, 204] on icon at bounding box center [321, 209] width 11 height 11
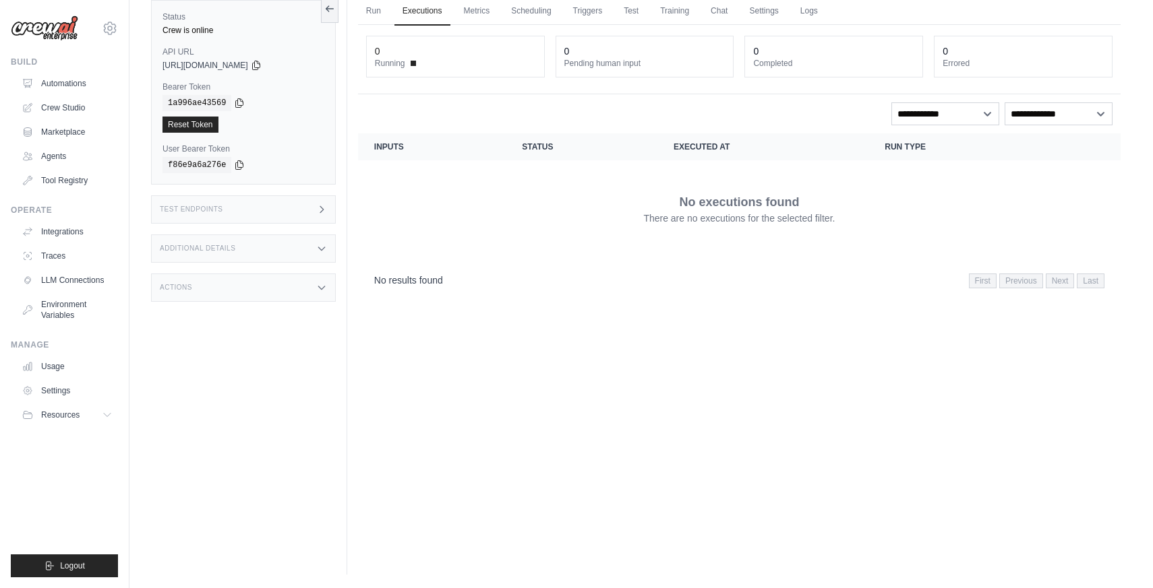
click at [303, 286] on div "Actions" at bounding box center [243, 288] width 185 height 28
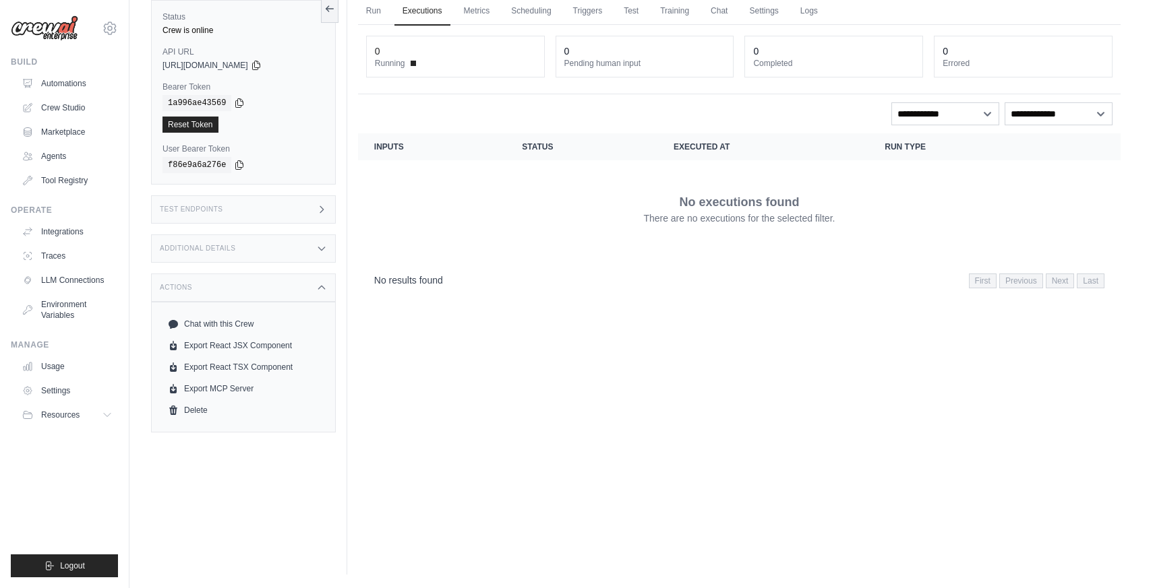
click at [303, 286] on div "Actions" at bounding box center [243, 288] width 185 height 28
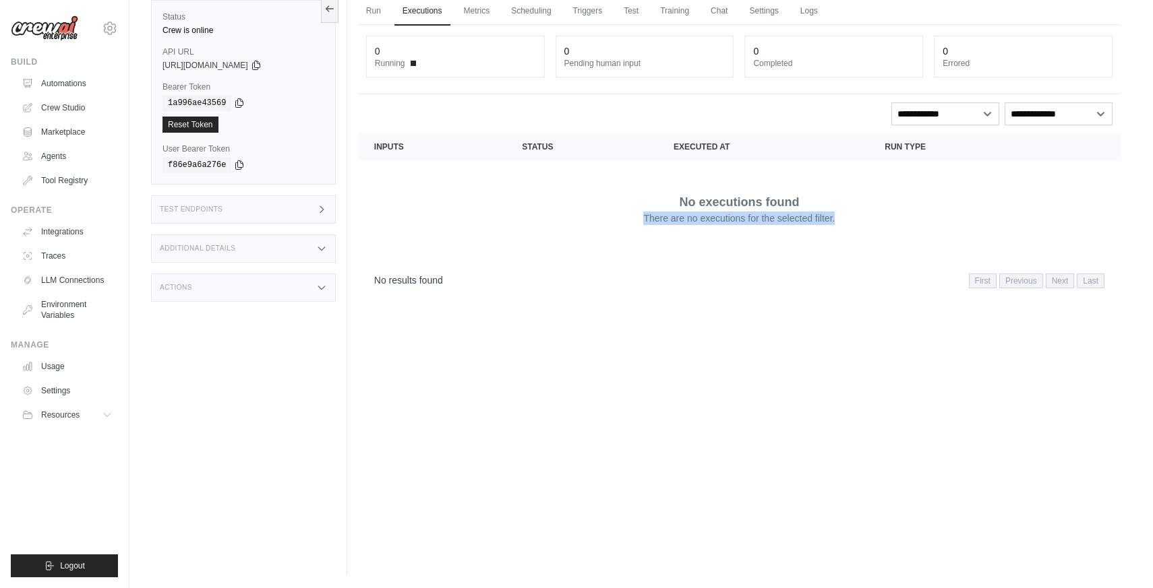
drag, startPoint x: 545, startPoint y: 214, endPoint x: 547, endPoint y: 252, distance: 38.5
click at [547, 252] on td "No executions found There are no executions for the selected filter." at bounding box center [739, 208] width 762 height 97
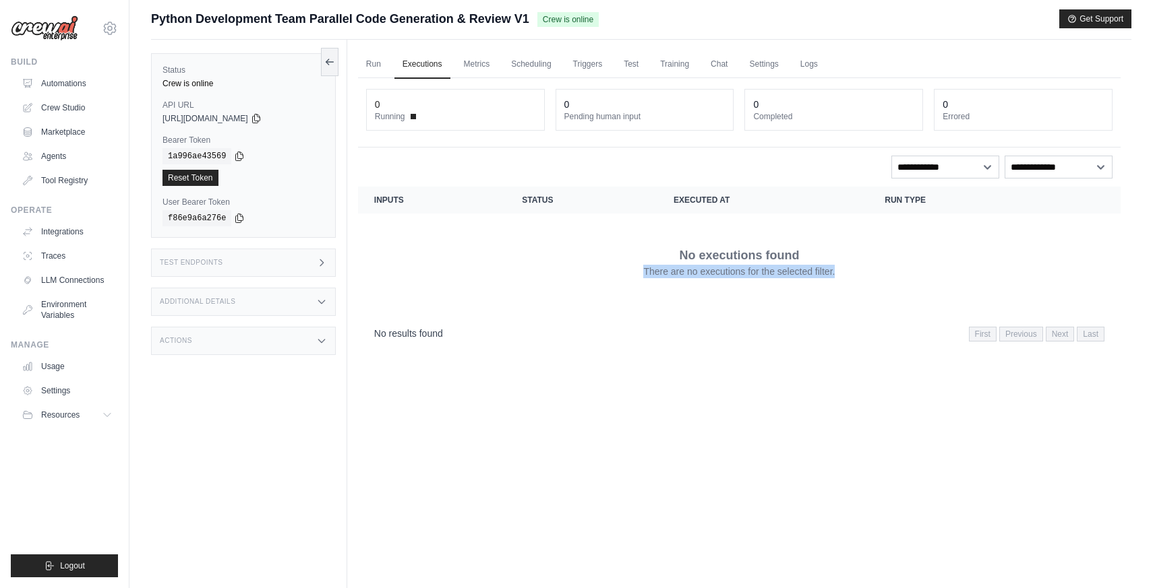
scroll to position [0, 0]
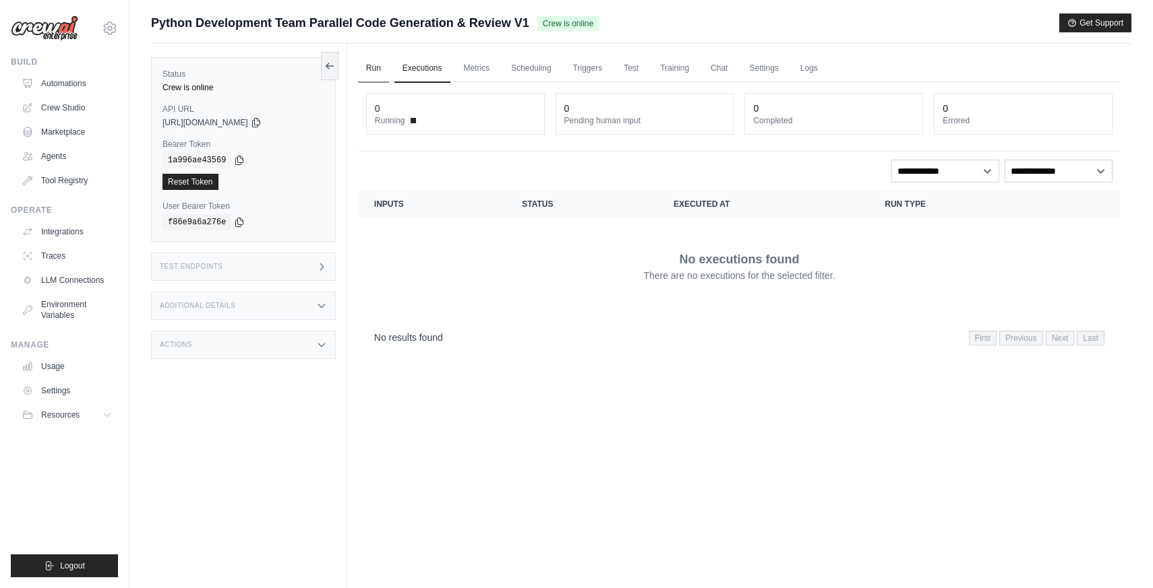
click at [369, 66] on link "Run" at bounding box center [373, 69] width 31 height 28
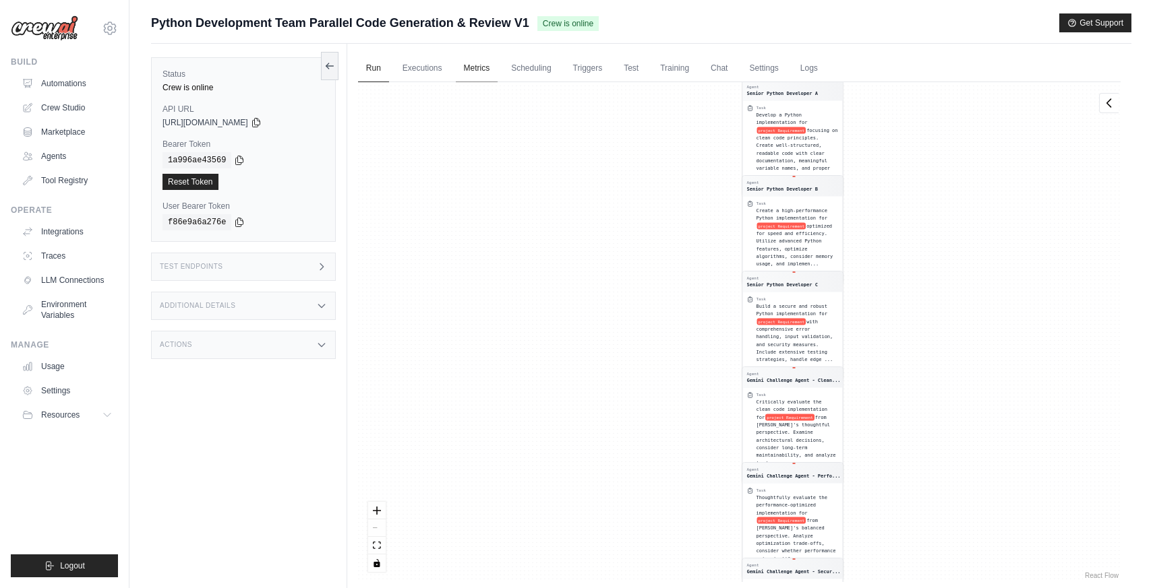
click at [486, 63] on link "Metrics" at bounding box center [477, 69] width 42 height 28
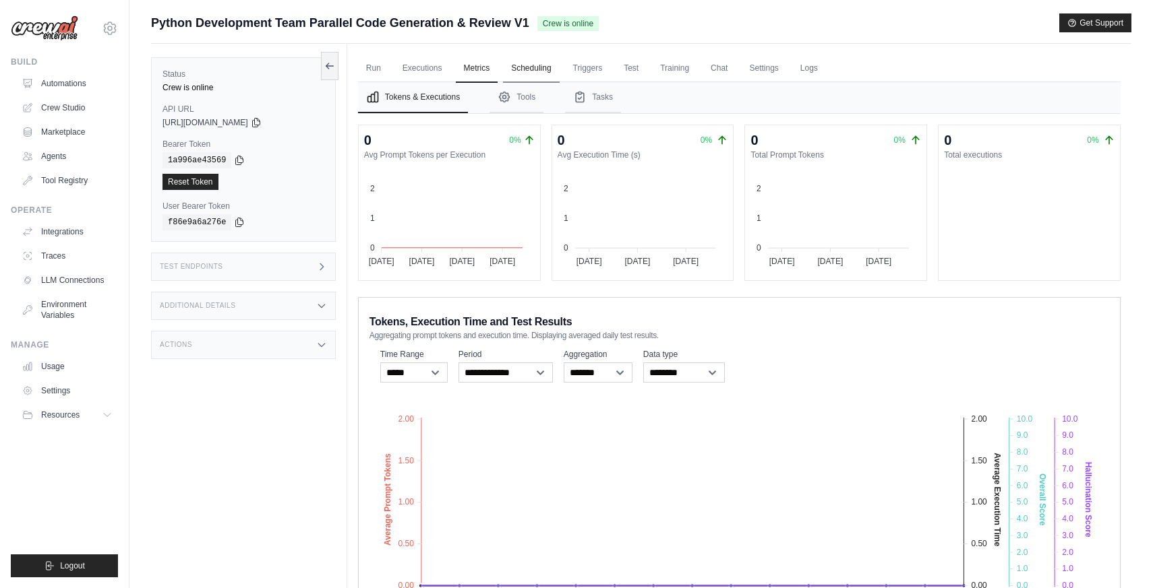
click at [518, 63] on link "Scheduling" at bounding box center [531, 69] width 56 height 28
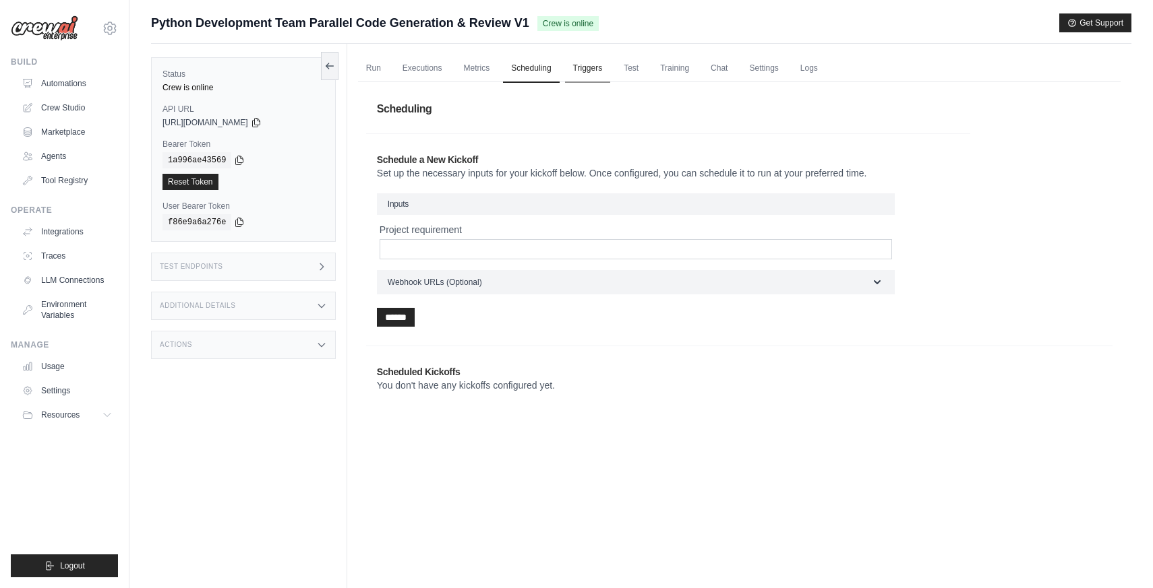
click at [578, 68] on link "Triggers" at bounding box center [588, 69] width 46 height 28
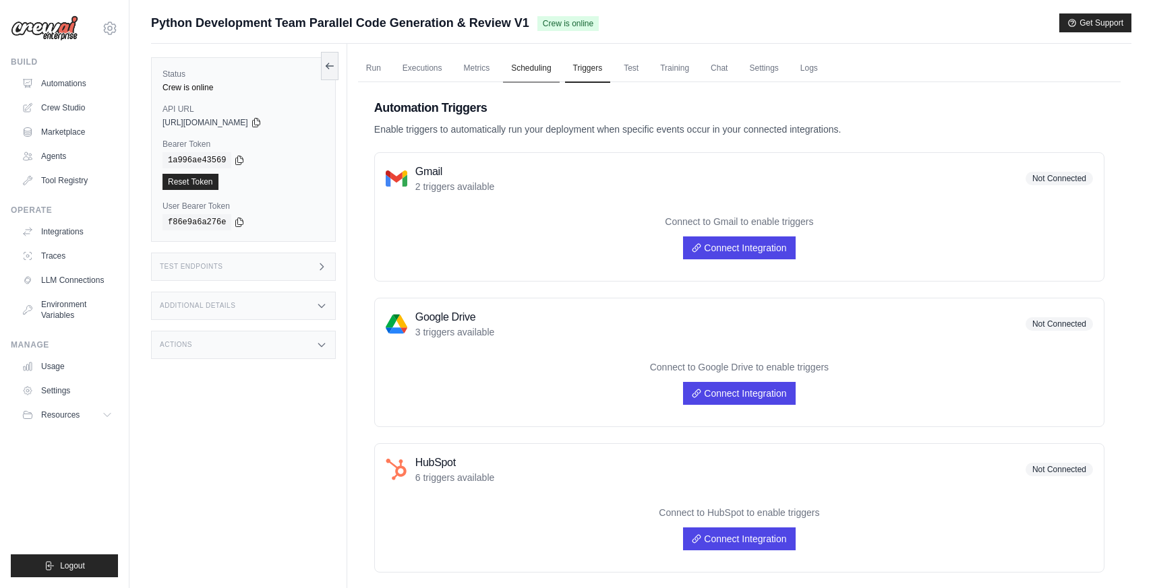
click at [532, 73] on link "Scheduling" at bounding box center [531, 69] width 56 height 28
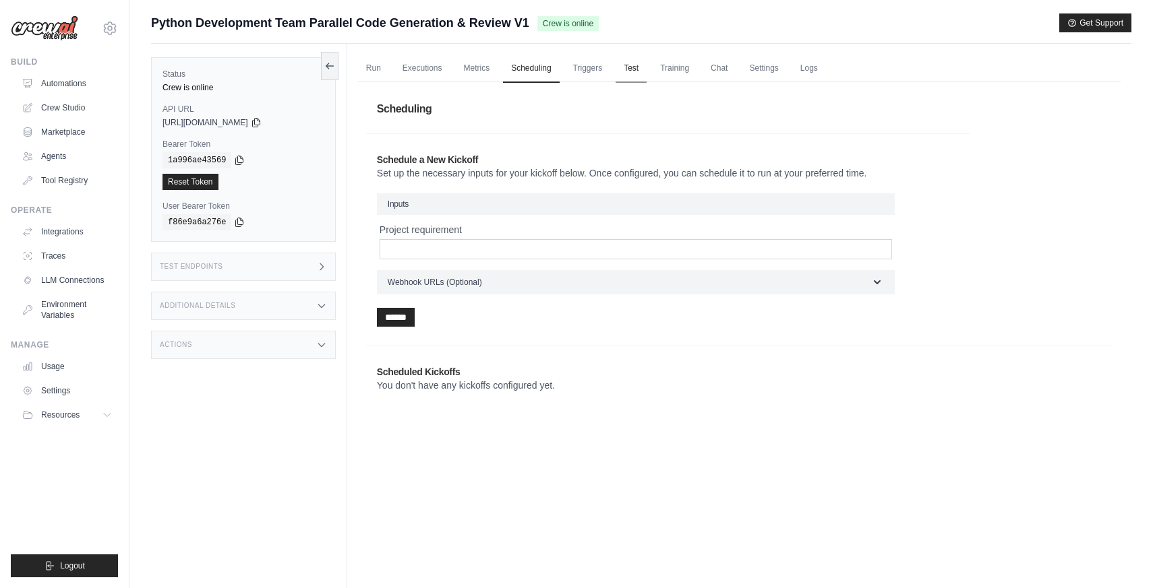
click at [629, 69] on link "Test" at bounding box center [630, 69] width 31 height 28
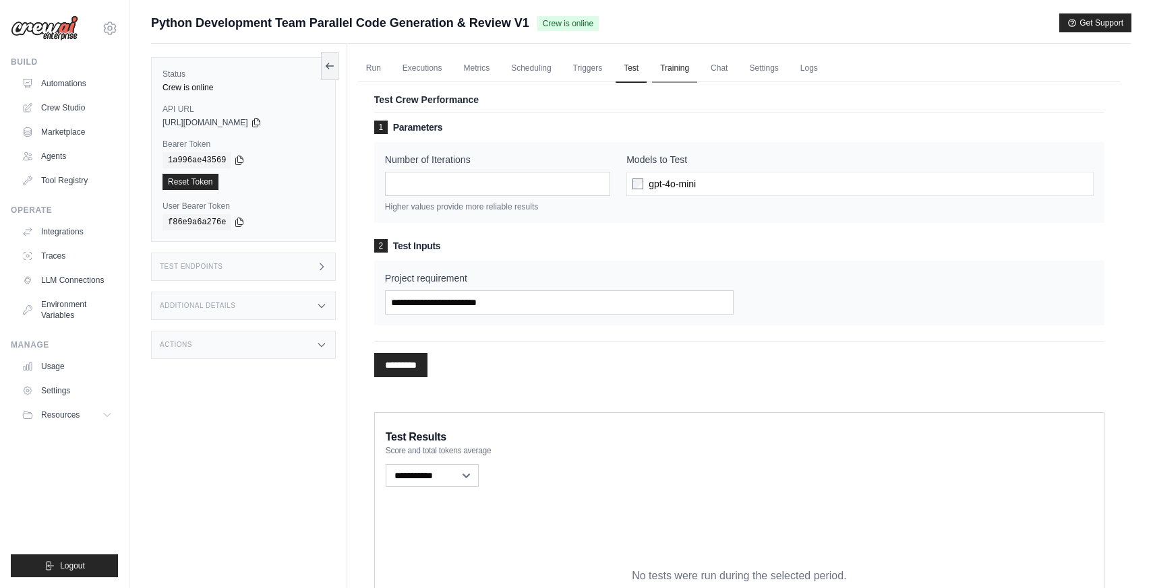
click at [694, 67] on link "Training" at bounding box center [674, 69] width 45 height 28
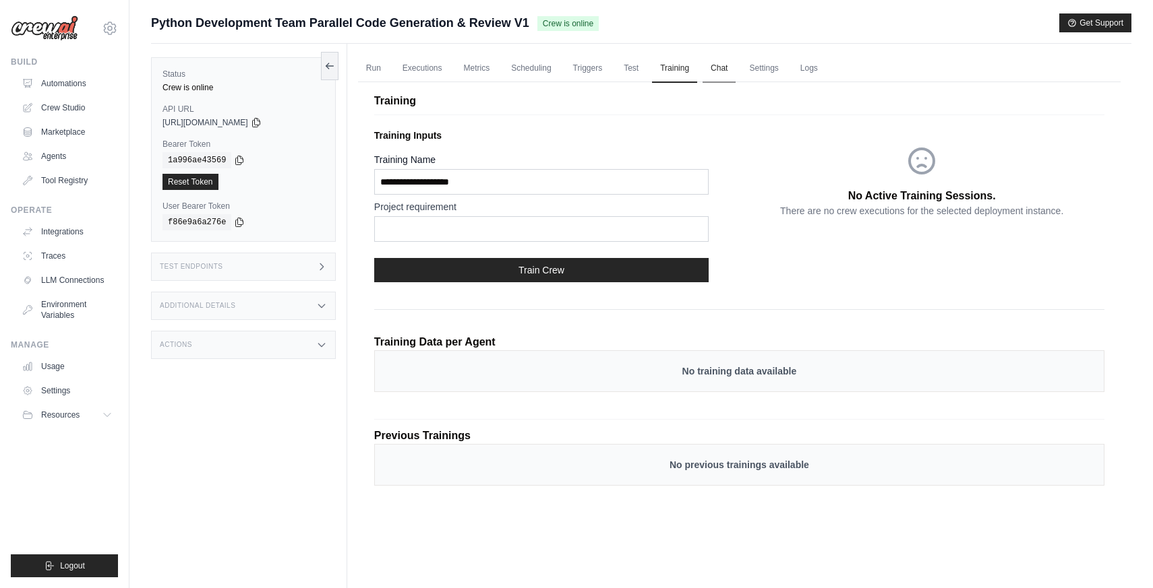
click at [735, 66] on link "Chat" at bounding box center [718, 69] width 33 height 28
click at [422, 71] on link "Executions" at bounding box center [422, 69] width 56 height 28
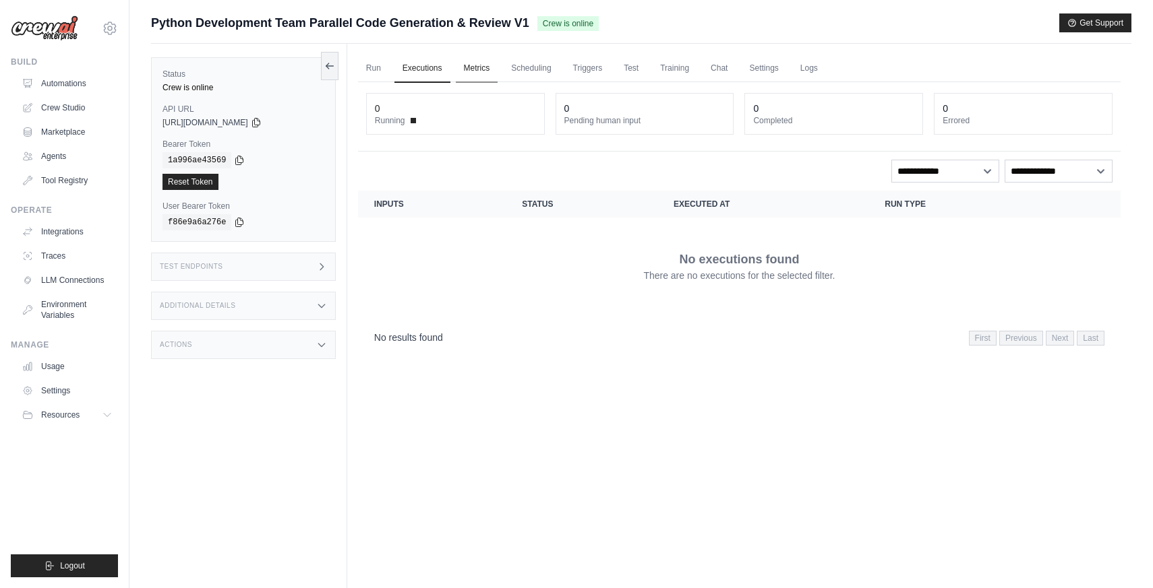
click at [484, 71] on link "Metrics" at bounding box center [477, 69] width 42 height 28
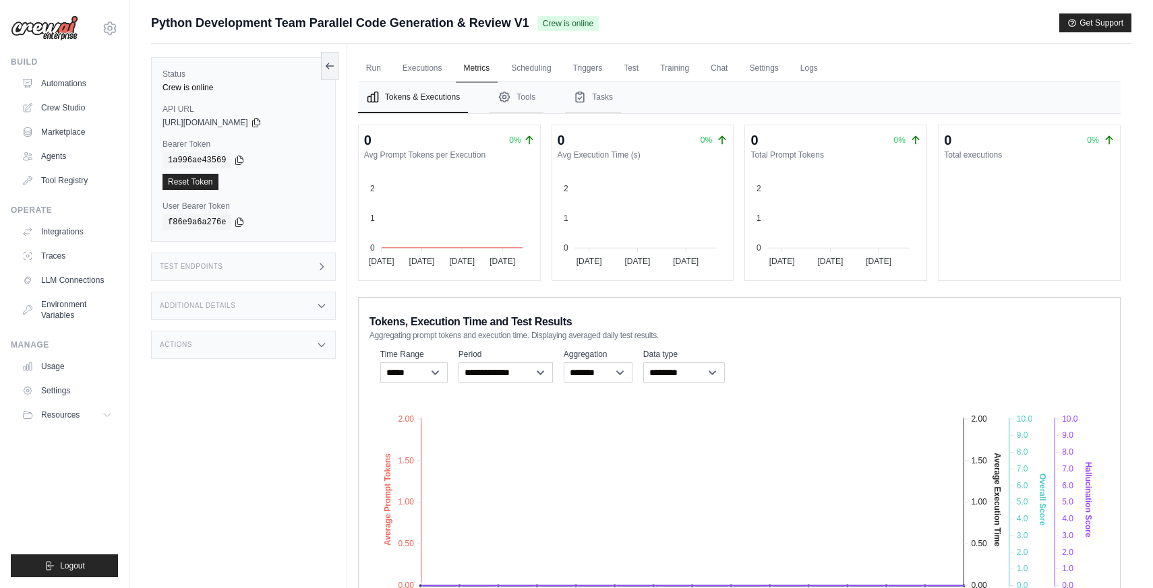
click at [482, 70] on link "Metrics" at bounding box center [477, 69] width 42 height 28
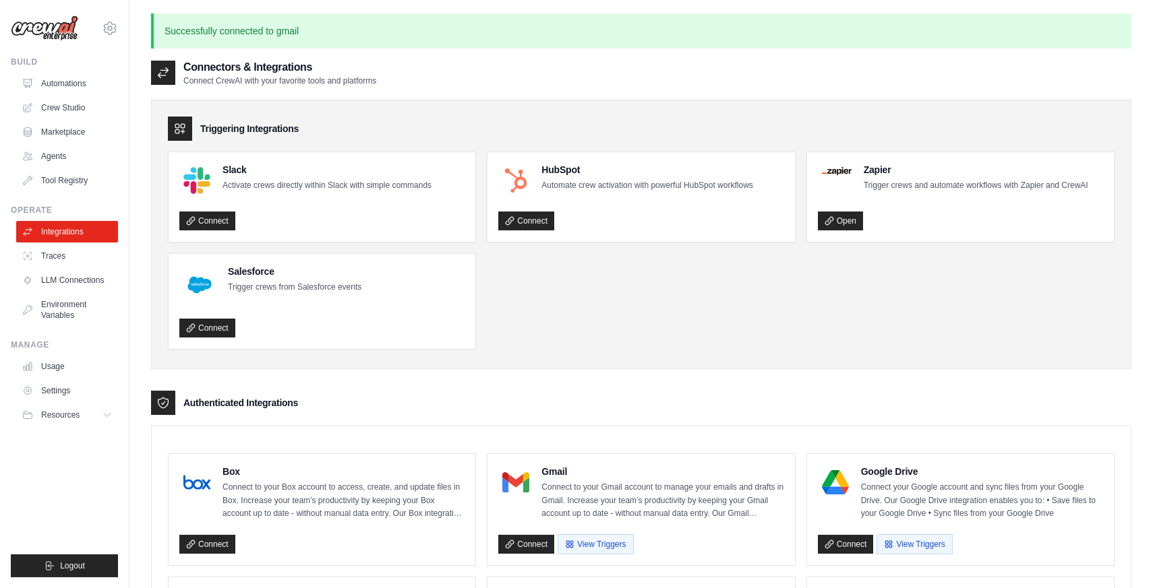
drag, startPoint x: 0, startPoint y: 0, endPoint x: 730, endPoint y: 247, distance: 770.8
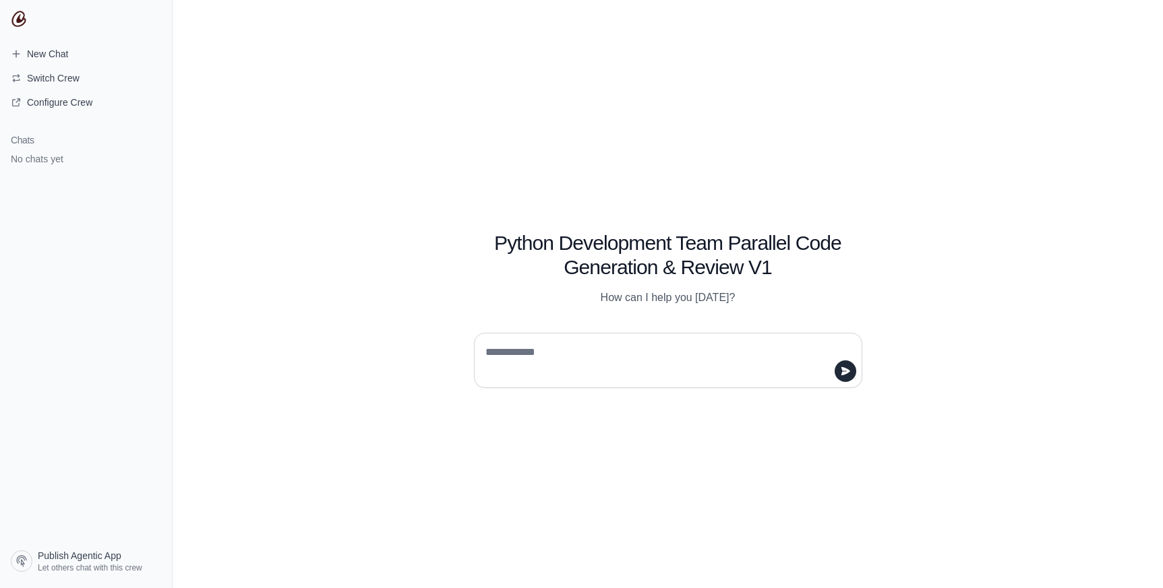
click at [433, 123] on div "Python Development Team Parallel Code Generation & Review V1 How can I help you…" at bounding box center [668, 294] width 990 height 588
click at [26, 559] on icon at bounding box center [21, 561] width 13 height 13
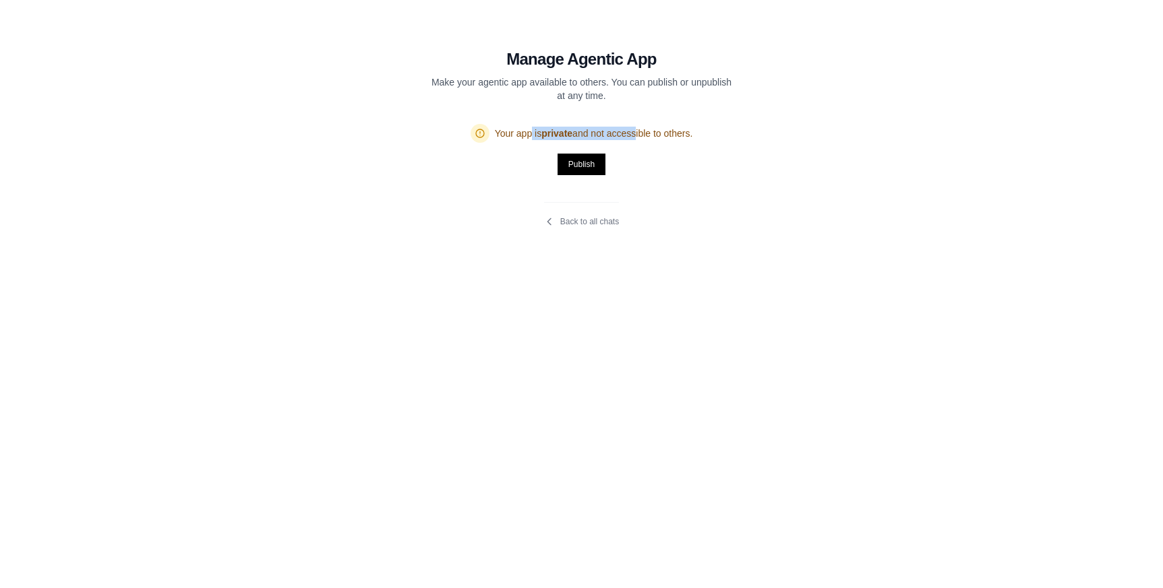
drag, startPoint x: 543, startPoint y: 136, endPoint x: 599, endPoint y: 133, distance: 56.0
click at [599, 133] on span "Your app is private and not accessible to others." at bounding box center [594, 133] width 198 height 13
click at [675, 133] on span "Your app is private and not accessible to others." at bounding box center [594, 133] width 198 height 13
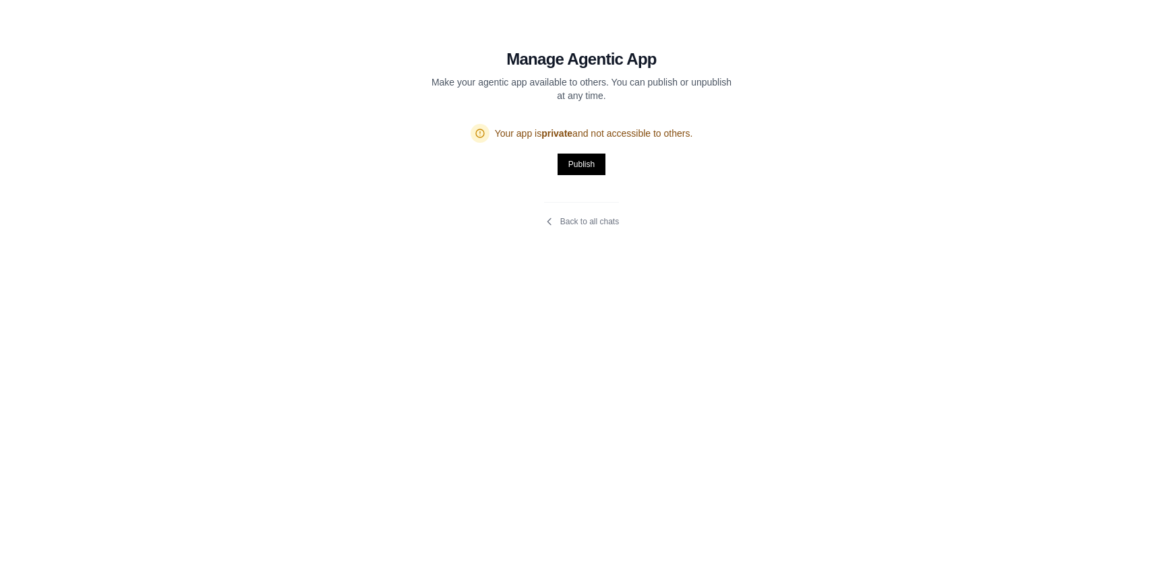
click at [448, 85] on p "Make your agentic app available to others. You can publish or unpublish at any …" at bounding box center [582, 88] width 302 height 27
drag, startPoint x: 437, startPoint y: 79, endPoint x: 578, endPoint y: 93, distance: 142.3
click at [579, 93] on p "Make your agentic app available to others. You can publish or unpublish at any …" at bounding box center [582, 88] width 302 height 27
click at [528, 96] on p "Make your agentic app available to others. You can publish or unpublish at any …" at bounding box center [582, 88] width 302 height 27
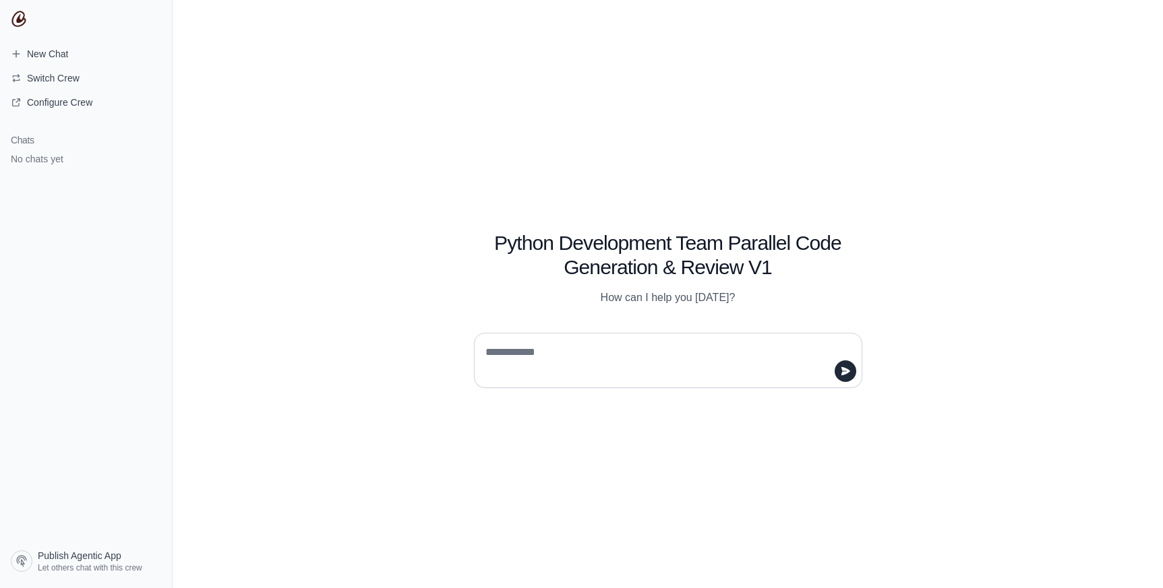
click at [416, 113] on div "Python Development Team Parallel Code Generation & Review V1 How can I help you…" at bounding box center [668, 294] width 990 height 588
drag, startPoint x: 353, startPoint y: 77, endPoint x: 372, endPoint y: 75, distance: 18.9
click at [353, 77] on div "Python Development Team Parallel Code Generation & Review V1 How can I help you…" at bounding box center [668, 294] width 990 height 588
click at [454, 137] on div "Python Development Team Parallel Code Generation & Review V1 How can I help you…" at bounding box center [668, 294] width 990 height 588
click at [57, 75] on span "Switch Crew" at bounding box center [53, 77] width 53 height 13
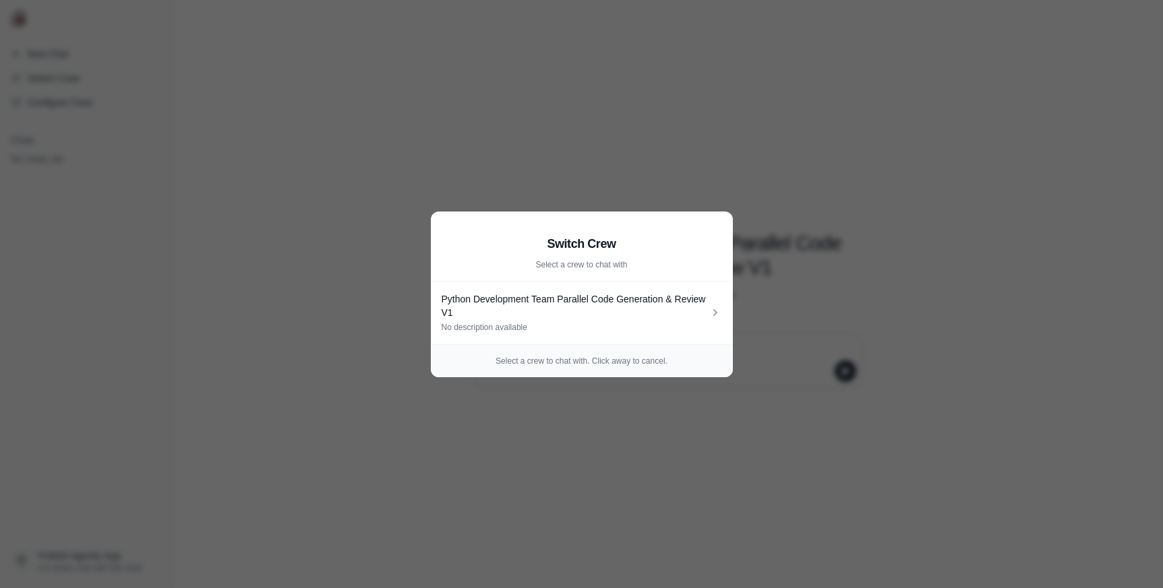
click at [324, 316] on aside "Switch Crew Select a crew to chat with Python Development Team Parallel Code Ge…" at bounding box center [581, 294] width 1163 height 588
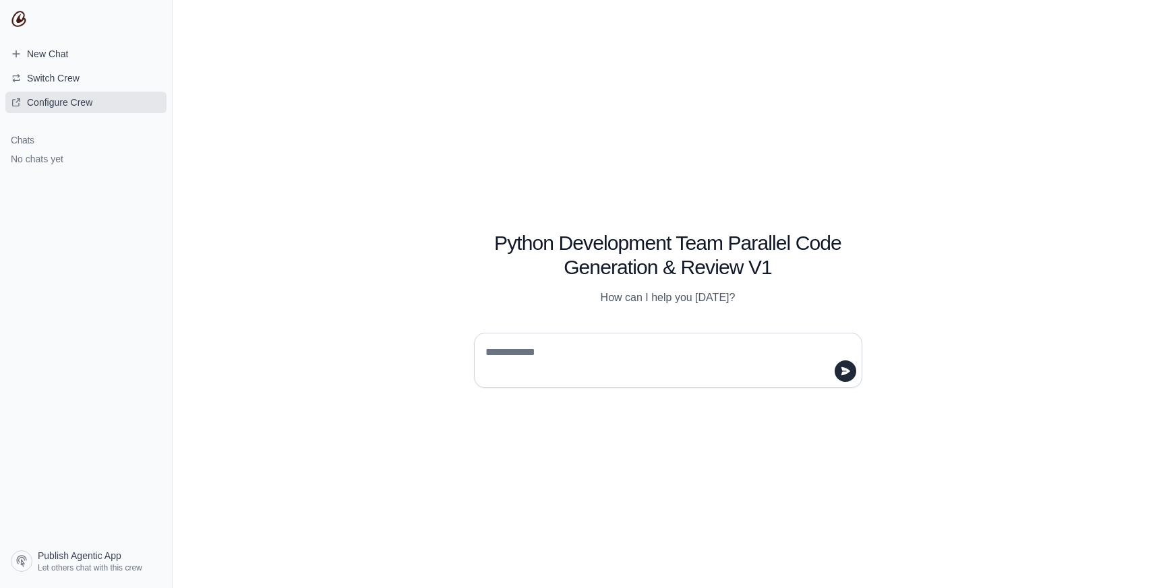
click at [53, 105] on span "Configure Crew" at bounding box center [59, 102] width 65 height 13
click at [195, 206] on div "Python Development Team Parallel Code Generation & Review V1 How can I help you…" at bounding box center [668, 294] width 990 height 588
click at [386, 429] on div "Python Development Team Parallel Code Generation & Review V1 How can I help you…" at bounding box center [668, 294] width 990 height 588
click at [545, 355] on textarea at bounding box center [664, 361] width 363 height 38
drag, startPoint x: 596, startPoint y: 295, endPoint x: 710, endPoint y: 291, distance: 114.0
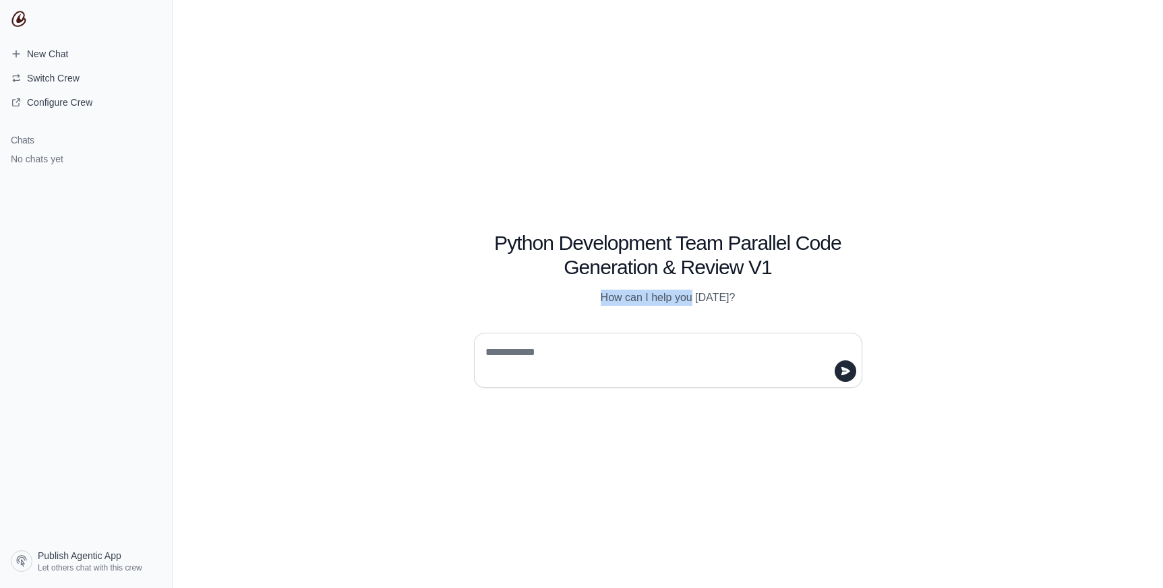
click at [698, 291] on p "How can I help you [DATE]?" at bounding box center [668, 298] width 388 height 16
click at [738, 293] on p "How can I help you [DATE]?" at bounding box center [668, 298] width 388 height 16
drag, startPoint x: 739, startPoint y: 293, endPoint x: 592, endPoint y: 295, distance: 146.3
click at [592, 295] on p "How can I help you [DATE]?" at bounding box center [668, 298] width 388 height 16
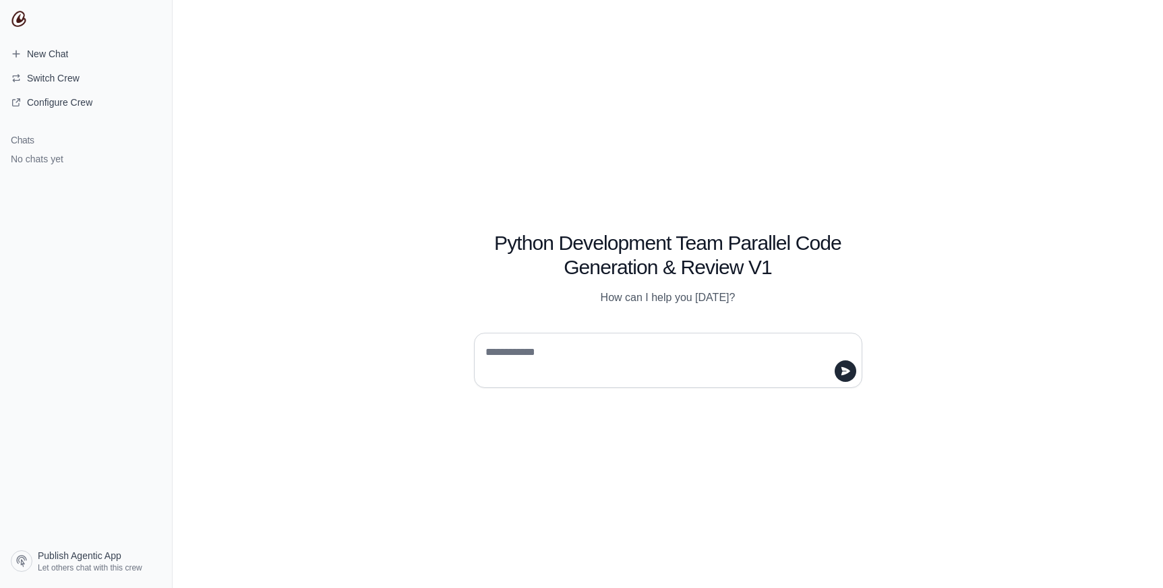
click at [592, 320] on div "Python Development Team Parallel Code Generation & Review V1 How can I help you…" at bounding box center [668, 294] width 518 height 188
click at [551, 366] on textarea at bounding box center [664, 361] width 363 height 38
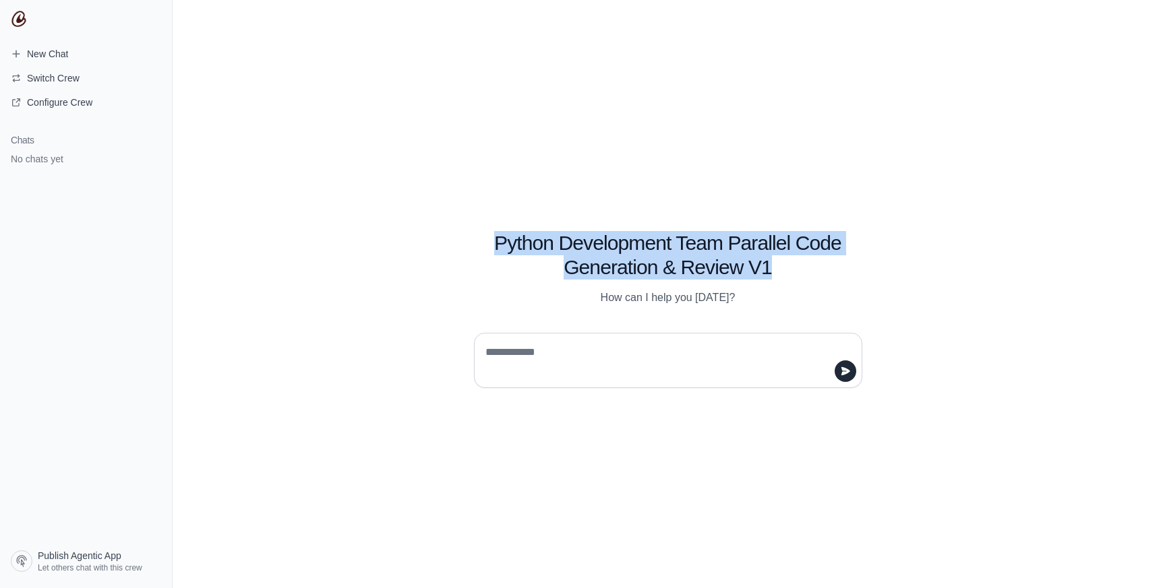
drag, startPoint x: 497, startPoint y: 239, endPoint x: 779, endPoint y: 277, distance: 284.3
click at [779, 277] on h1 "Python Development Team Parallel Code Generation & Review V1" at bounding box center [668, 255] width 388 height 49
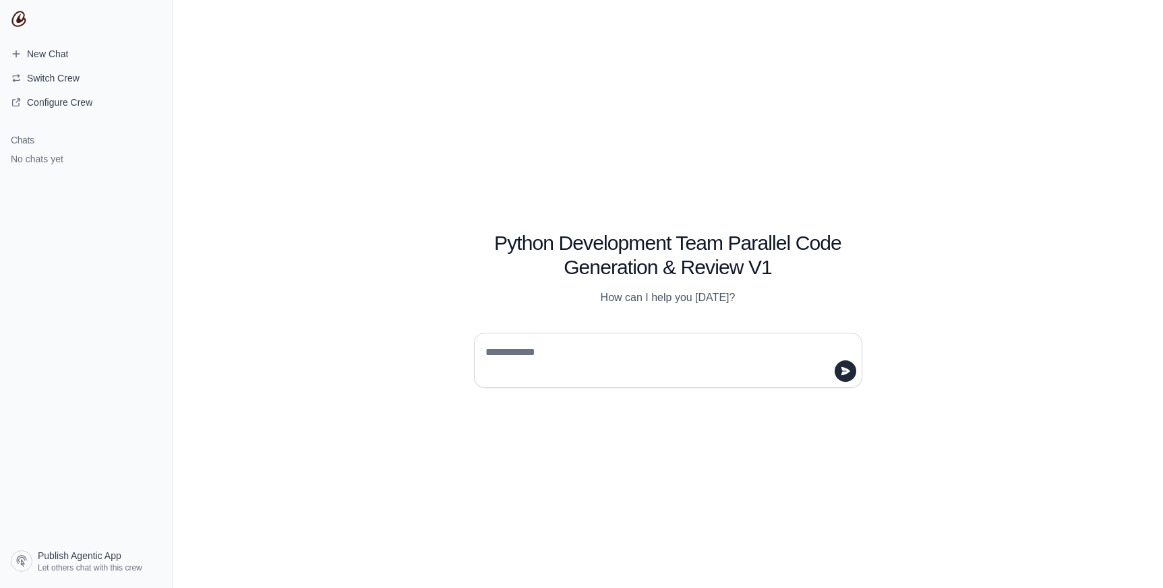
click at [636, 349] on textarea at bounding box center [664, 361] width 363 height 38
click at [250, 108] on div "Python Development Team Parallel Code Generation & Review V1 How can I help you…" at bounding box center [668, 294] width 990 height 588
click at [530, 351] on textarea at bounding box center [664, 361] width 363 height 38
type textarea "**********"
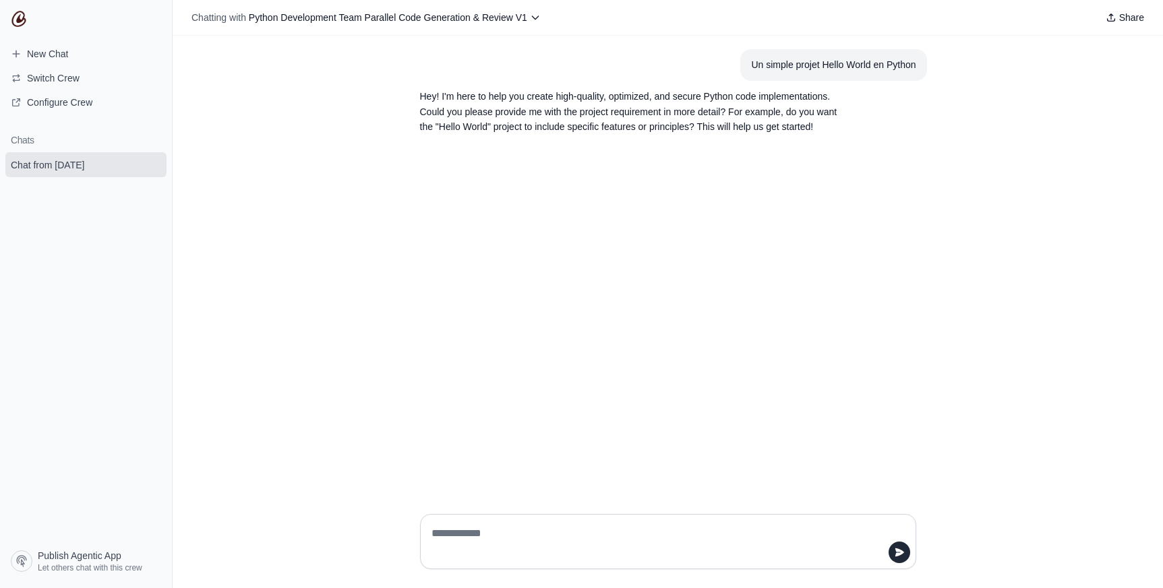
click at [487, 533] on textarea at bounding box center [664, 542] width 470 height 38
type textarea "**********"
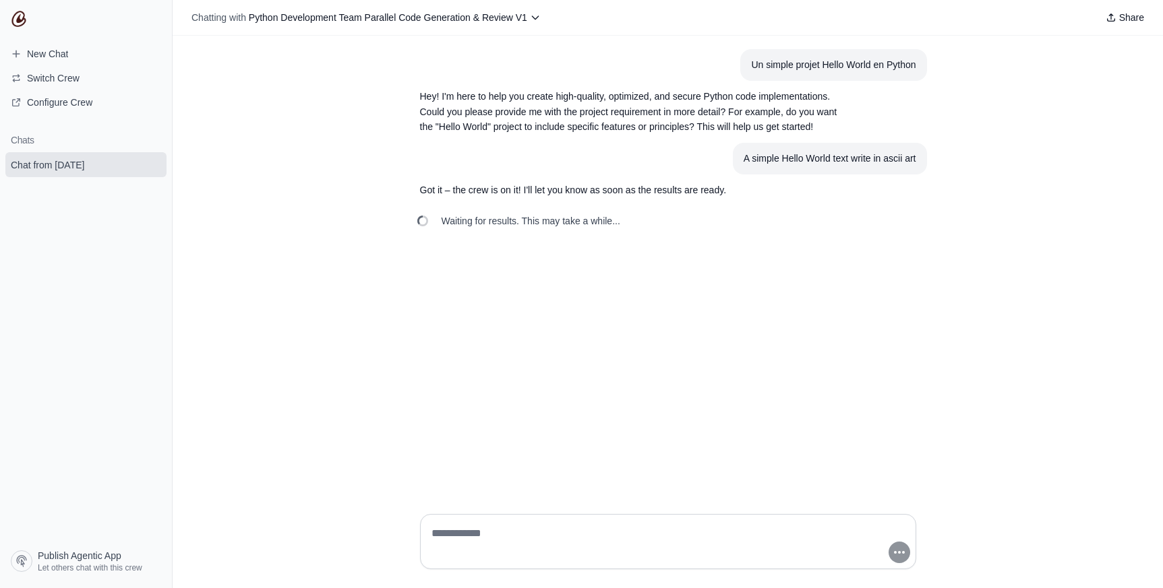
click at [673, 78] on article "Un simple projet Hello World en Python" at bounding box center [668, 65] width 518 height 32
click at [84, 158] on span "Chat from [DATE]" at bounding box center [47, 164] width 73 height 13
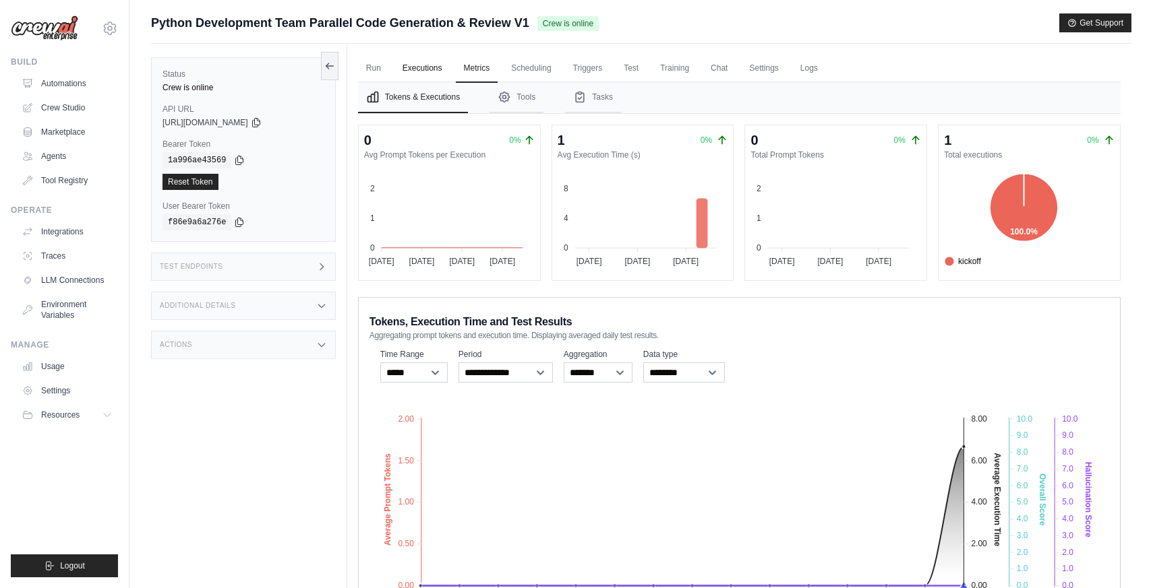
click at [423, 69] on link "Executions" at bounding box center [422, 69] width 56 height 28
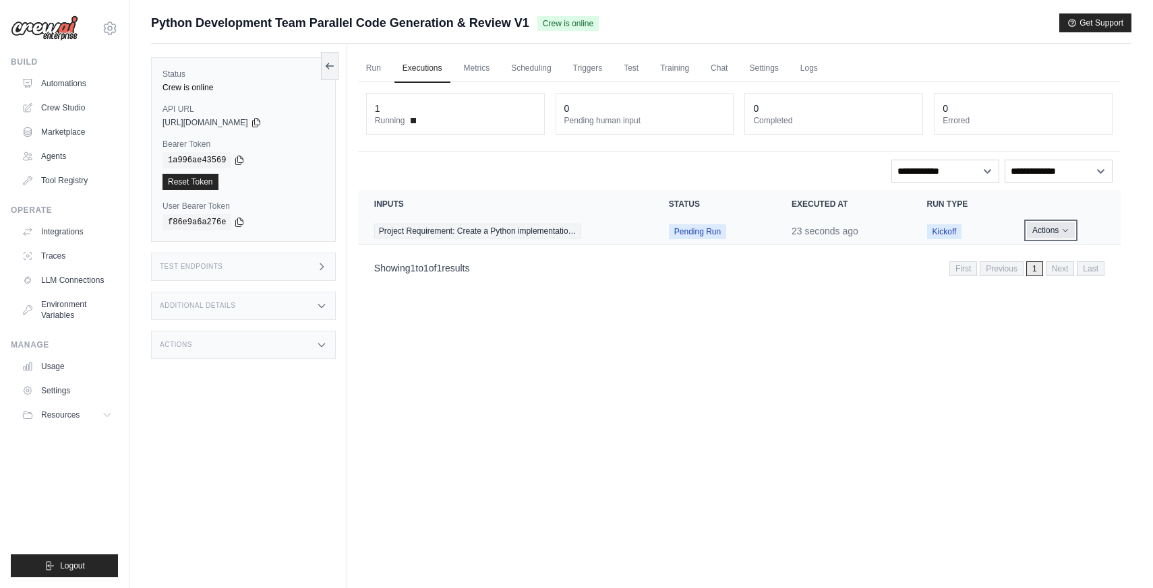
click at [1057, 229] on button "Actions" at bounding box center [1051, 230] width 48 height 16
click at [723, 330] on div "Run Executions Metrics Scheduling Triggers Test Training Chat Settings Logs 1 R…" at bounding box center [739, 338] width 784 height 588
click at [68, 416] on span "Resources" at bounding box center [61, 415] width 38 height 11
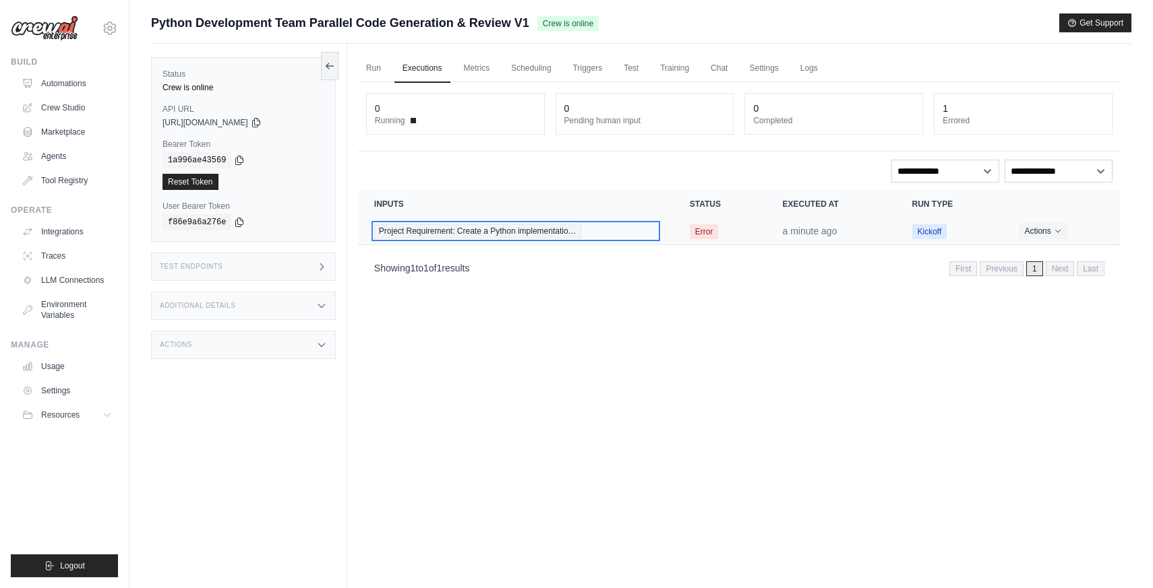
click at [655, 228] on div "Project Requirement: Create a Python implementatio…" at bounding box center [515, 231] width 283 height 15
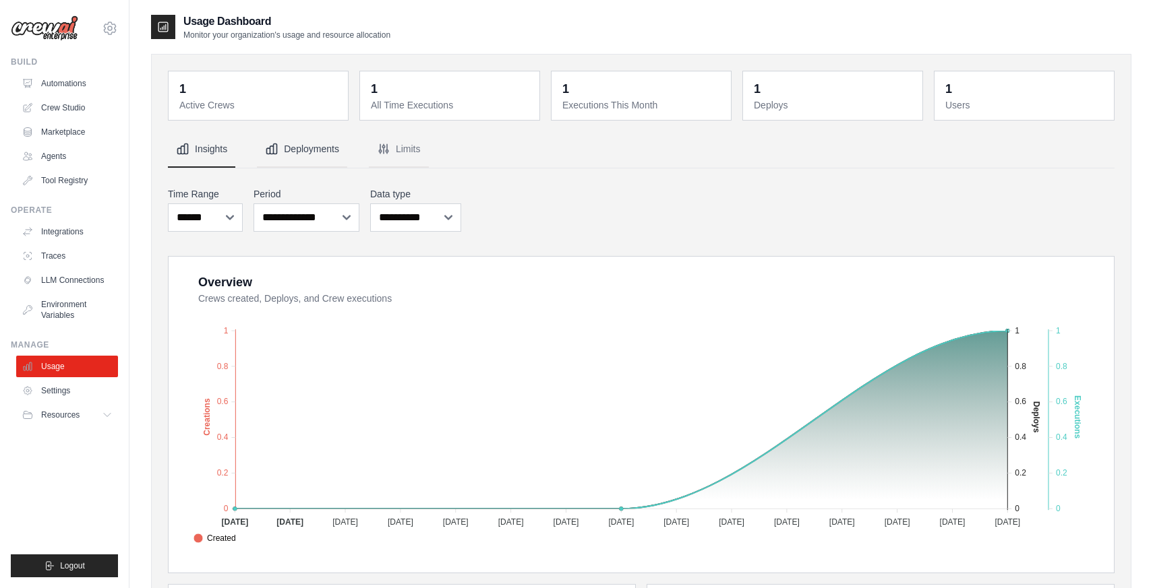
click at [322, 146] on button "Deployments" at bounding box center [302, 149] width 90 height 36
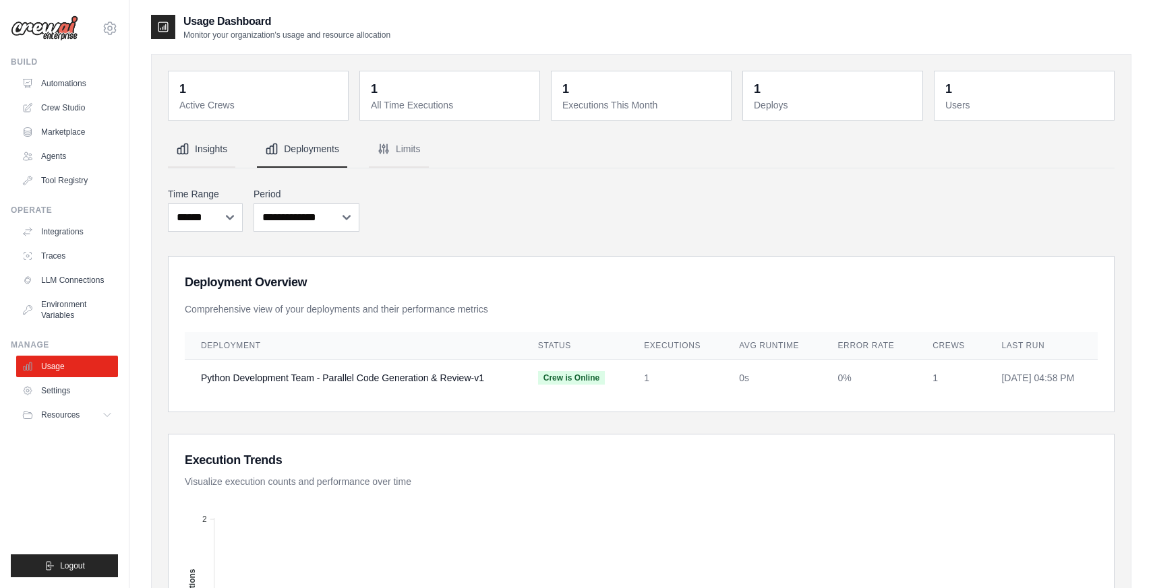
click at [204, 159] on button "Insights" at bounding box center [201, 149] width 67 height 36
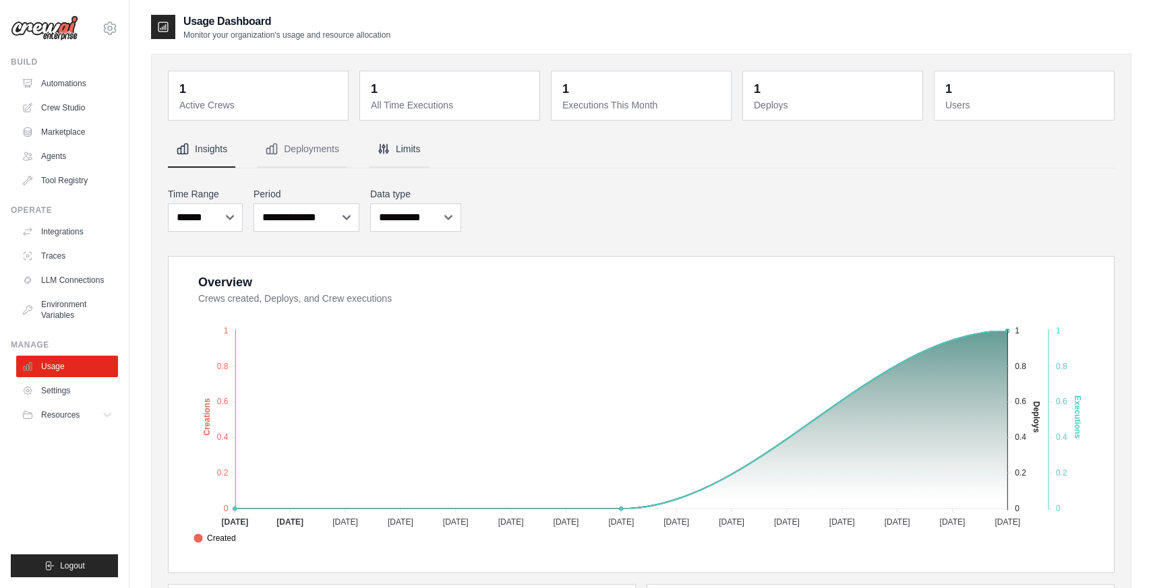
click at [379, 150] on icon "Tabs" at bounding box center [383, 148] width 9 height 9
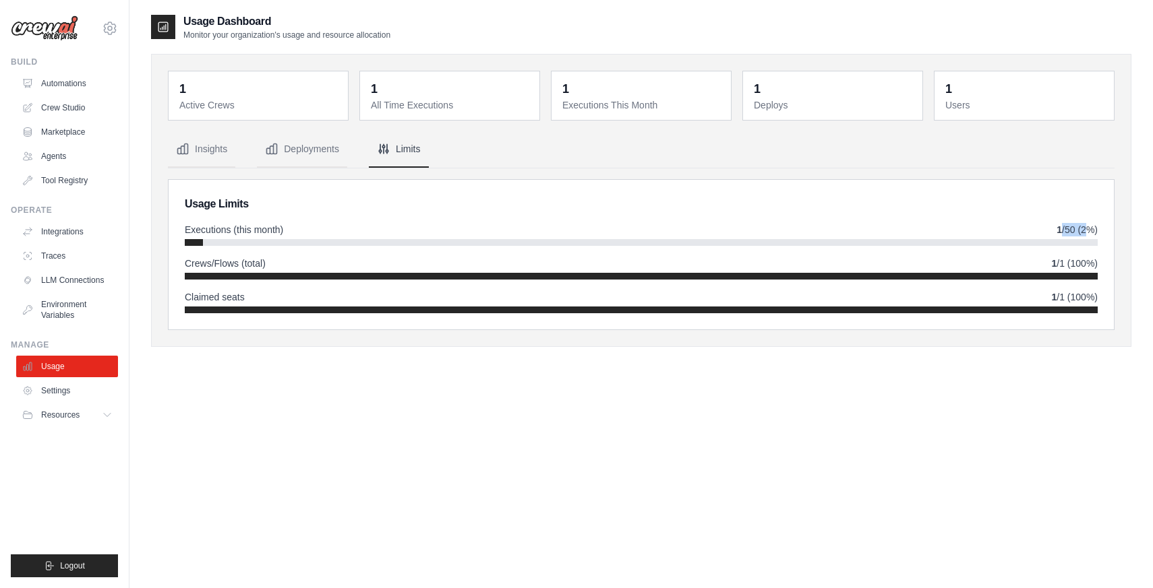
drag, startPoint x: 1064, startPoint y: 226, endPoint x: 1085, endPoint y: 226, distance: 20.9
click at [1085, 226] on span "1 /50 (2%)" at bounding box center [1076, 229] width 41 height 13
drag, startPoint x: 224, startPoint y: 262, endPoint x: 236, endPoint y: 261, distance: 12.2
click at [236, 261] on span "Crews/Flows (total)" at bounding box center [225, 263] width 81 height 13
click at [235, 296] on span "Claimed seats" at bounding box center [215, 297] width 60 height 13
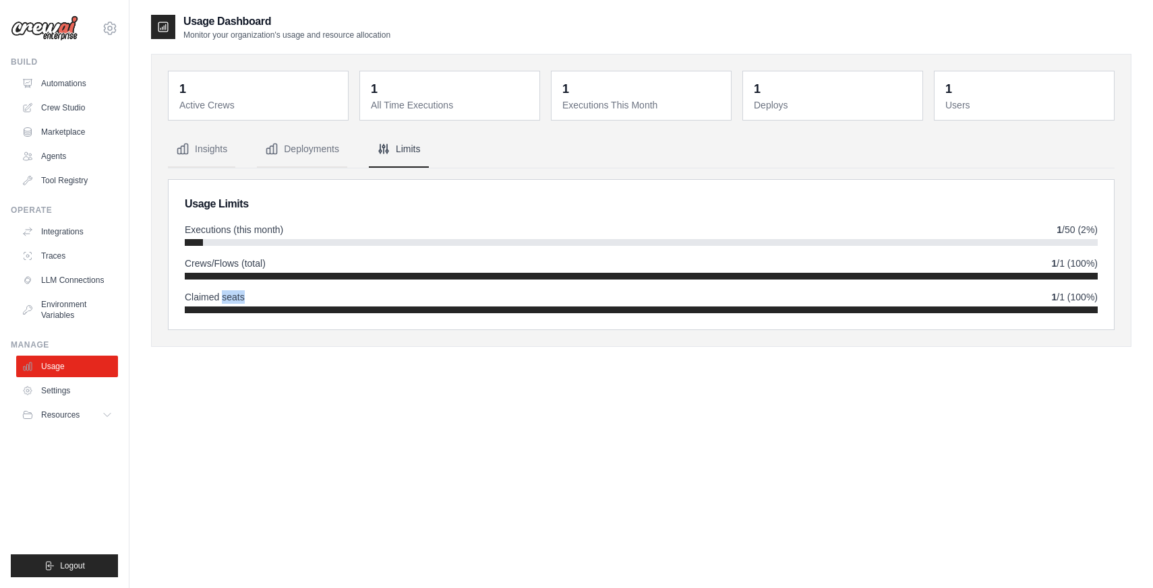
click at [235, 296] on span "Claimed seats" at bounding box center [215, 297] width 60 height 13
click at [268, 295] on div "Claimed seats 1 /1 (100%)" at bounding box center [641, 297] width 913 height 13
drag, startPoint x: 1058, startPoint y: 231, endPoint x: 1087, endPoint y: 231, distance: 29.7
click at [1087, 231] on span "1 /50 (2%)" at bounding box center [1076, 229] width 41 height 13
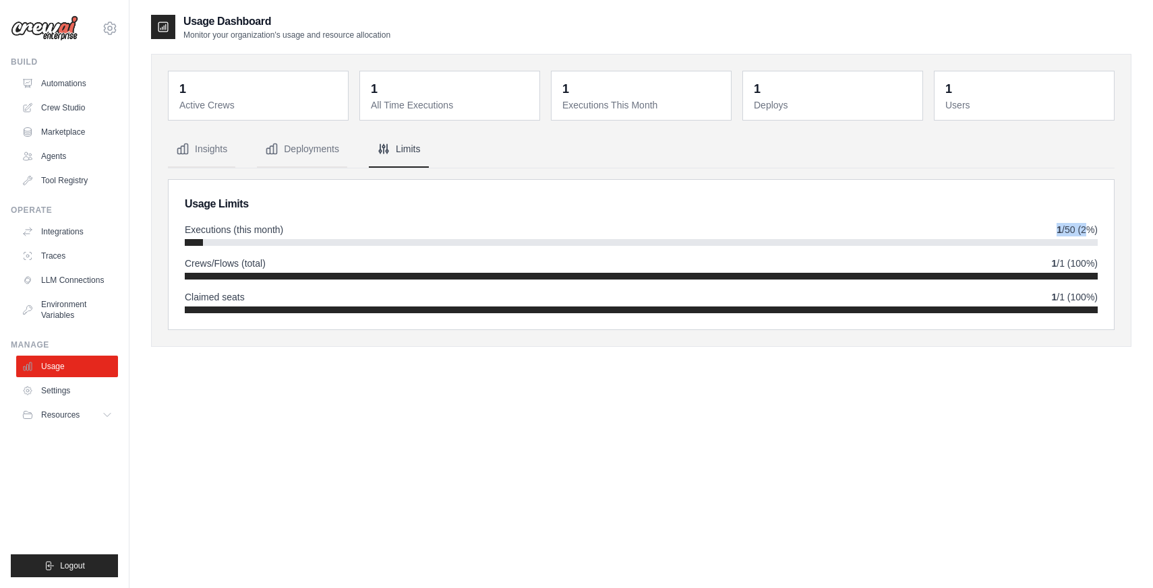
click at [1087, 231] on span "1 /50 (2%)" at bounding box center [1076, 229] width 41 height 13
click at [222, 154] on button "Insights" at bounding box center [201, 149] width 67 height 36
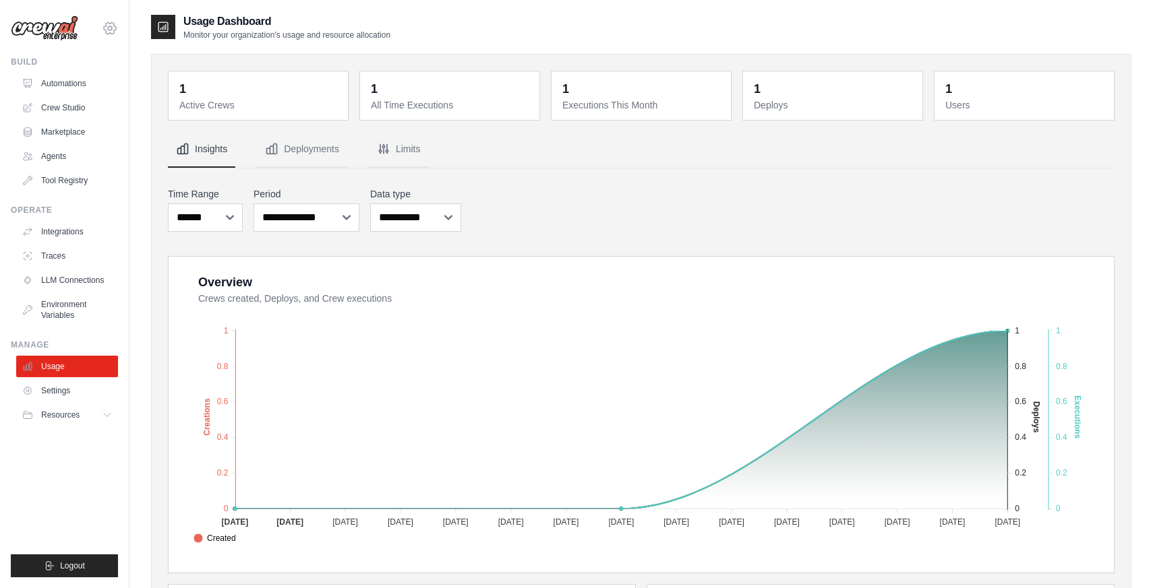
click at [108, 30] on icon at bounding box center [110, 28] width 16 height 16
click at [109, 32] on icon at bounding box center [110, 28] width 16 height 16
click at [89, 93] on link "Settings" at bounding box center [110, 92] width 119 height 24
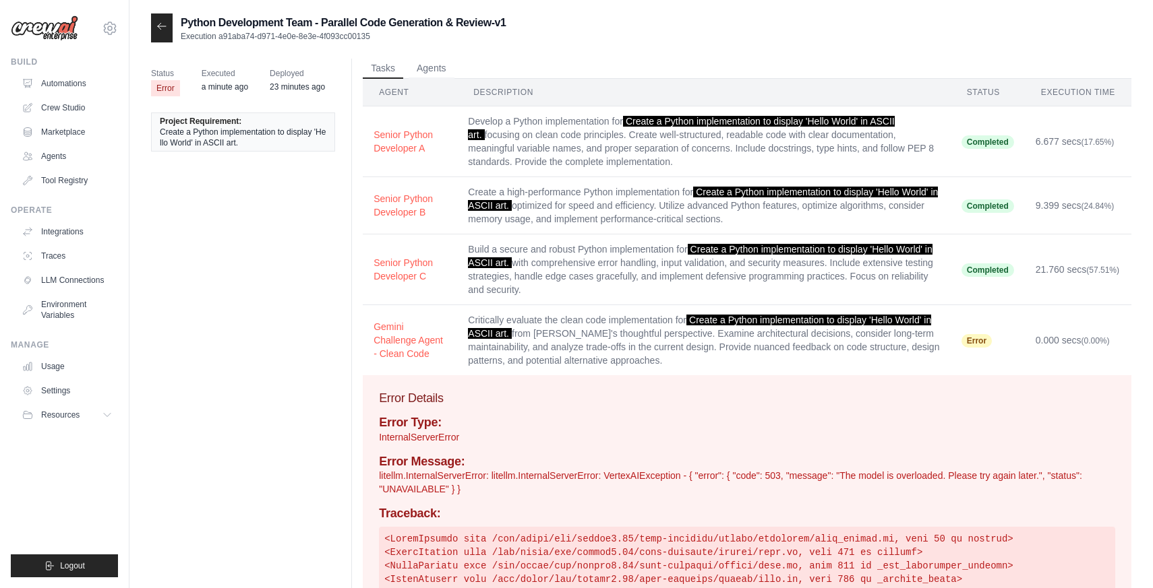
click at [437, 57] on div "Status Error Executed a minute ago Deployed 23 minutes ago Project Requirement:…" at bounding box center [641, 484] width 980 height 857
click at [415, 70] on button "Agents" at bounding box center [431, 68] width 46 height 20
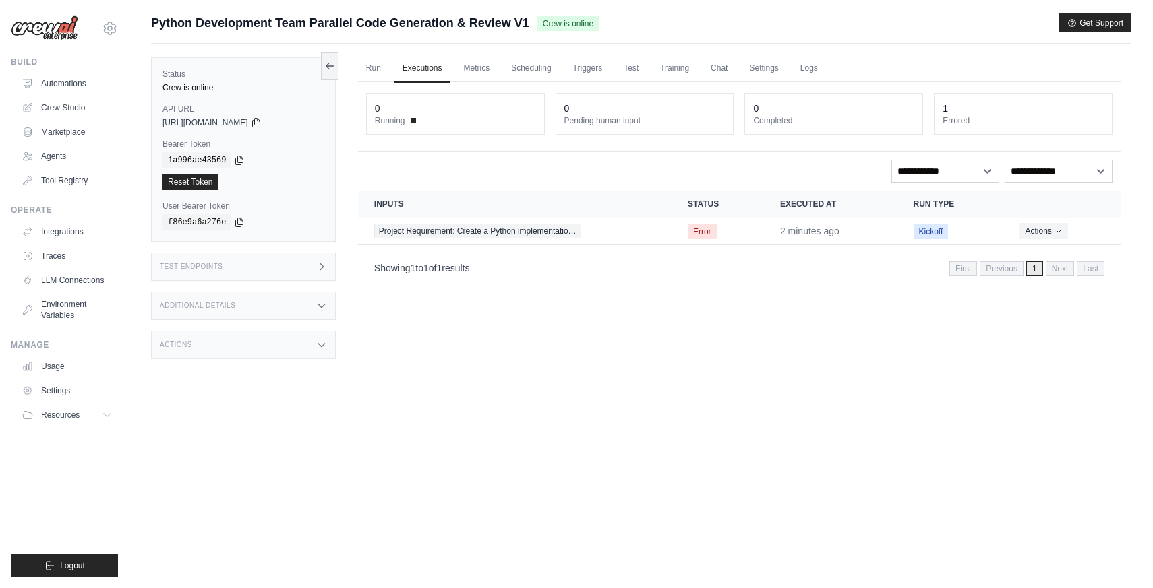
click at [512, 172] on div "**********" at bounding box center [739, 171] width 746 height 23
click at [469, 74] on link "Metrics" at bounding box center [477, 69] width 42 height 28
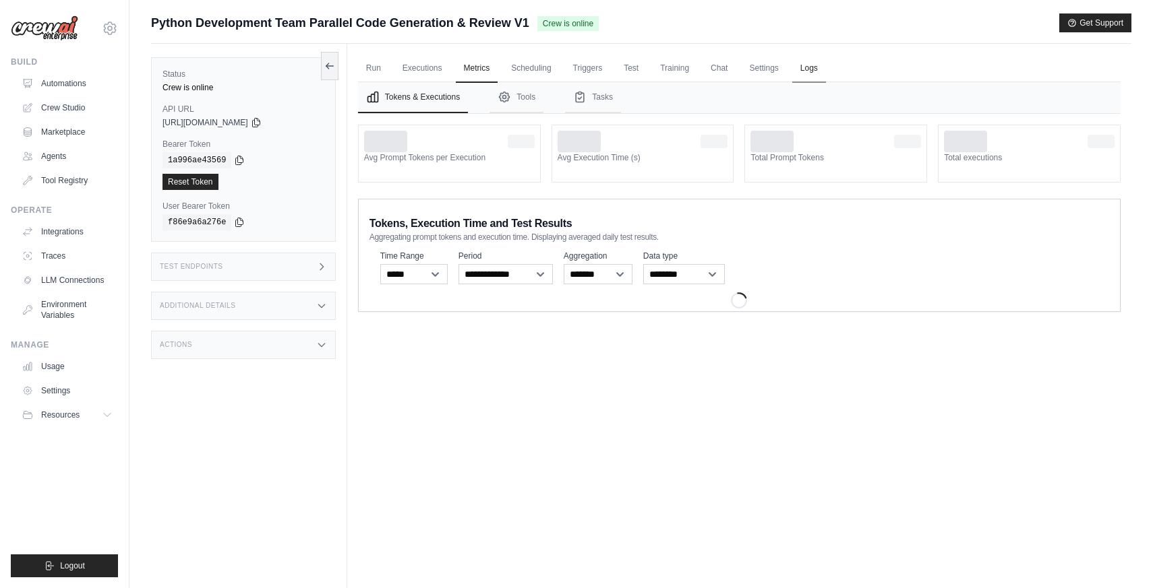
click at [814, 69] on link "Logs" at bounding box center [809, 69] width 34 height 28
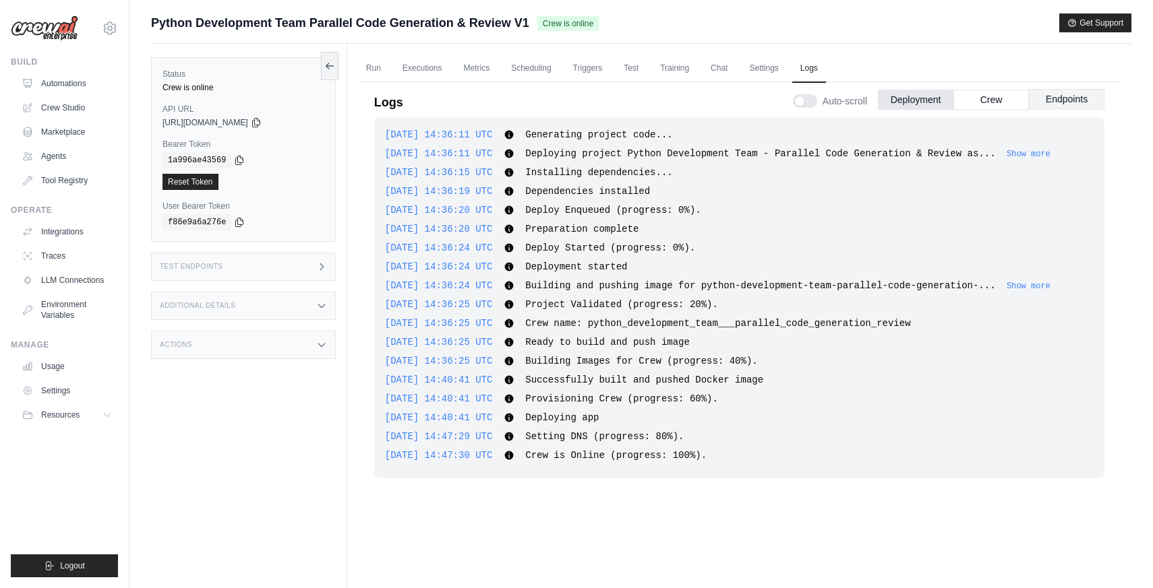
click at [1060, 101] on button "Endpoints" at bounding box center [1066, 99] width 75 height 20
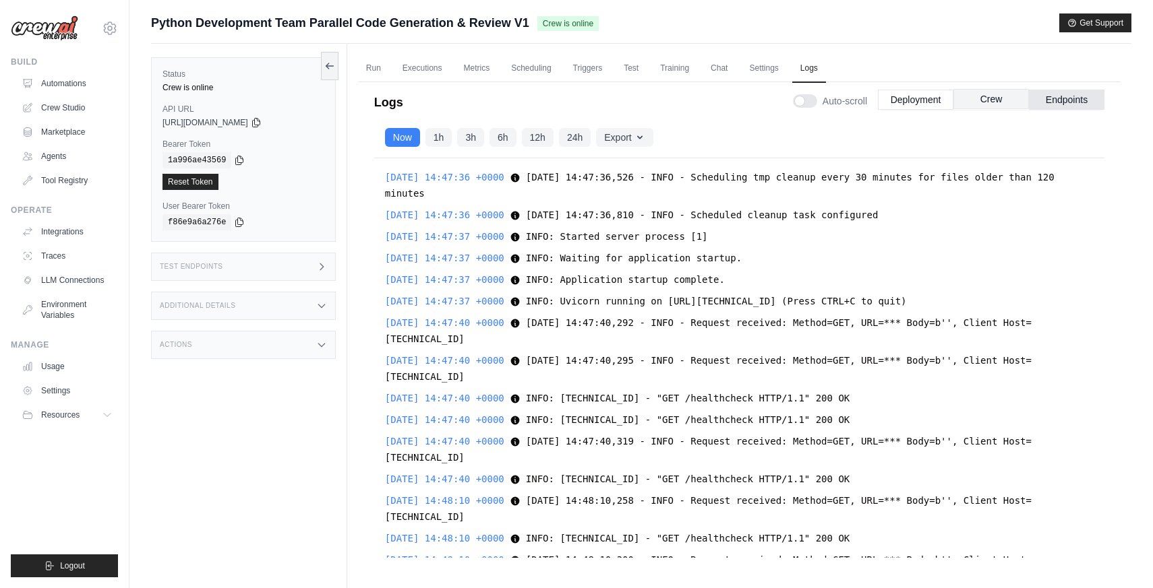
scroll to position [6897, 0]
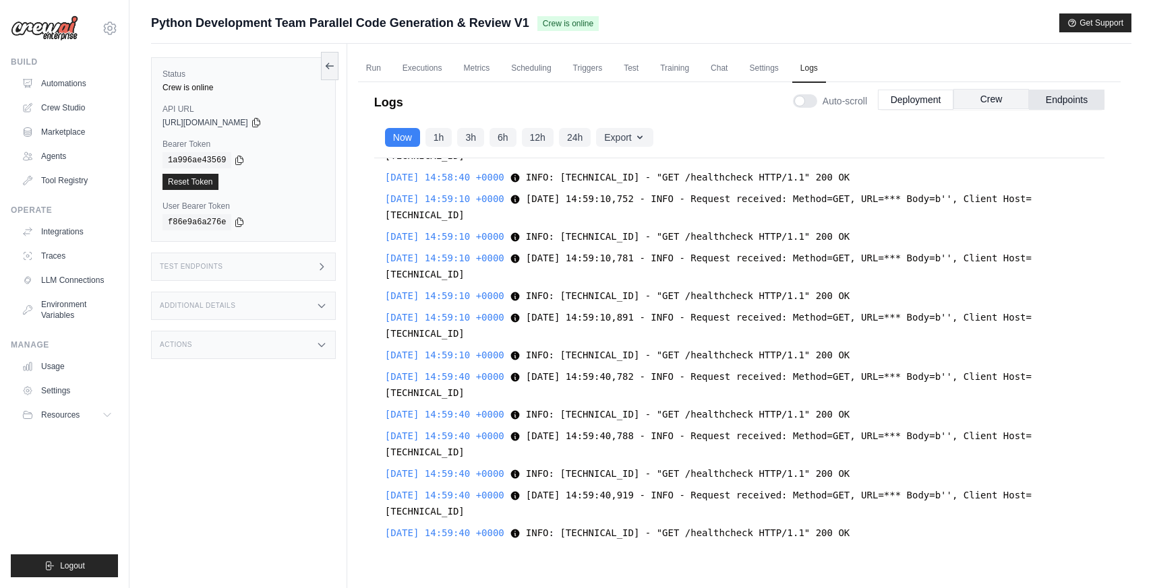
click at [986, 100] on button "Crew" at bounding box center [990, 99] width 75 height 20
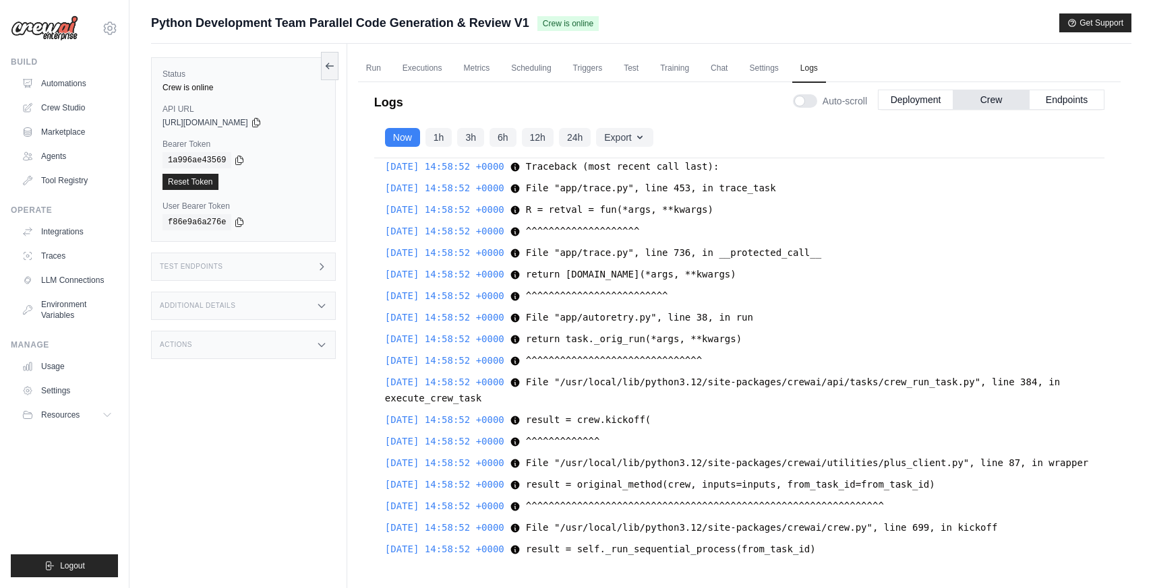
scroll to position [18117, 0]
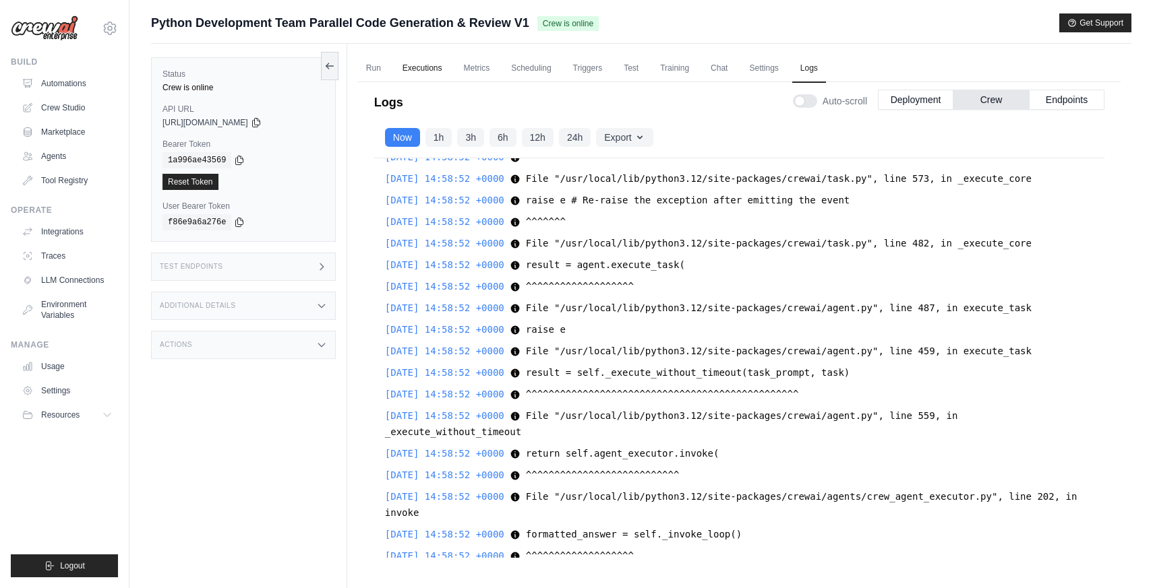
click at [421, 71] on link "Executions" at bounding box center [422, 69] width 56 height 28
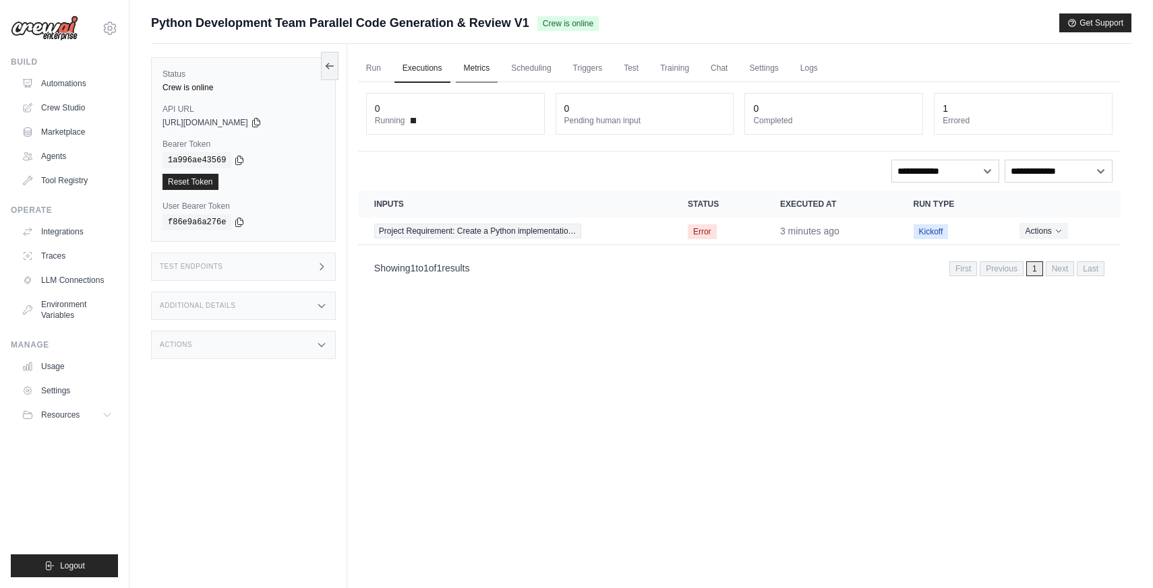
click at [488, 69] on link "Metrics" at bounding box center [477, 69] width 42 height 28
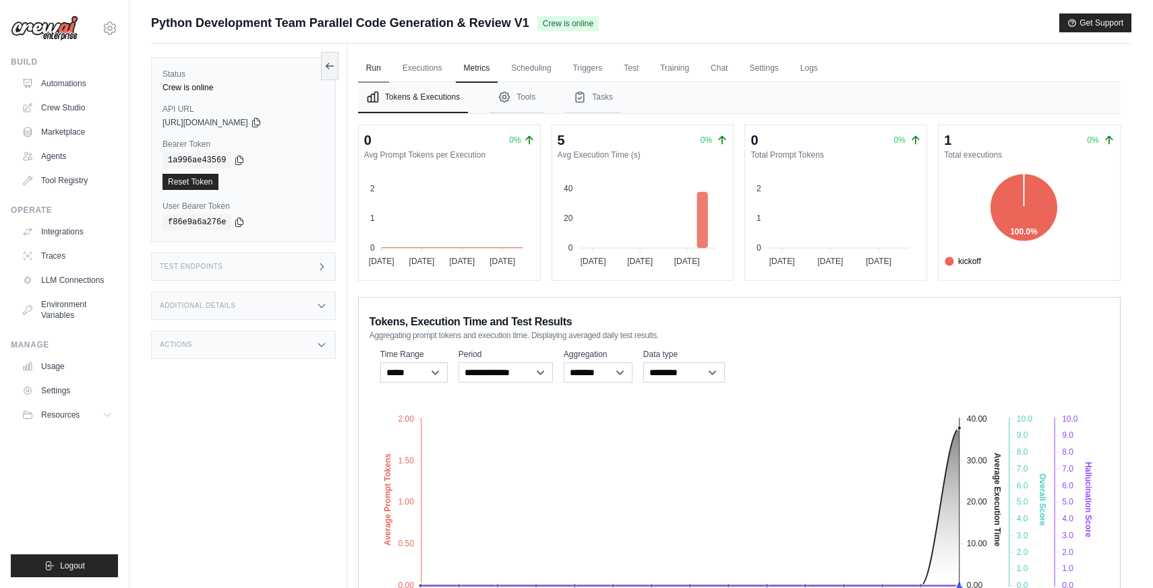
click at [362, 74] on link "Run" at bounding box center [373, 69] width 31 height 28
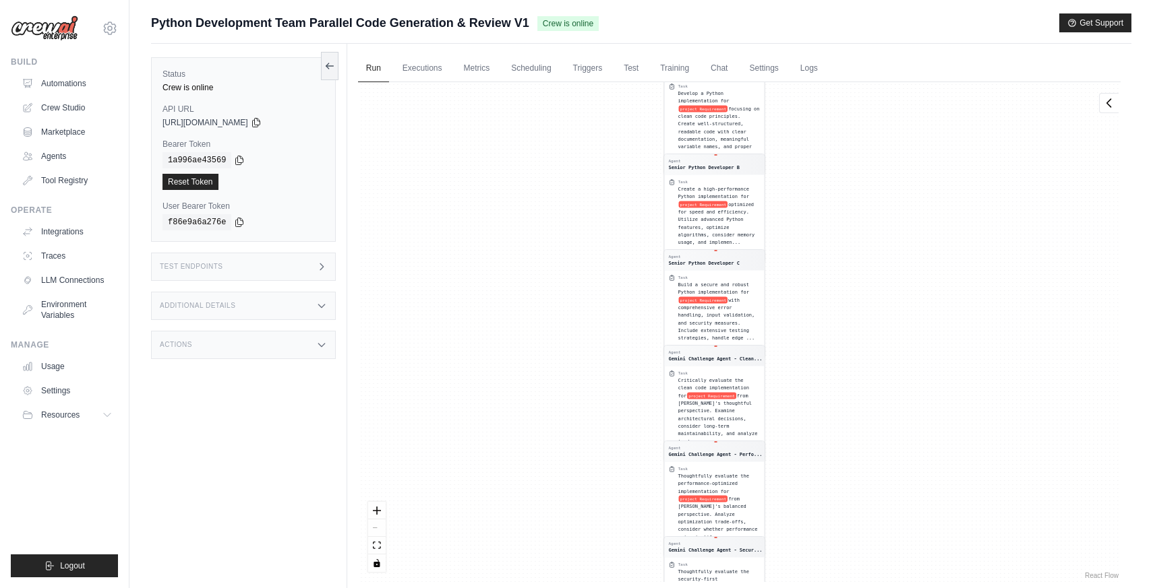
drag, startPoint x: 543, startPoint y: 169, endPoint x: 518, endPoint y: 240, distance: 74.8
click at [519, 241] on div "Agent Senior Python Developer A Task Develop a Python implementation for projec…" at bounding box center [739, 332] width 762 height 500
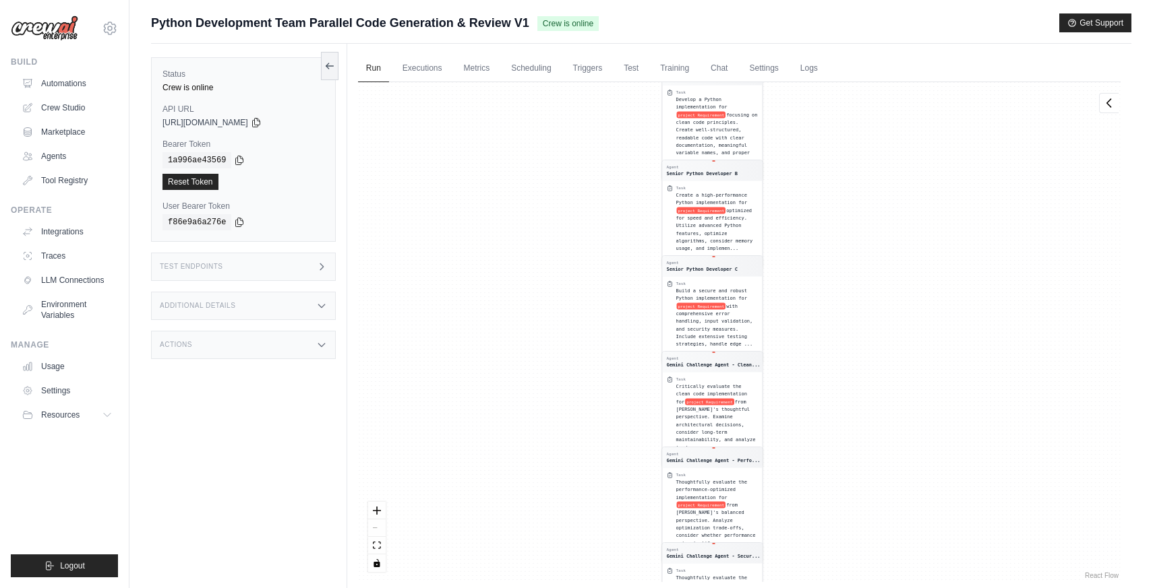
drag, startPoint x: 514, startPoint y: 147, endPoint x: 511, endPoint y: 236, distance: 89.0
click at [511, 236] on div "Agent Senior Python Developer A Task Develop a Python implementation for projec…" at bounding box center [739, 332] width 762 height 500
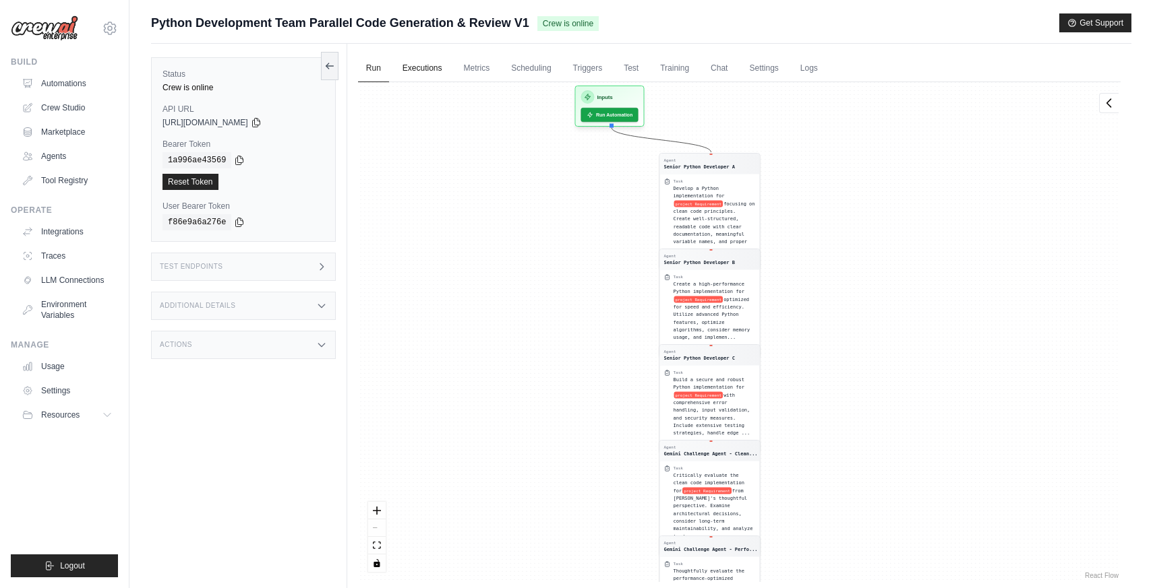
click at [425, 63] on link "Executions" at bounding box center [422, 69] width 56 height 28
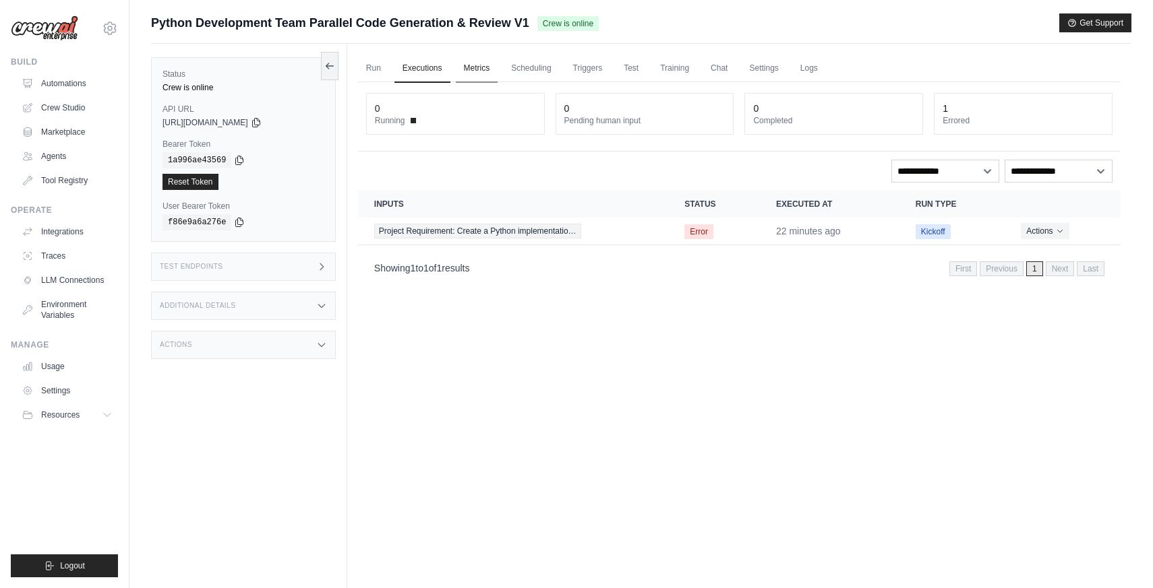
click at [476, 63] on link "Metrics" at bounding box center [477, 69] width 42 height 28
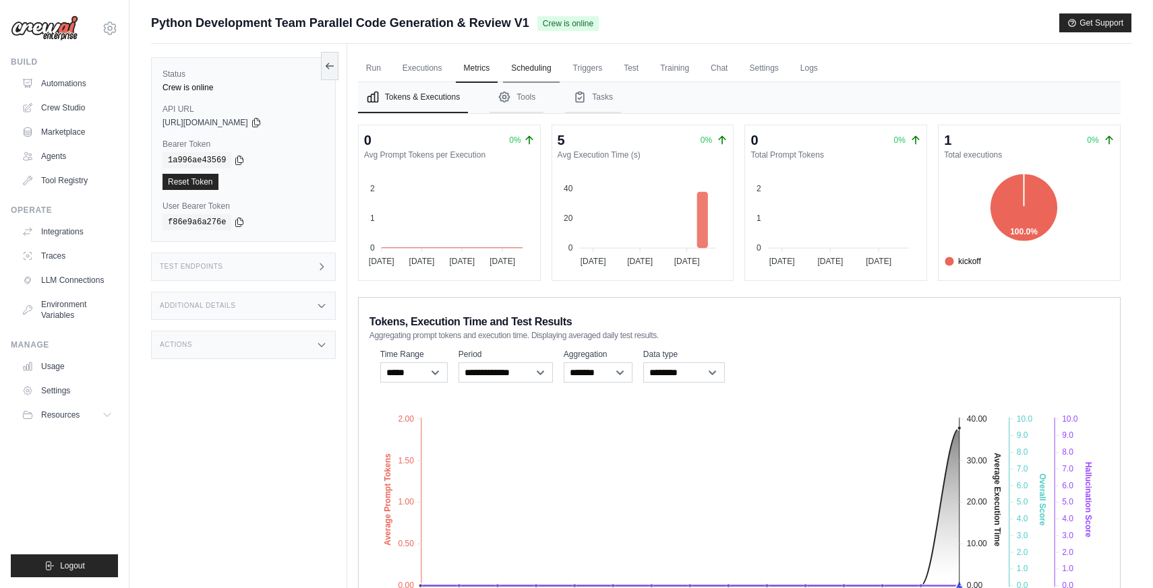
click at [549, 67] on link "Scheduling" at bounding box center [531, 69] width 56 height 28
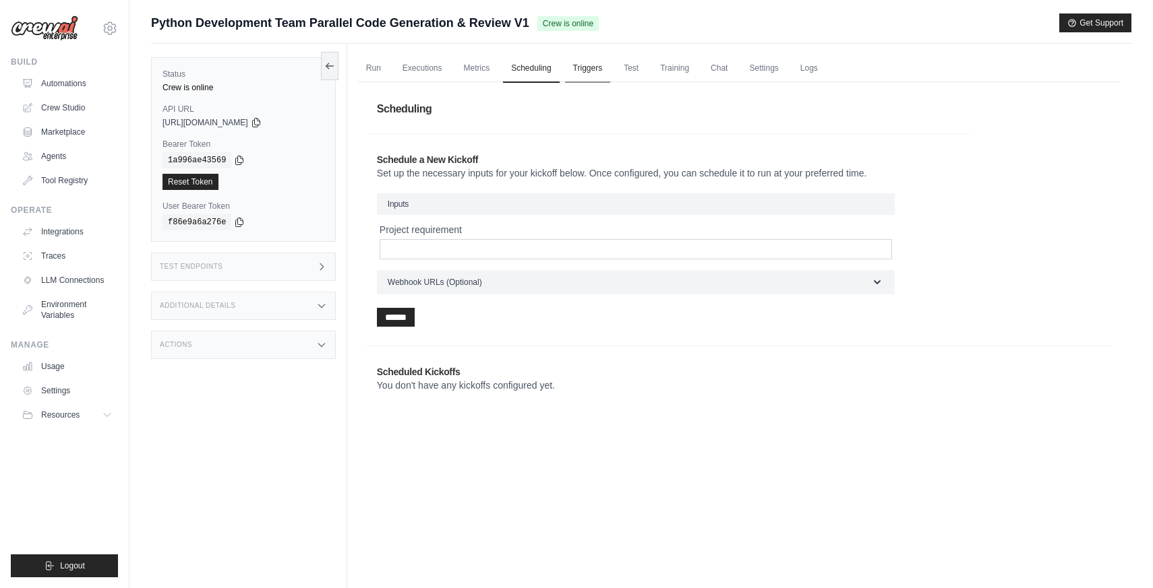
click at [592, 66] on link "Triggers" at bounding box center [588, 69] width 46 height 28
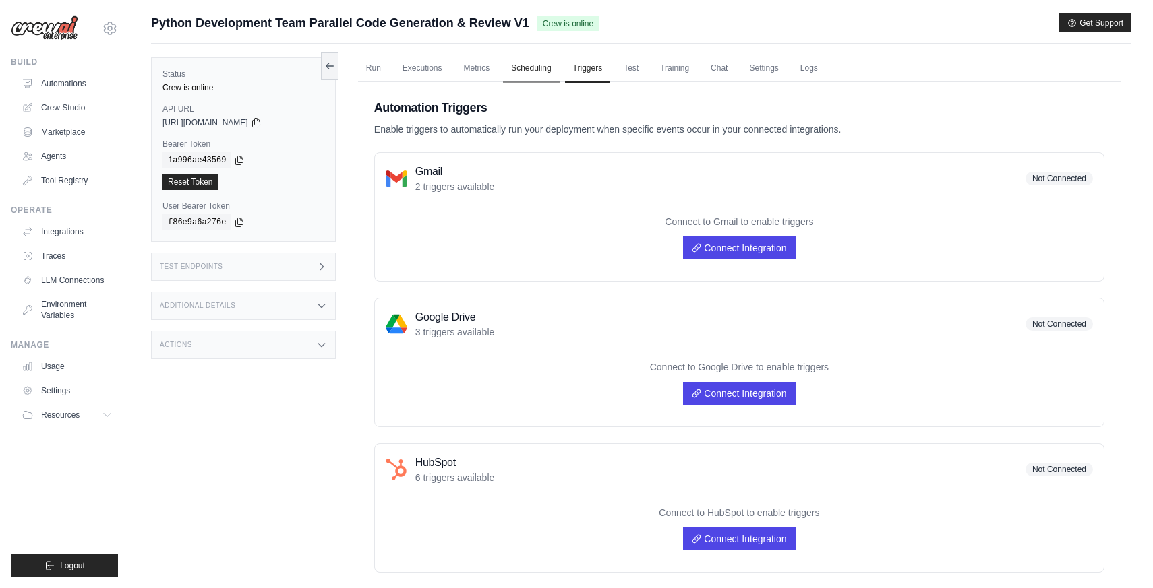
click at [549, 69] on link "Scheduling" at bounding box center [531, 69] width 56 height 28
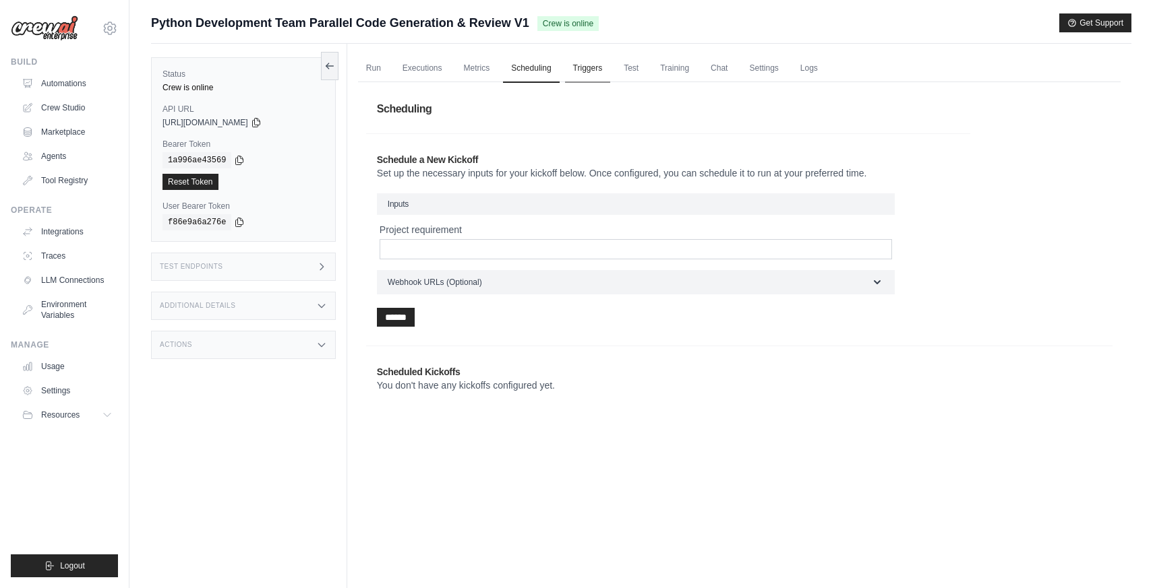
click at [598, 71] on link "Triggers" at bounding box center [588, 69] width 46 height 28
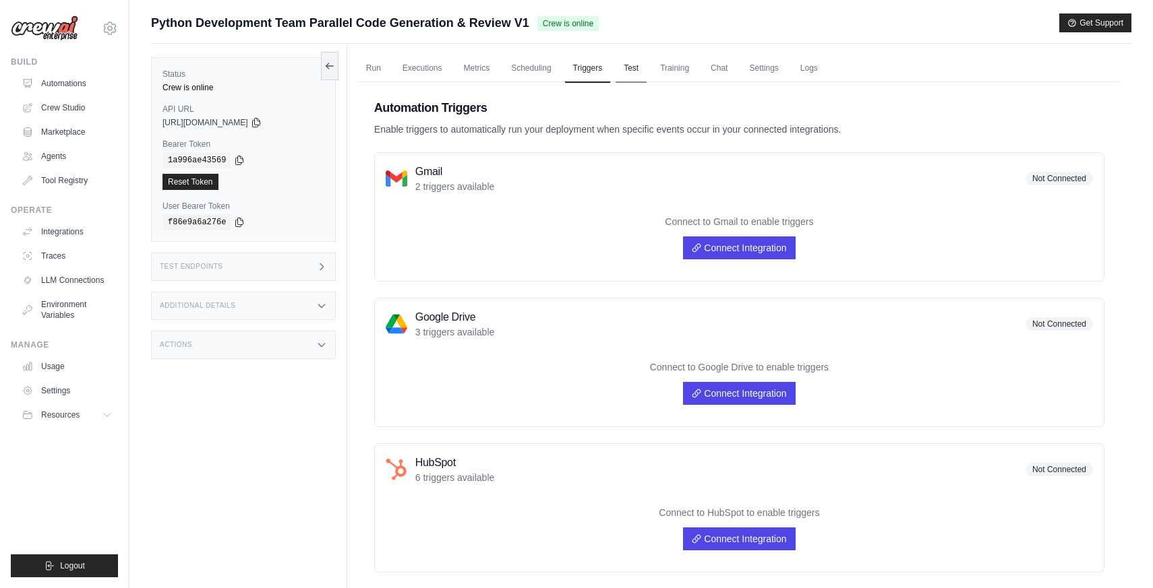
click at [630, 69] on link "Test" at bounding box center [630, 69] width 31 height 28
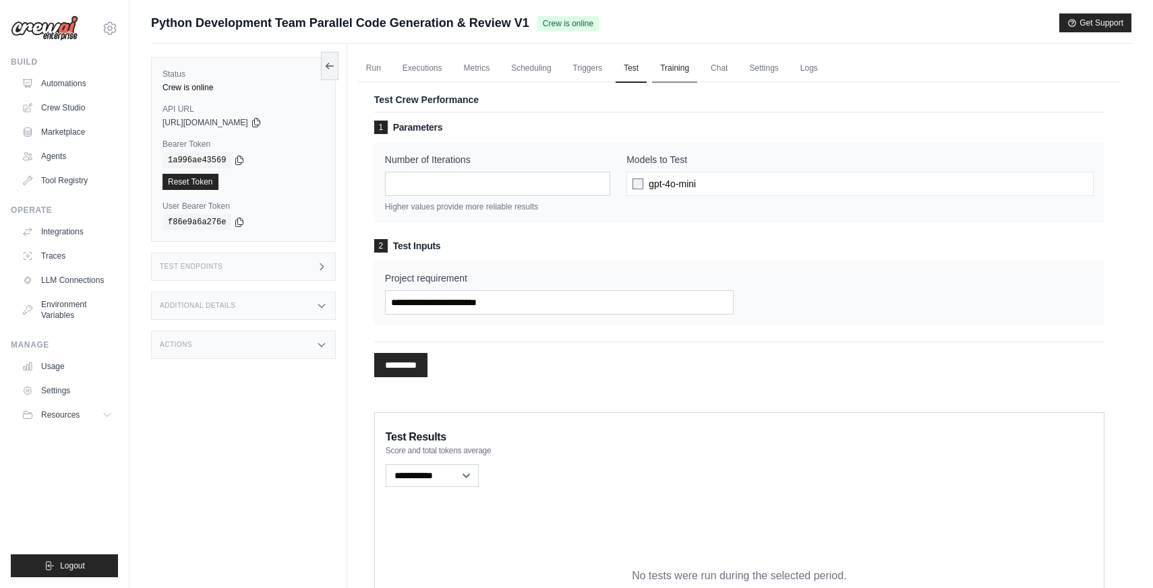
click at [688, 70] on link "Training" at bounding box center [674, 69] width 45 height 28
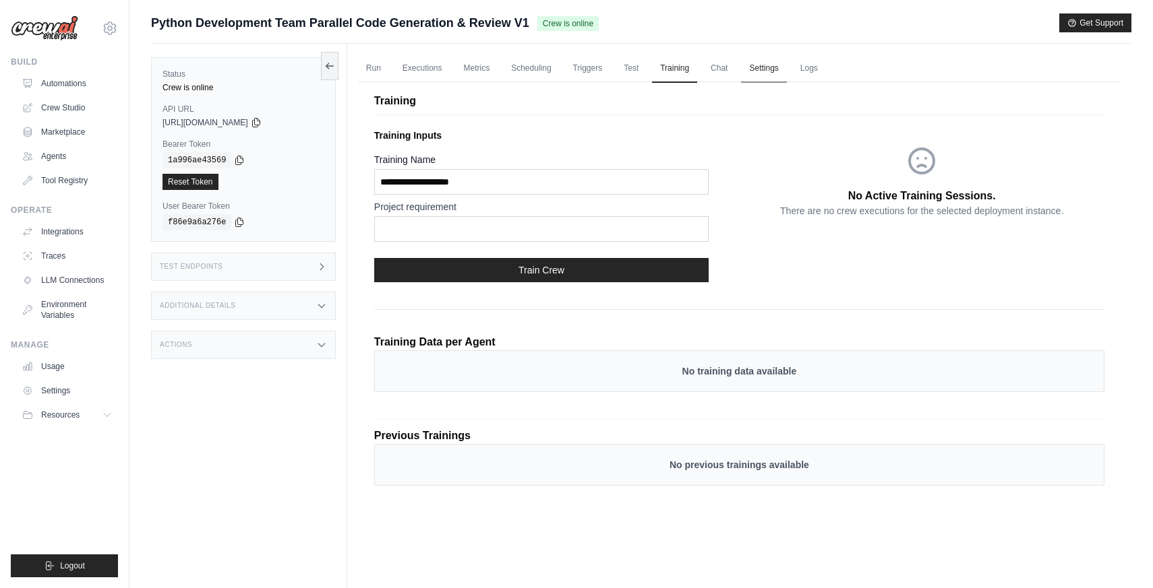
click at [776, 71] on link "Settings" at bounding box center [763, 69] width 45 height 28
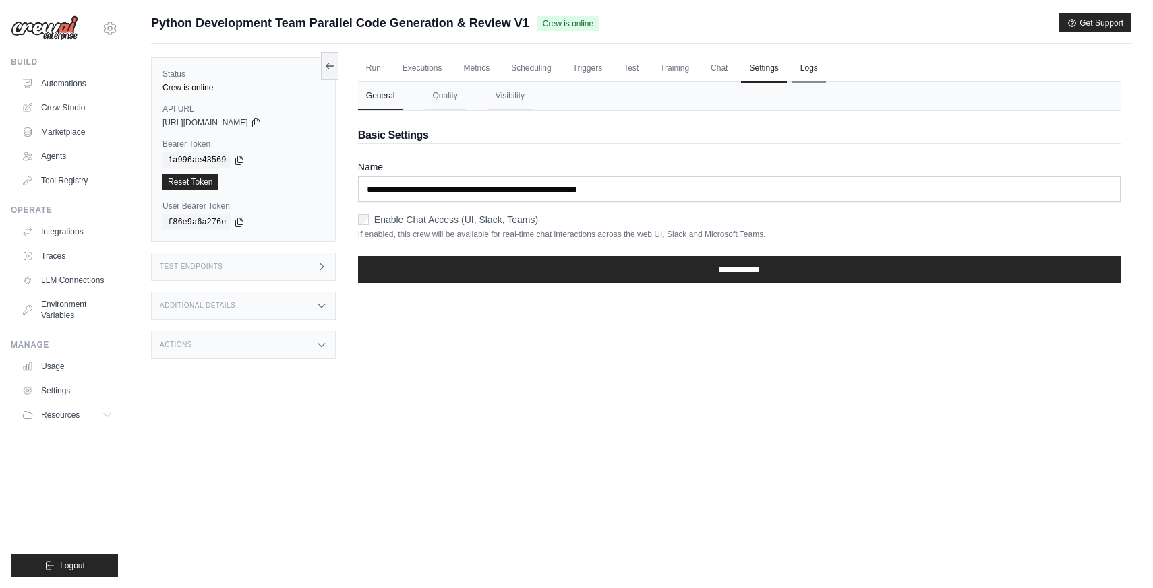
click at [806, 71] on link "Logs" at bounding box center [809, 69] width 34 height 28
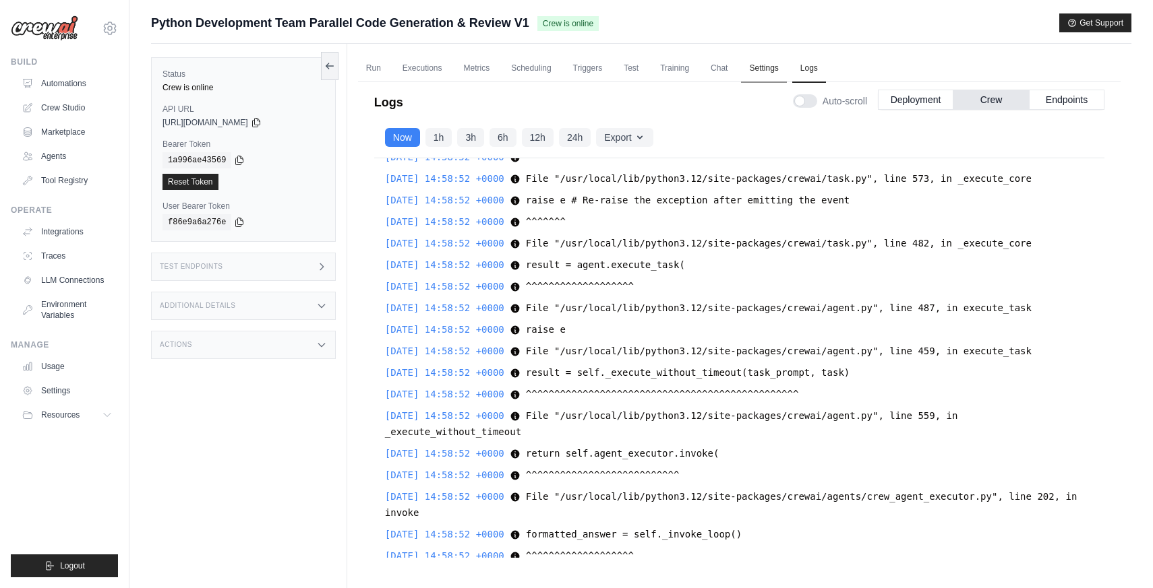
click at [770, 71] on link "Settings" at bounding box center [763, 69] width 45 height 28
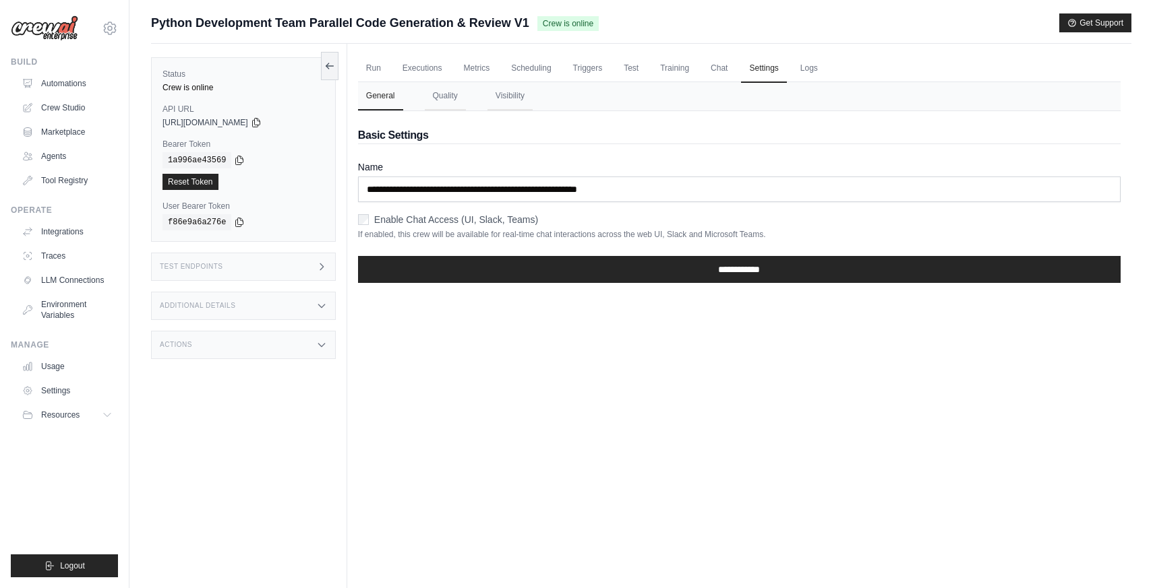
click at [369, 220] on div "Enable Chat Access (UI, Slack, Teams)" at bounding box center [739, 219] width 762 height 13
click at [415, 263] on input "**********" at bounding box center [739, 269] width 762 height 27
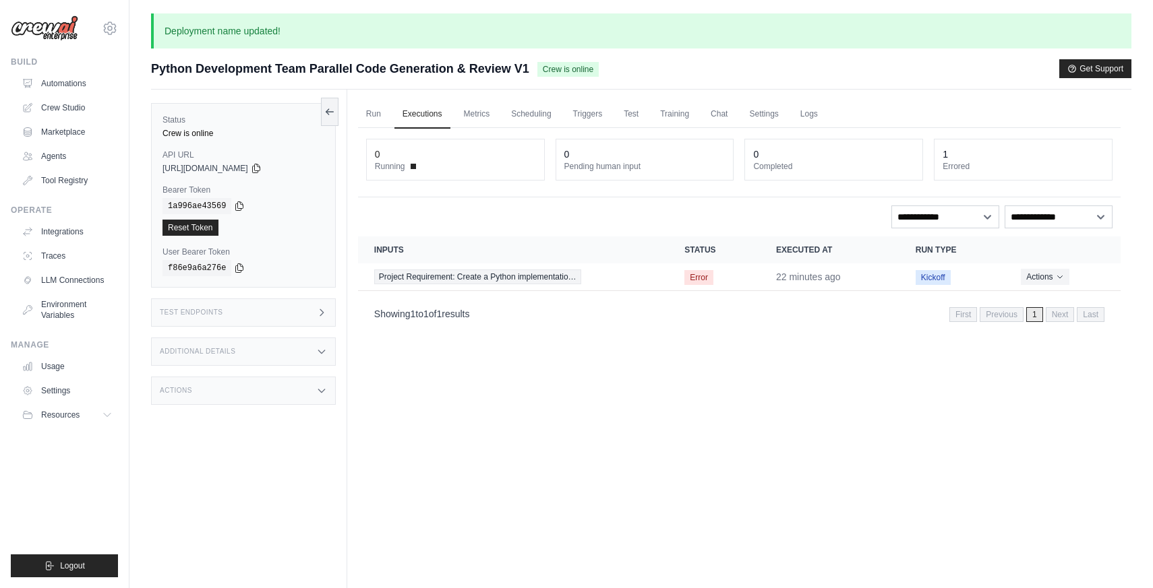
click at [613, 202] on div "**********" at bounding box center [739, 229] width 762 height 203
click at [1051, 280] on button "Actions" at bounding box center [1045, 276] width 48 height 16
click at [856, 346] on div "Run Executions Metrics Scheduling Triggers Test Training Chat Settings Logs 0 R…" at bounding box center [739, 384] width 784 height 588
click at [719, 112] on link "Chat" at bounding box center [718, 114] width 33 height 28
click at [592, 212] on div "**********" at bounding box center [739, 217] width 746 height 23
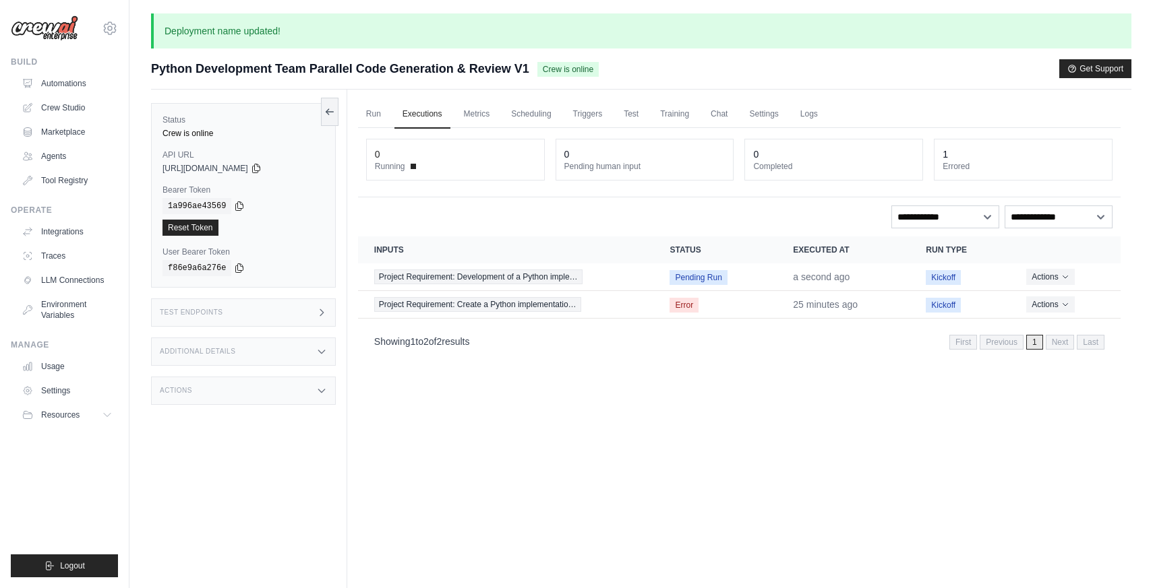
click at [649, 452] on div "Run Executions Metrics Scheduling Triggers Test Training Chat Settings Logs 0 R…" at bounding box center [739, 384] width 784 height 588
click at [590, 277] on div "Project Requirement: Development of a Python imple…" at bounding box center [506, 277] width 264 height 15
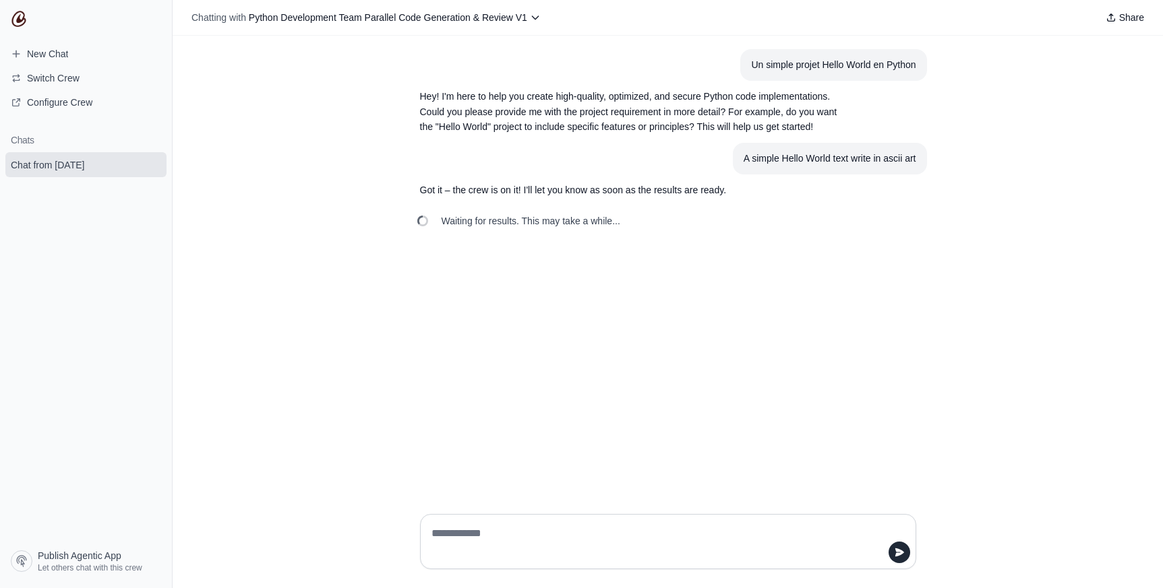
click at [563, 141] on section "Hey! I'm here to help you create high-quality, optimized, and secure Python cod…" at bounding box center [635, 112] width 453 height 62
click at [346, 198] on div "Un simple projet Hello World en Python Hey! I'm here to help you create high-qu…" at bounding box center [668, 270] width 990 height 468
drag, startPoint x: 743, startPoint y: 159, endPoint x: 915, endPoint y: 156, distance: 171.9
click at [915, 156] on div "A simple Hello World text write in ascii art" at bounding box center [829, 159] width 173 height 16
copy div "A simple Hello World text write in ascii art"
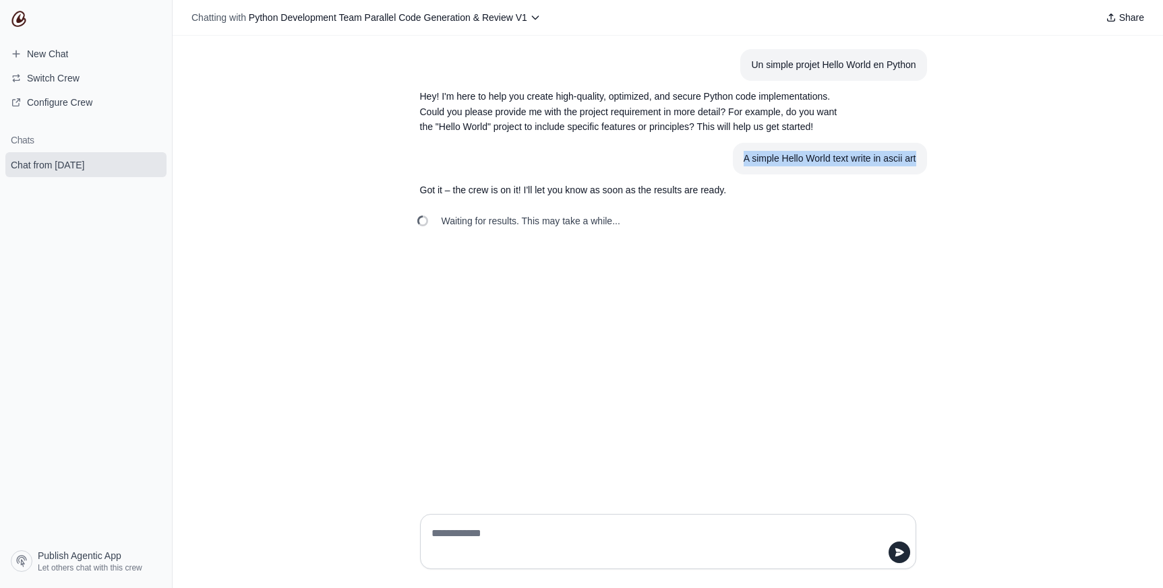
click at [979, 150] on div "Un simple projet Hello World en Python Hey! I'm here to help you create high-qu…" at bounding box center [668, 270] width 990 height 468
drag, startPoint x: 539, startPoint y: 160, endPoint x: 509, endPoint y: 157, distance: 30.5
click at [539, 160] on article "A simple Hello World text write in ascii art" at bounding box center [668, 159] width 518 height 32
click at [42, 49] on span "New Chat" at bounding box center [47, 53] width 41 height 13
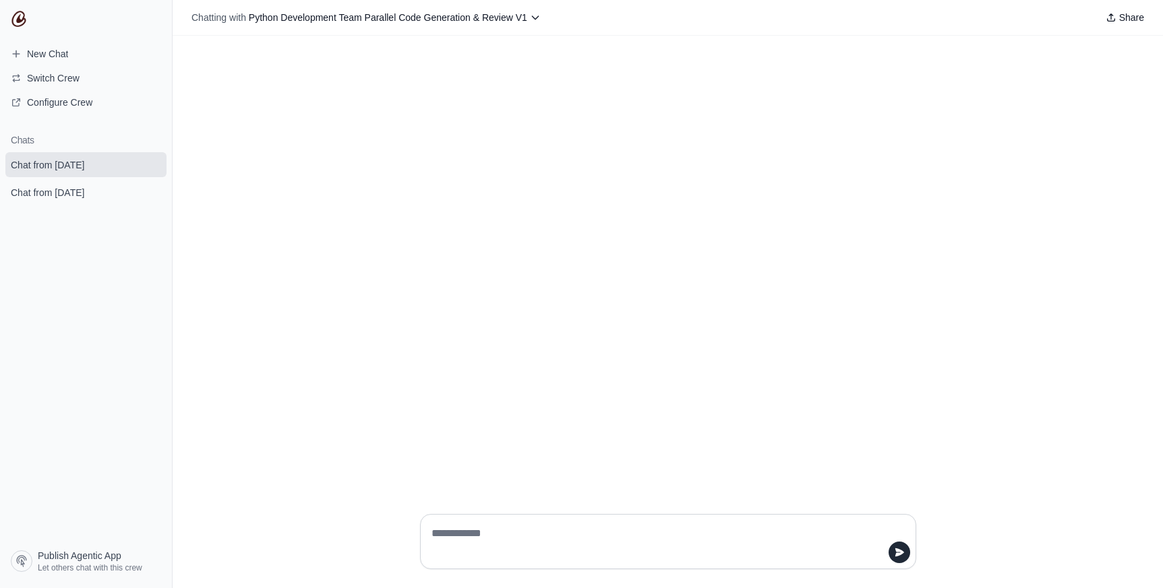
click at [468, 530] on textarea at bounding box center [664, 542] width 470 height 38
click at [435, 536] on textarea "**********" at bounding box center [664, 542] width 470 height 38
type textarea "**********"
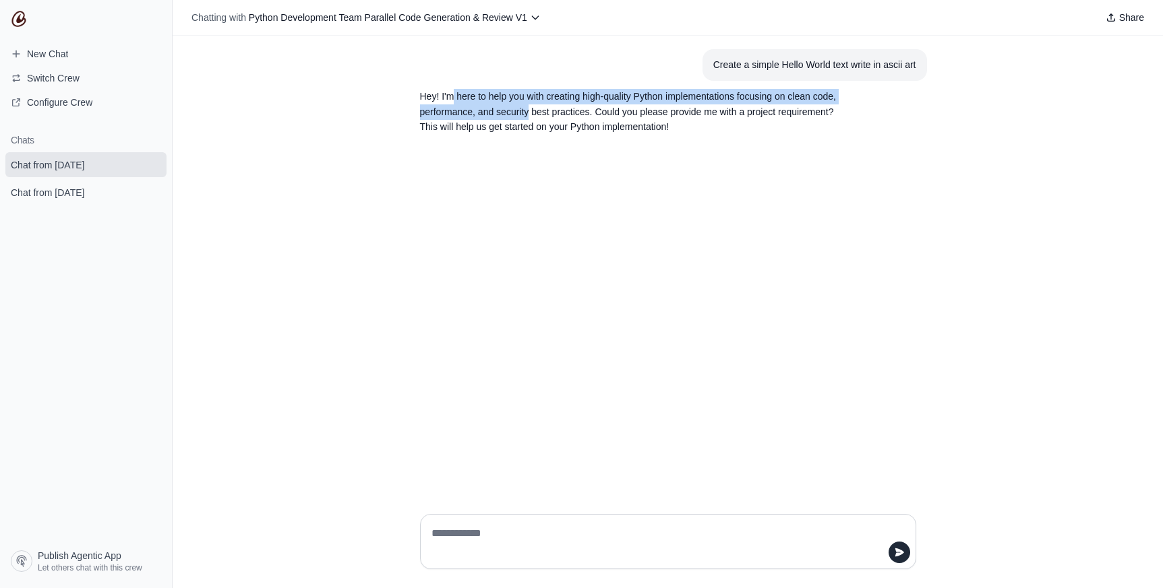
drag, startPoint x: 467, startPoint y: 103, endPoint x: 522, endPoint y: 115, distance: 55.8
click at [532, 107] on p "Hey! I'm here to help you with creating high-quality Python implementations foc…" at bounding box center [635, 112] width 431 height 46
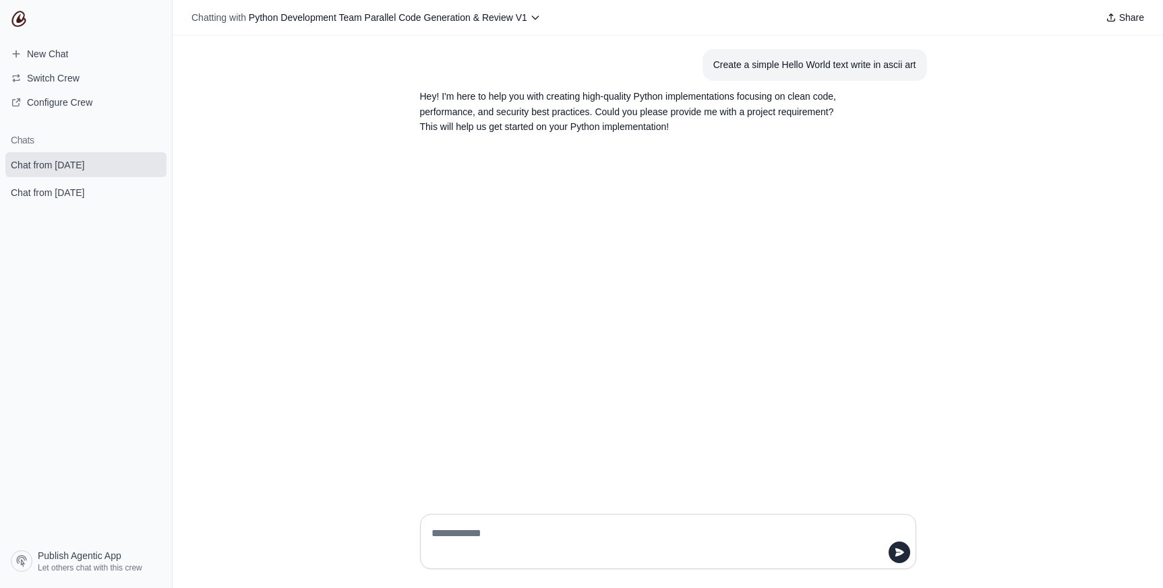
drag, startPoint x: 464, startPoint y: 135, endPoint x: 551, endPoint y: 135, distance: 87.0
click at [521, 135] on section "Hey! I'm here to help you with creating high-quality Python implementations foc…" at bounding box center [635, 112] width 453 height 62
drag, startPoint x: 621, startPoint y: 127, endPoint x: 506, endPoint y: 113, distance: 115.5
click at [620, 126] on p "Hey! I'm here to help you with creating high-quality Python implementations foc…" at bounding box center [635, 112] width 431 height 46
drag, startPoint x: 491, startPoint y: 92, endPoint x: 551, endPoint y: 96, distance: 60.1
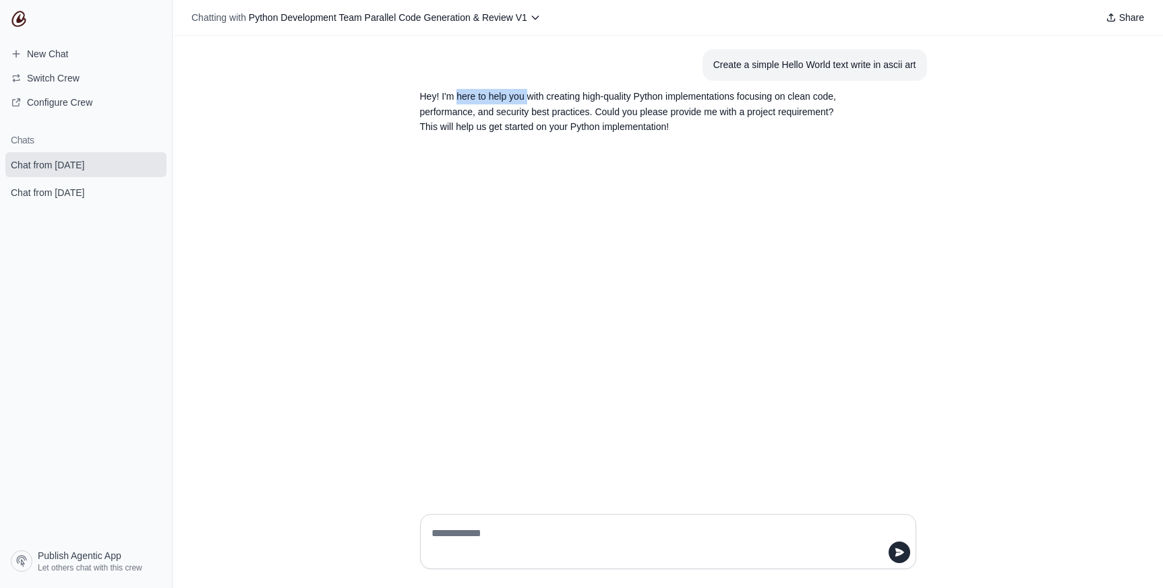
click at [543, 95] on p "Hey! I'm here to help you with creating high-quality Python implementations foc…" at bounding box center [635, 112] width 431 height 46
click at [588, 97] on p "Hey! I'm here to help you with creating high-quality Python implementations foc…" at bounding box center [635, 112] width 431 height 46
drag, startPoint x: 549, startPoint y: 110, endPoint x: 654, endPoint y: 109, distance: 104.5
click at [654, 109] on p "Hey! I'm here to help you with creating high-quality Python implementations foc…" at bounding box center [635, 112] width 431 height 46
click at [620, 110] on p "Hey! I'm here to help you with creating high-quality Python implementations foc…" at bounding box center [635, 112] width 431 height 46
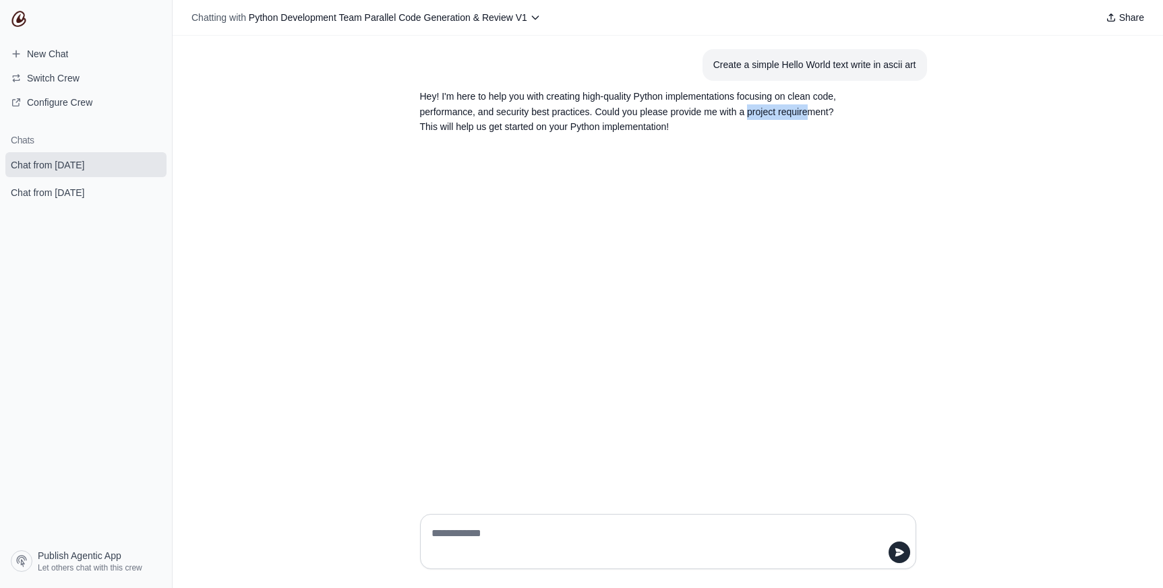
drag, startPoint x: 747, startPoint y: 110, endPoint x: 816, endPoint y: 111, distance: 69.4
click at [812, 111] on p "Hey! I'm here to help you with creating high-quality Python implementations foc…" at bounding box center [635, 112] width 431 height 46
click at [828, 110] on p "Hey! I'm here to help you with creating high-quality Python implementations foc…" at bounding box center [635, 112] width 431 height 46
drag, startPoint x: 745, startPoint y: 67, endPoint x: 915, endPoint y: 66, distance: 169.9
click at [915, 66] on section "Create a simple Hello World text write in ascii art" at bounding box center [814, 65] width 224 height 32
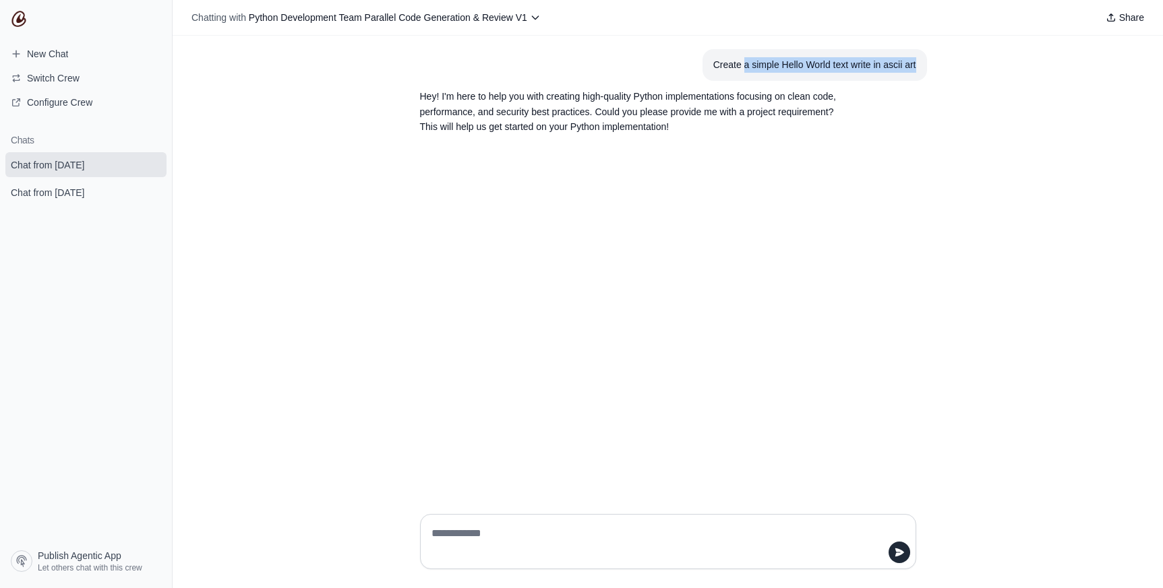
copy div "a simple Hello World text write in ascii art"
click at [510, 531] on textarea at bounding box center [664, 542] width 470 height 38
paste textarea "**********"
type textarea "**********"
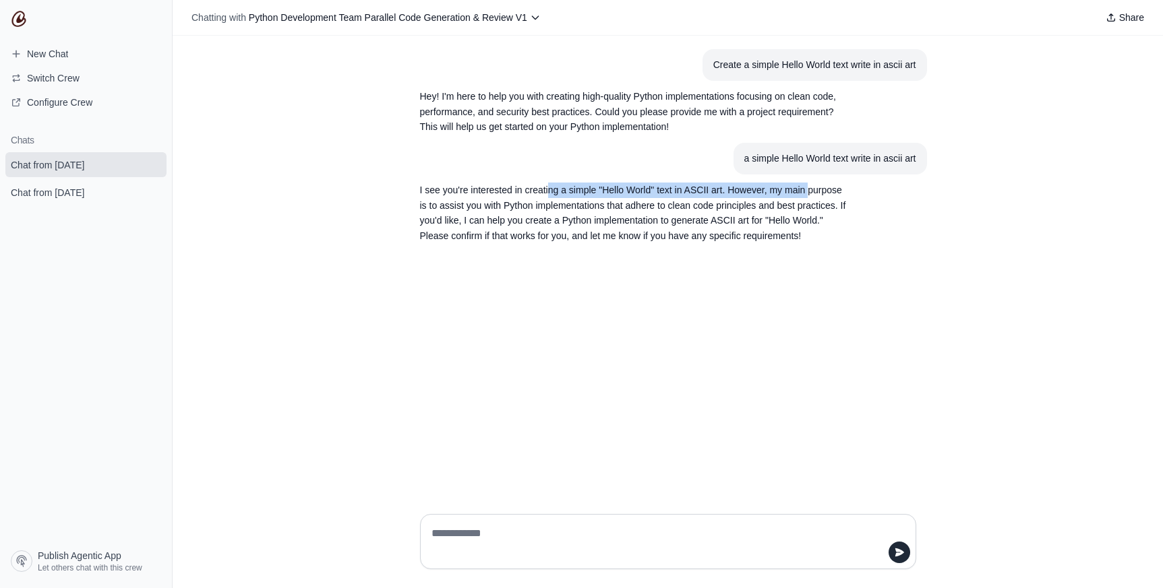
drag, startPoint x: 575, startPoint y: 185, endPoint x: 812, endPoint y: 188, distance: 237.3
click at [811, 187] on p "I see you're interested in creating a simple "Hello World" text in ASCII art. H…" at bounding box center [635, 213] width 431 height 61
click at [833, 190] on p "I see you're interested in creating a simple "Hello World" text in ASCII art. H…" at bounding box center [635, 213] width 431 height 61
drag, startPoint x: 750, startPoint y: 189, endPoint x: 848, endPoint y: 187, distance: 97.8
click at [848, 187] on p "I see you're interested in creating a simple "Hello World" text in ASCII art. H…" at bounding box center [635, 213] width 431 height 61
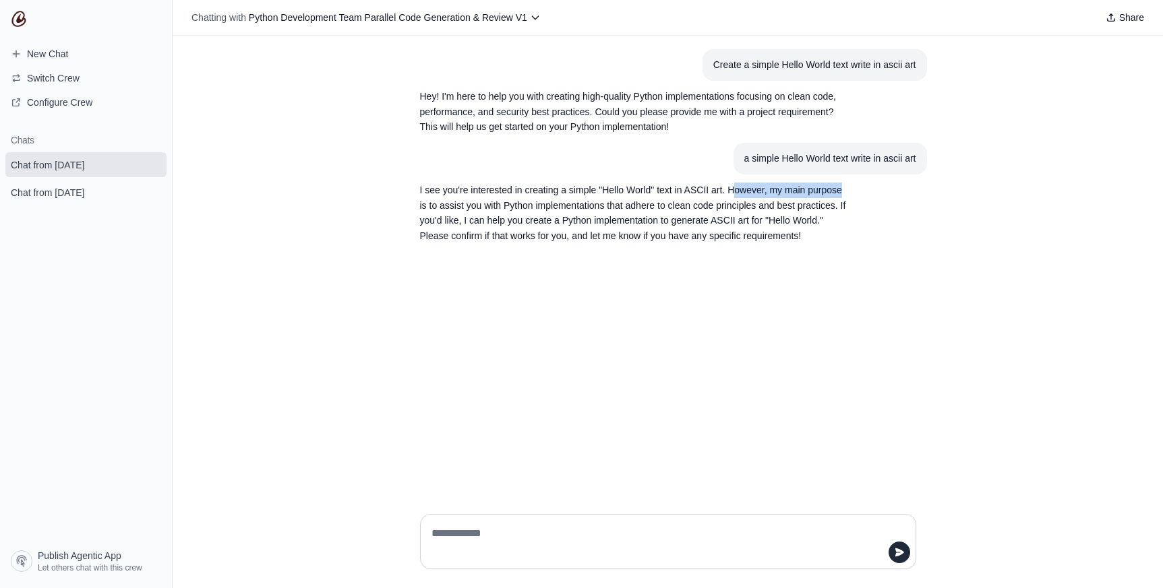
drag, startPoint x: 843, startPoint y: 190, endPoint x: 731, endPoint y: 187, distance: 112.6
click at [731, 187] on p "I see you're interested in creating a simple "Hello World" text in ASCII art. H…" at bounding box center [635, 213] width 431 height 61
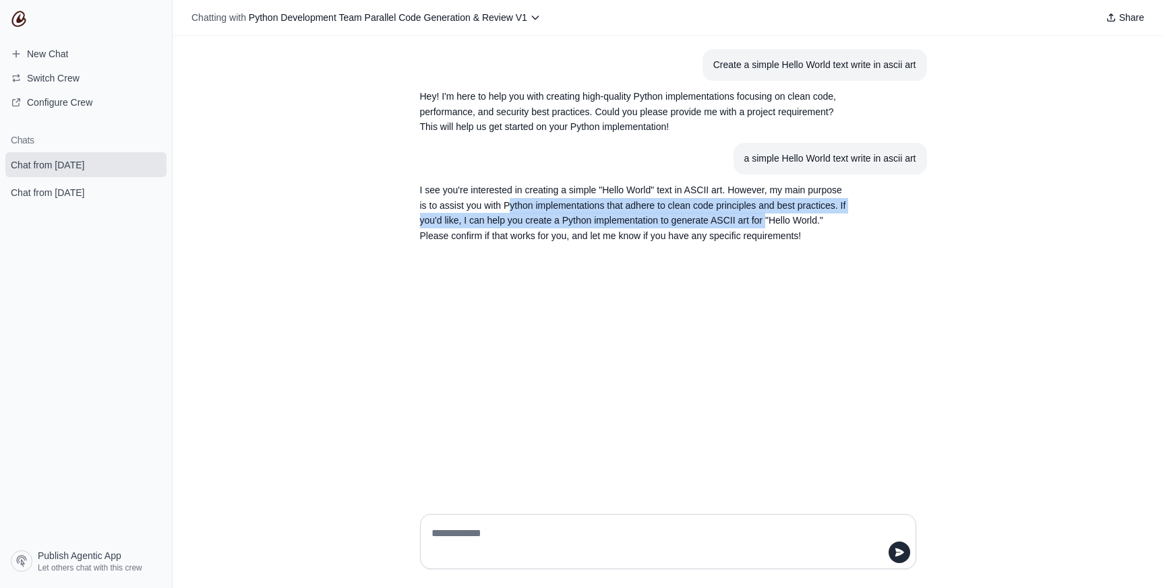
drag, startPoint x: 510, startPoint y: 202, endPoint x: 782, endPoint y: 218, distance: 272.8
click at [767, 218] on p "I see you're interested in creating a simple "Hello World" text in ASCII art. H…" at bounding box center [635, 213] width 431 height 61
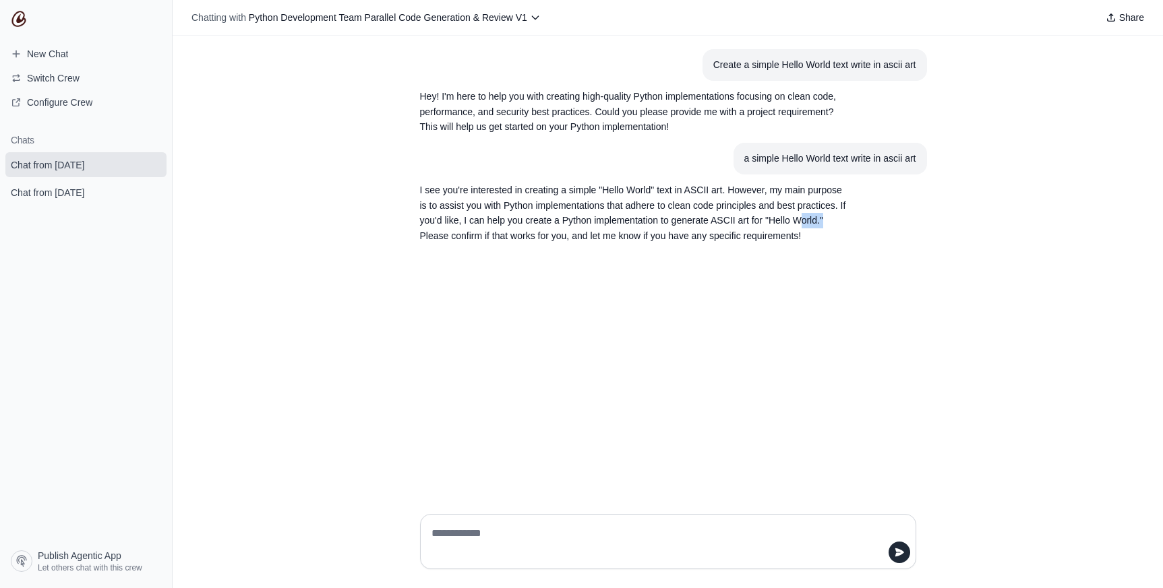
drag, startPoint x: 803, startPoint y: 217, endPoint x: 823, endPoint y: 218, distance: 20.2
click at [823, 218] on p "I see you're interested in creating a simple "Hello World" text in ASCII art. H…" at bounding box center [635, 213] width 431 height 61
click at [519, 237] on p "I see you're interested in creating a simple "Hello World" text in ASCII art. H…" at bounding box center [635, 213] width 431 height 61
click at [553, 538] on textarea at bounding box center [664, 542] width 470 height 38
type textarea "***"
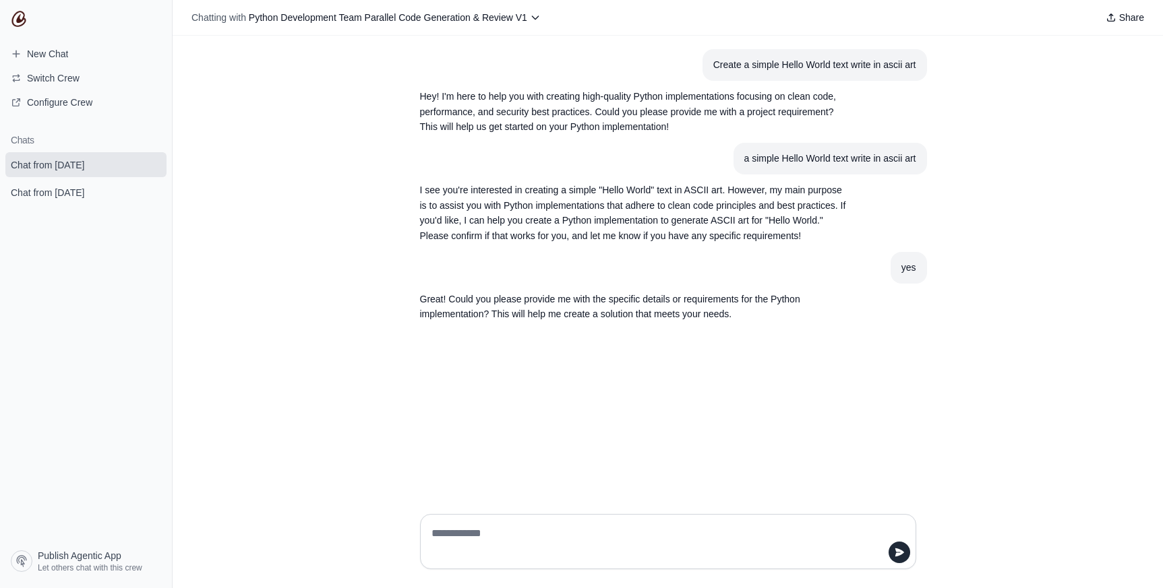
click at [731, 317] on p "Great! Could you please provide me with the specific details or requirements fo…" at bounding box center [635, 307] width 431 height 31
click at [550, 535] on textarea at bounding box center [664, 542] width 470 height 38
type textarea "**********"
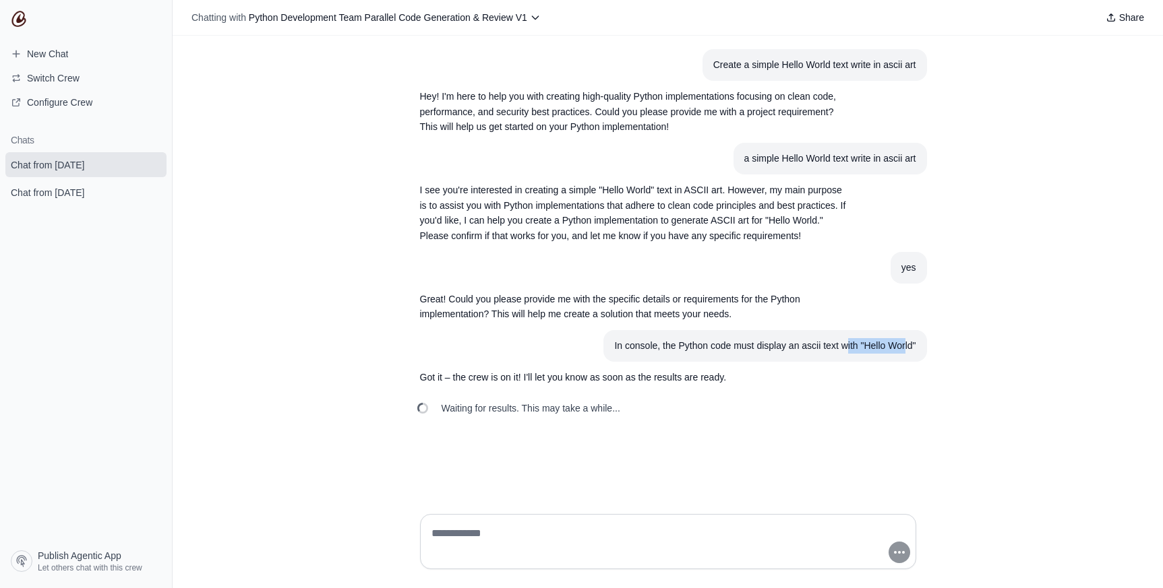
drag, startPoint x: 898, startPoint y: 349, endPoint x: 845, endPoint y: 348, distance: 52.6
click at [845, 348] on div "In console, the Python code must display an ascii text with "Hello World"" at bounding box center [764, 346] width 301 height 16
click at [53, 566] on span "Let others chat with this crew" at bounding box center [90, 568] width 104 height 11
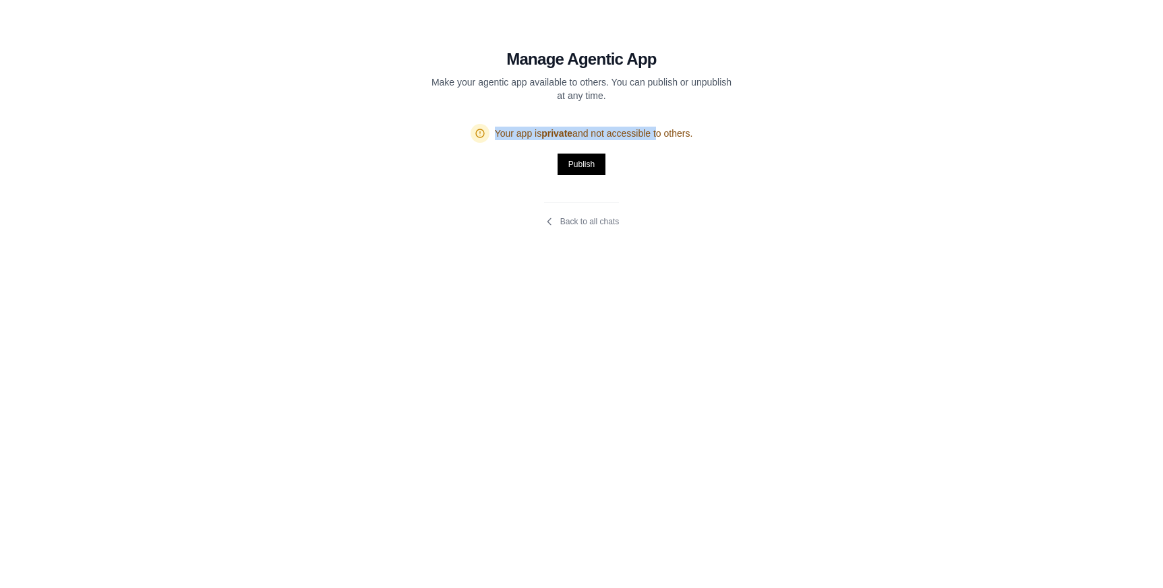
drag, startPoint x: 511, startPoint y: 126, endPoint x: 632, endPoint y: 127, distance: 121.3
click at [632, 127] on span "Your app is private and not accessible to others." at bounding box center [594, 133] width 198 height 13
click at [627, 128] on span "Your app is private and not accessible to others." at bounding box center [594, 133] width 198 height 13
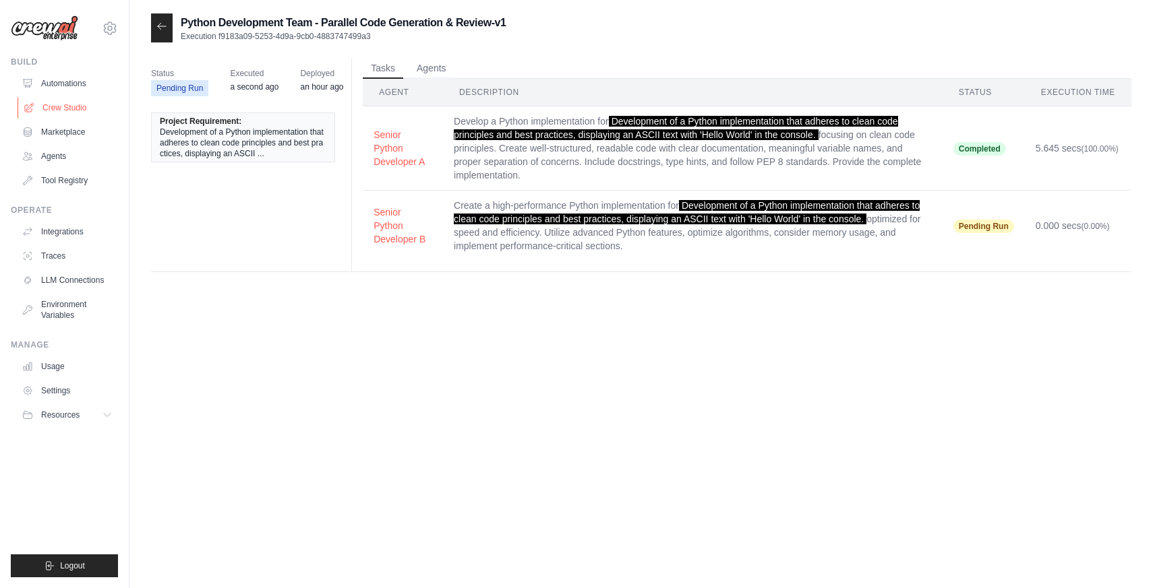
click at [64, 106] on link "Crew Studio" at bounding box center [69, 108] width 102 height 22
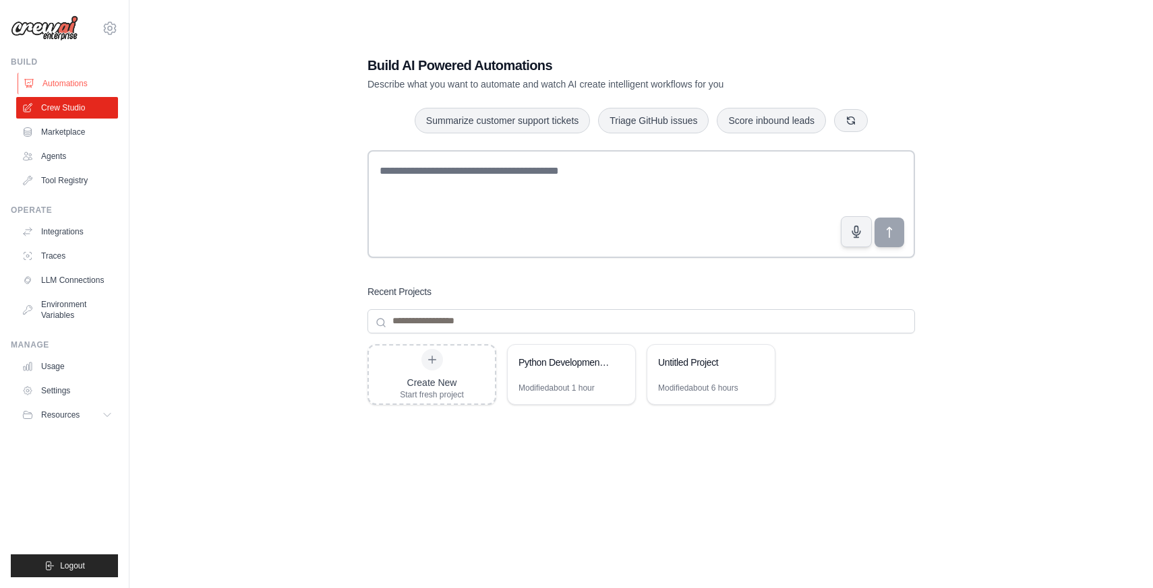
click at [65, 88] on link "Automations" at bounding box center [69, 84] width 102 height 22
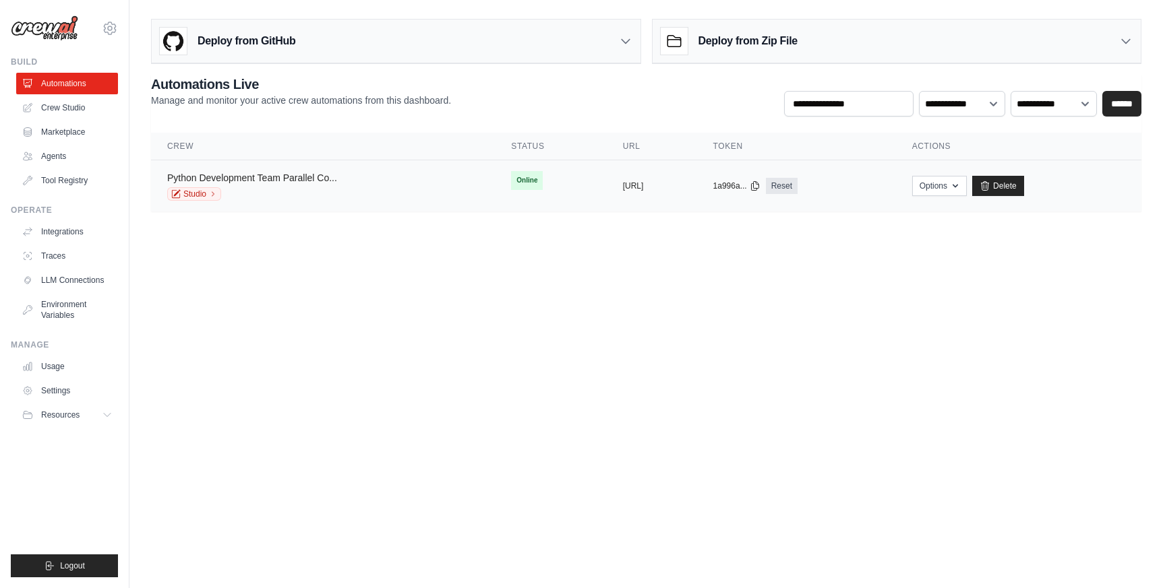
click at [249, 179] on link "Python Development Team Parallel Co..." at bounding box center [252, 178] width 170 height 11
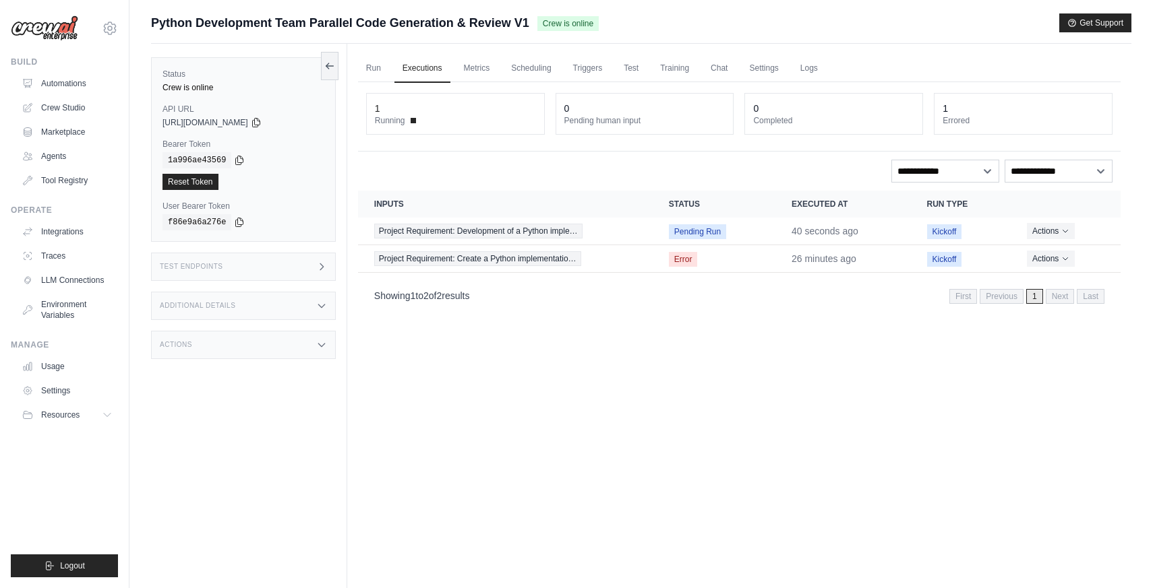
click at [516, 181] on div "**********" at bounding box center [739, 171] width 746 height 23
click at [454, 171] on div "**********" at bounding box center [739, 171] width 746 height 23
click at [529, 65] on link "Scheduling" at bounding box center [531, 69] width 56 height 28
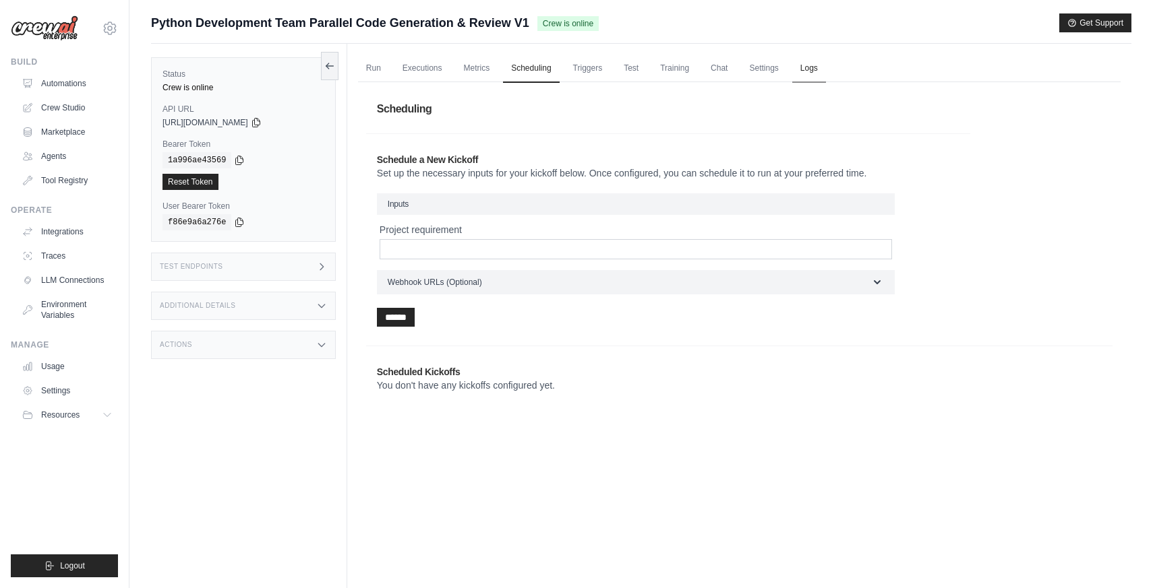
click at [816, 65] on link "Logs" at bounding box center [809, 69] width 34 height 28
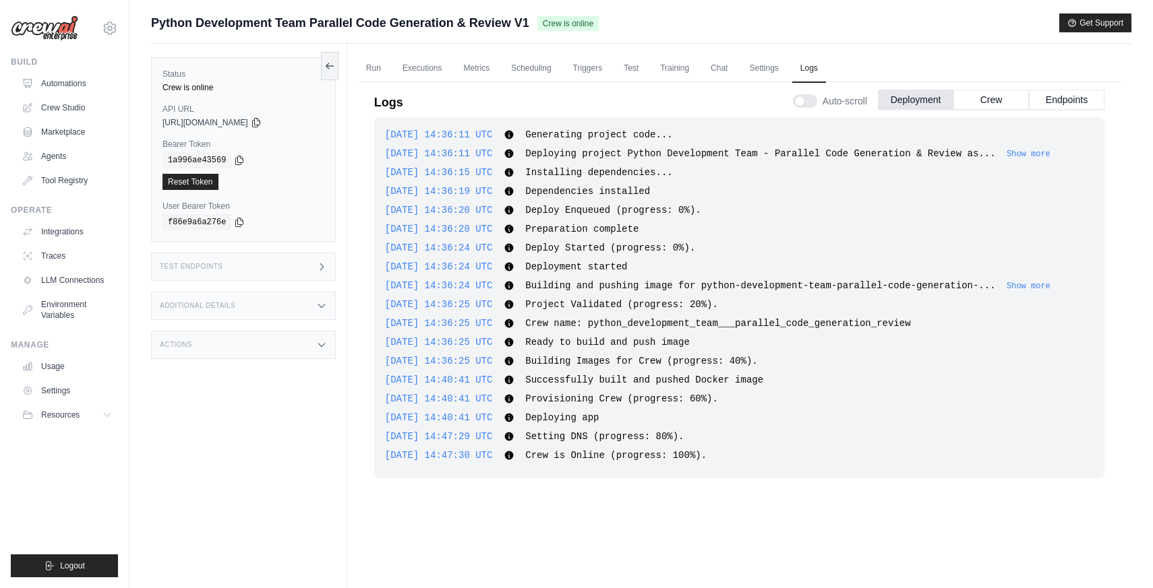
click at [499, 82] on div "Logs Auto-scroll Deployment Crew Endpoints" at bounding box center [739, 99] width 730 height 38
click at [477, 71] on link "Metrics" at bounding box center [477, 69] width 42 height 28
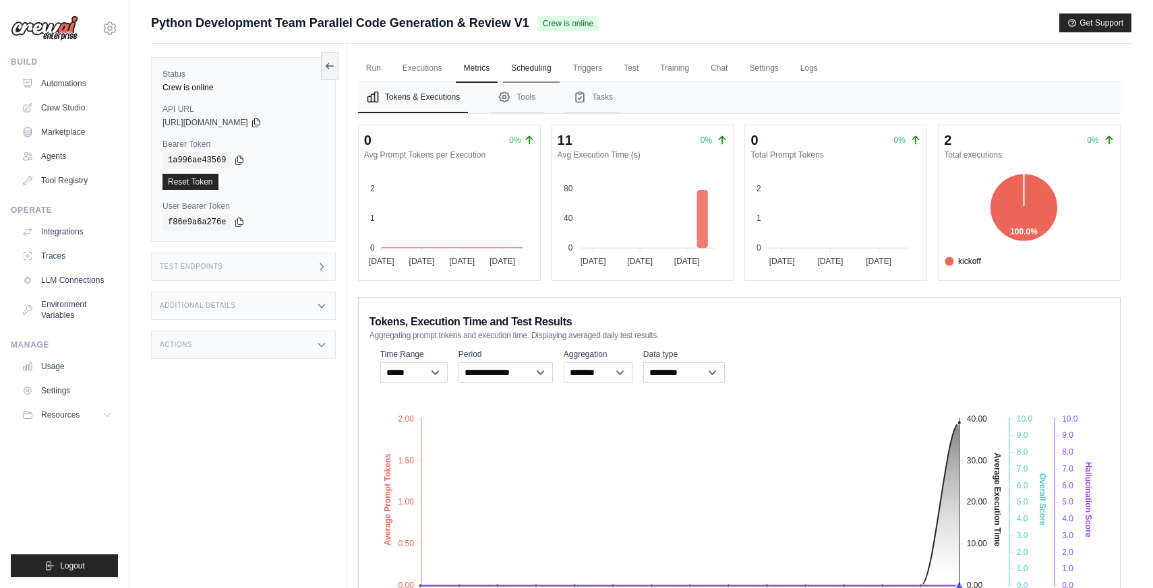
click at [535, 75] on link "Scheduling" at bounding box center [531, 69] width 56 height 28
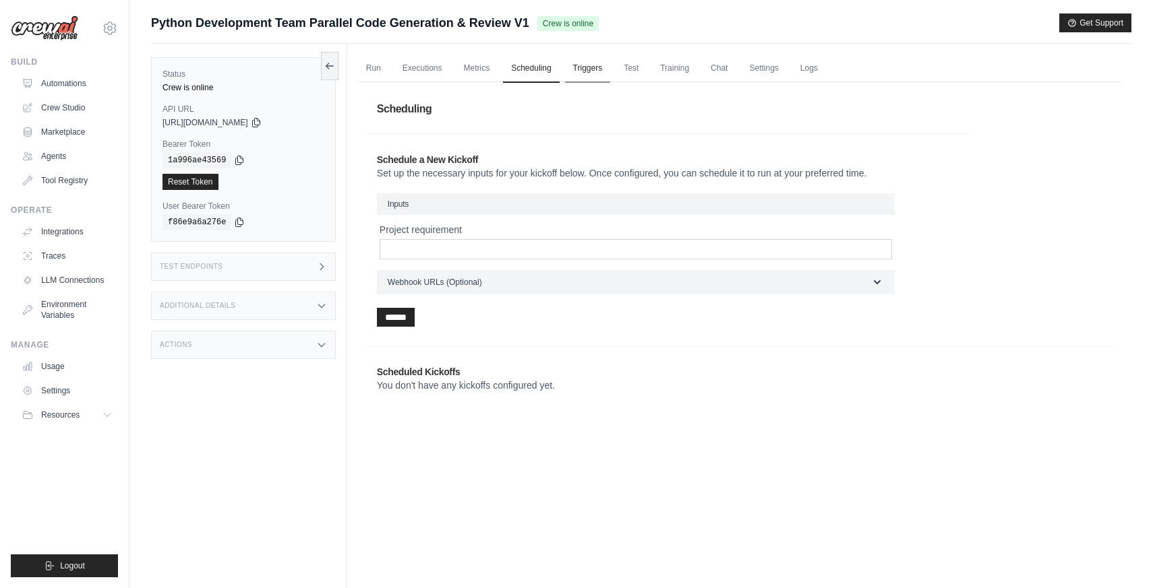
click at [582, 73] on link "Triggers" at bounding box center [588, 69] width 46 height 28
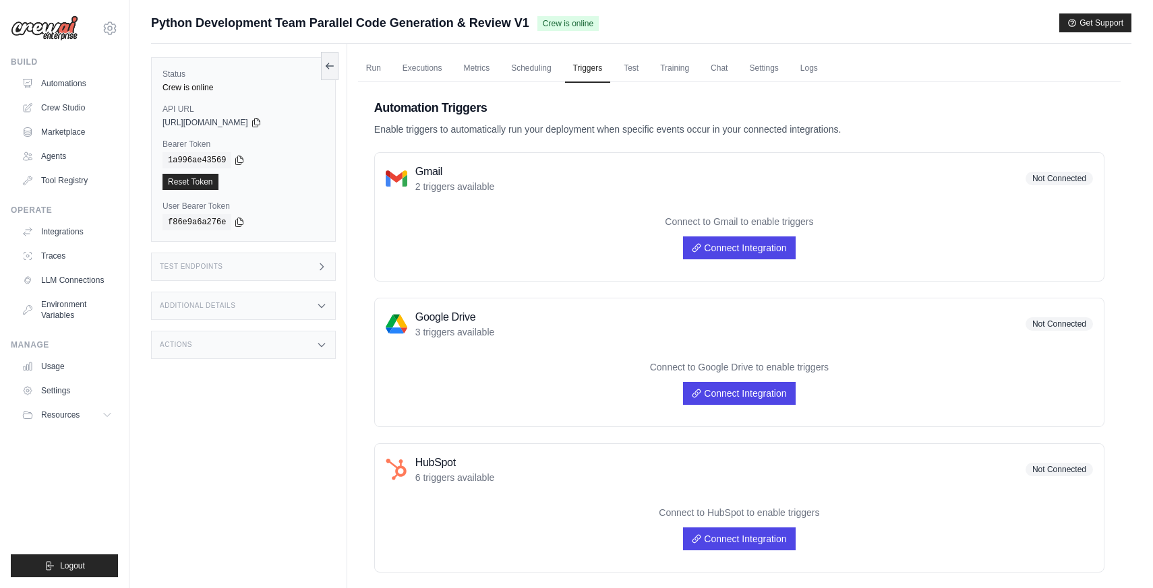
click at [226, 261] on div "Test Endpoints" at bounding box center [243, 267] width 185 height 28
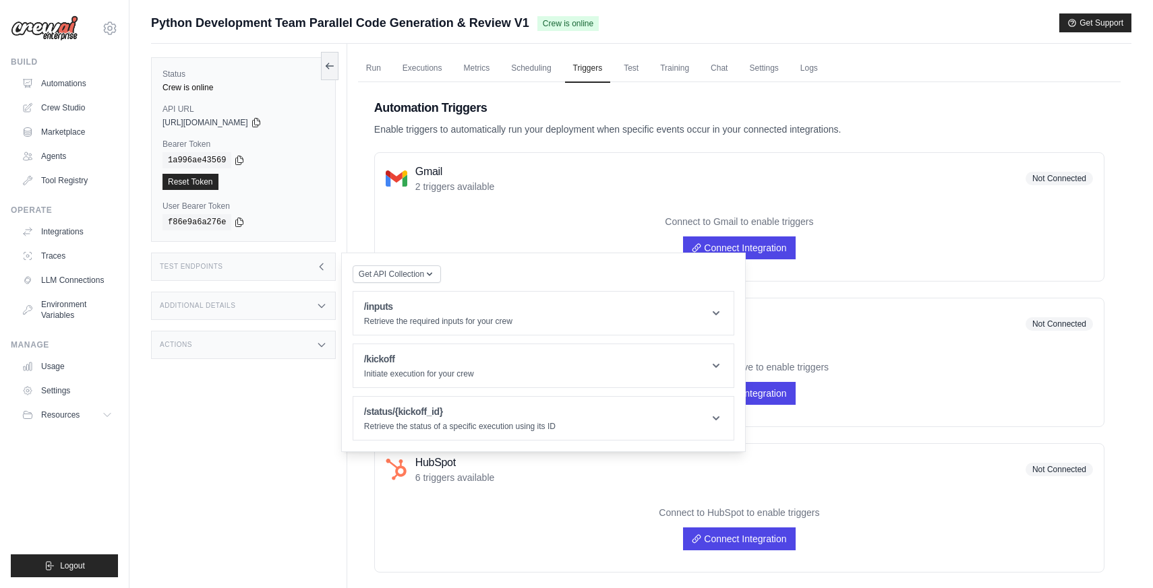
click at [616, 169] on div "Gmail 2 triggers available Not Connected" at bounding box center [739, 179] width 707 height 30
click at [657, 121] on div "Automation Triggers Enable triggers to automatically run your deployment when s…" at bounding box center [739, 117] width 730 height 38
click at [573, 165] on div "Gmail 2 triggers available Not Connected" at bounding box center [739, 179] width 707 height 30
click at [415, 66] on link "Executions" at bounding box center [422, 69] width 56 height 28
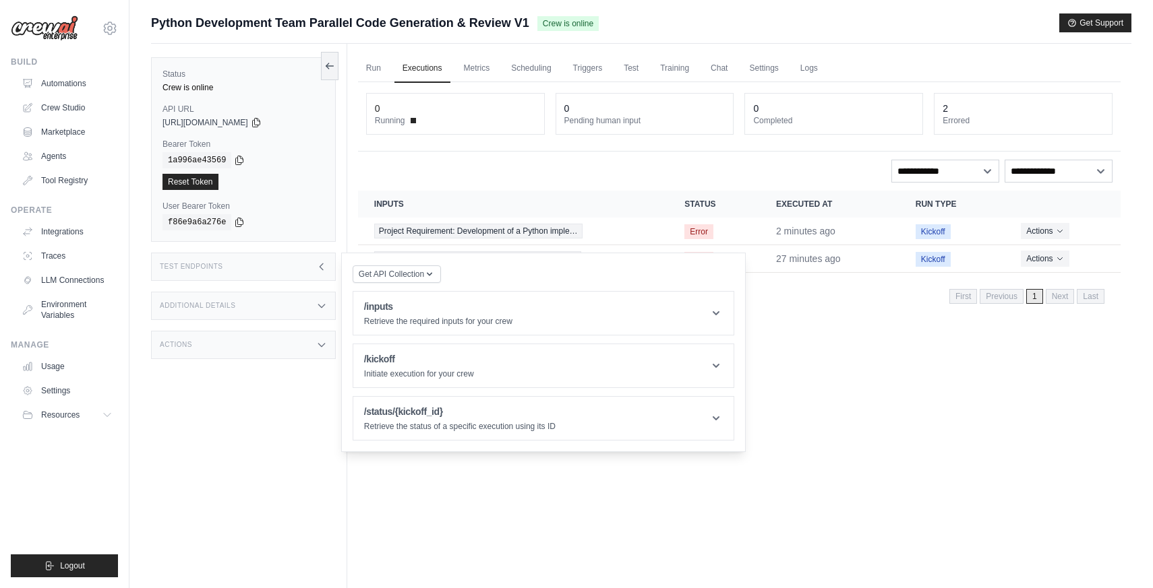
click at [830, 373] on div "Run Executions Metrics Scheduling Triggers Test Training Chat Settings Logs 0 R…" at bounding box center [739, 338] width 784 height 588
click at [795, 334] on div "Run Executions Metrics Scheduling Triggers Test Training Chat Settings Logs 0 R…" at bounding box center [739, 338] width 784 height 588
click at [297, 278] on div "Test Endpoints" at bounding box center [243, 267] width 185 height 28
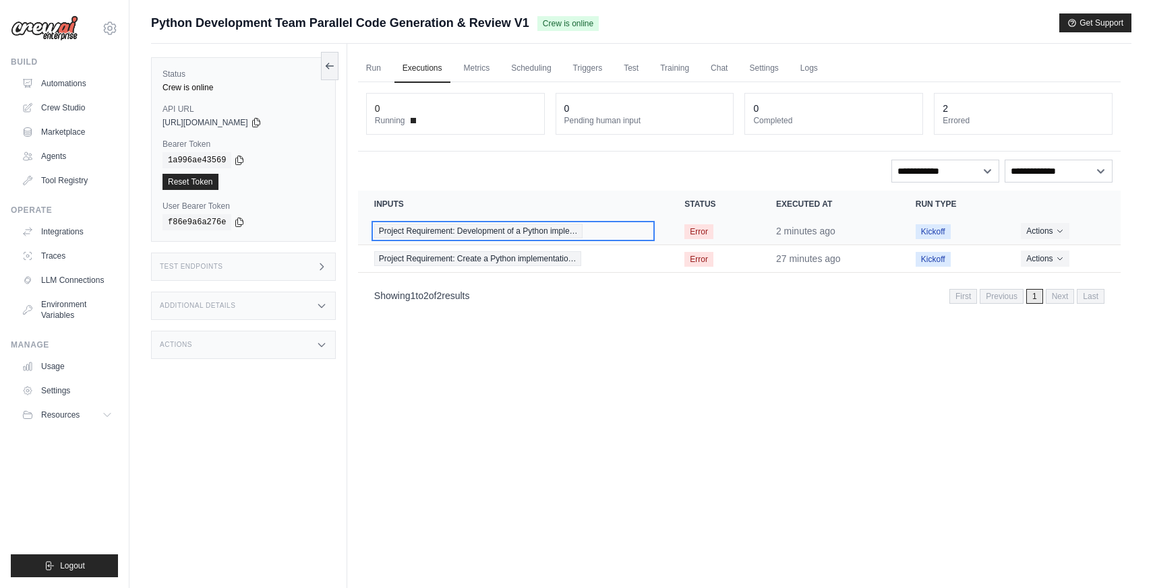
click at [596, 228] on div "Project Requirement: Development of a Python imple…" at bounding box center [513, 231] width 278 height 15
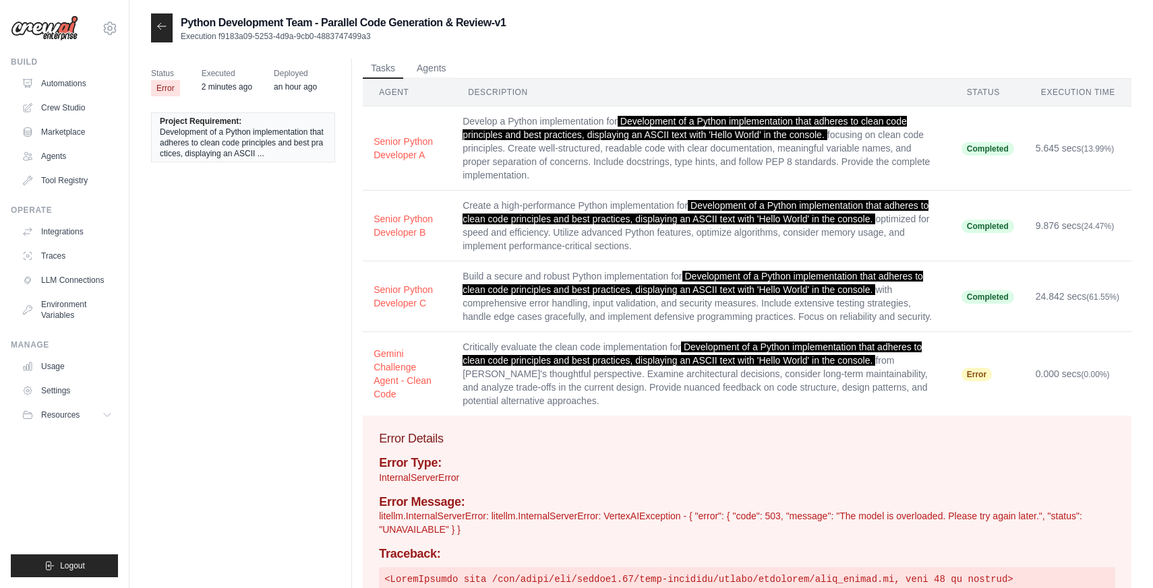
drag, startPoint x: 959, startPoint y: 149, endPoint x: 997, endPoint y: 325, distance: 179.9
click at [997, 325] on tbody "Senior Python Developer A Develop a Python implementation for Development of a …" at bounding box center [747, 261] width 768 height 310
click at [997, 325] on td "Completed" at bounding box center [987, 297] width 74 height 71
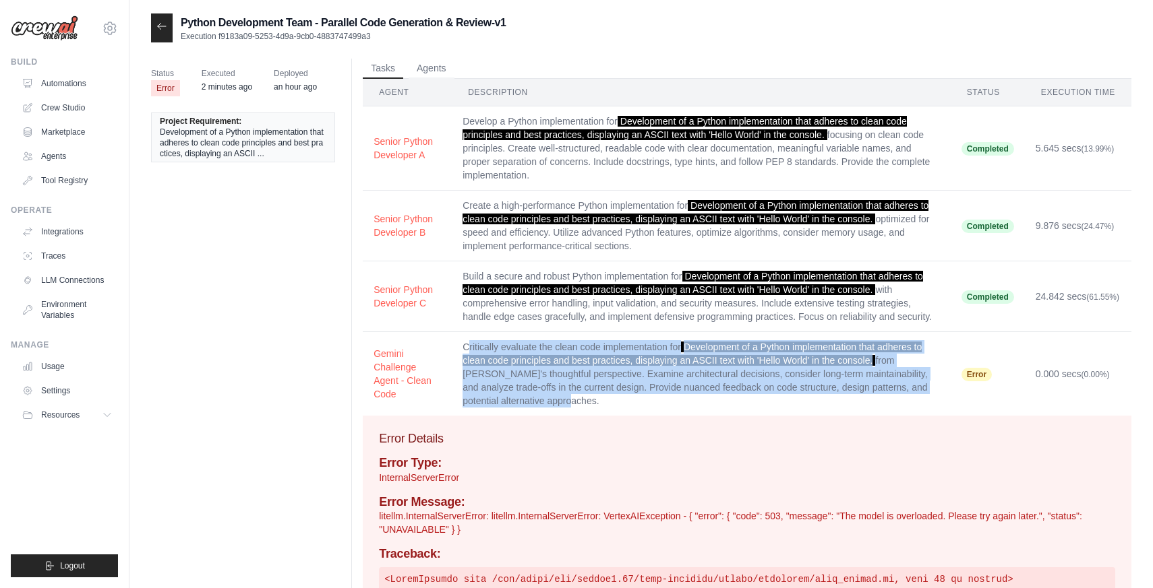
drag, startPoint x: 510, startPoint y: 376, endPoint x: 470, endPoint y: 345, distance: 50.4
click at [470, 345] on td "Critically evaluate the clean code implementation for Development of a Python i…" at bounding box center [701, 374] width 499 height 84
click at [537, 379] on td "Critically evaluate the clean code implementation for Development of a Python i…" at bounding box center [701, 374] width 499 height 84
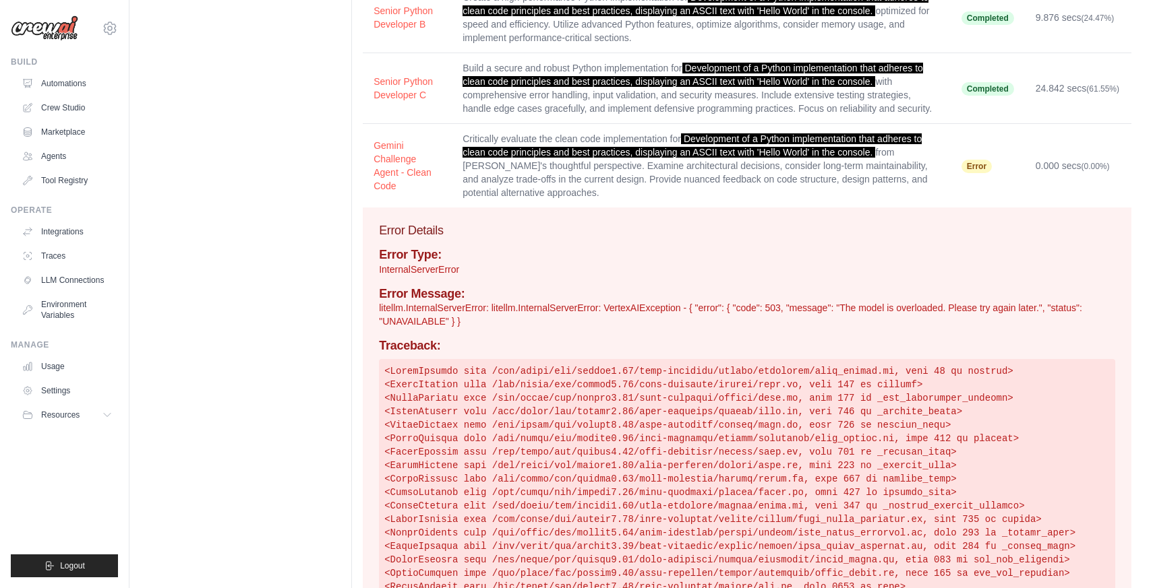
scroll to position [209, 0]
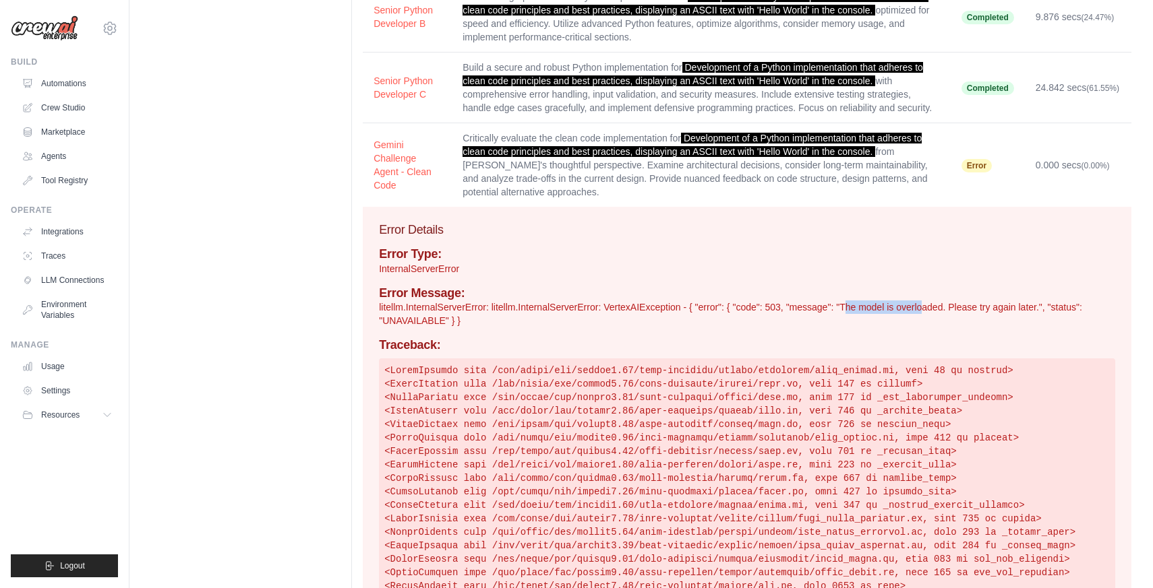
drag, startPoint x: 843, startPoint y: 307, endPoint x: 921, endPoint y: 307, distance: 78.9
click at [921, 307] on p "litellm.InternalServerError: litellm.InternalServerError: VertexAIException - {…" at bounding box center [747, 314] width 736 height 27
click at [923, 307] on p "litellm.InternalServerError: litellm.InternalServerError: VertexAIException - {…" at bounding box center [747, 314] width 736 height 27
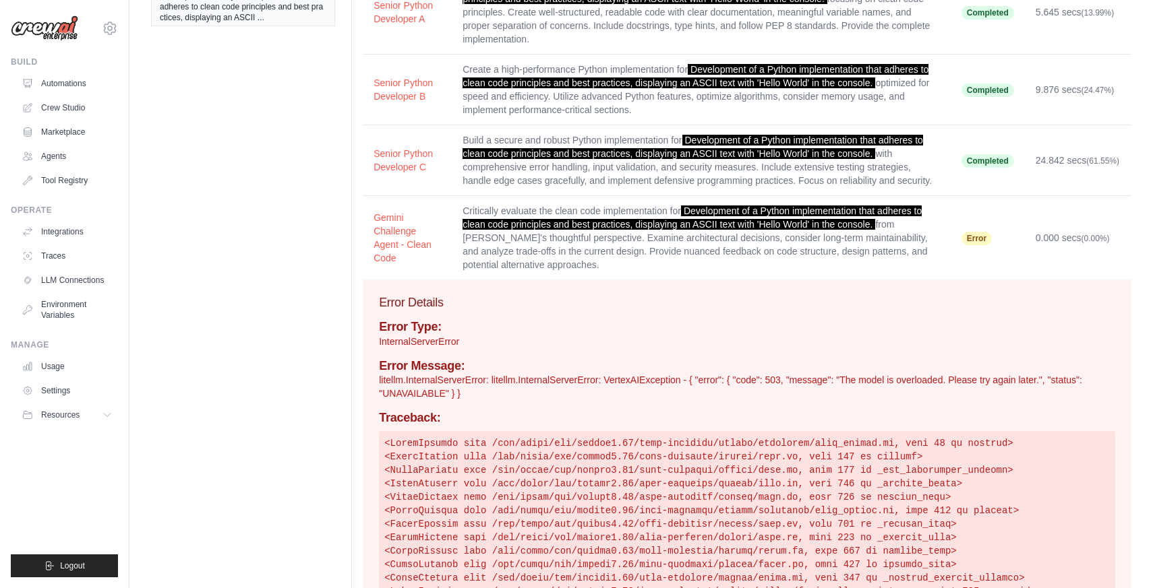
scroll to position [0, 0]
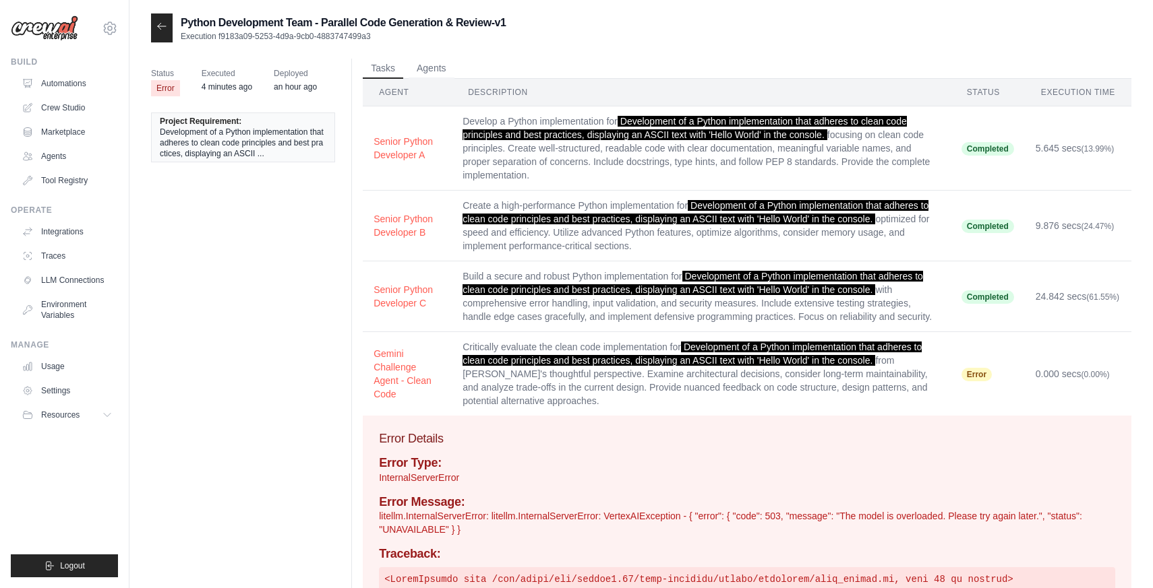
click at [158, 34] on div at bounding box center [162, 27] width 22 height 29
click at [164, 25] on icon at bounding box center [161, 26] width 11 height 11
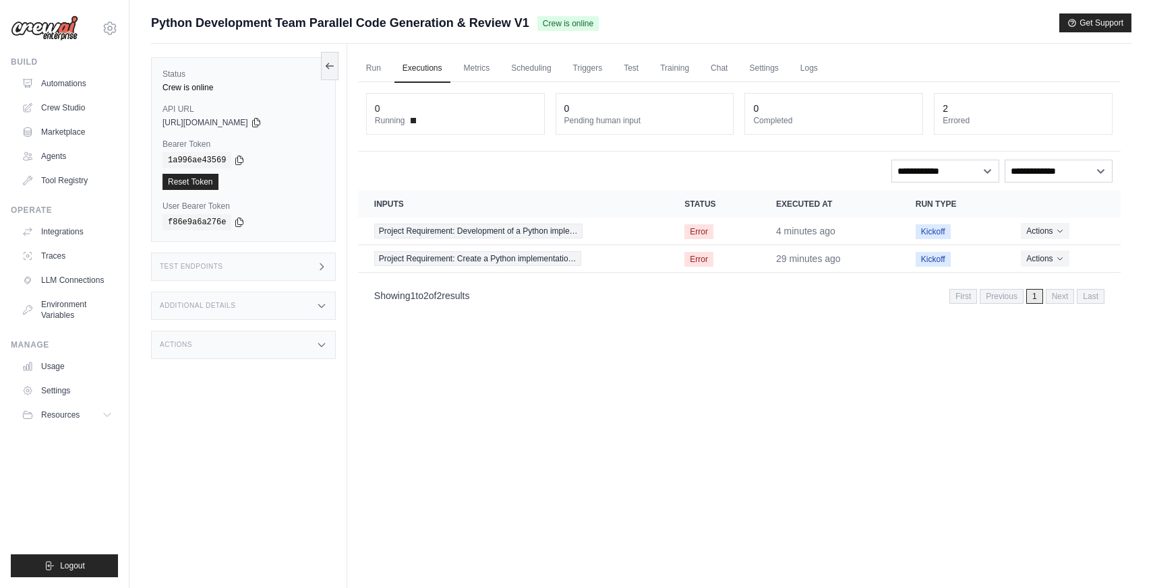
click at [303, 347] on div "Actions" at bounding box center [243, 345] width 185 height 28
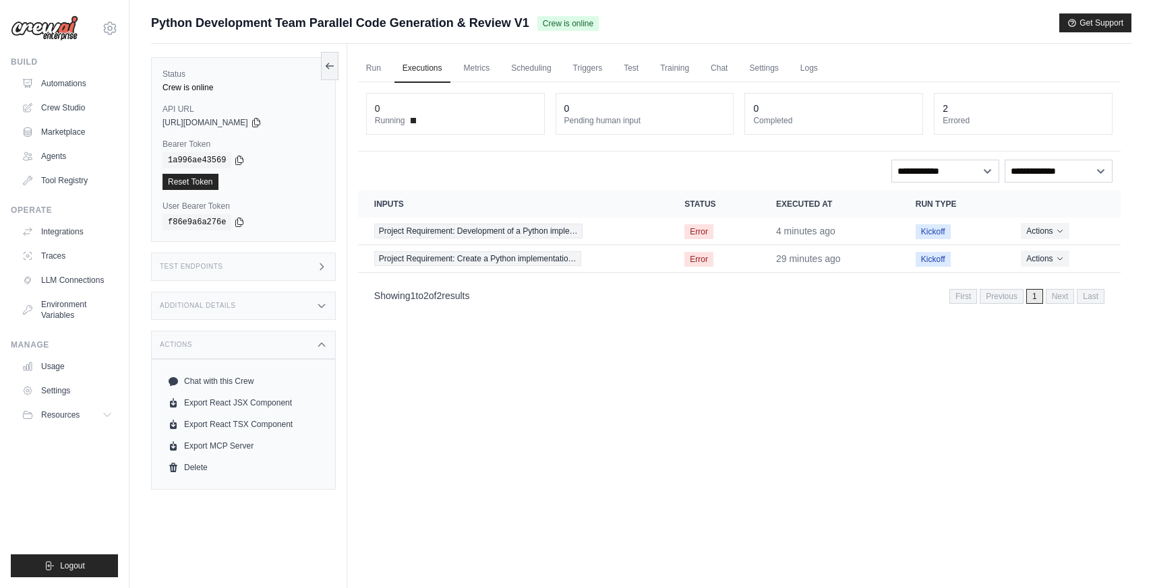
click at [301, 299] on div "Additional Details" at bounding box center [243, 306] width 185 height 28
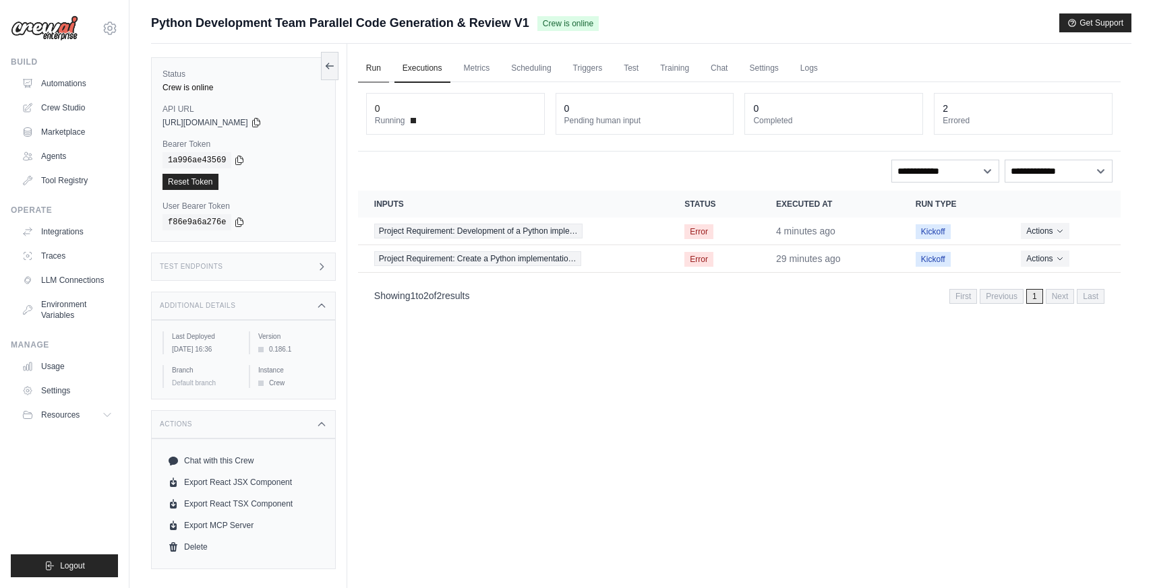
click at [377, 67] on link "Run" at bounding box center [373, 69] width 31 height 28
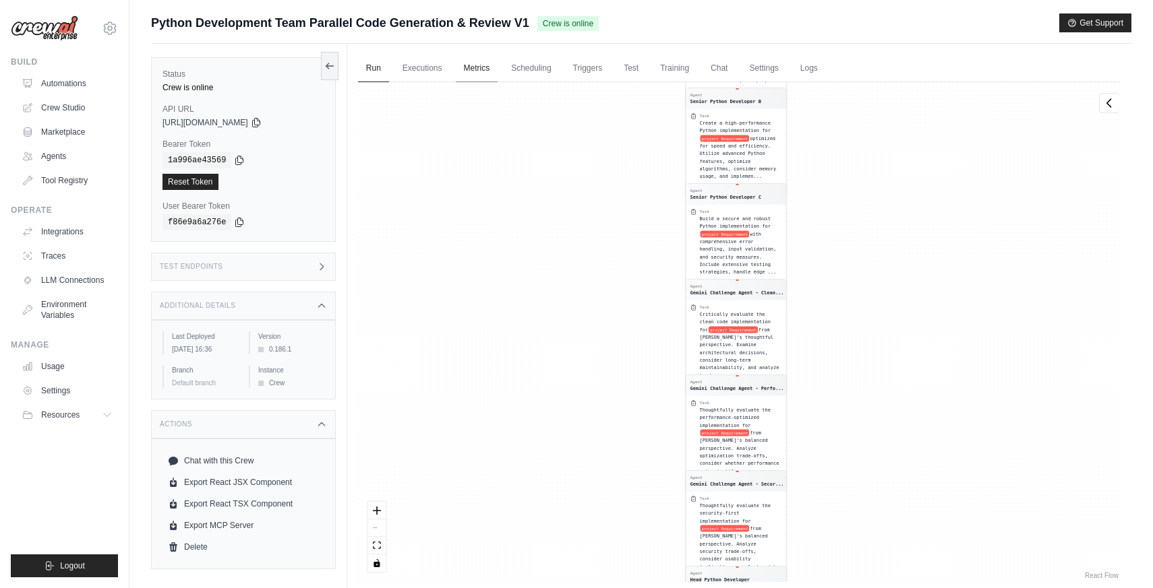
click at [467, 64] on link "Metrics" at bounding box center [477, 69] width 42 height 28
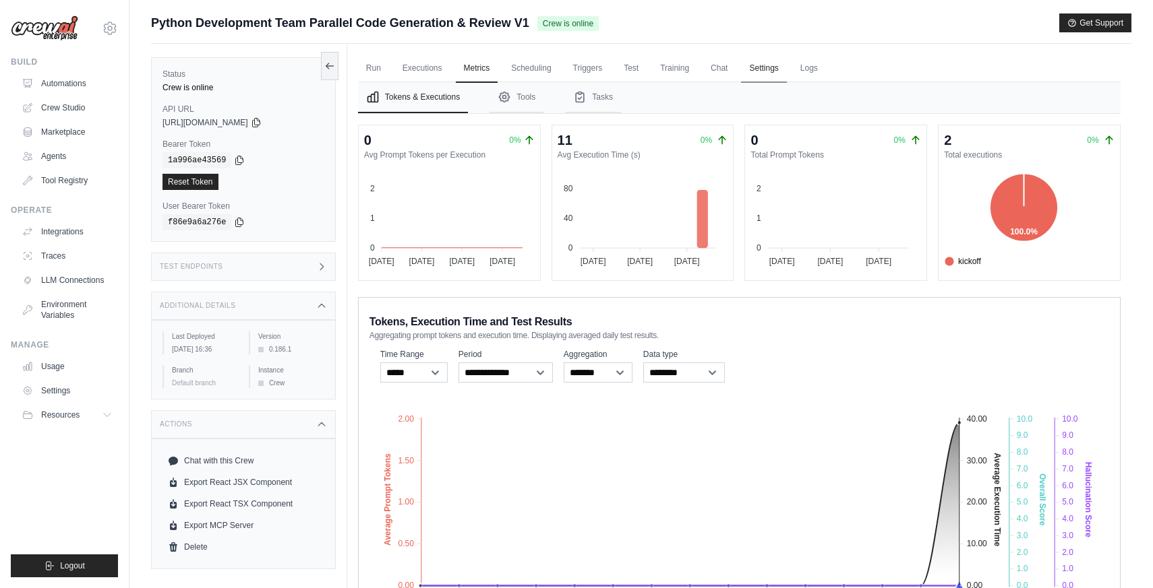
click at [770, 74] on link "Settings" at bounding box center [763, 69] width 45 height 28
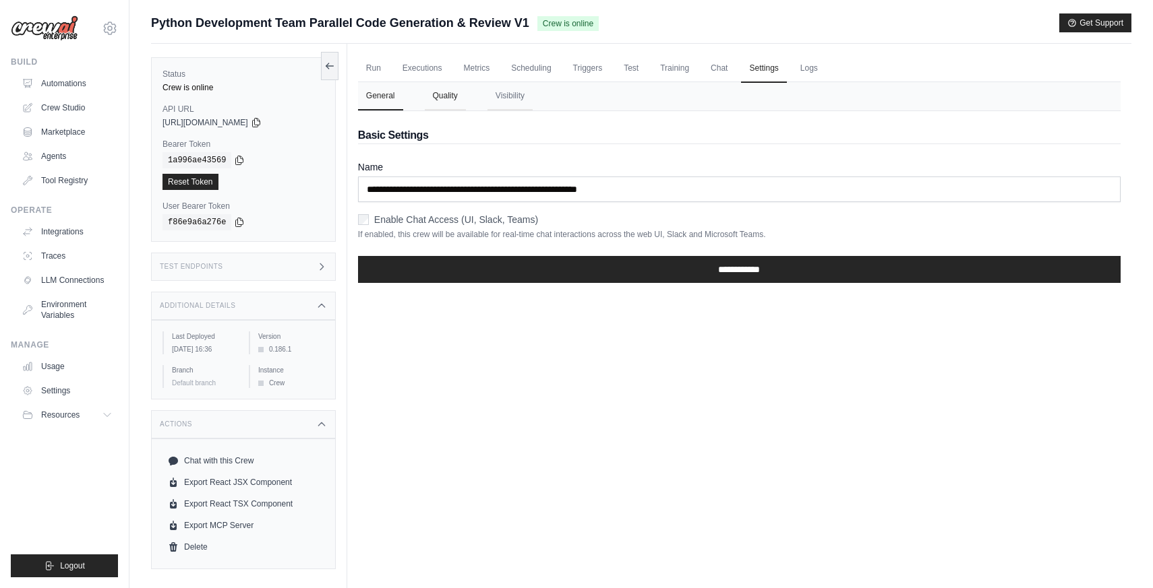
click at [447, 98] on button "Quality" at bounding box center [445, 96] width 41 height 28
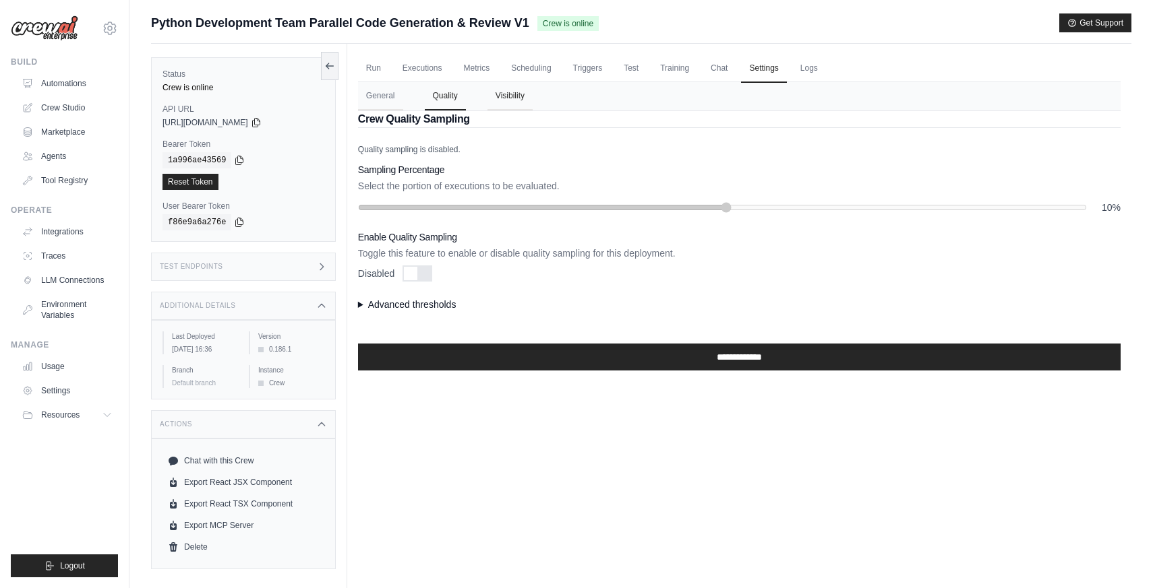
click at [512, 96] on button "Visibility" at bounding box center [509, 96] width 45 height 28
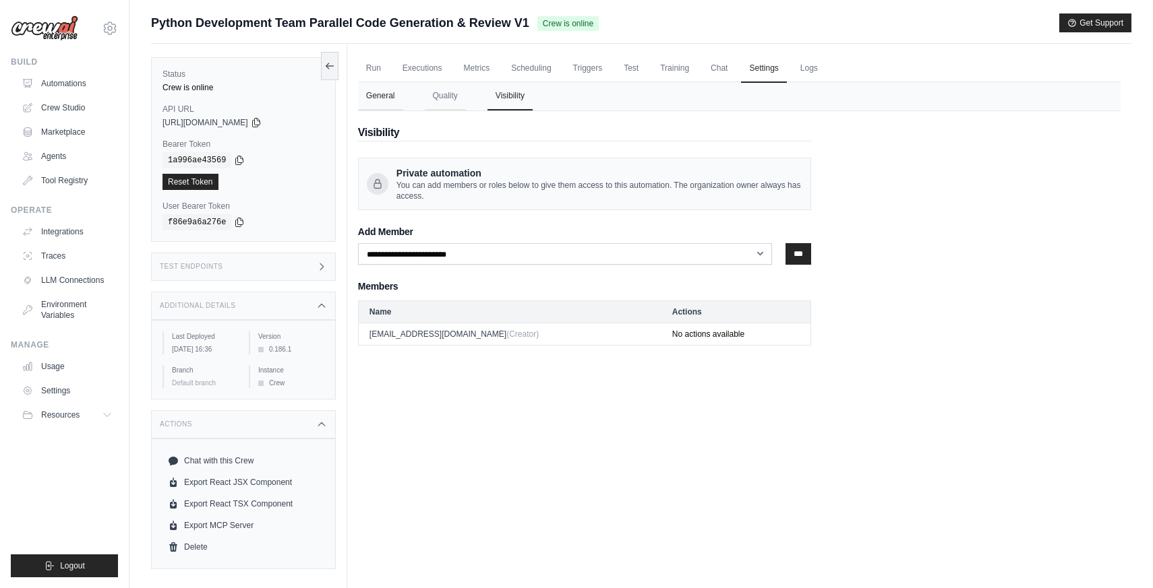
click at [386, 100] on button "General" at bounding box center [380, 96] width 45 height 28
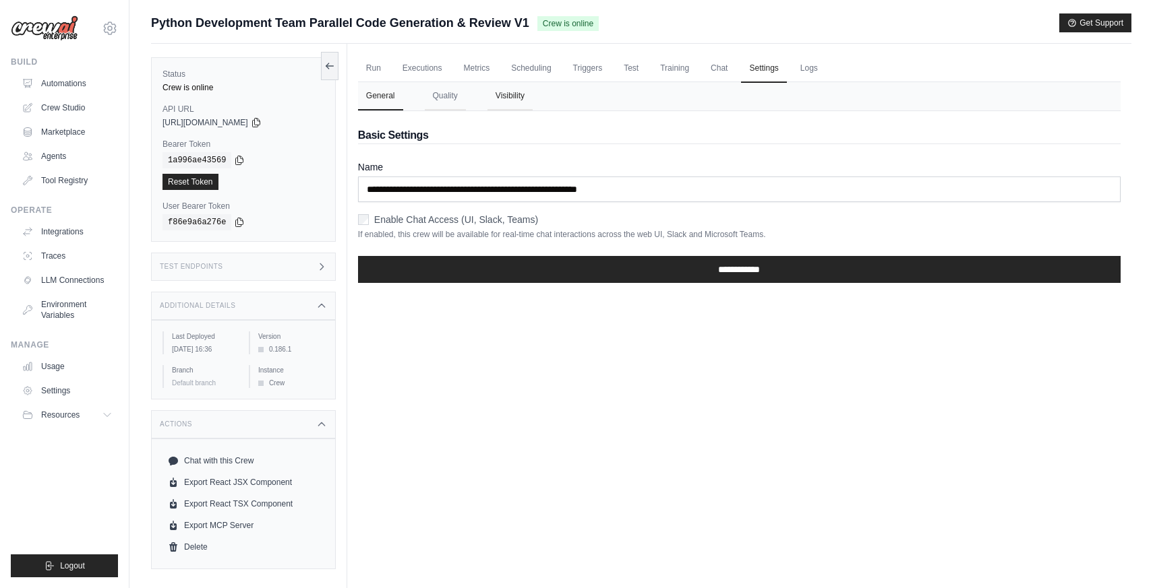
click at [512, 97] on button "Visibility" at bounding box center [509, 96] width 45 height 28
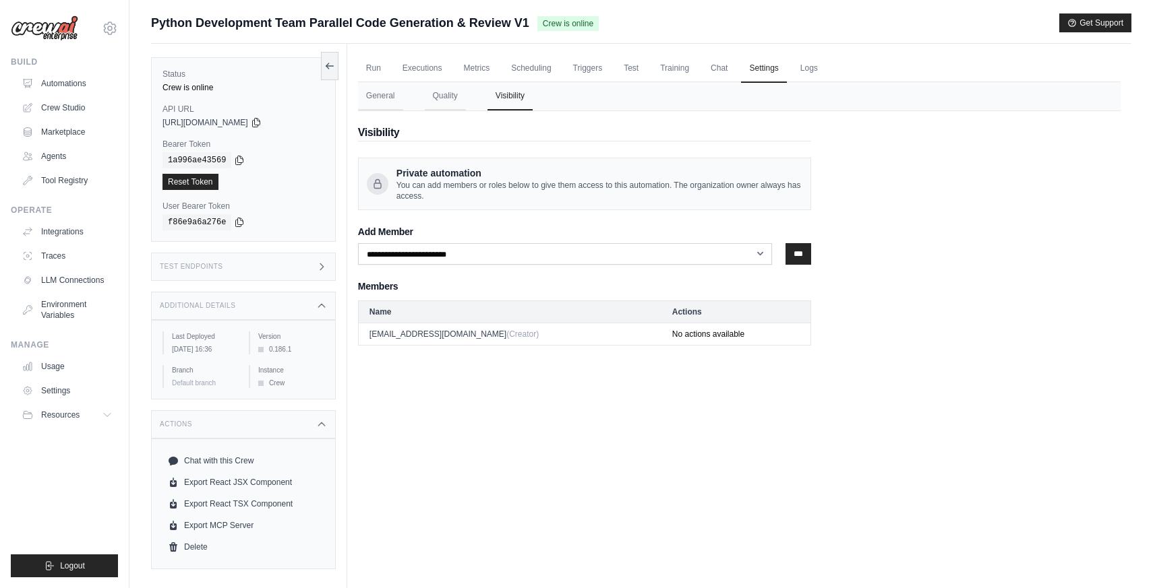
drag, startPoint x: 666, startPoint y: 179, endPoint x: 733, endPoint y: 195, distance: 68.7
click at [733, 195] on div "Private automation You can add members or roles below to give them access to th…" at bounding box center [599, 183] width 406 height 35
click at [733, 195] on span "You can add members or roles below to give them access to this automation. The …" at bounding box center [599, 191] width 406 height 22
click at [684, 183] on span "You can add members or roles below to give them access to this automation. The …" at bounding box center [599, 191] width 406 height 22
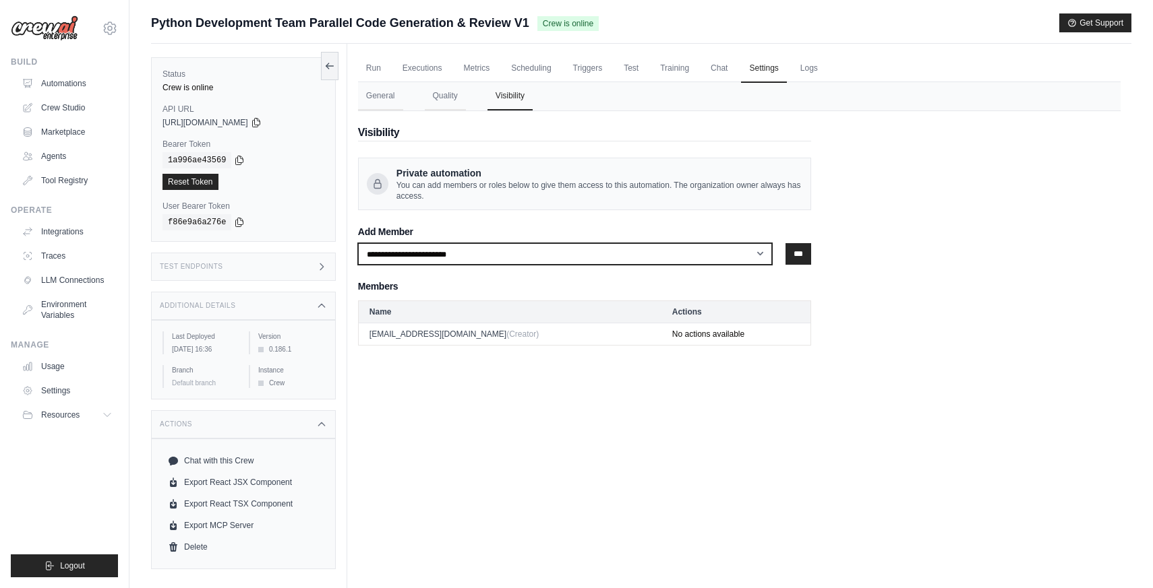
click at [466, 249] on select "**********" at bounding box center [565, 254] width 415 height 22
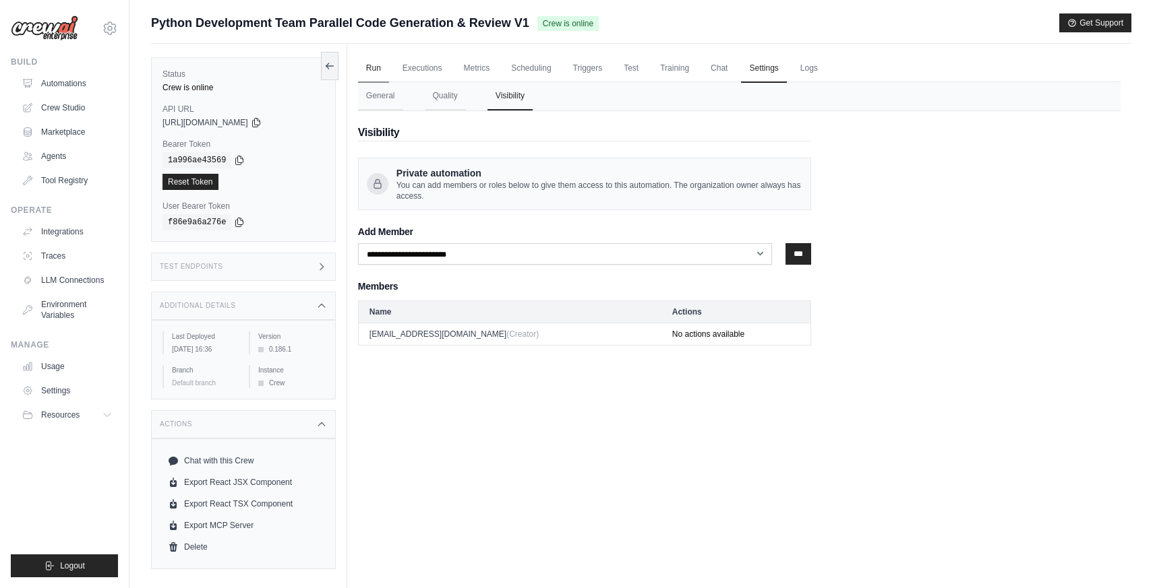
click at [371, 73] on link "Run" at bounding box center [373, 69] width 31 height 28
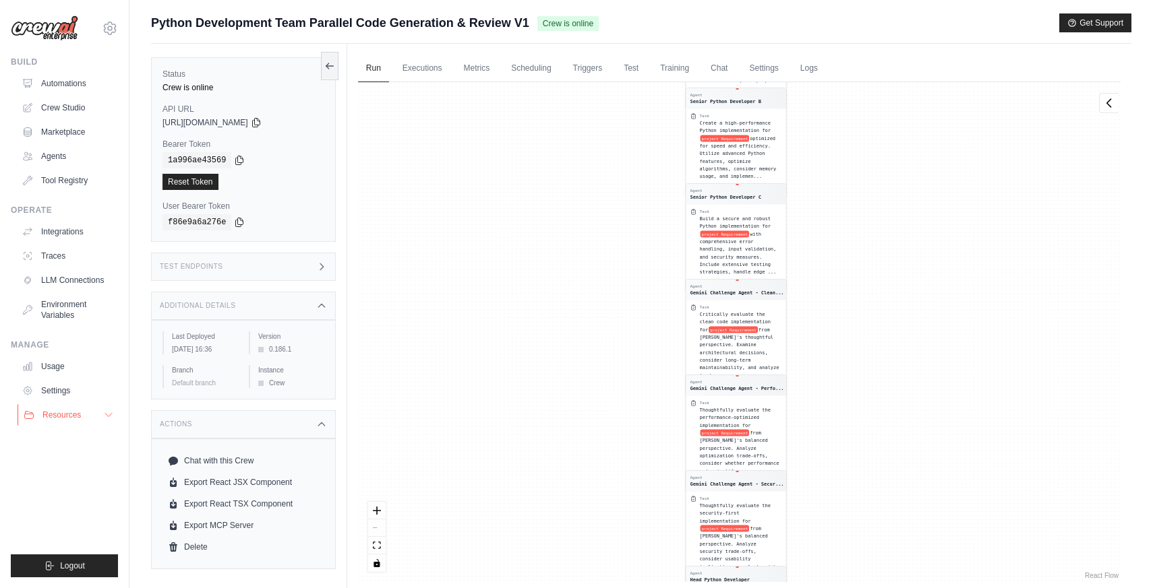
click at [61, 410] on span "Resources" at bounding box center [61, 415] width 38 height 11
click at [57, 375] on link "Usage" at bounding box center [69, 367] width 102 height 22
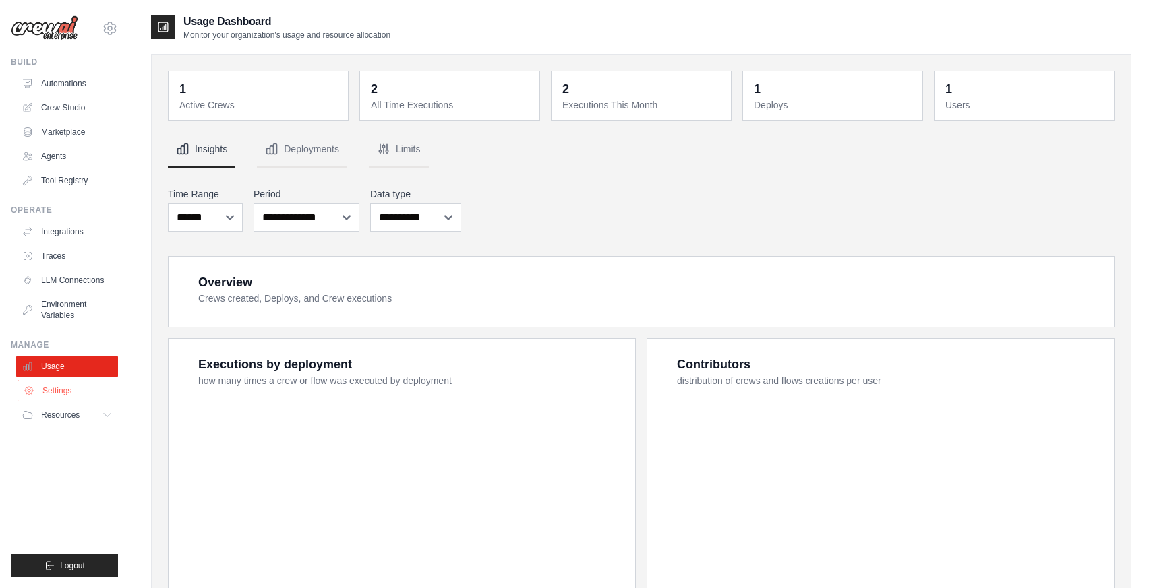
click at [56, 386] on link "Settings" at bounding box center [69, 391] width 102 height 22
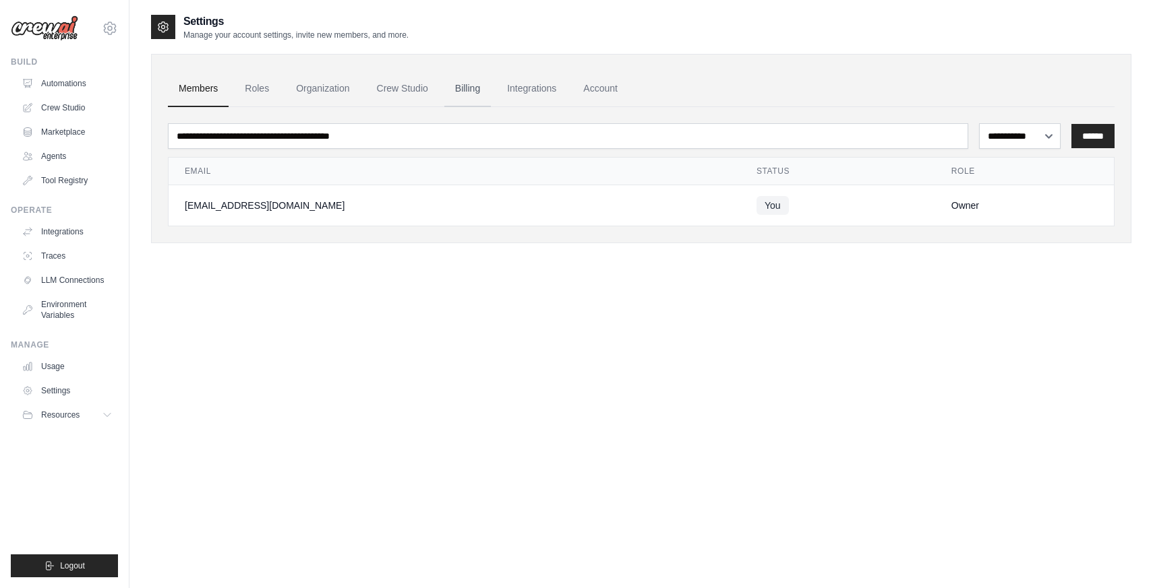
click at [467, 79] on link "Billing" at bounding box center [467, 89] width 47 height 36
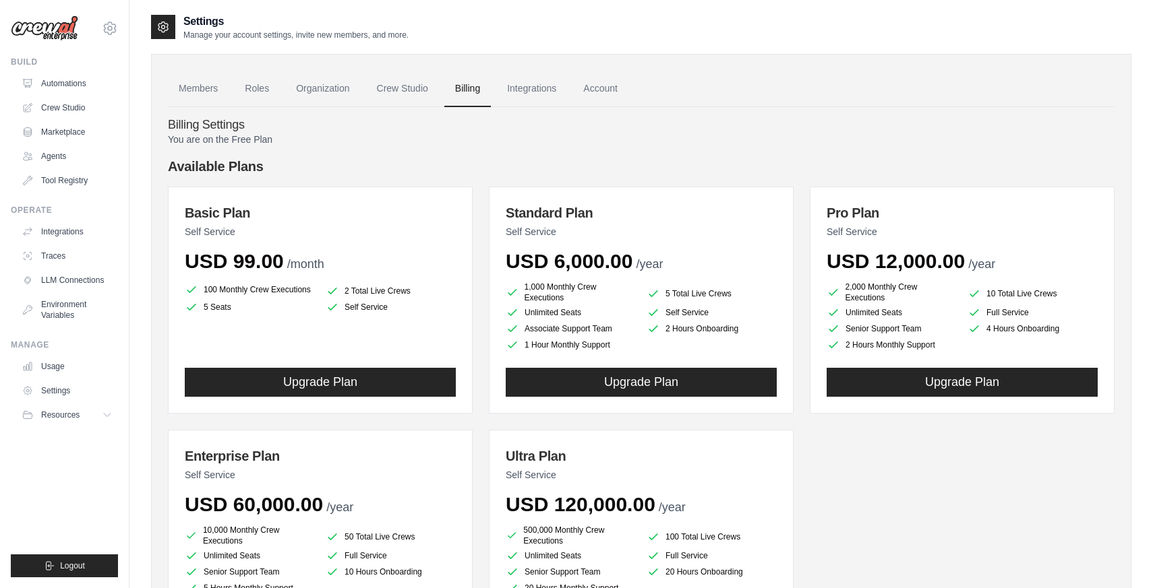
click at [427, 155] on div "You are on the Free Plan Available Plans Basic Plan Self Service USD 99.00 /mon…" at bounding box center [641, 409] width 946 height 553
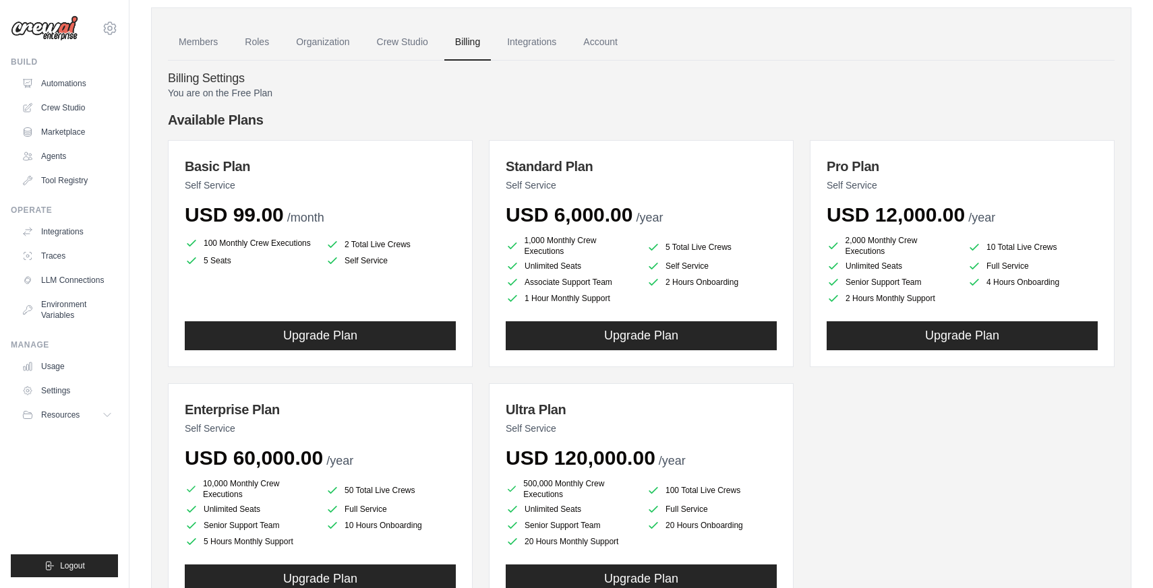
scroll to position [49, 0]
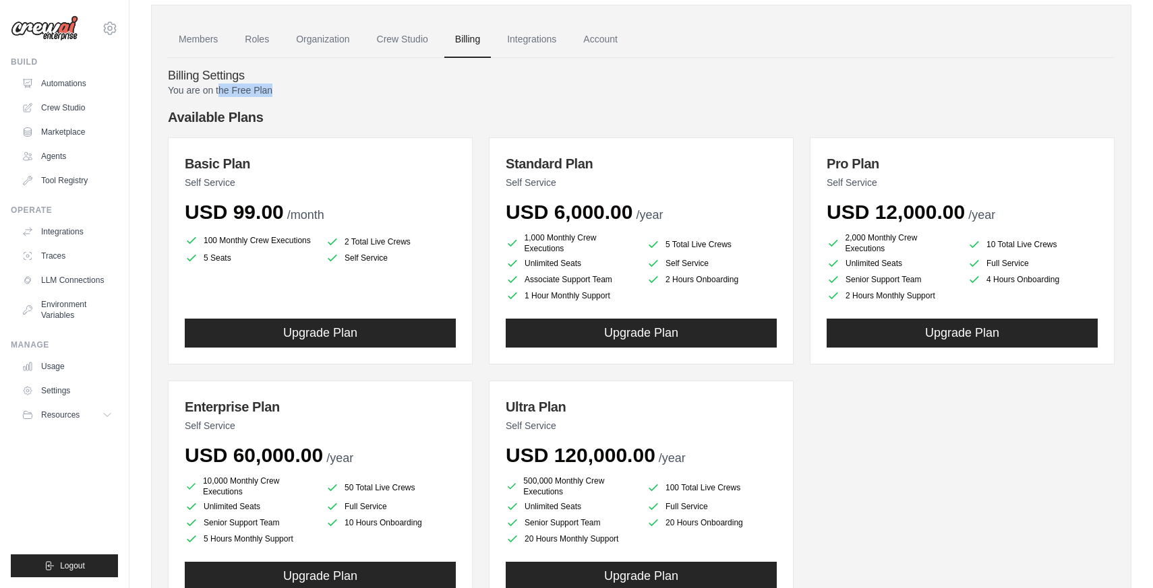
drag, startPoint x: 283, startPoint y: 86, endPoint x: 204, endPoint y: 86, distance: 79.5
click at [204, 86] on p "You are on the Free Plan" at bounding box center [641, 90] width 946 height 13
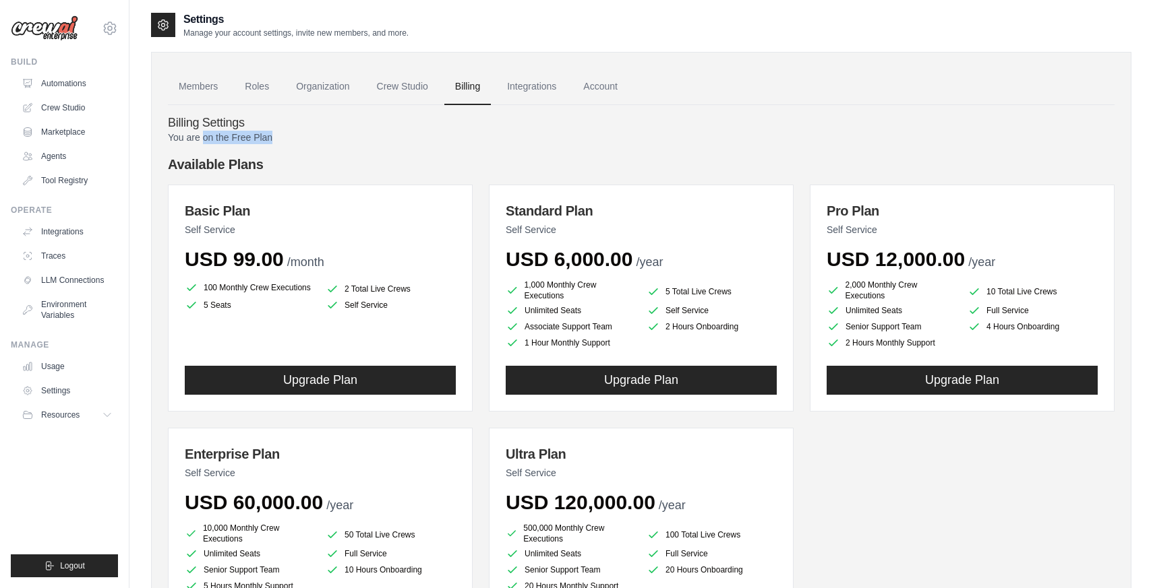
scroll to position [0, 0]
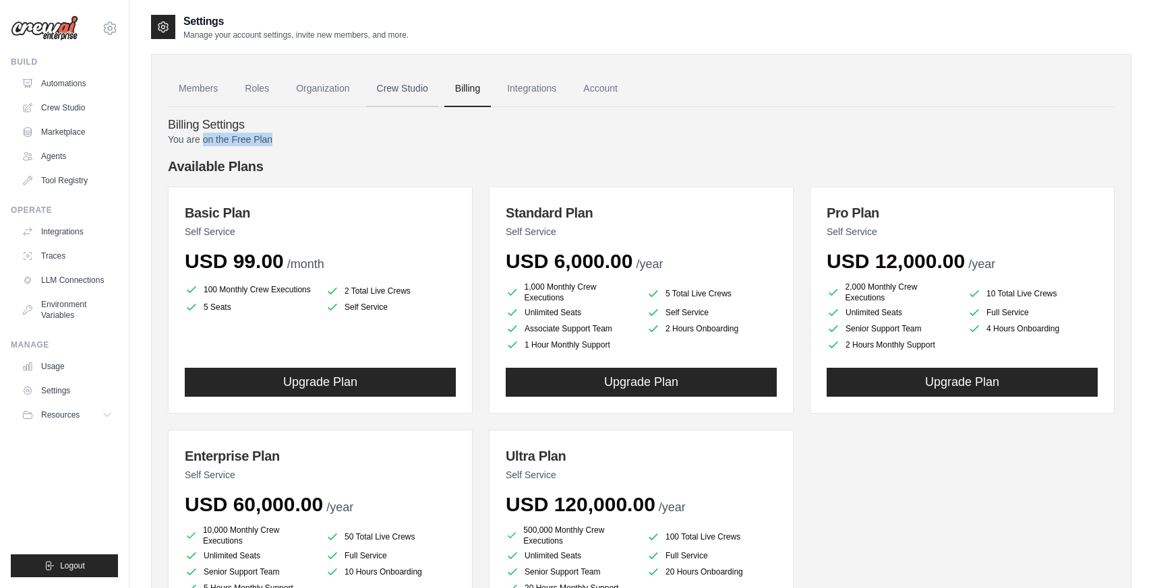
click at [407, 89] on link "Crew Studio" at bounding box center [402, 89] width 73 height 36
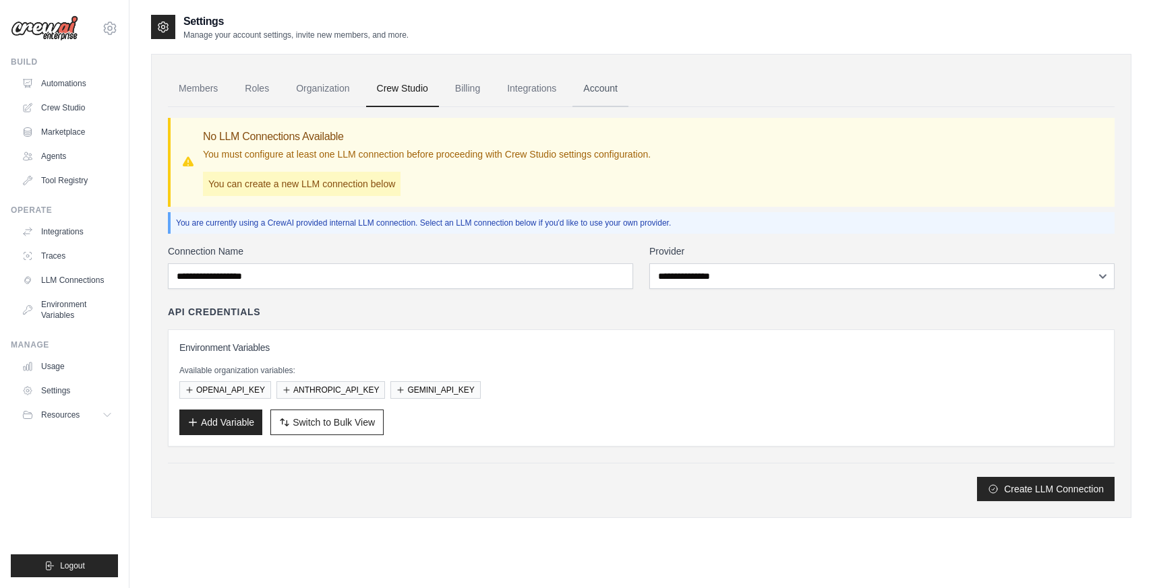
click at [588, 87] on link "Account" at bounding box center [600, 89] width 56 height 36
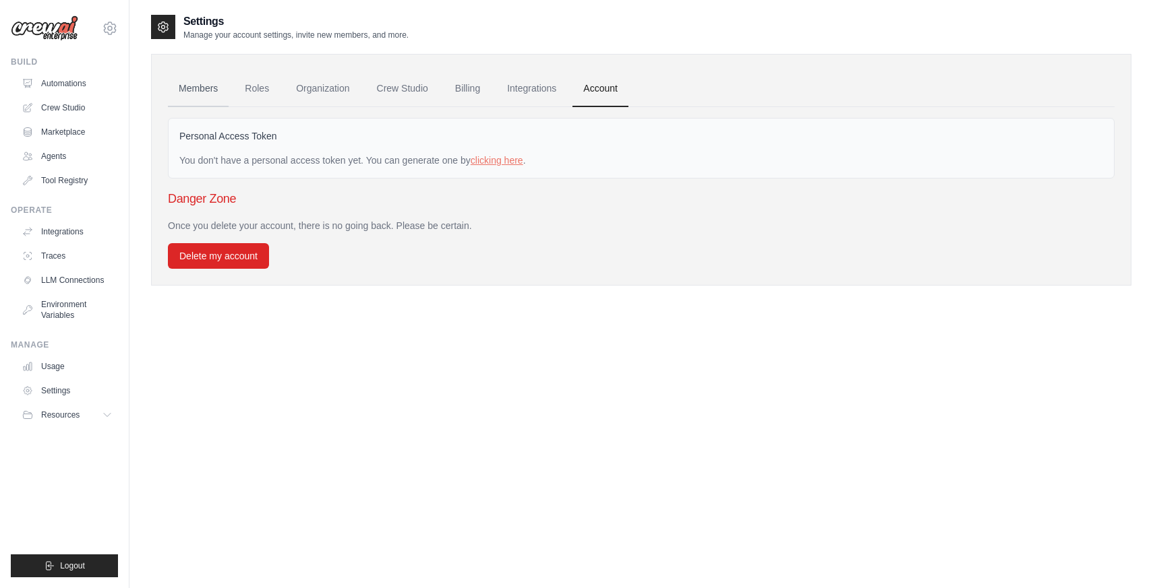
click at [208, 97] on link "Members" at bounding box center [198, 89] width 61 height 36
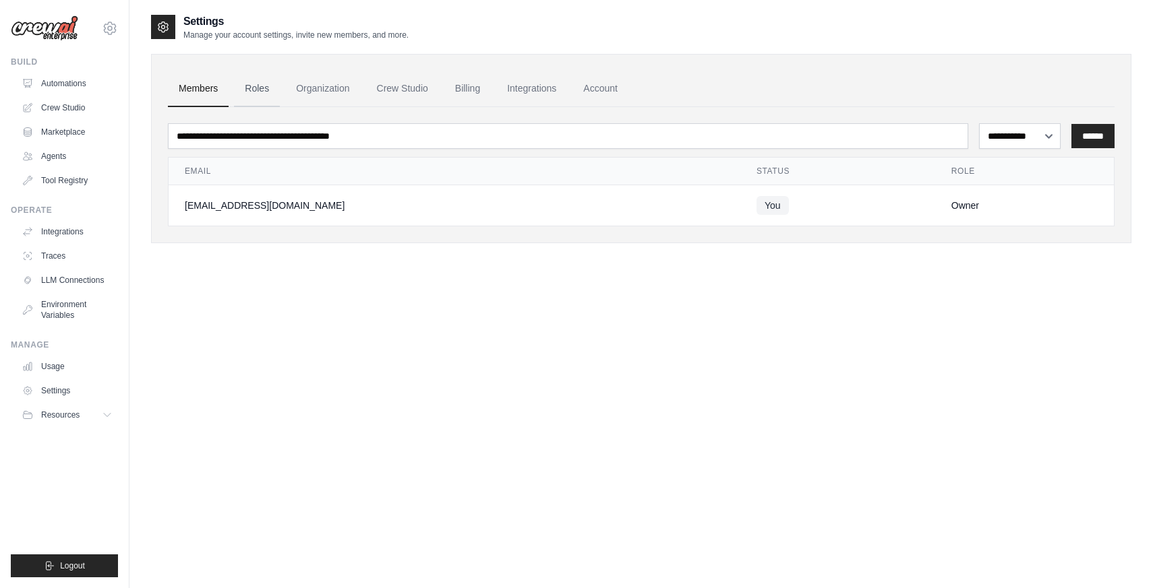
click at [258, 94] on link "Roles" at bounding box center [257, 89] width 46 height 36
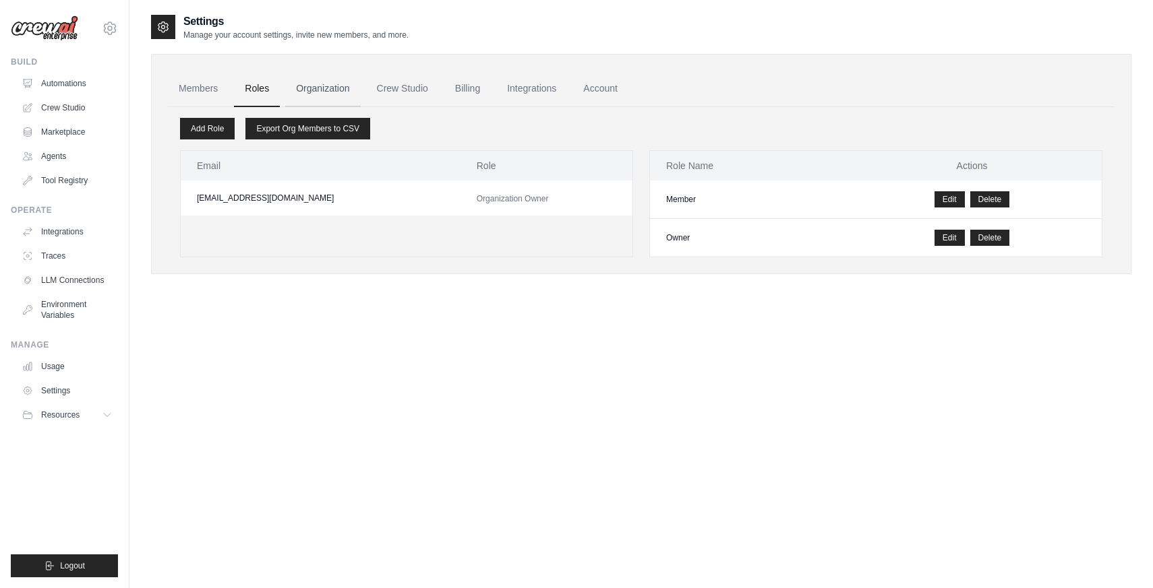
click at [319, 92] on link "Organization" at bounding box center [322, 89] width 75 height 36
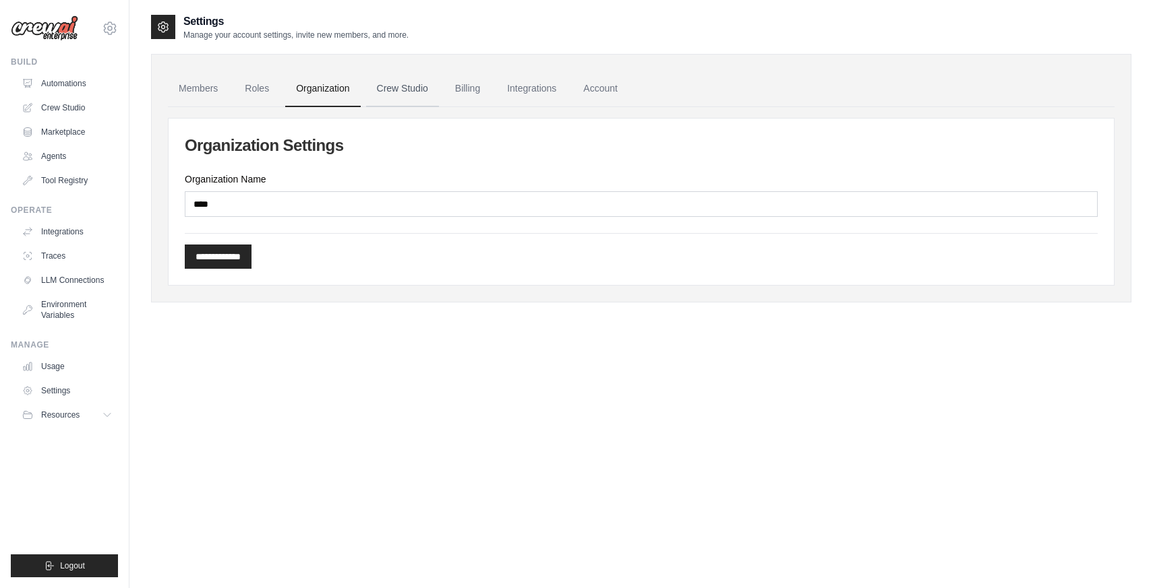
click at [397, 91] on link "Crew Studio" at bounding box center [402, 89] width 73 height 36
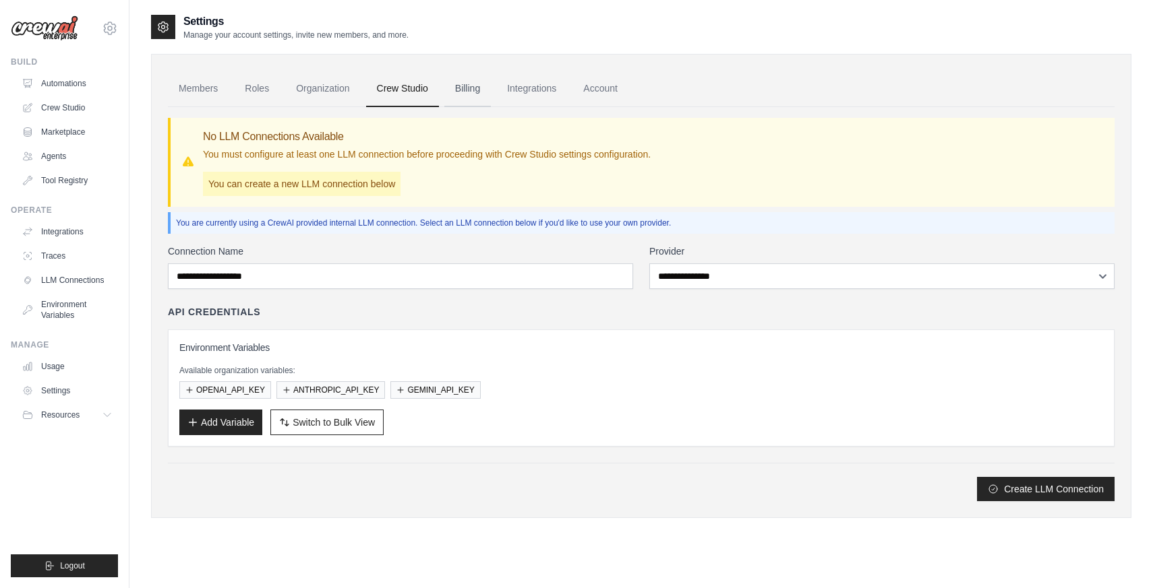
click at [481, 90] on link "Billing" at bounding box center [467, 89] width 47 height 36
